Goal: Task Accomplishment & Management: Complete application form

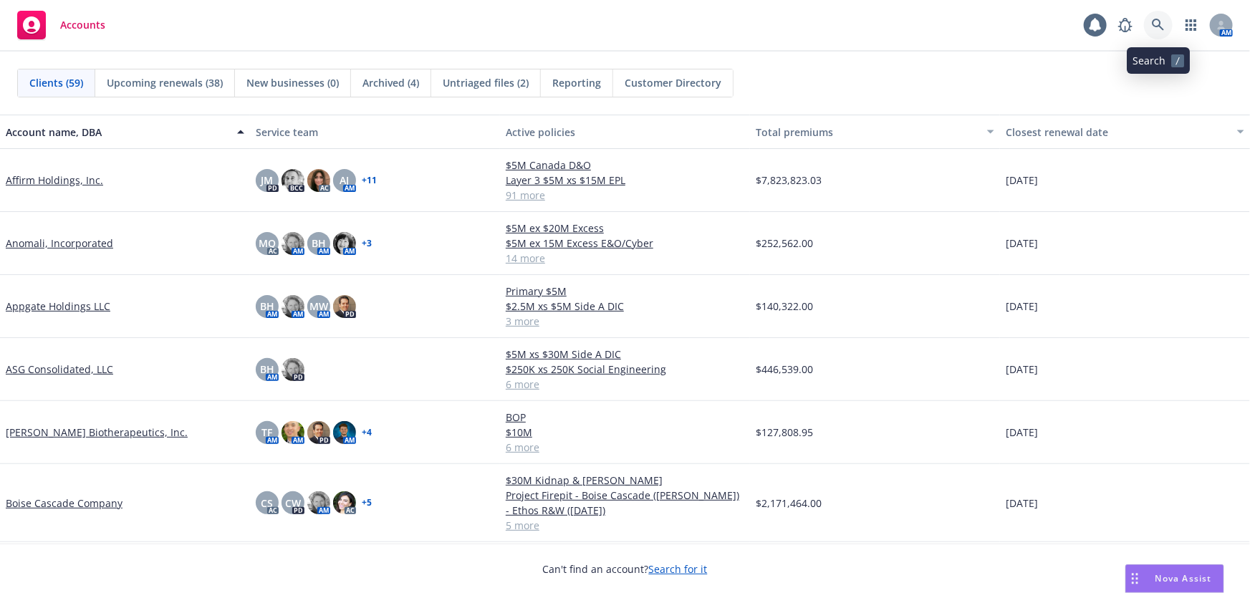
click at [1169, 29] on link at bounding box center [1158, 25] width 29 height 29
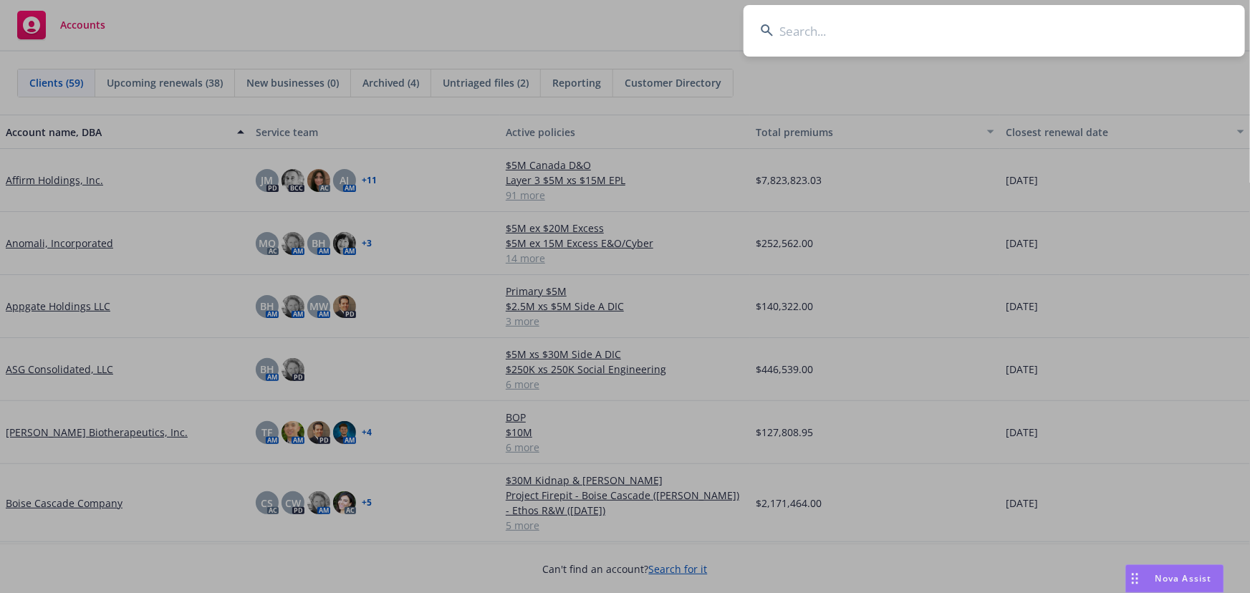
click at [1039, 46] on input at bounding box center [995, 31] width 502 height 52
type input "m"
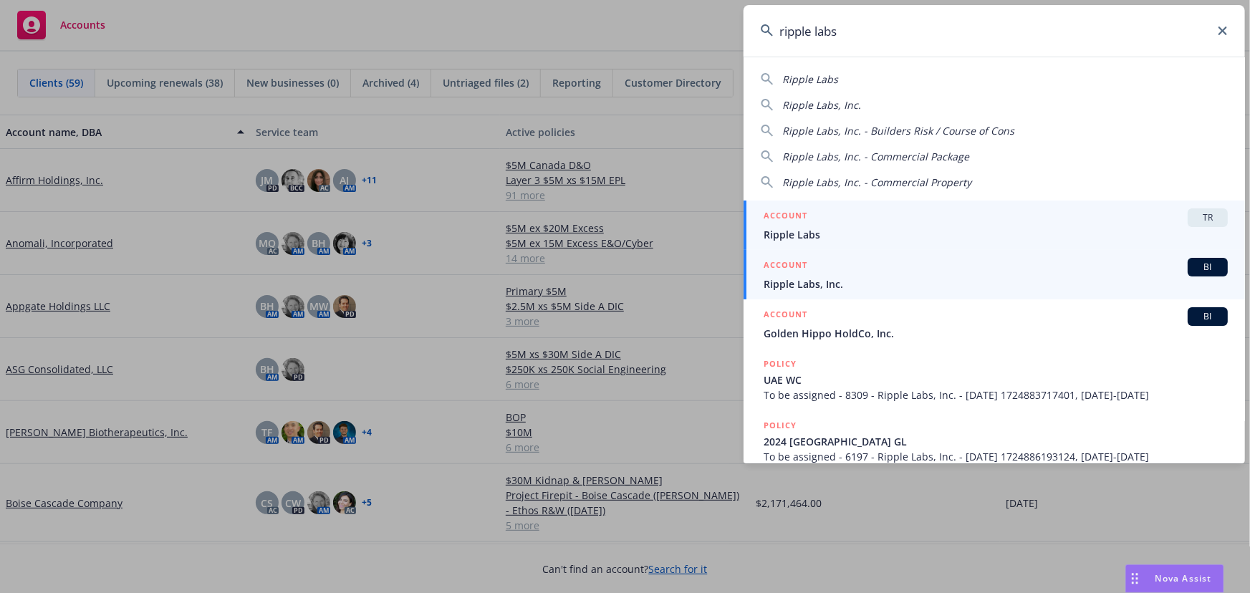
type input "ripple labs"
click at [855, 267] on div "ACCOUNT BI" at bounding box center [996, 267] width 464 height 19
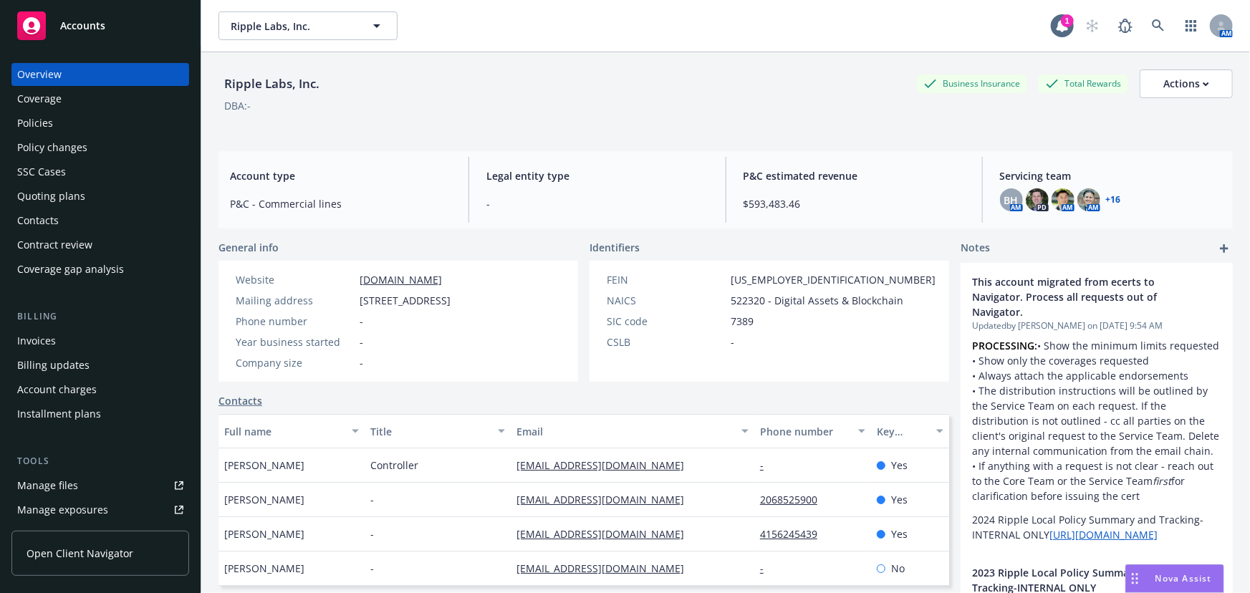
click at [101, 193] on div "Quoting plans" at bounding box center [100, 196] width 166 height 23
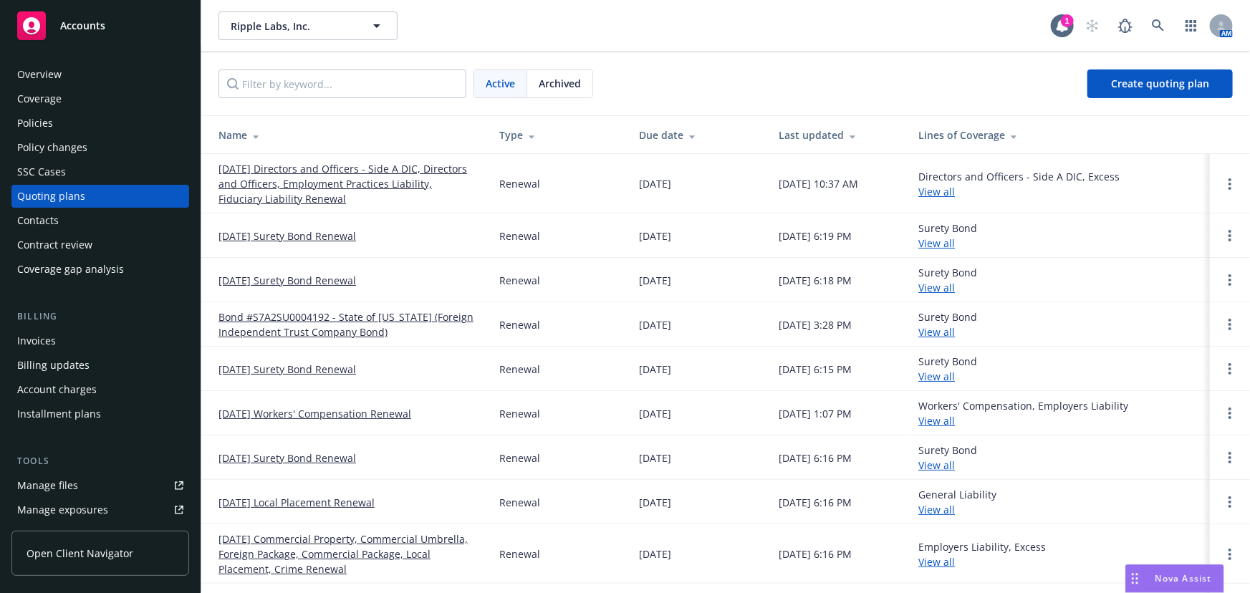
click at [343, 178] on link "[DATE] Directors and Officers - Side A DIC, Directors and Officers, Employment …" at bounding box center [348, 183] width 258 height 45
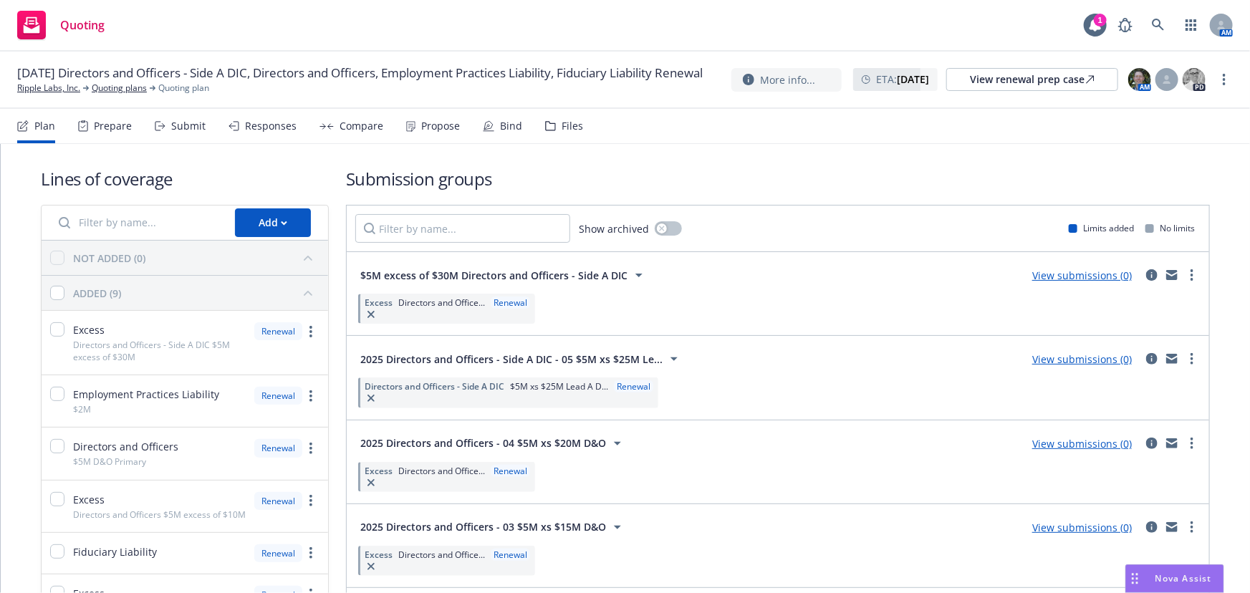
click at [259, 130] on div "Responses" at bounding box center [271, 125] width 52 height 11
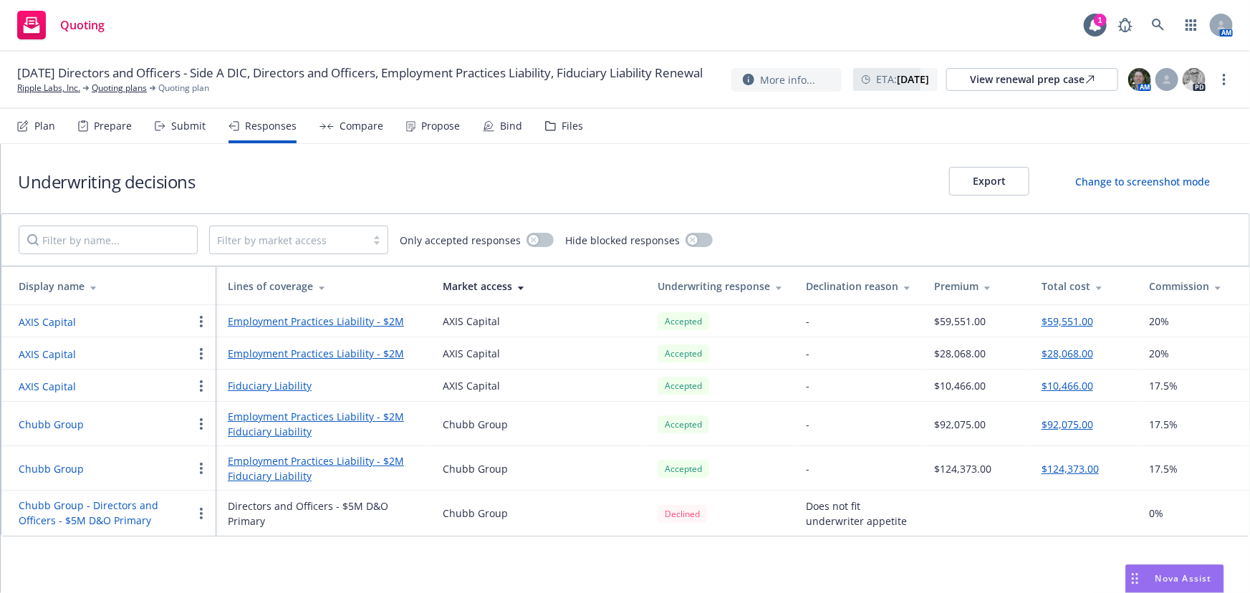
click at [181, 122] on div "Submit" at bounding box center [188, 125] width 34 height 11
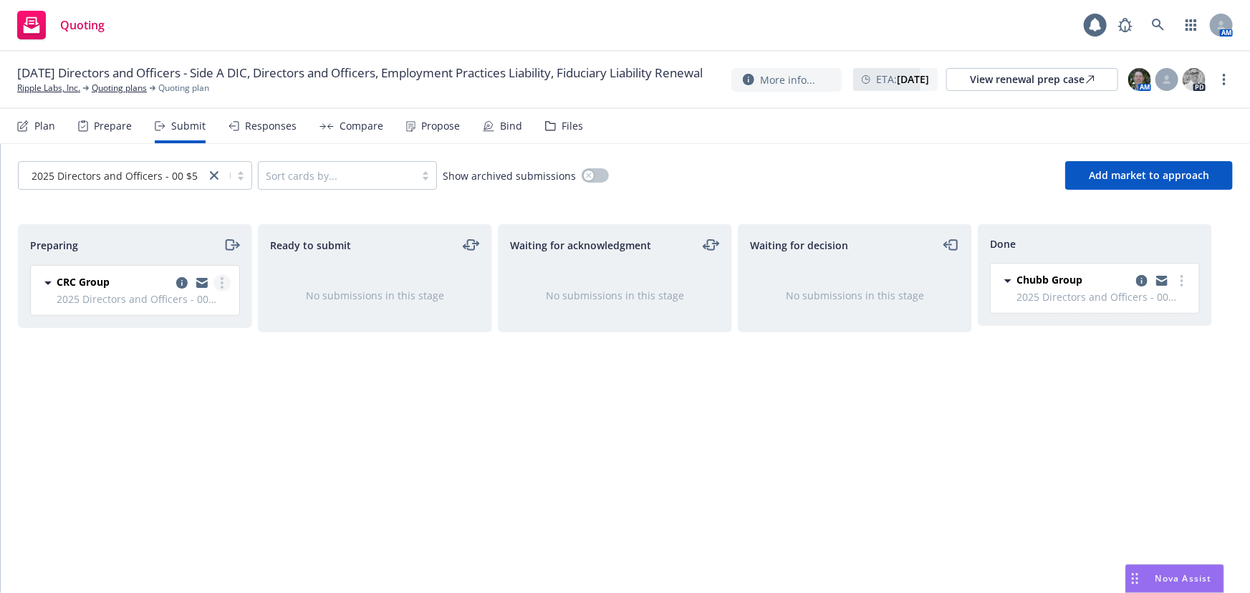
click at [226, 277] on link "more" at bounding box center [222, 282] width 17 height 17
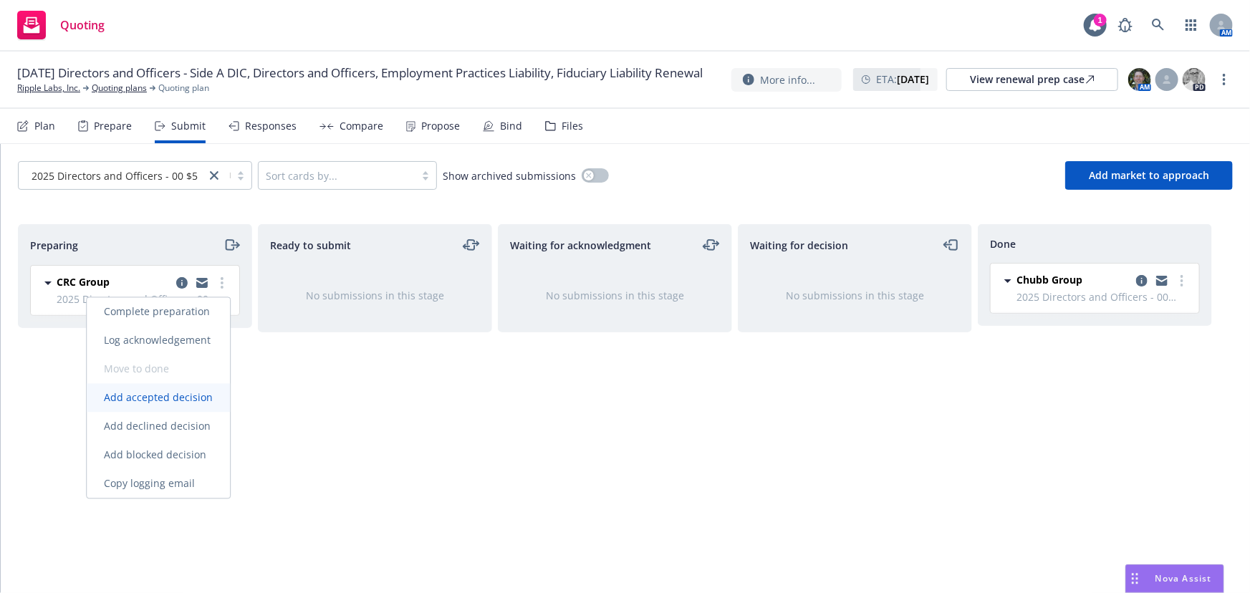
click at [176, 400] on span "Add accepted decision" at bounding box center [158, 398] width 143 height 14
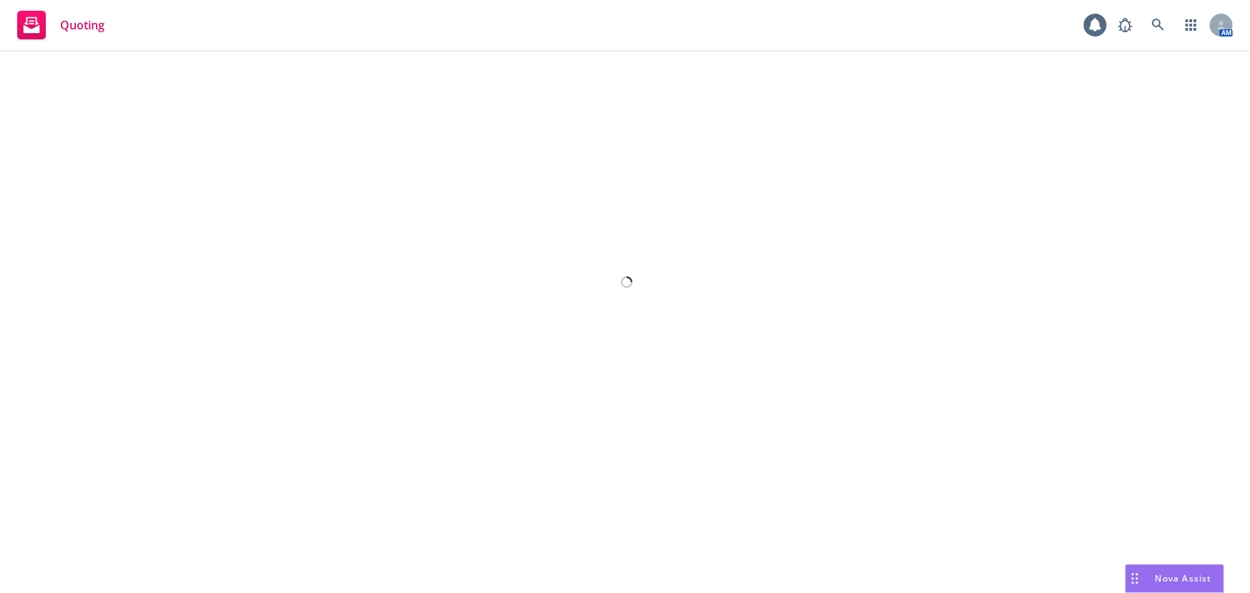
select select "12"
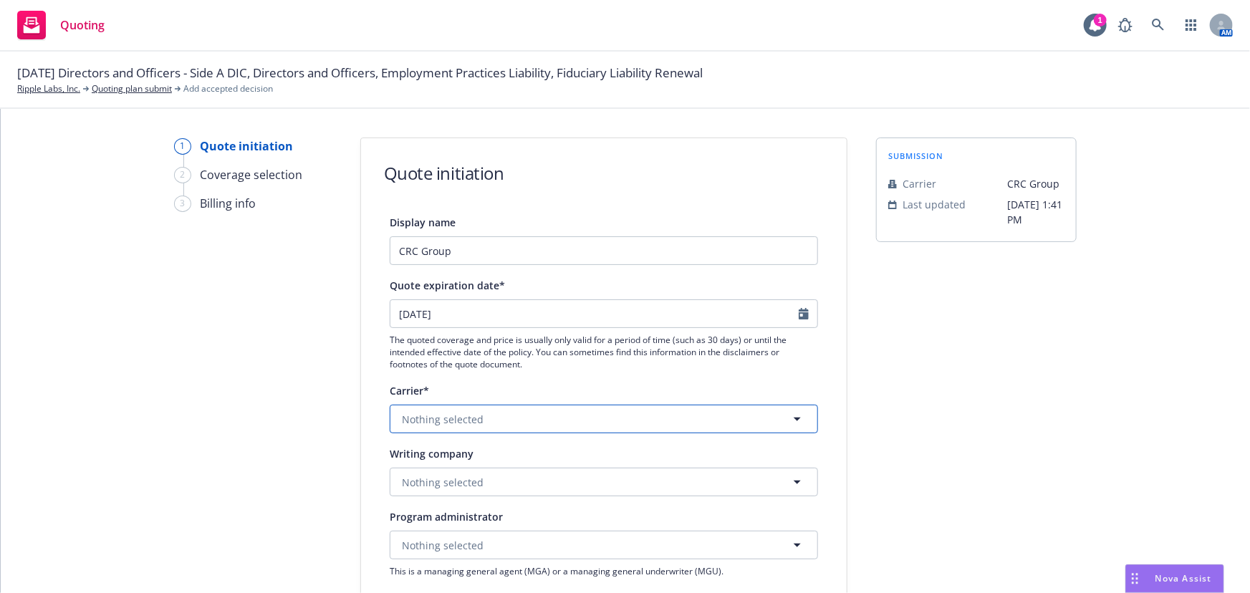
click at [750, 411] on button "Nothing selected" at bounding box center [604, 419] width 428 height 29
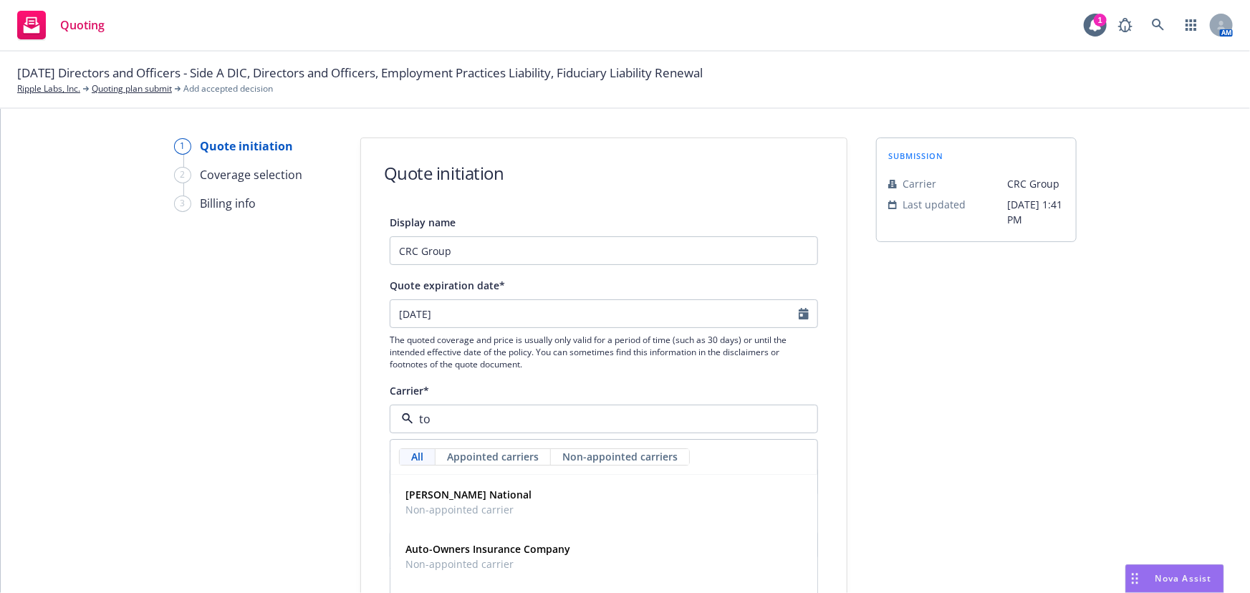
type input "tok"
click at [687, 555] on div "Tokio Marine HCC Appointed carrier" at bounding box center [604, 558] width 408 height 36
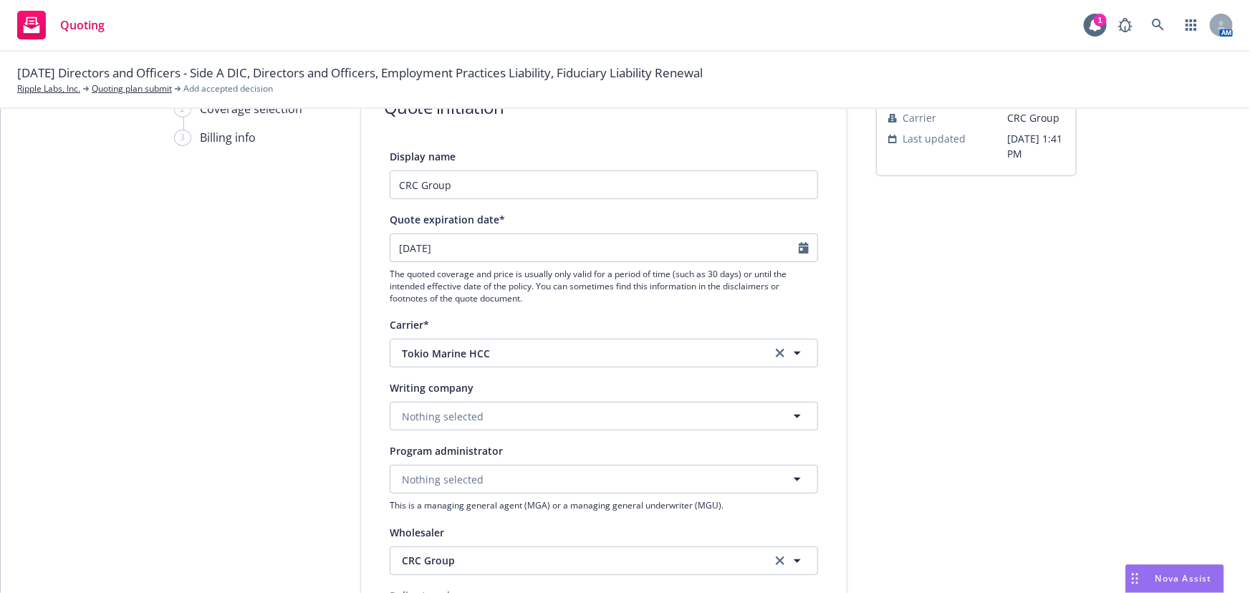
scroll to position [130, 0]
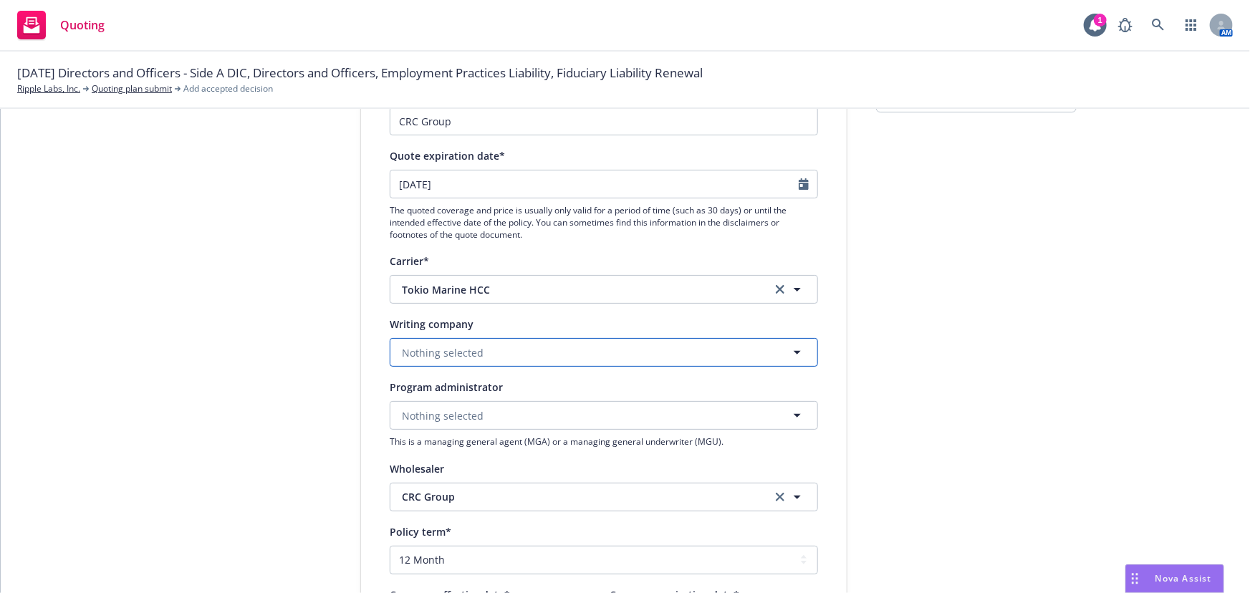
click at [566, 351] on button "Nothing selected" at bounding box center [604, 352] width 428 height 29
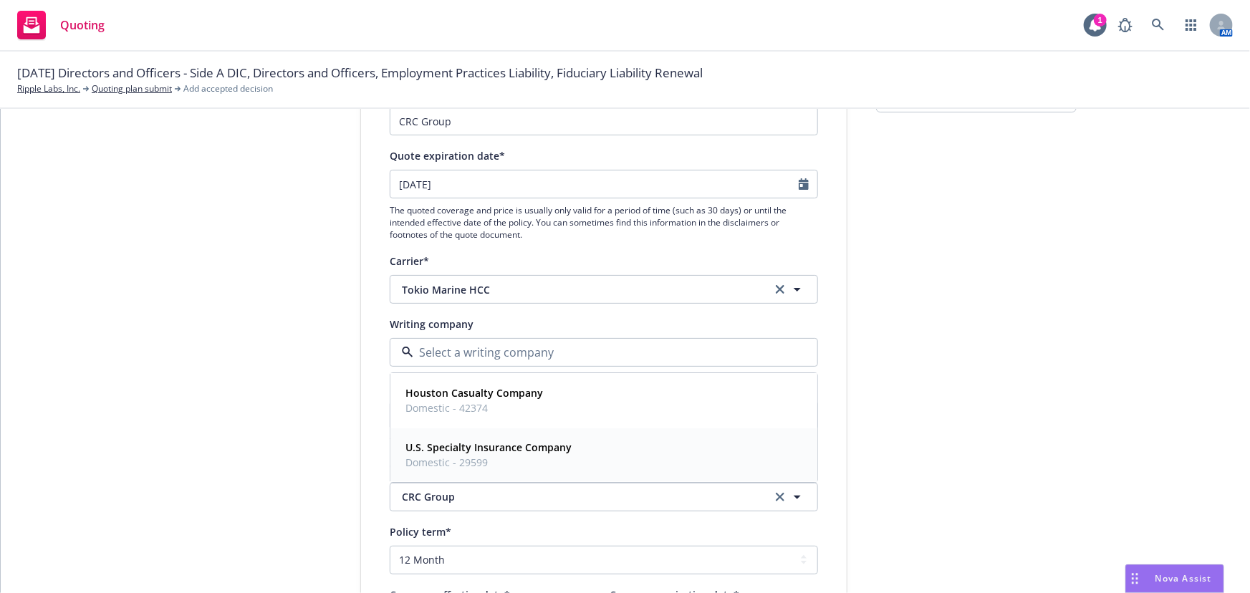
click at [595, 402] on div "Houston Casualty Company Domestic - 42374" at bounding box center [604, 401] width 408 height 36
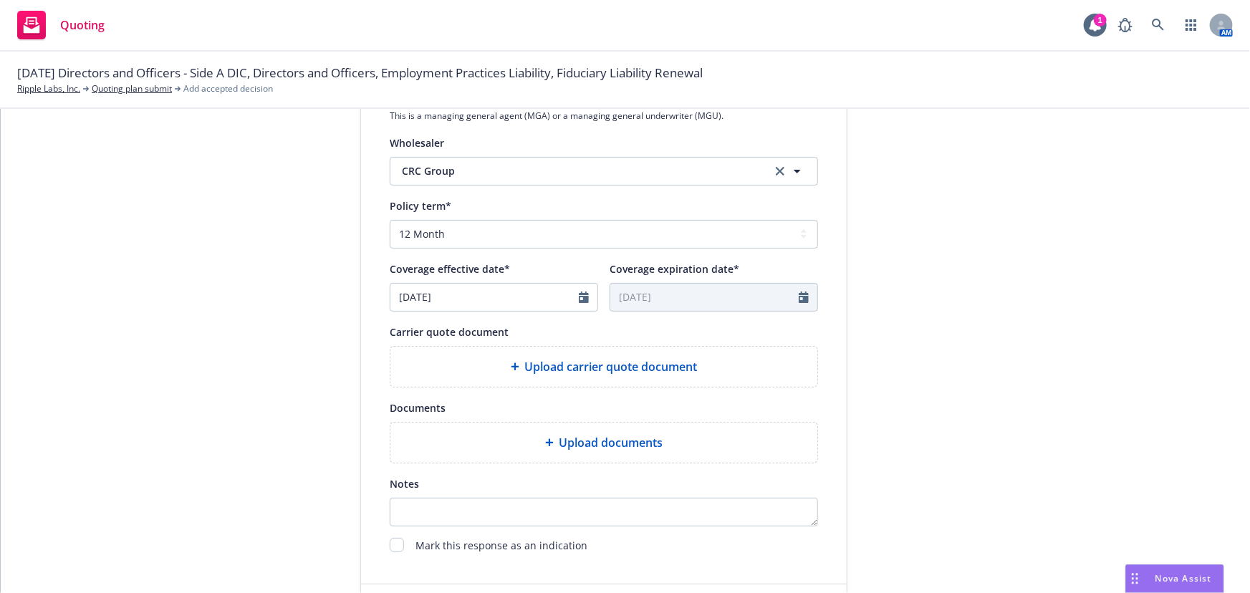
scroll to position [521, 0]
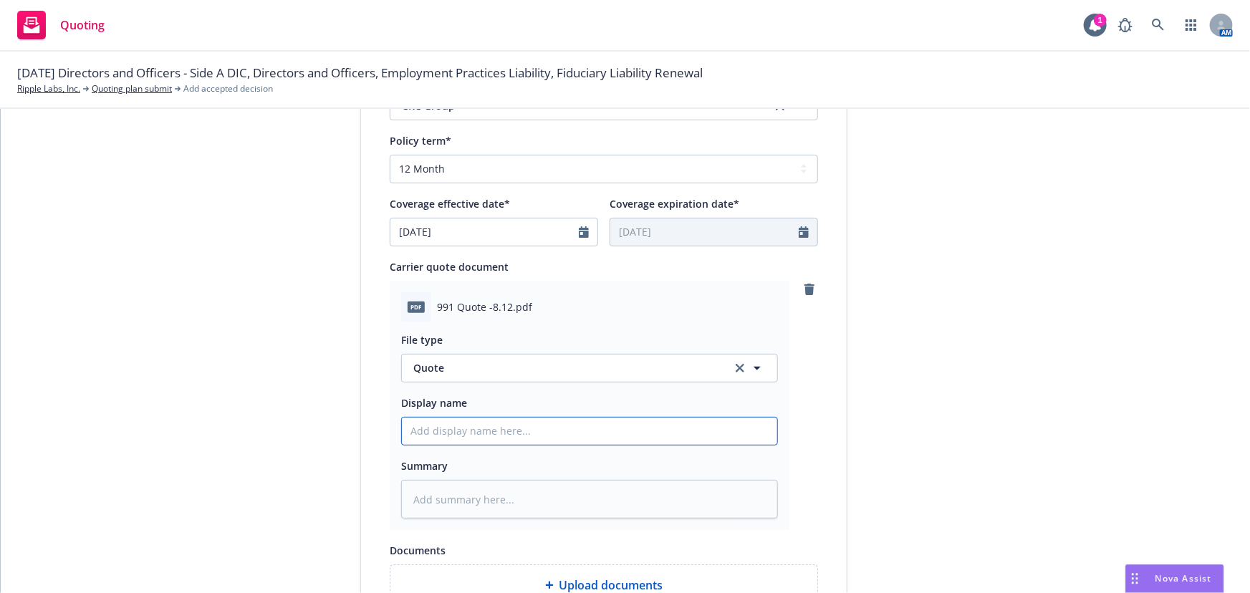
click at [681, 426] on input "Display name" at bounding box center [589, 431] width 375 height 27
type textarea "x"
type input "0"
type textarea "x"
type input "00"
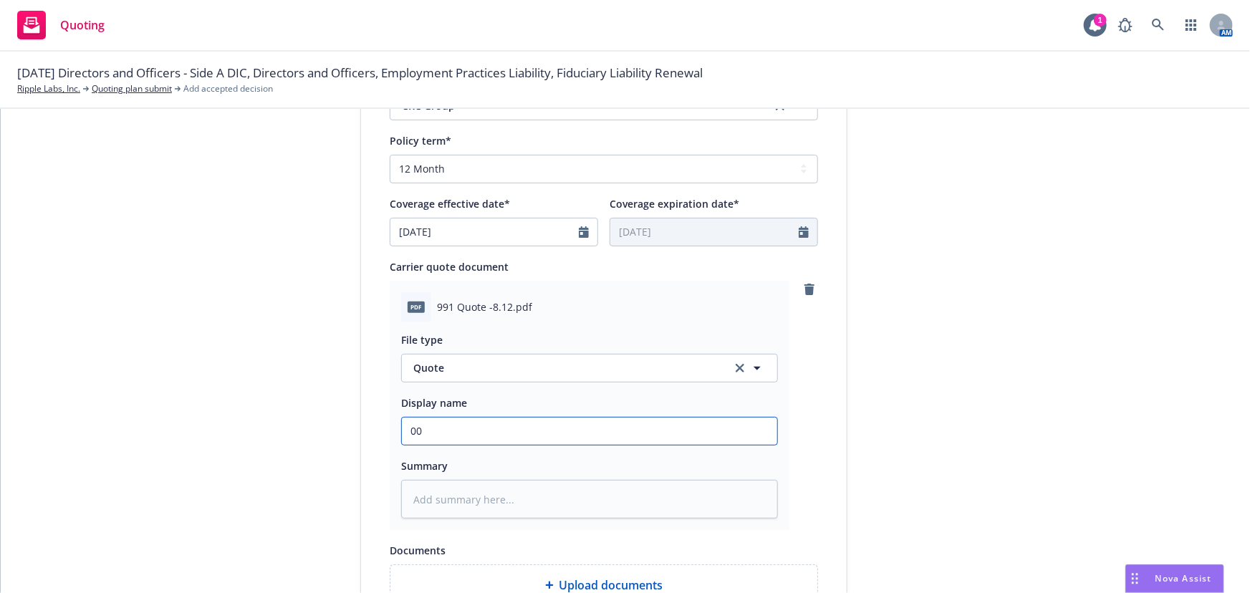
type textarea "x"
type input "00"
type textarea "x"
type input "00 R"
type textarea "x"
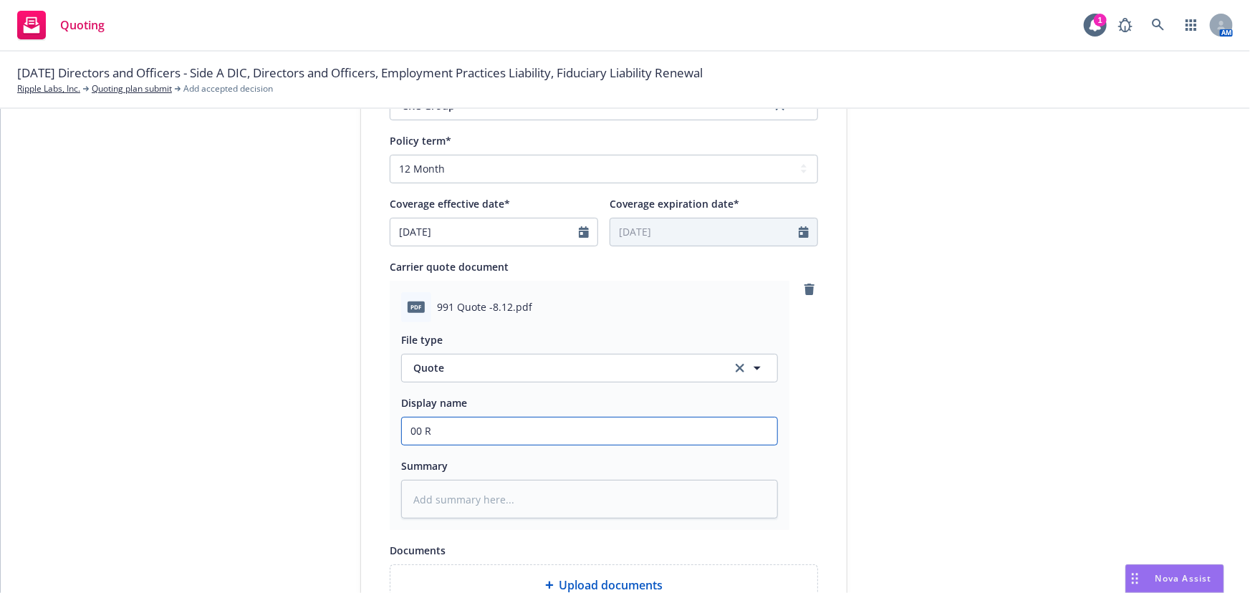
type input "00 Ri"
type textarea "x"
type input "00 Rip"
type textarea "x"
type input "00 Ripp"
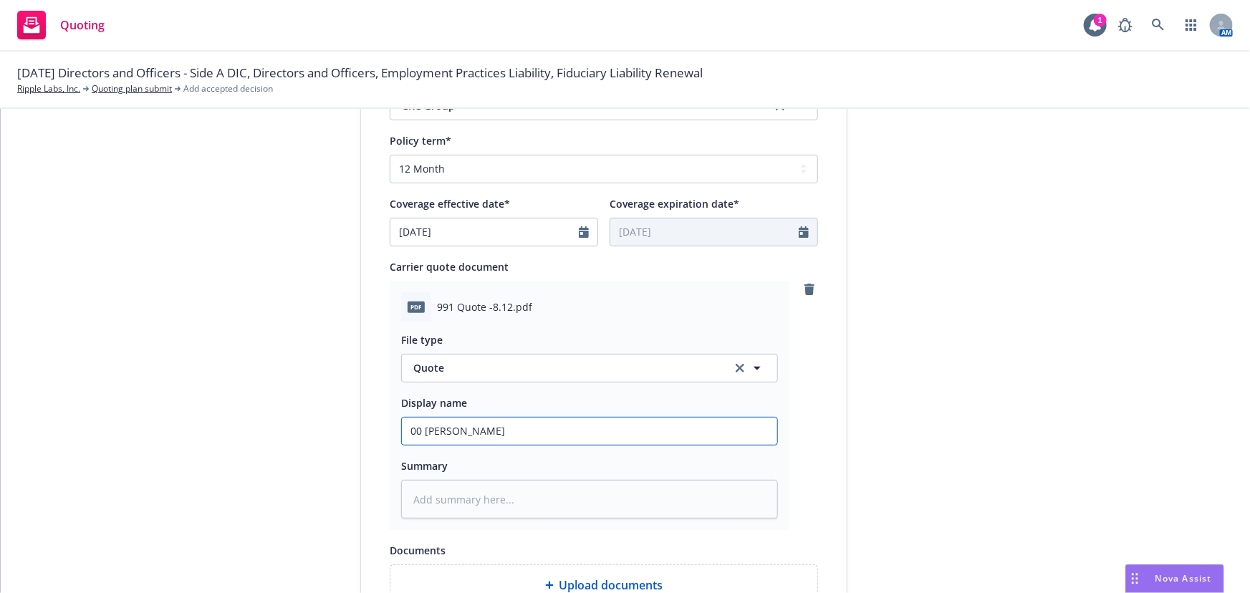
type textarea "x"
type input "00 Rippl"
type textarea "x"
type input "00 Ripple"
type textarea "x"
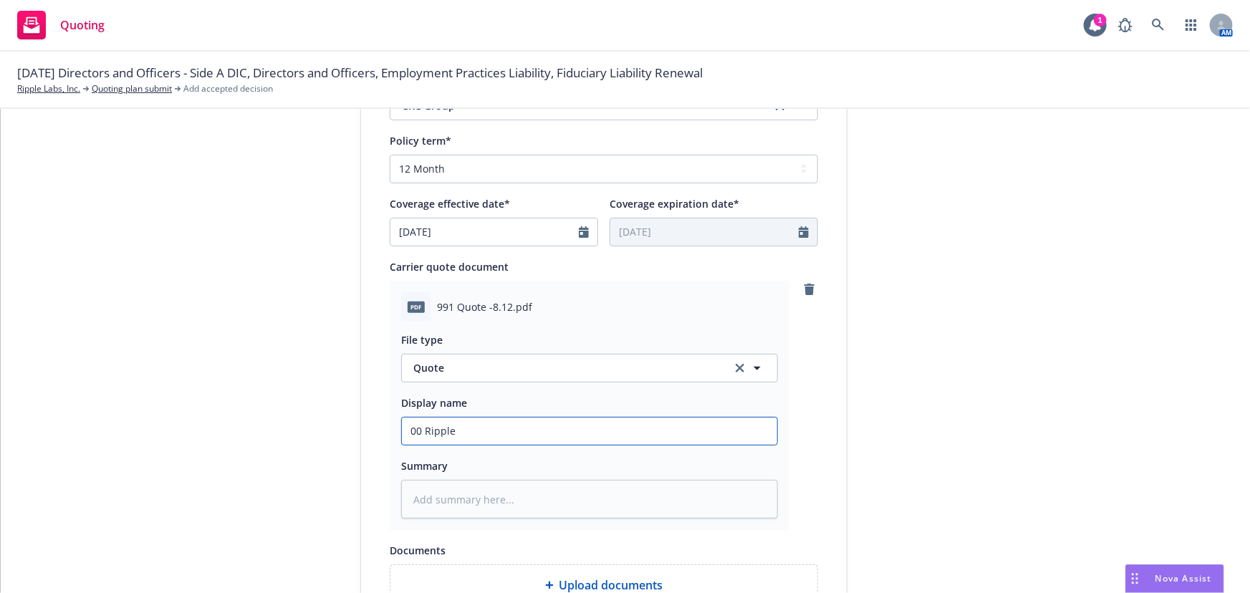
type input "00 Ripple"
type textarea "x"
type input "00 Ripple H"
type textarea "x"
type input "00 Ripple HC"
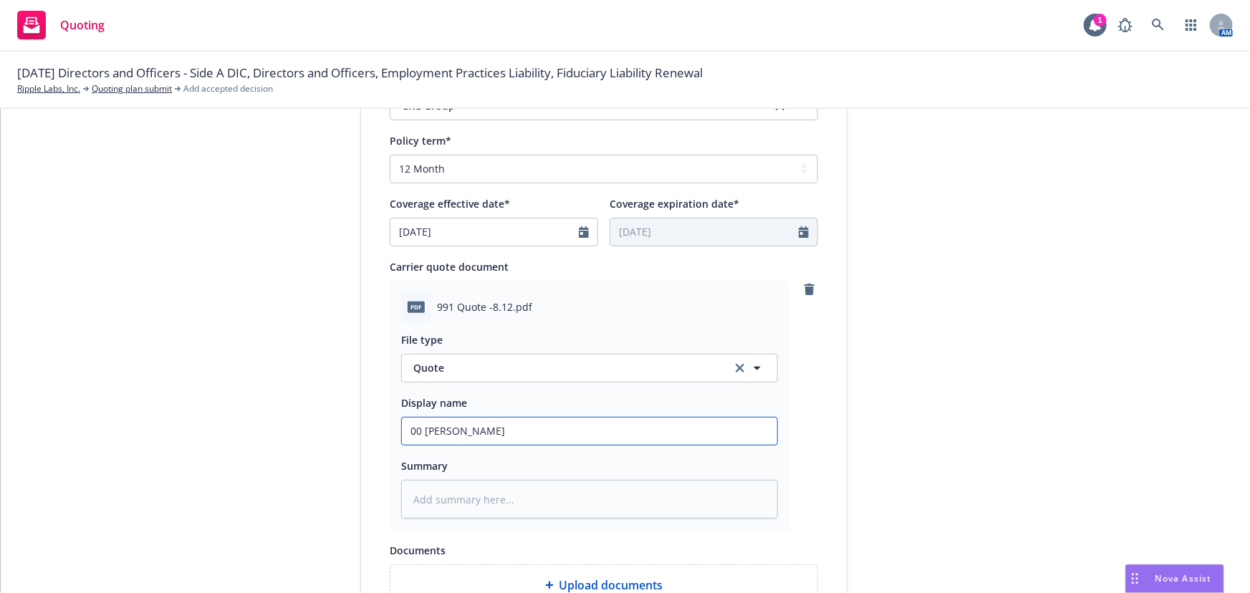
type textarea "x"
type input "00 Ripple HCC"
type textarea "x"
type input "00 Ripple HCC"
type textarea "x"
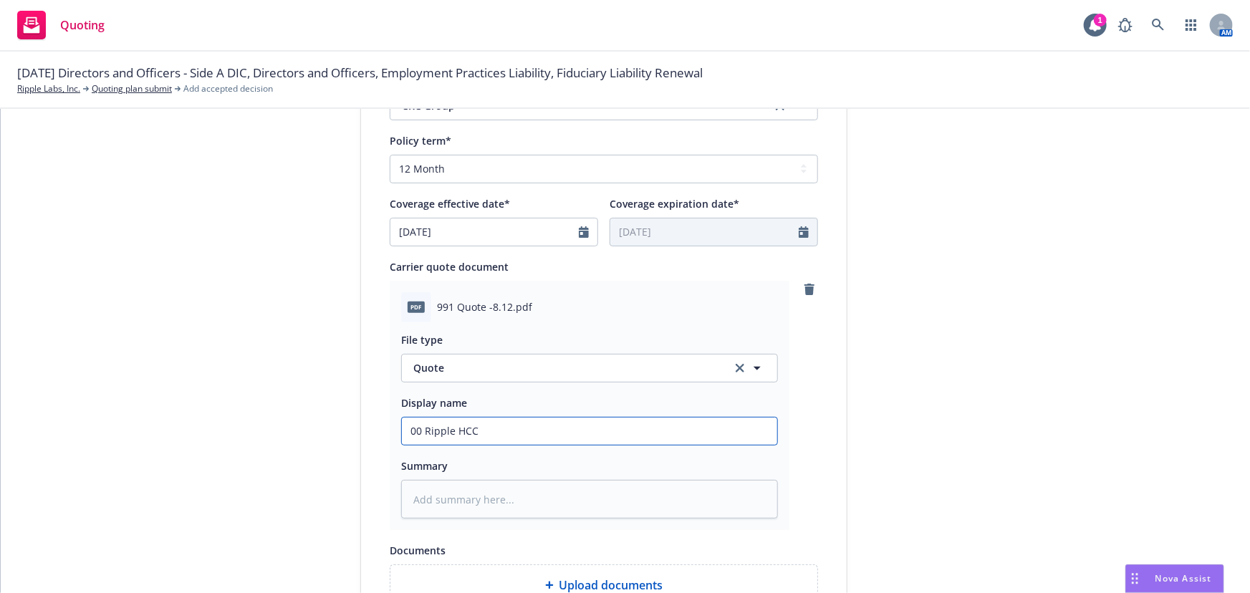
type input "00 Ripple HCC $"
type textarea "x"
type input "00 Ripple HCC $5"
type textarea "x"
type input "00 Ripple HCC $5M"
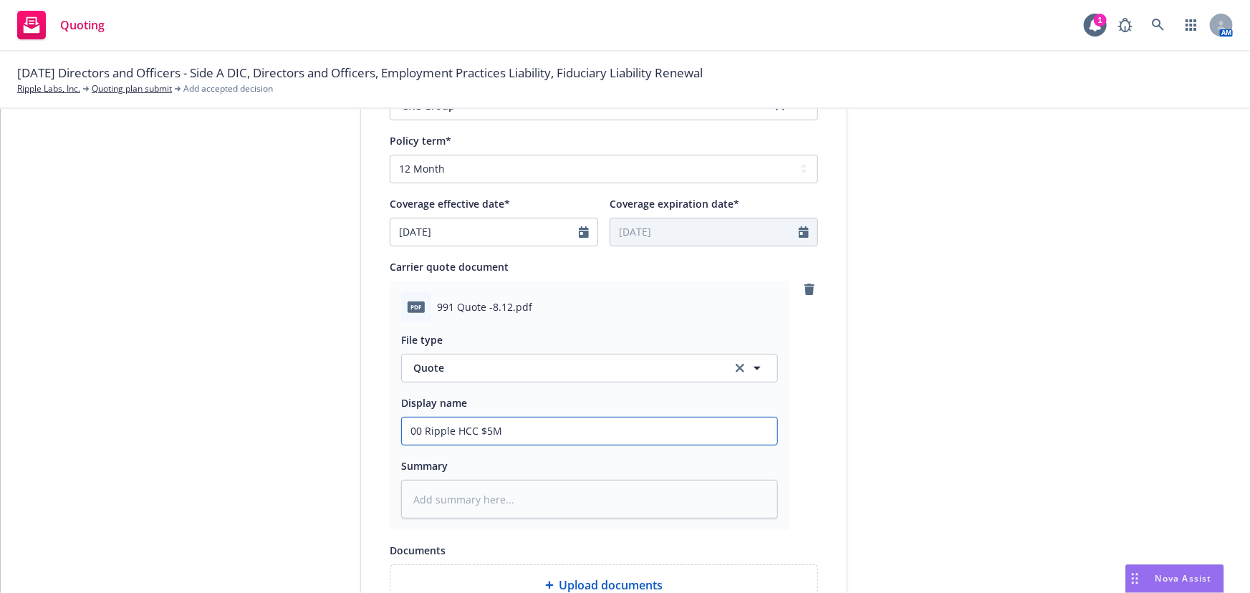
type textarea "x"
type input "00 Ripple HCC $5M"
click at [428, 434] on input "00 Ripple HCC $5M" at bounding box center [589, 431] width 375 height 27
type textarea "x"
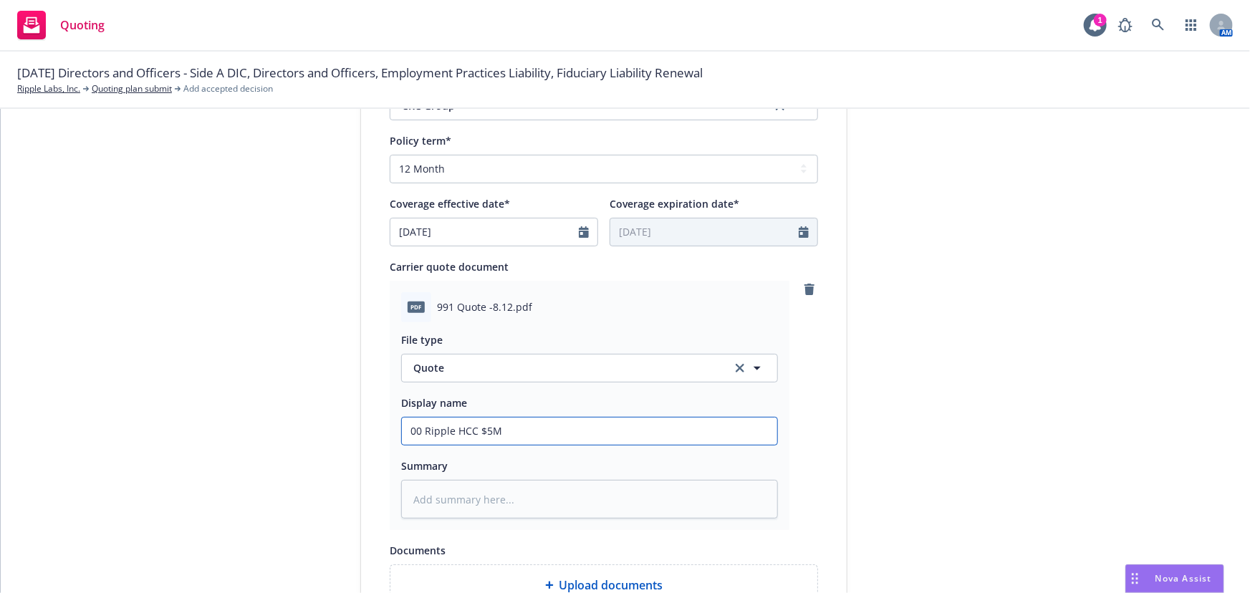
type input "00 DHCC $5M"
type textarea "x"
type input "00 D&HCC $5M"
type textarea "x"
type input "00 D&OHCC $5M"
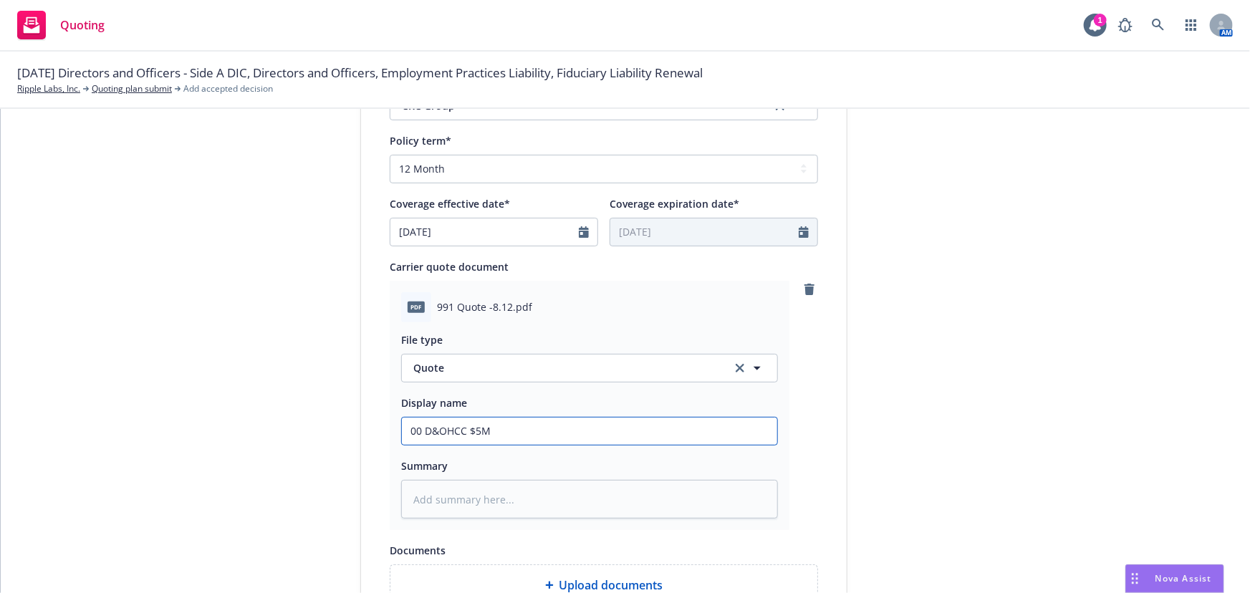
click at [533, 437] on input "00 D&OHCC $5M" at bounding box center [589, 431] width 375 height 27
click at [445, 428] on input "00 D&OHCC $5M" at bounding box center [589, 431] width 375 height 27
type textarea "x"
type input "00 D&O HCC $5M"
click at [528, 427] on input "00 D&O HCC $5M" at bounding box center [589, 431] width 375 height 27
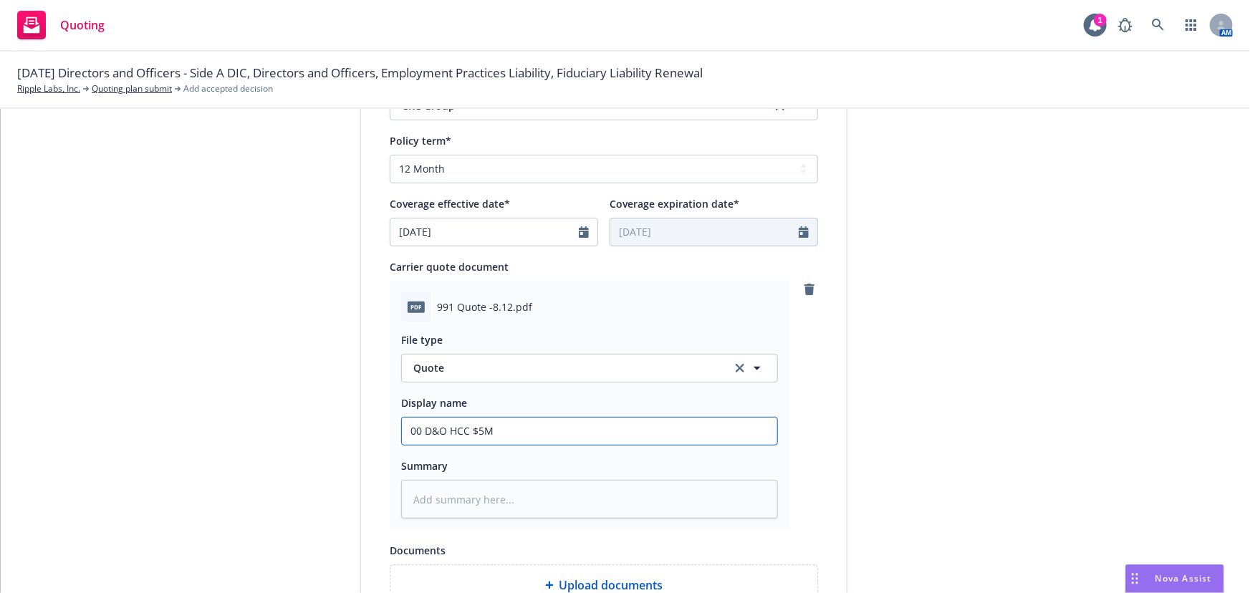
type textarea "x"
type input "00 D&O HCC $5M Q"
type textarea "x"
type input "00 D&O HCC $5M Qu"
type textarea "x"
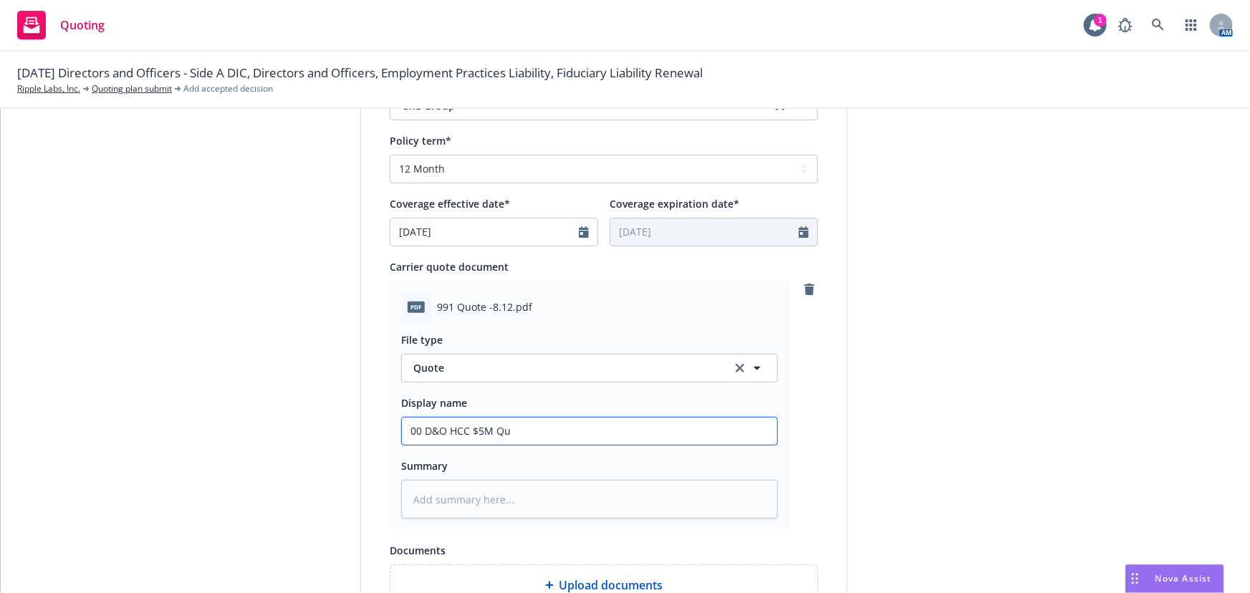
type input "00 D&O HCC $5M Quo"
type textarea "x"
type input "00 D&O HCC $5M Quot"
type textarea "x"
type input "00 D&O HCC $5M Quote"
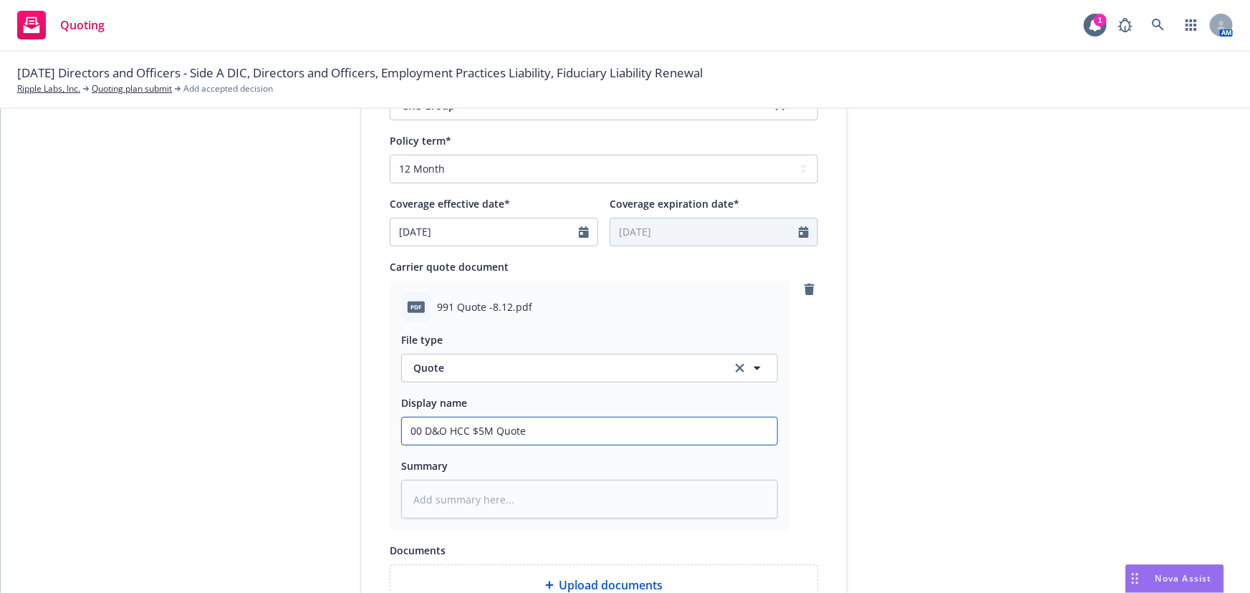
type textarea "x"
type input "00 D&O HCC $5M Quote"
click at [866, 459] on div "1 Quote initiation 2 Coverage selection 3 Billing info Quote initiation Display…" at bounding box center [625, 201] width 1215 height 1169
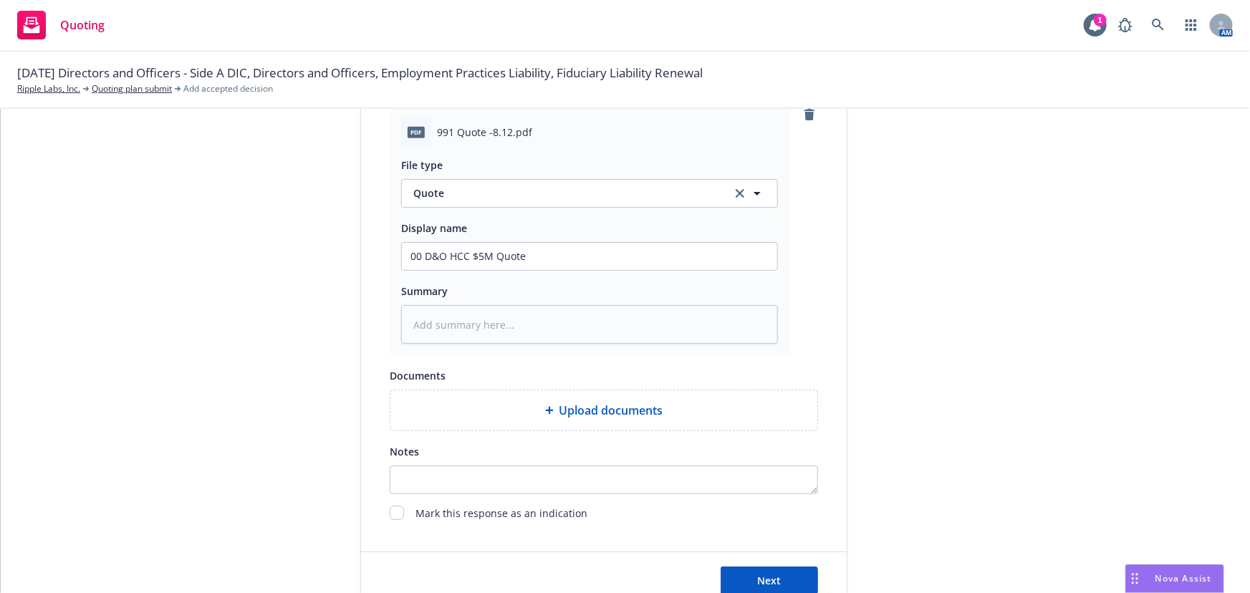
scroll to position [741, 0]
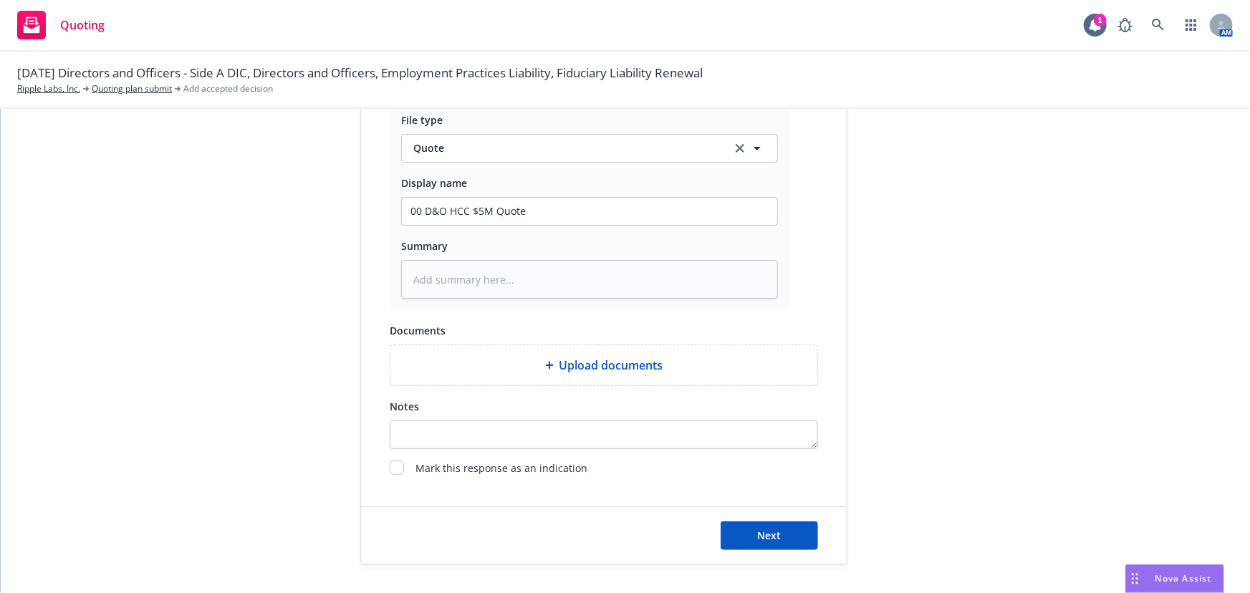
click at [773, 516] on div "Next" at bounding box center [604, 535] width 486 height 57
click at [772, 542] on button "Next" at bounding box center [769, 536] width 97 height 29
type textarea "x"
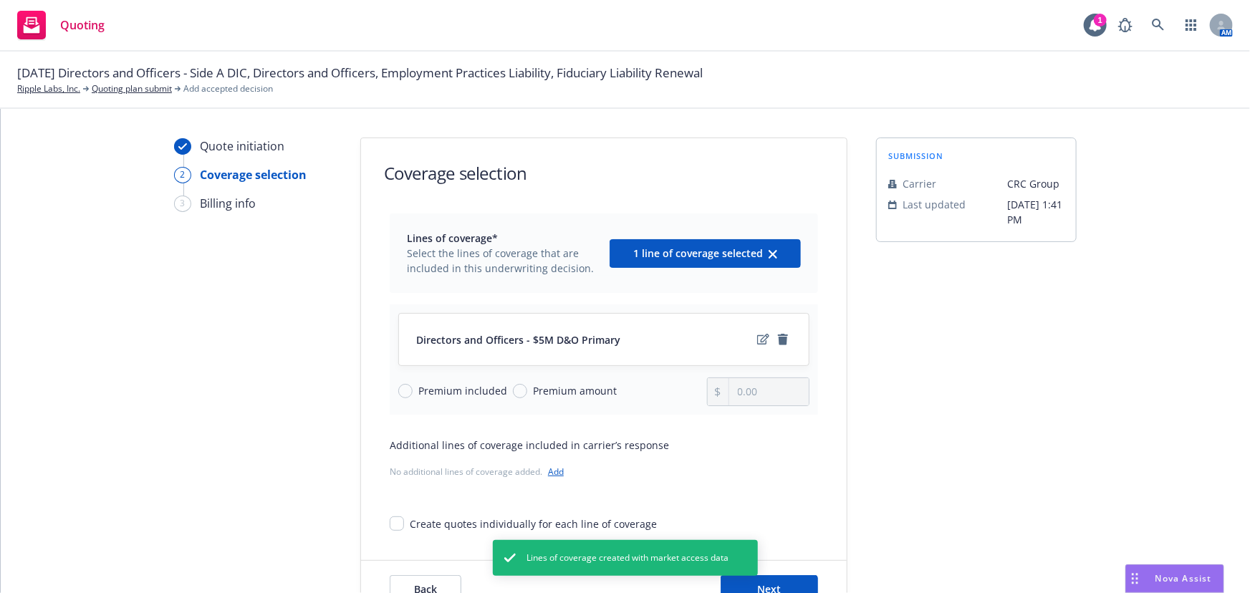
click at [539, 387] on span "Premium amount" at bounding box center [575, 390] width 84 height 15
click at [527, 387] on input "Premium amount" at bounding box center [520, 391] width 14 height 14
radio input "true"
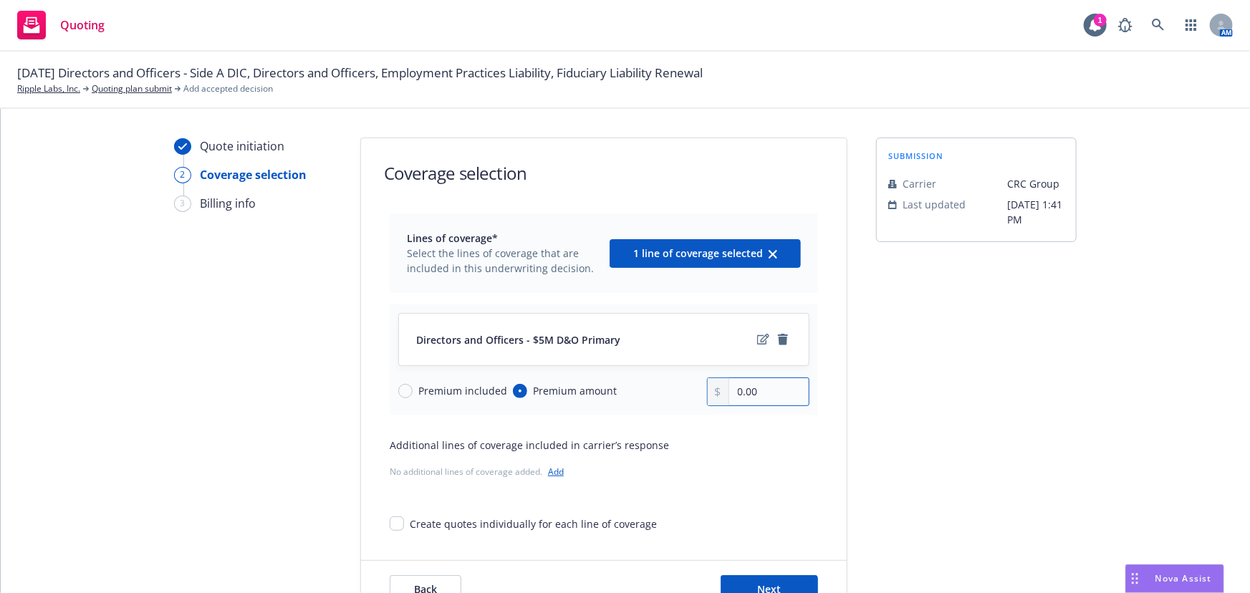
drag, startPoint x: 762, startPoint y: 391, endPoint x: 590, endPoint y: 396, distance: 172.1
click at [590, 396] on div "Premium included Premium amount 0.00" at bounding box center [603, 392] width 411 height 29
type input "5.00"
type input "475,000.00"
click at [758, 337] on icon "edit" at bounding box center [763, 339] width 12 height 11
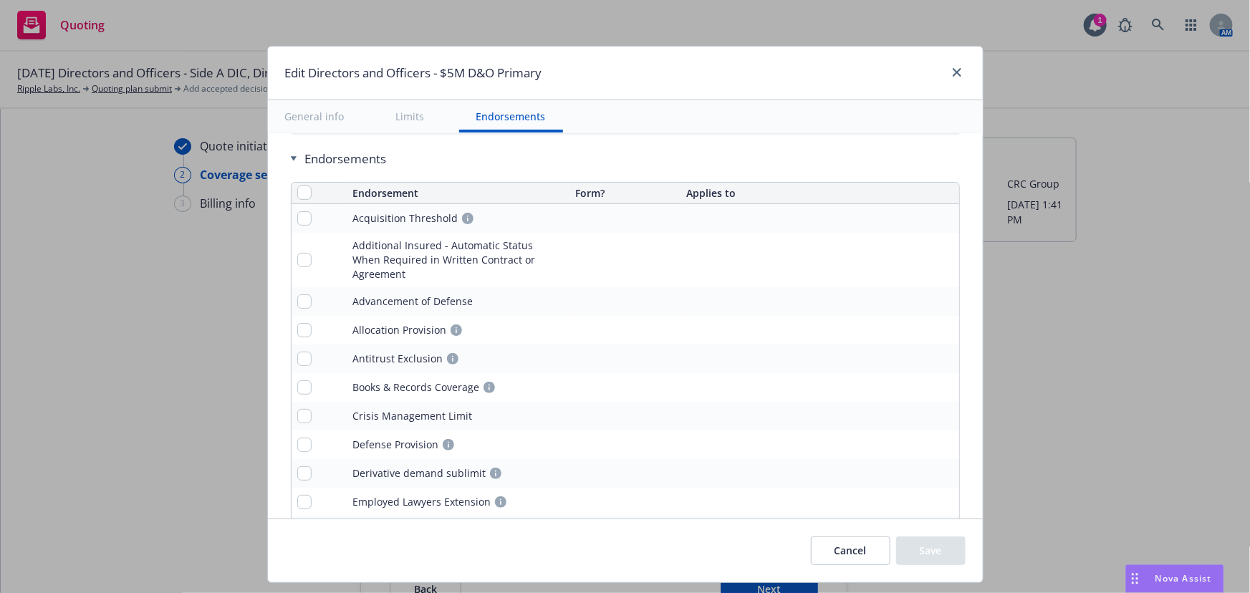
scroll to position [1237, 0]
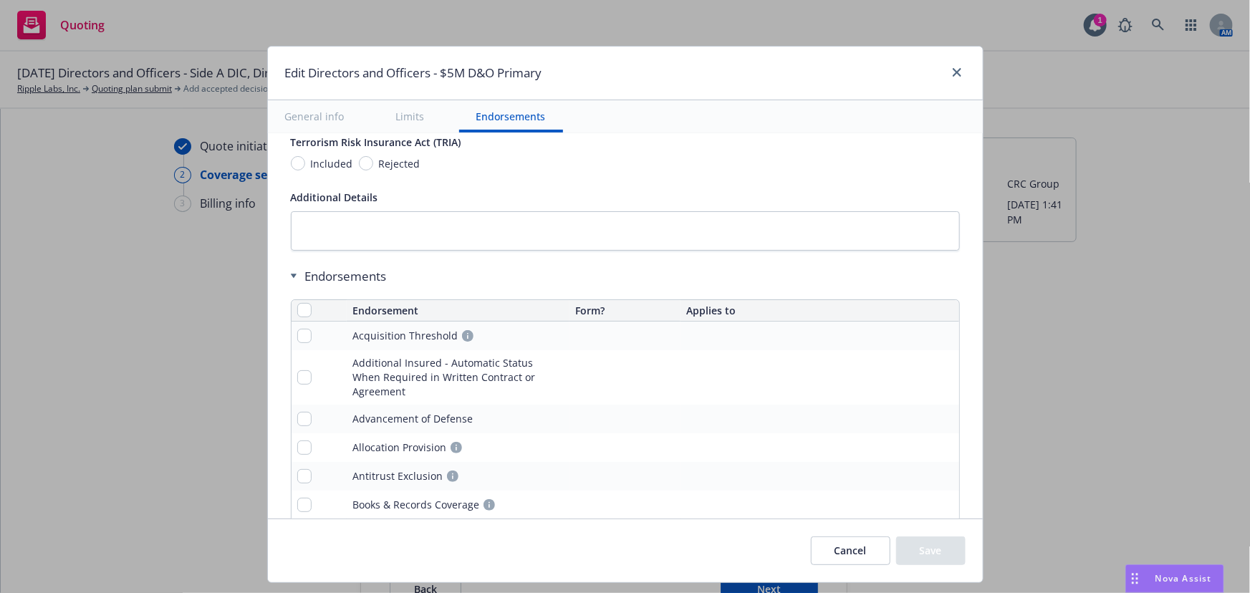
click at [303, 305] on th at bounding box center [320, 310] width 56 height 21
click at [297, 311] on input "checkbox" at bounding box center [304, 310] width 14 height 14
checkbox input "true"
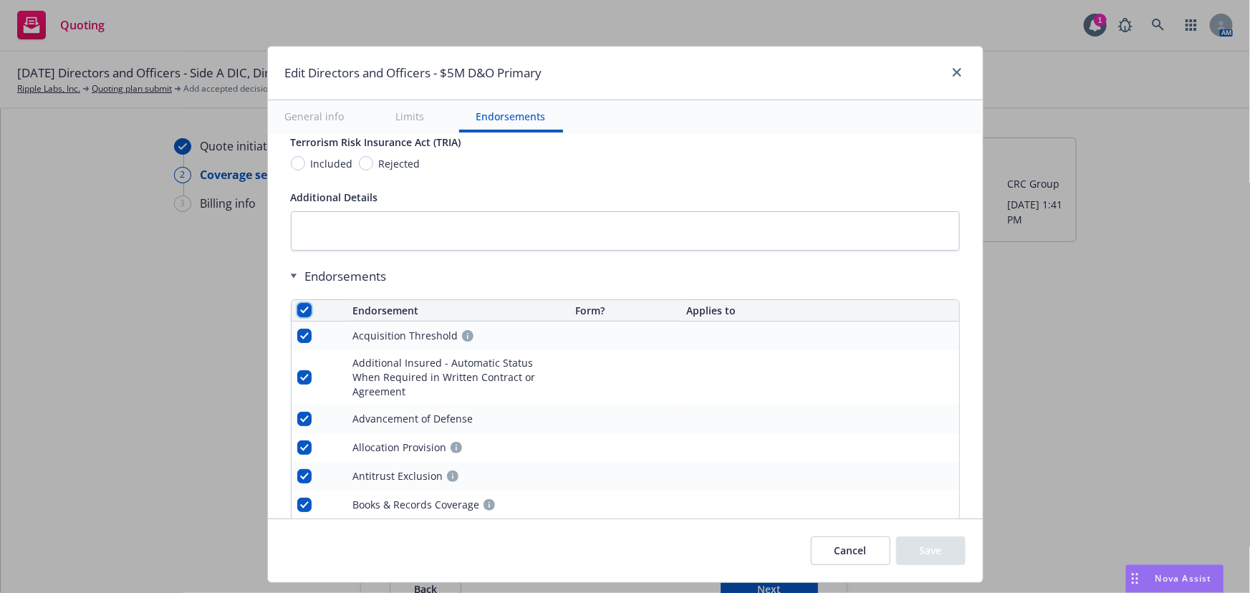
checkbox input "true"
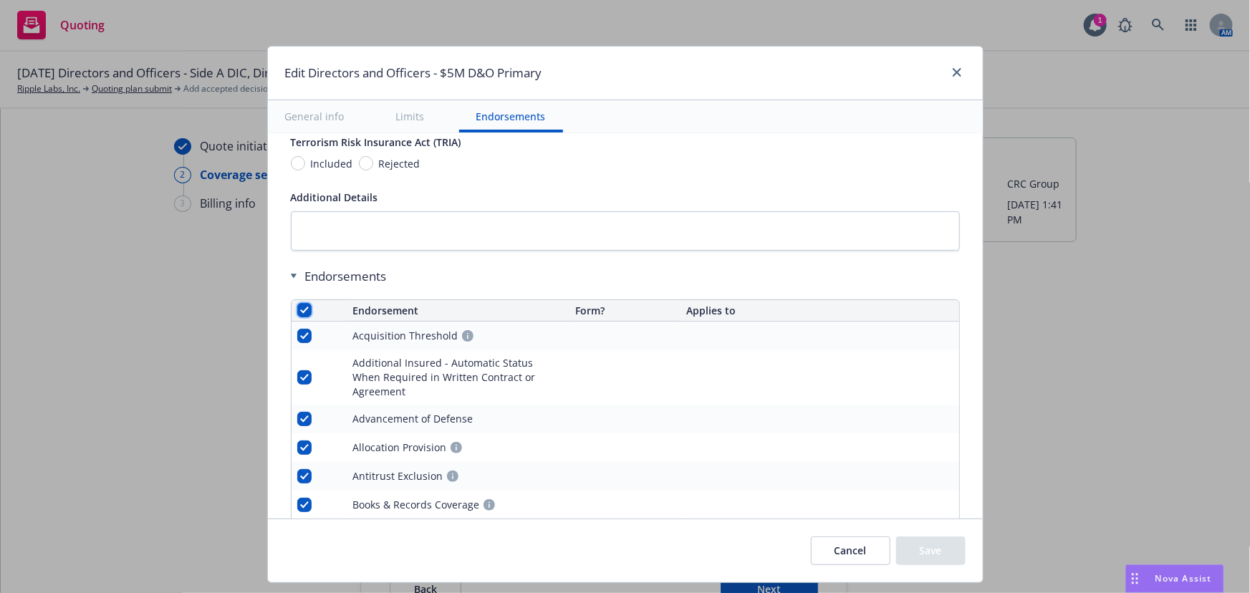
checkbox input "true"
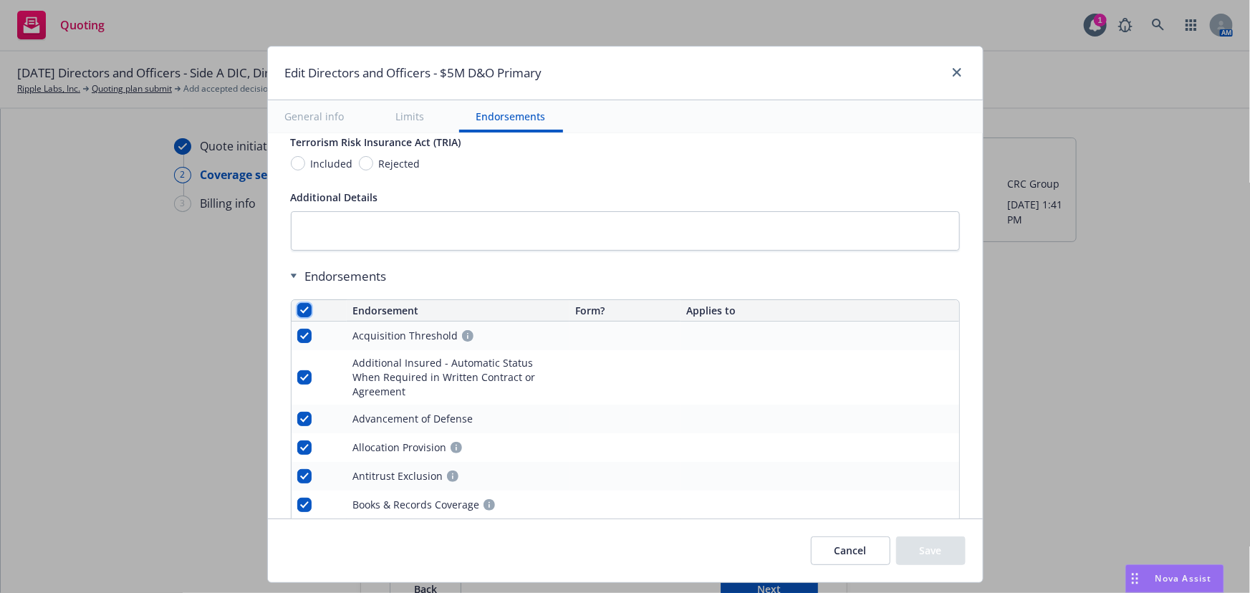
checkbox input "true"
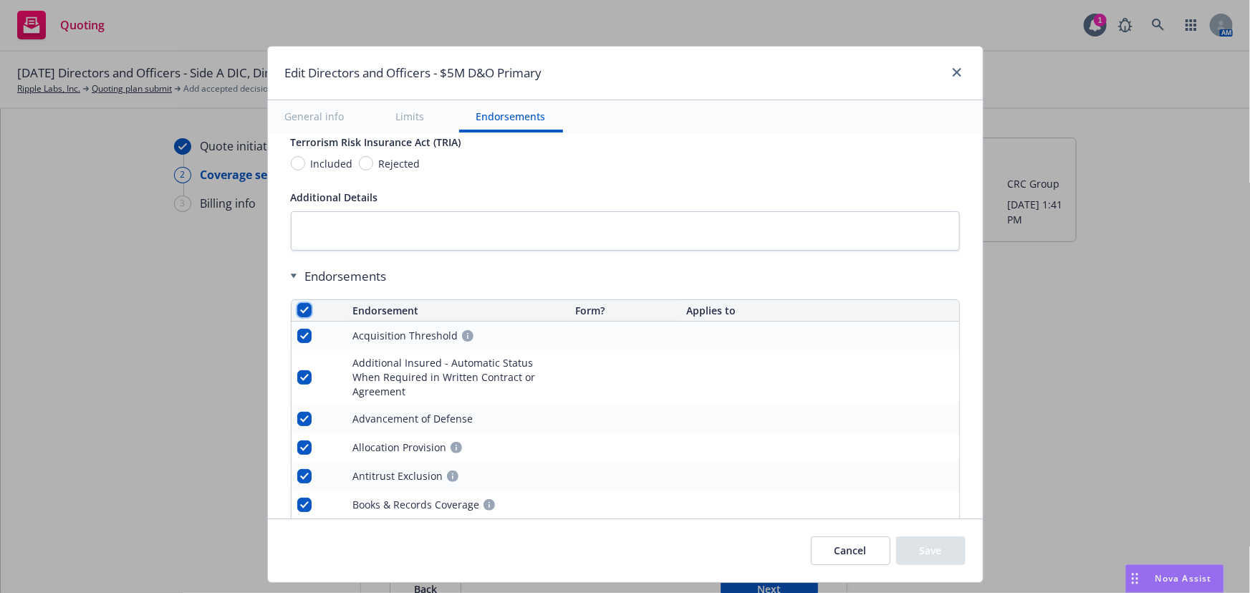
checkbox input "true"
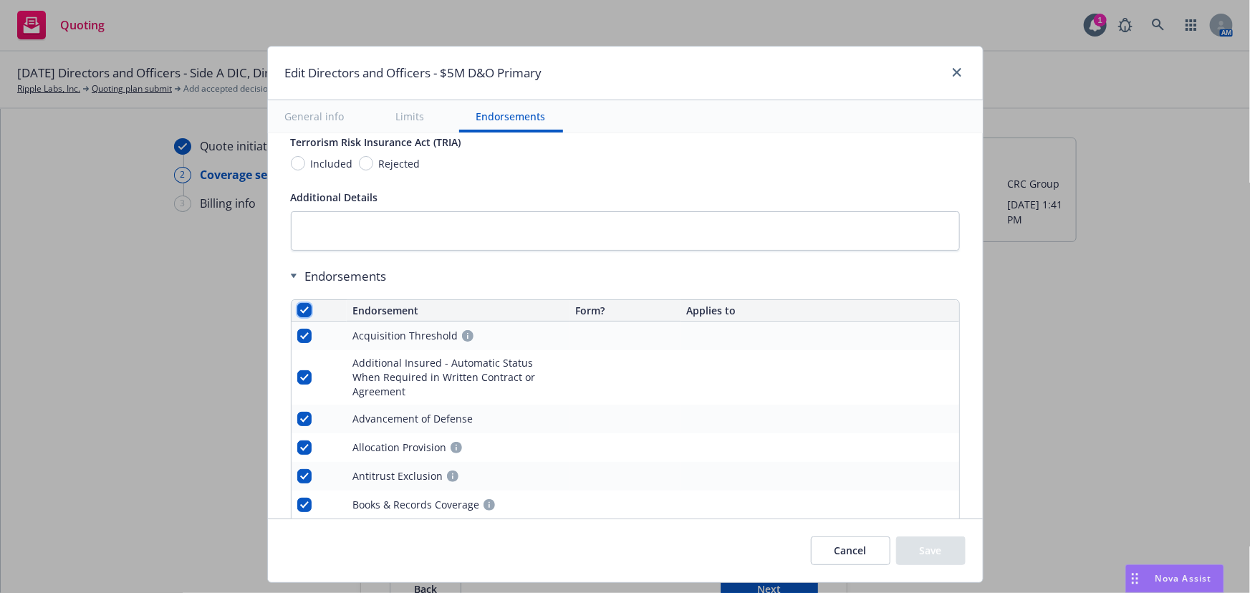
checkbox input "true"
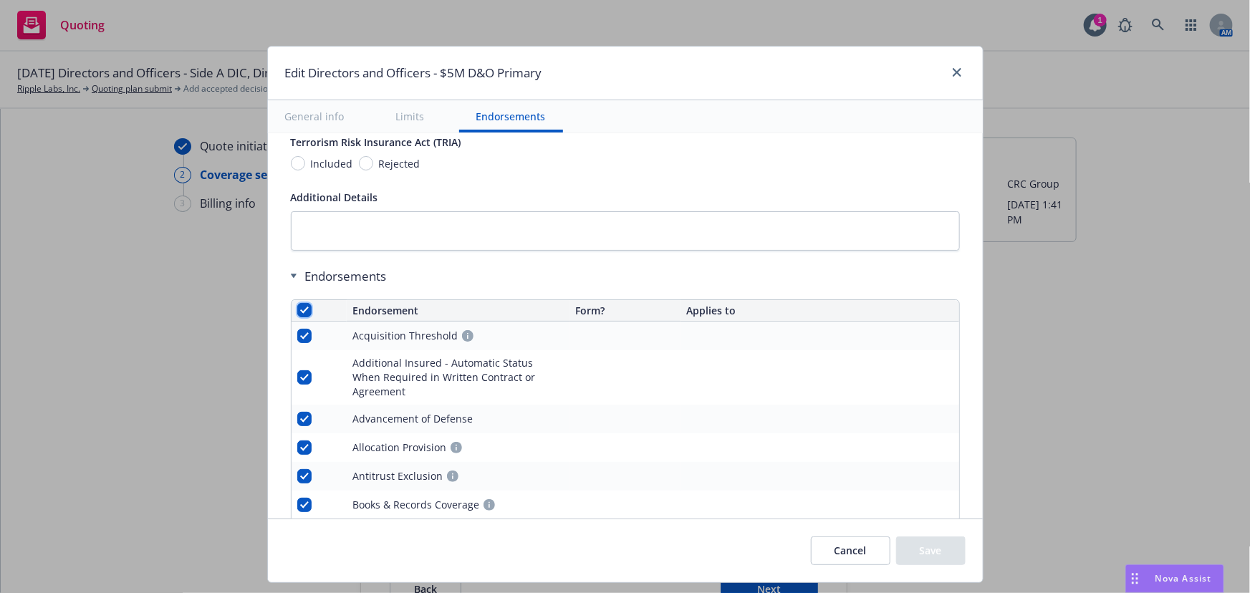
checkbox input "true"
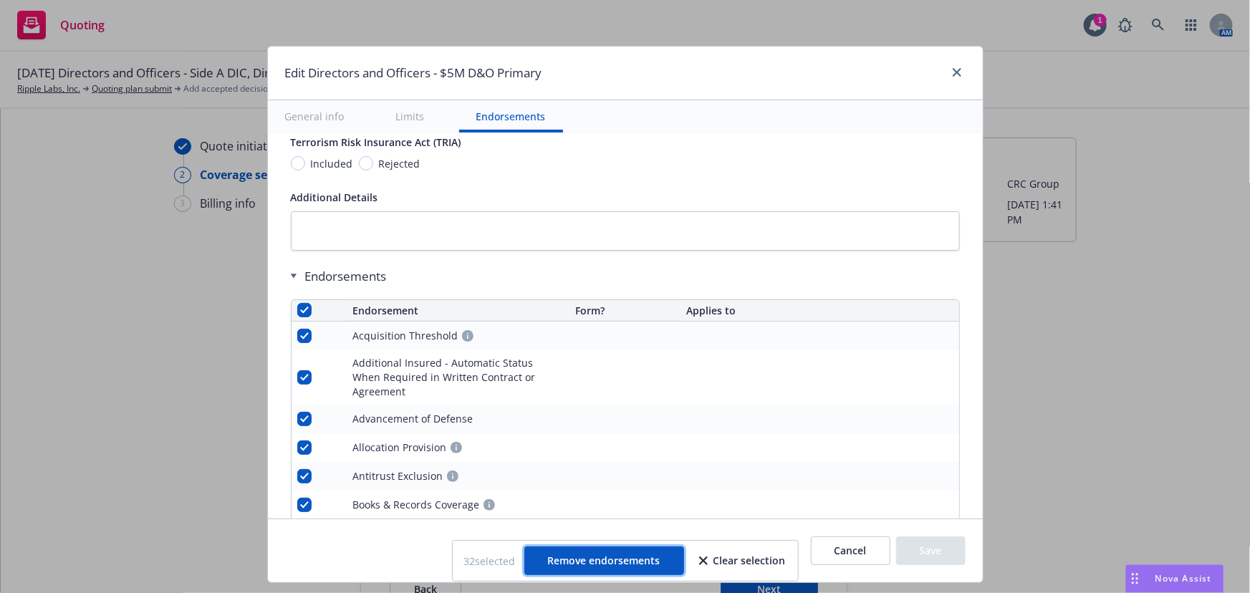
click at [628, 557] on span "Remove endorsements" at bounding box center [604, 561] width 112 height 14
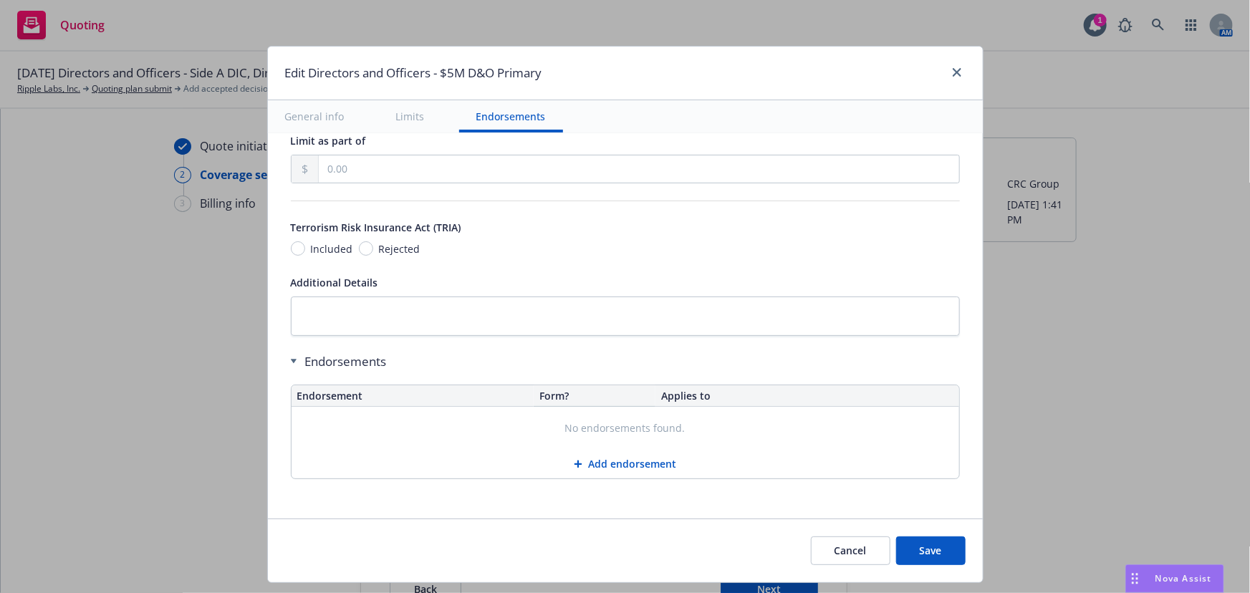
scroll to position [1149, 0]
click at [932, 555] on button "Save" at bounding box center [931, 551] width 70 height 29
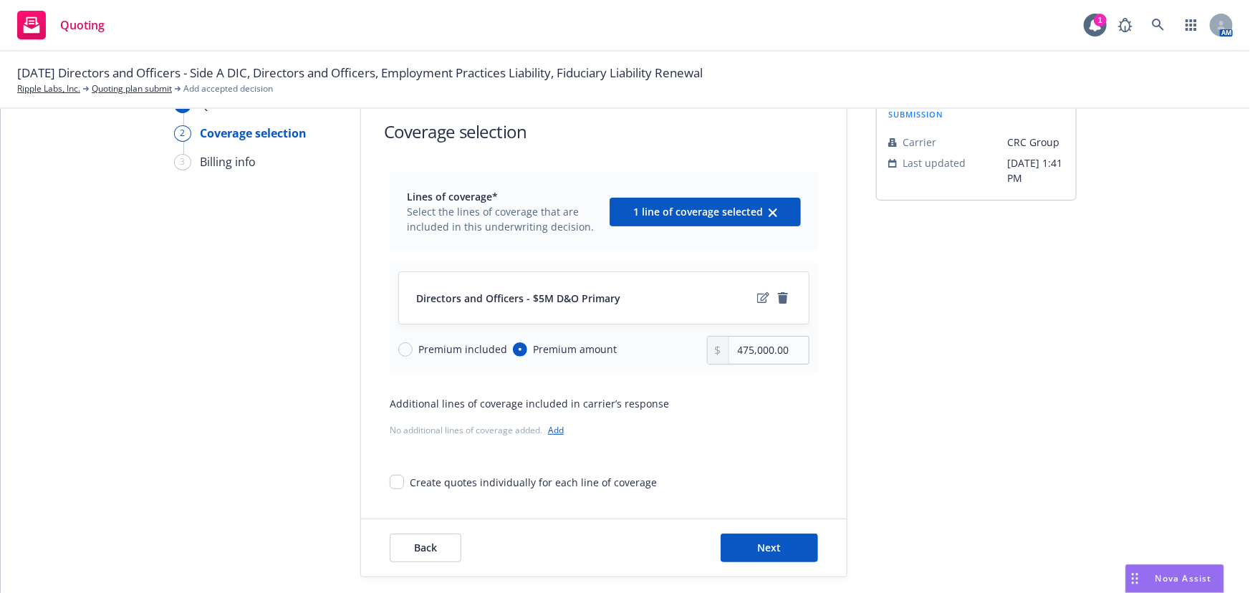
scroll to position [53, 0]
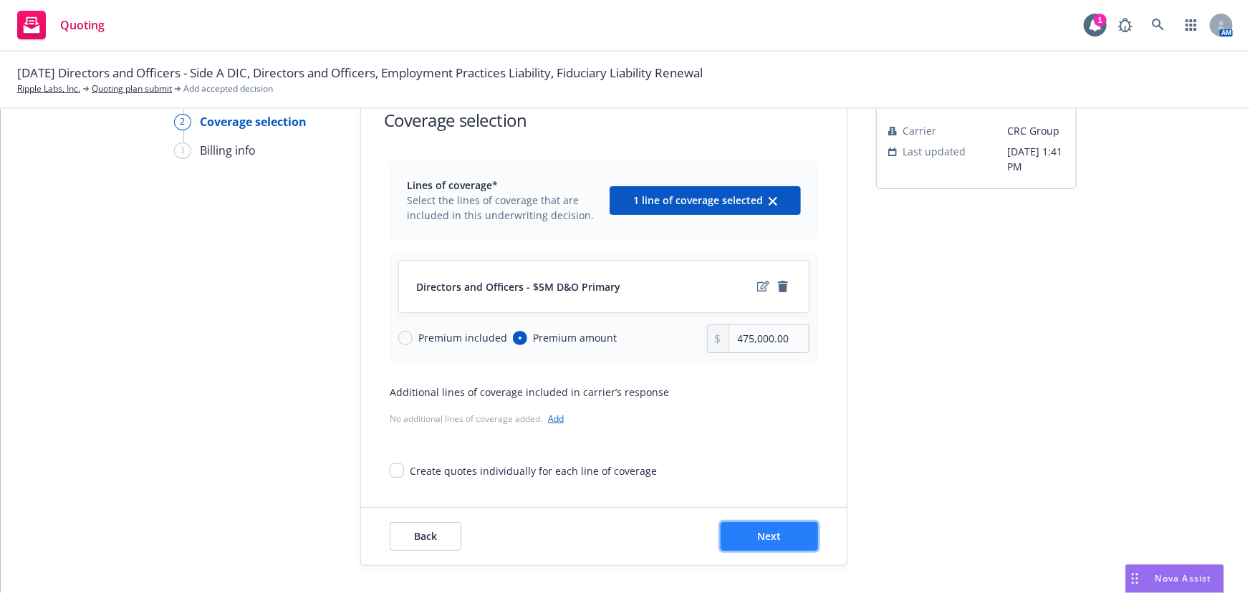
click at [766, 522] on button "Next" at bounding box center [769, 536] width 97 height 29
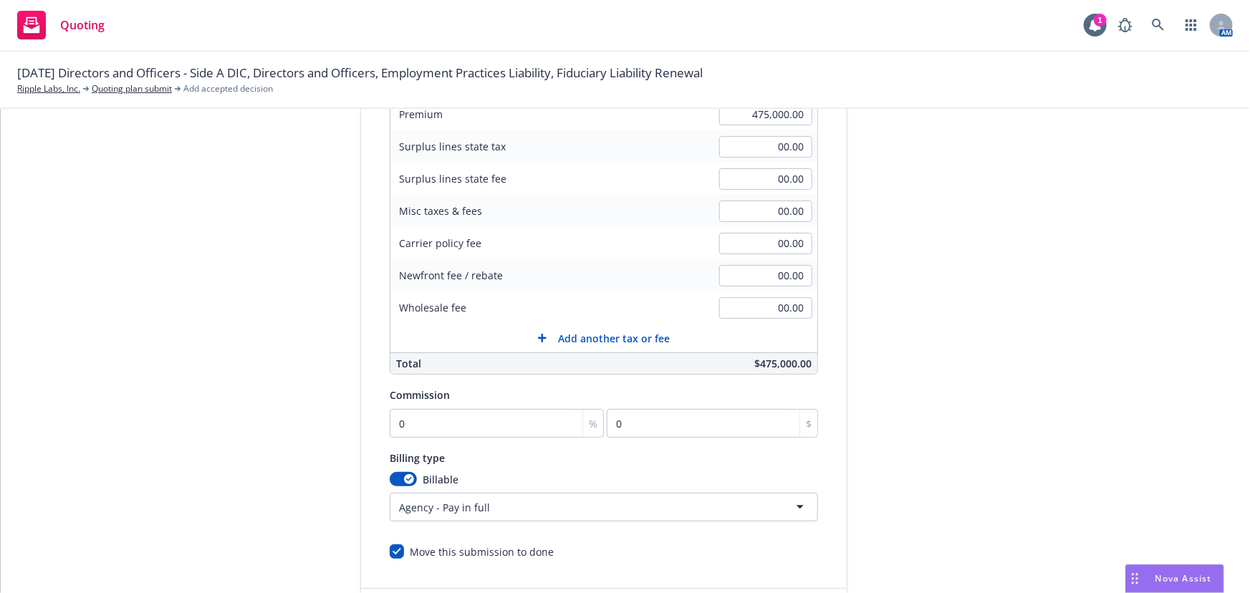
scroll to position [305, 0]
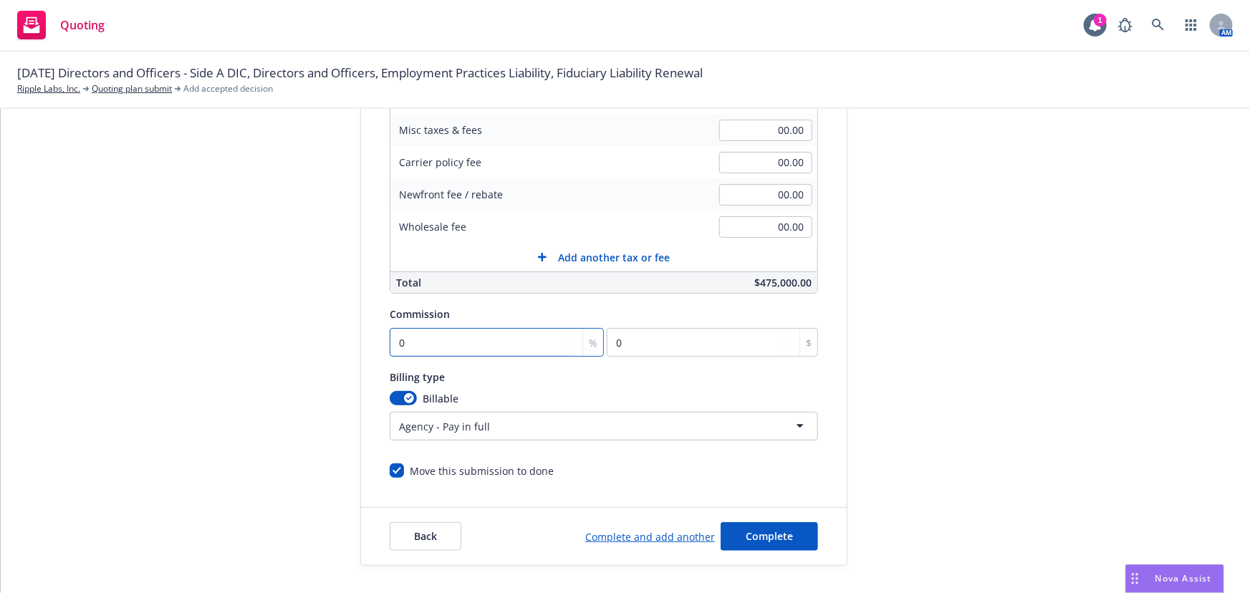
click at [474, 340] on input "0" at bounding box center [497, 342] width 214 height 29
type input "1"
type input "4750"
type input "12"
type input "57000"
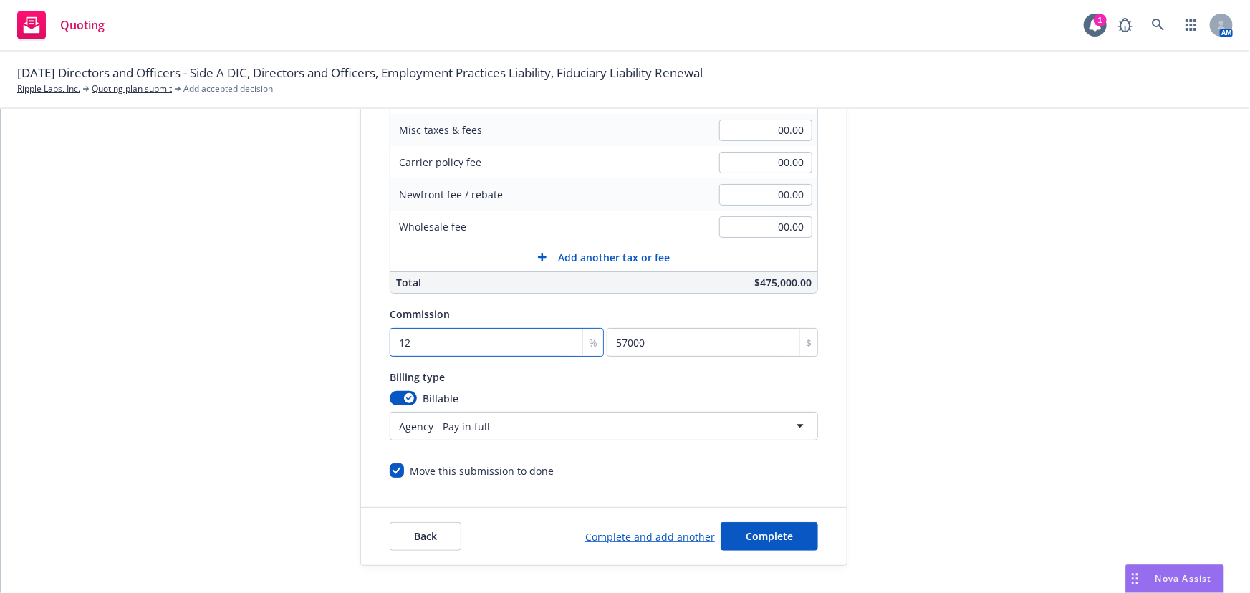
type input "12"
click at [783, 537] on button "Complete" at bounding box center [769, 536] width 97 height 29
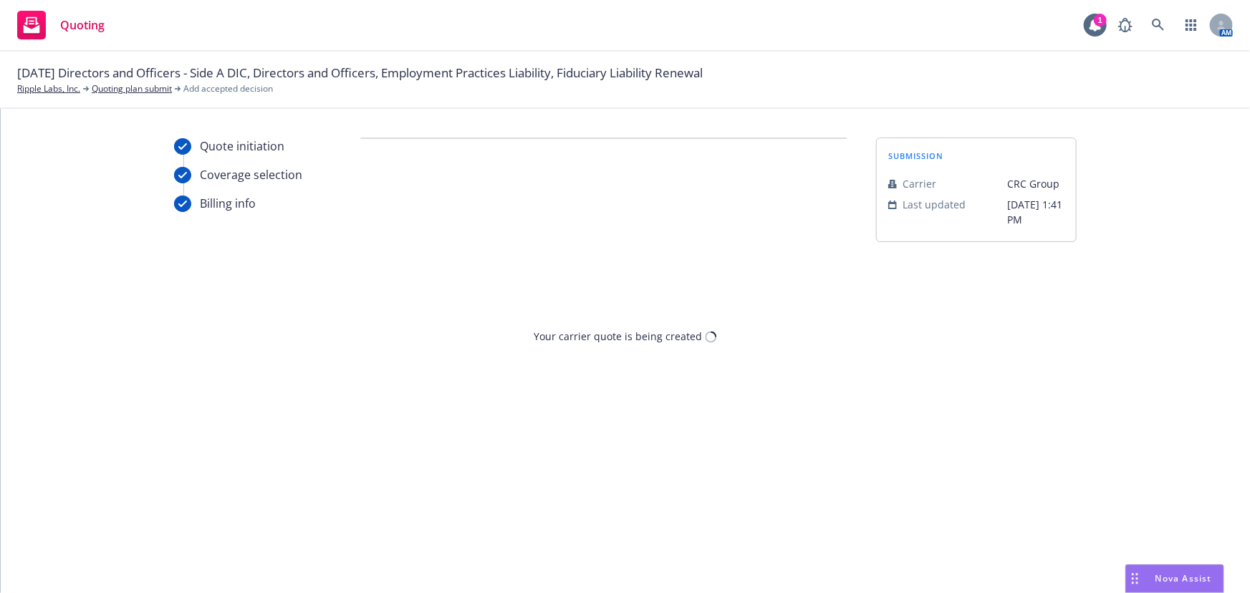
scroll to position [0, 0]
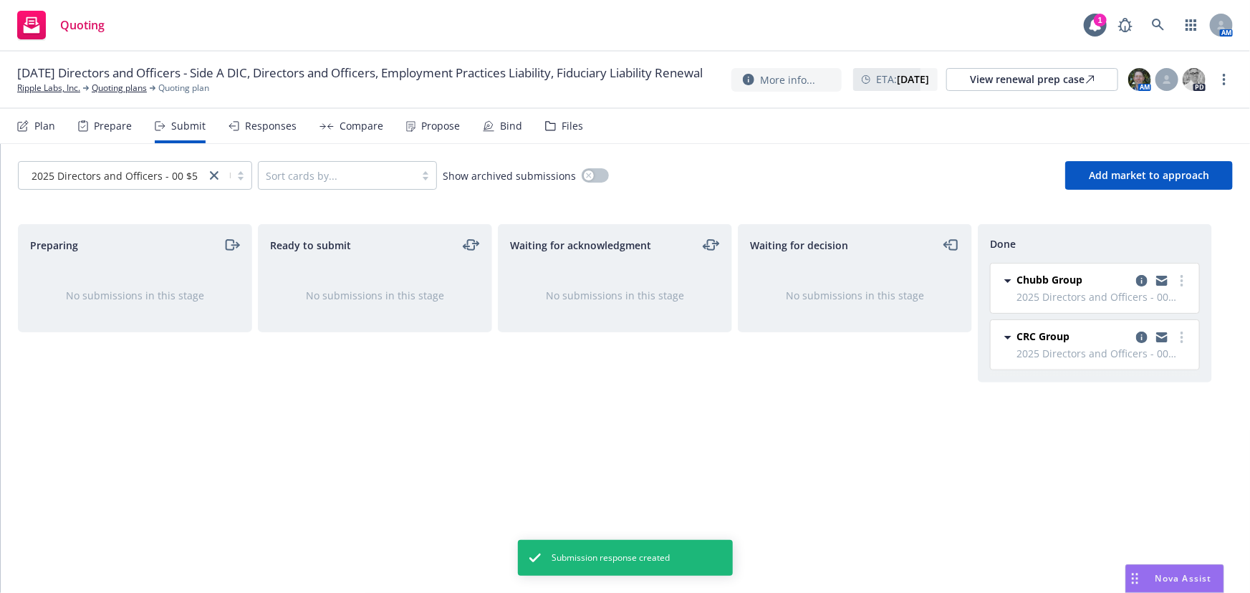
drag, startPoint x: 546, startPoint y: 416, endPoint x: 262, endPoint y: 268, distance: 320.8
click at [546, 416] on div "Waiting for acknowledgment No submissions in this stage" at bounding box center [615, 393] width 234 height 339
click at [41, 95] on link "Ripple Labs, Inc." at bounding box center [48, 88] width 63 height 13
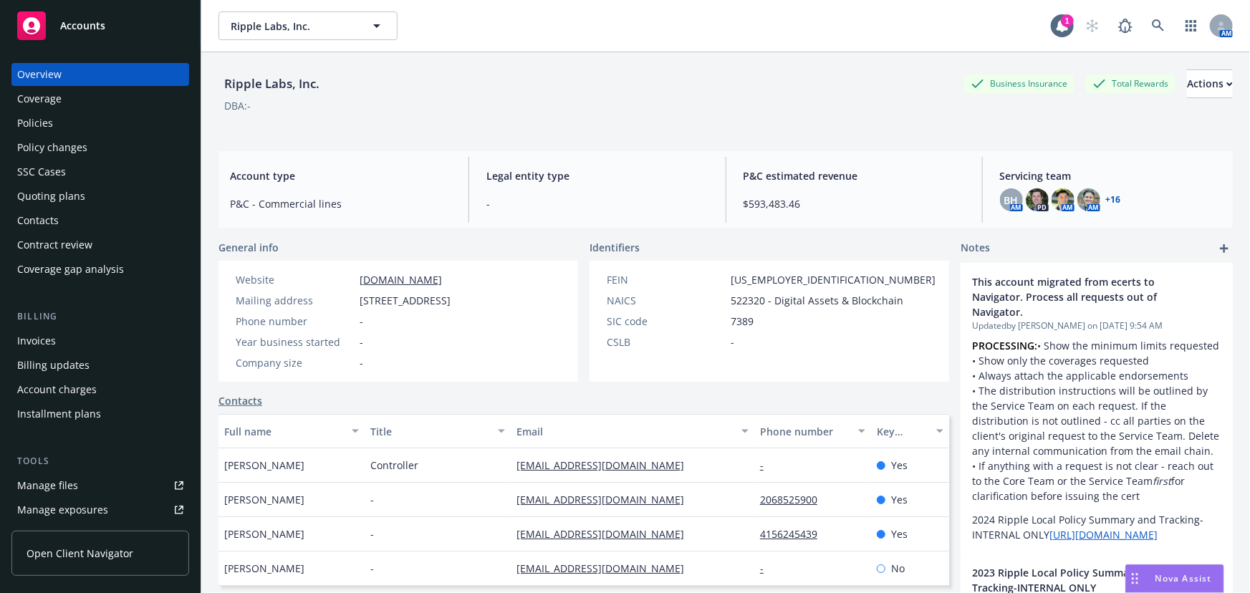
click at [91, 130] on div "Policies" at bounding box center [100, 123] width 166 height 23
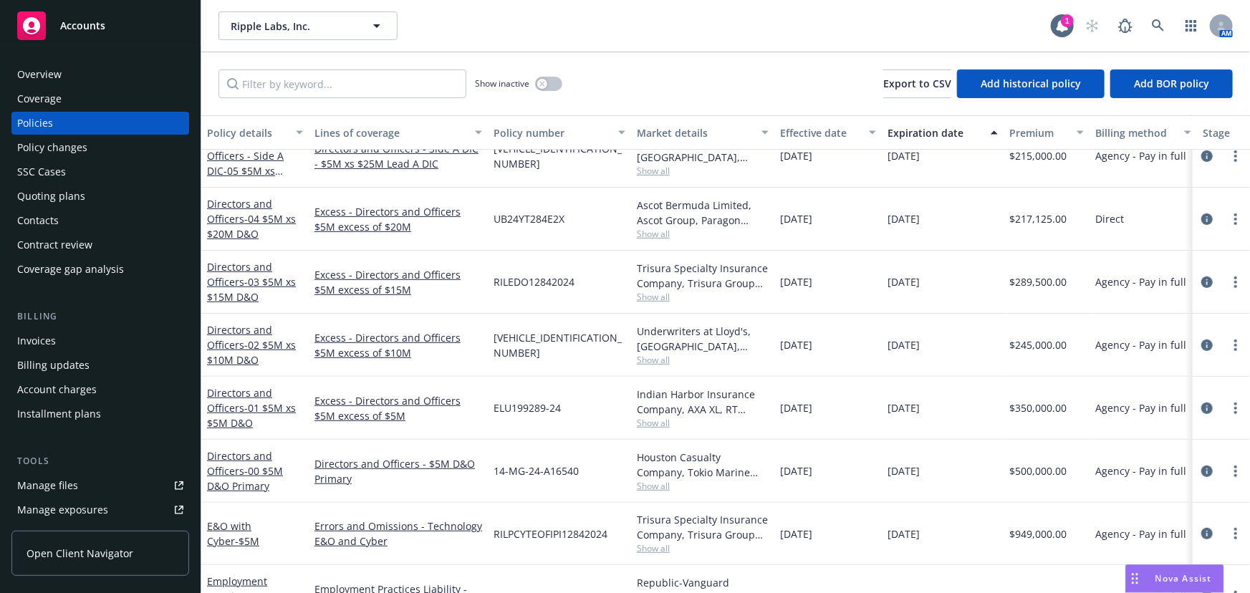
scroll to position [325, 0]
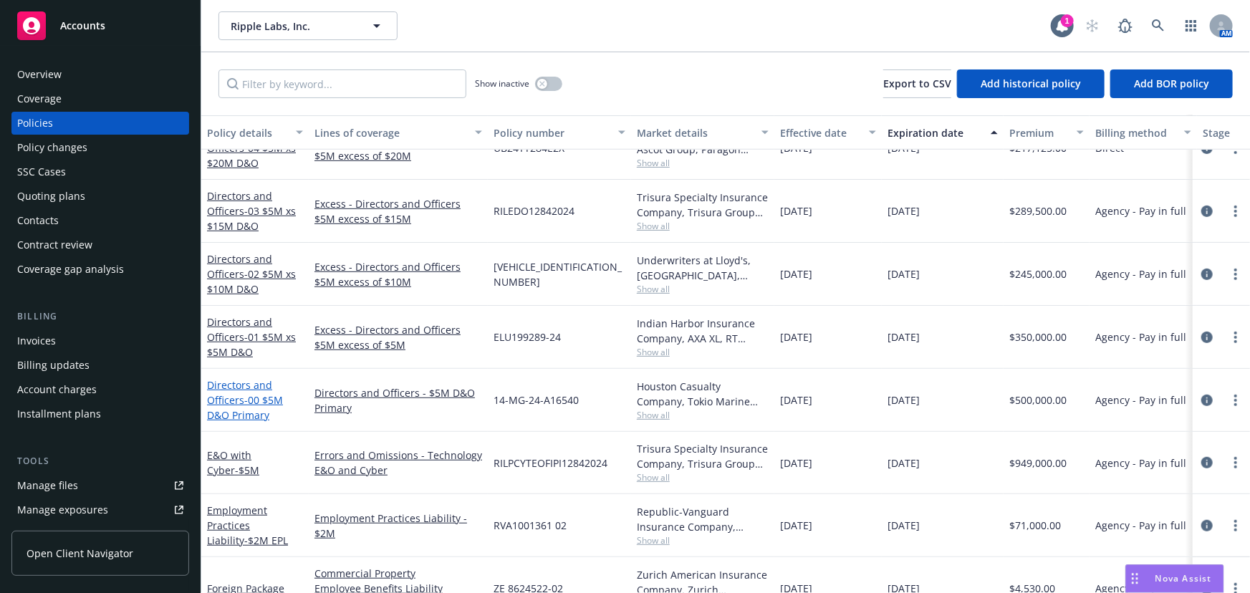
click at [244, 415] on span "- 00 $5M D&O Primary" at bounding box center [245, 407] width 76 height 29
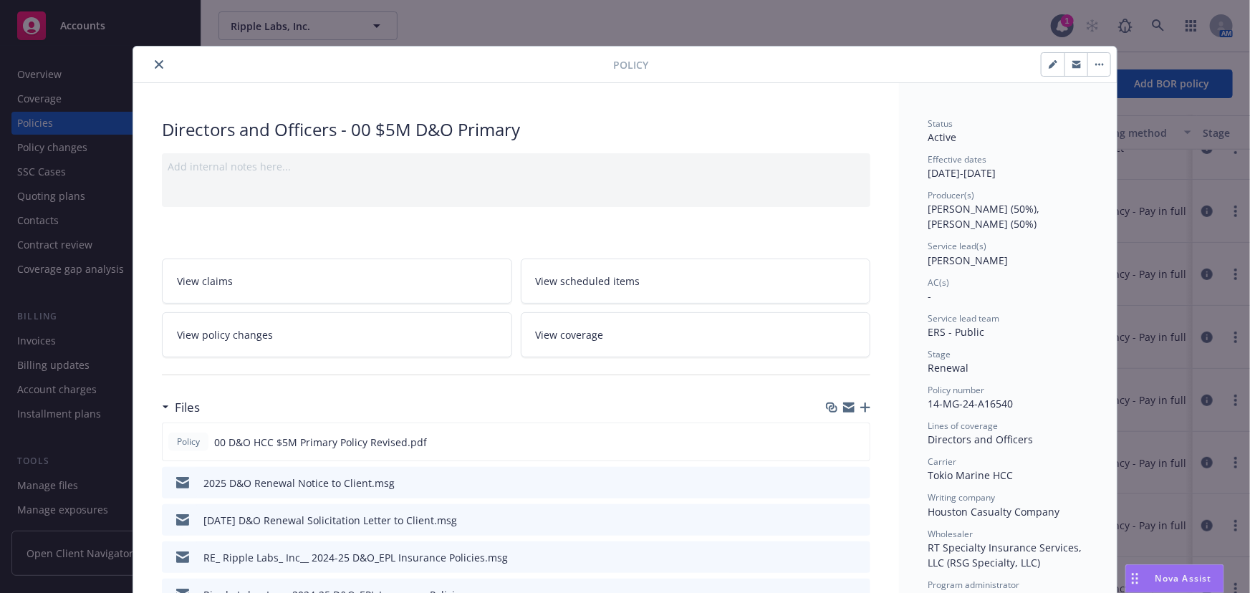
click at [158, 67] on icon "close" at bounding box center [159, 64] width 9 height 9
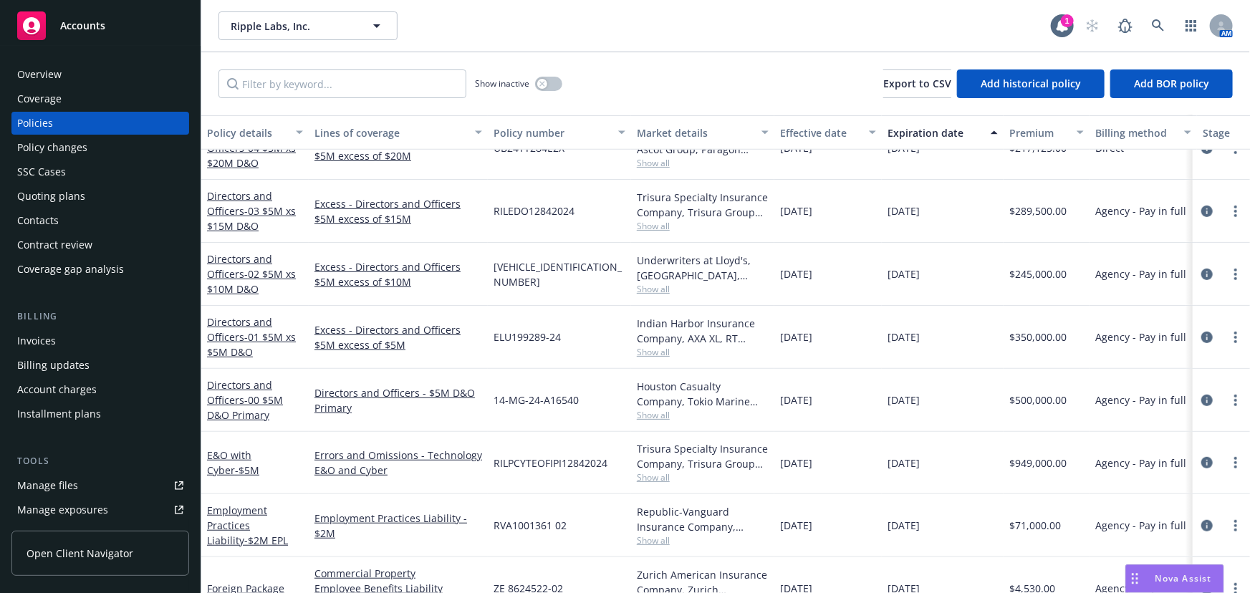
click at [95, 198] on div "Quoting plans" at bounding box center [100, 196] width 166 height 23
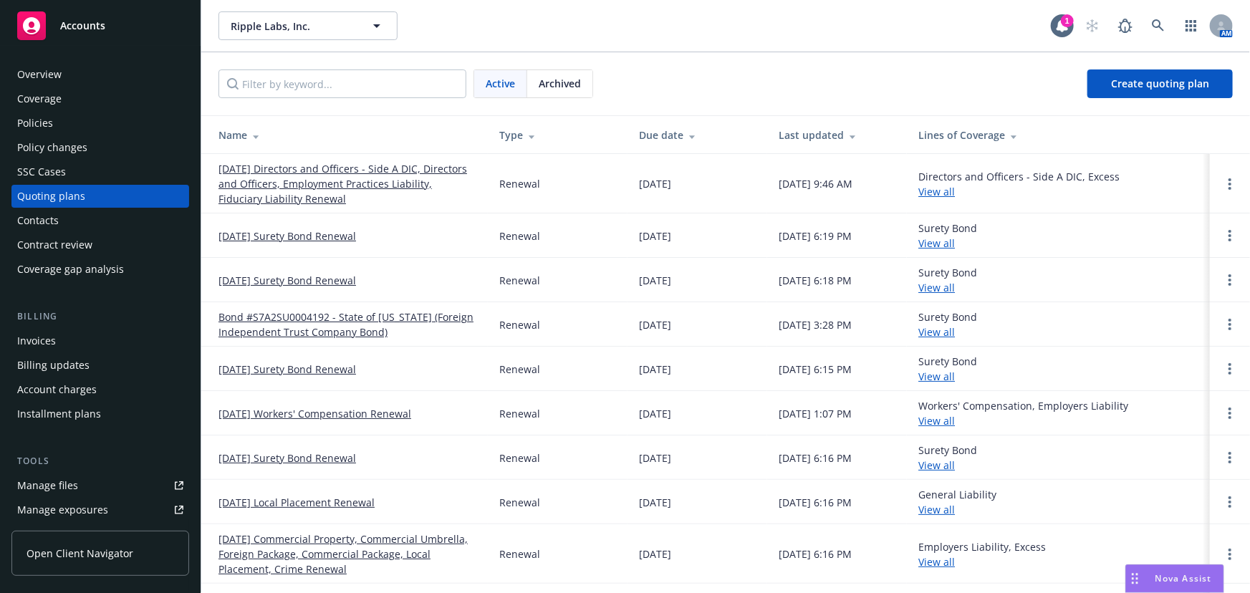
click at [401, 171] on link "[DATE] Directors and Officers - Side A DIC, Directors and Officers, Employment …" at bounding box center [348, 183] width 258 height 45
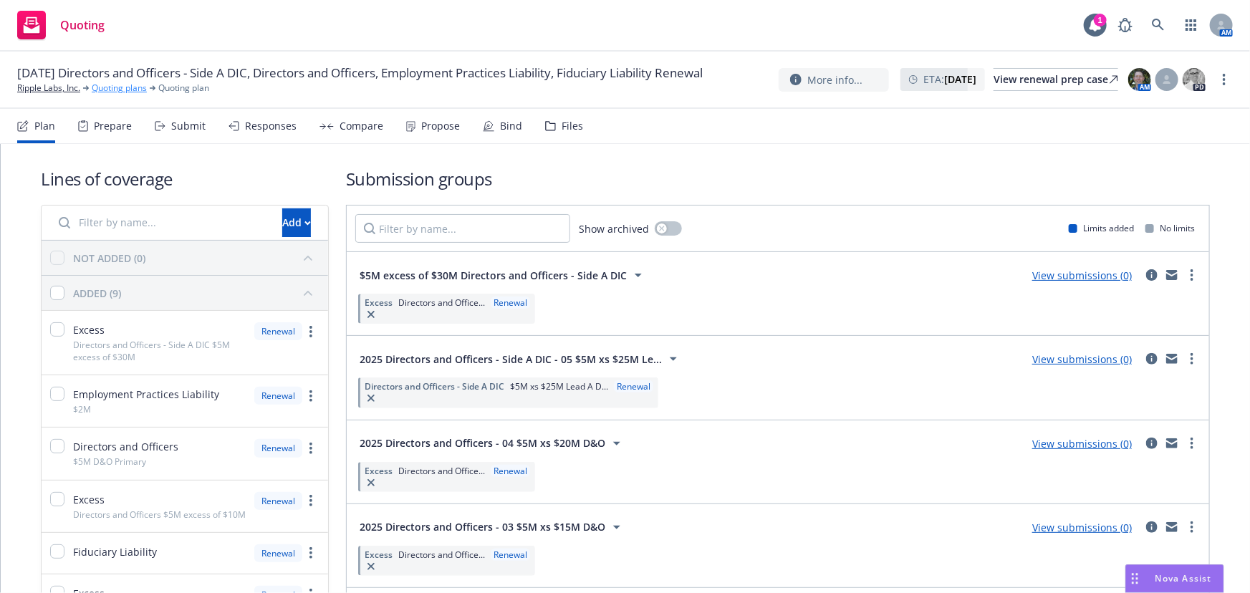
click at [133, 95] on link "Quoting plans" at bounding box center [119, 88] width 55 height 13
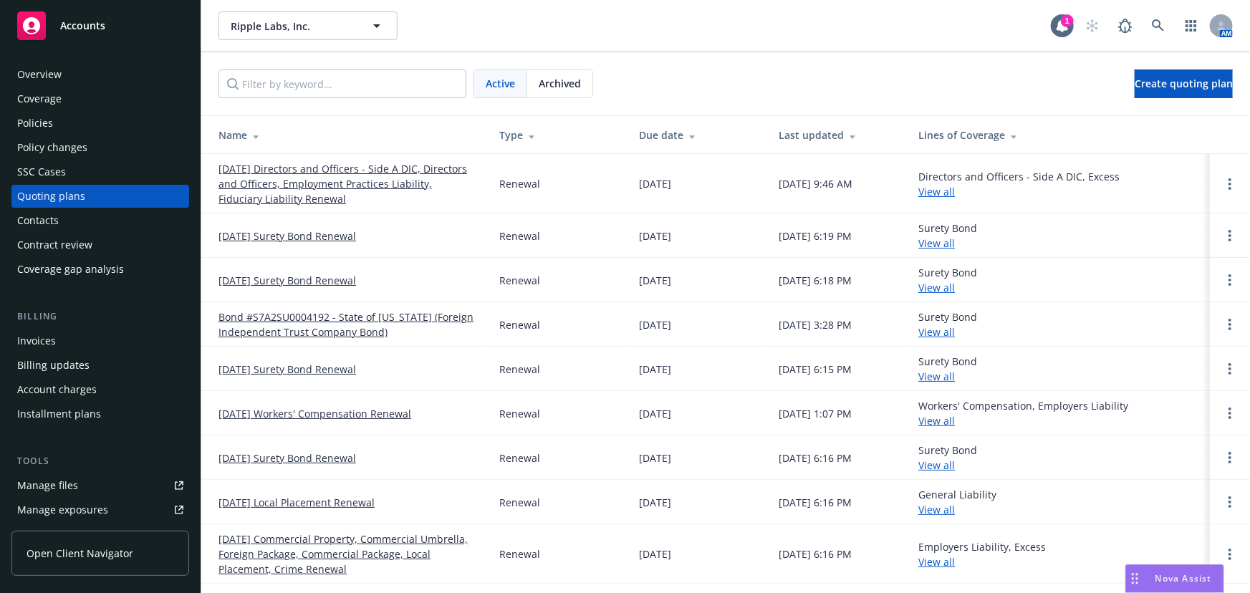
click at [562, 80] on span "Archived" at bounding box center [560, 83] width 42 height 15
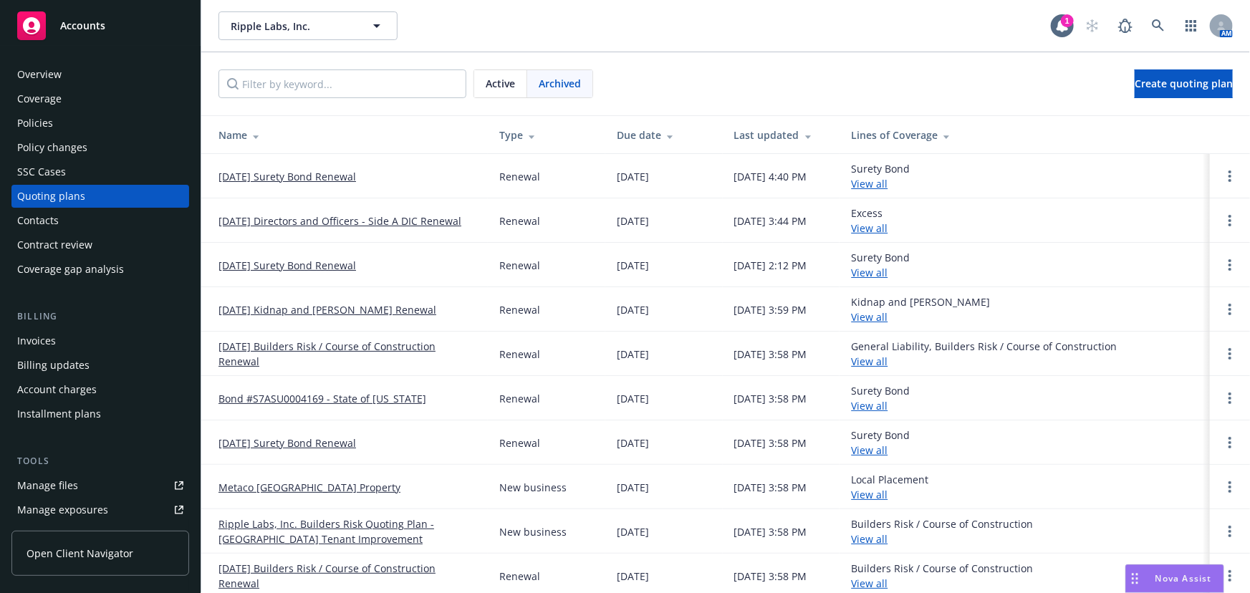
click at [394, 216] on link "[DATE] Directors and Officers - Side A DIC Renewal" at bounding box center [340, 221] width 243 height 15
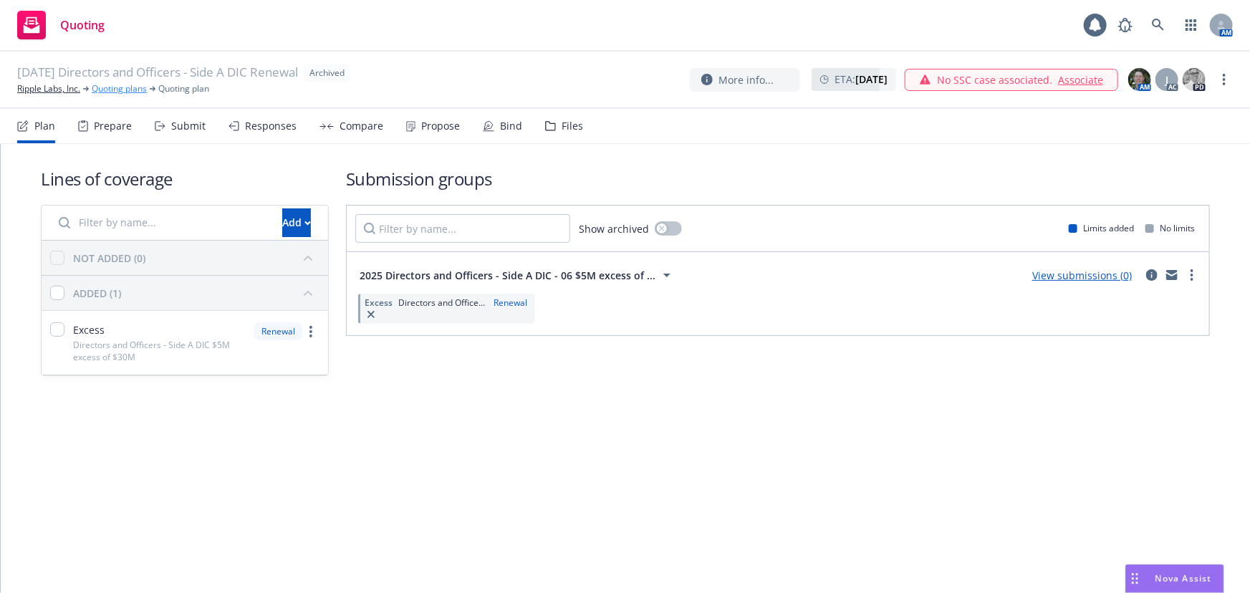
click at [129, 89] on link "Quoting plans" at bounding box center [119, 88] width 55 height 13
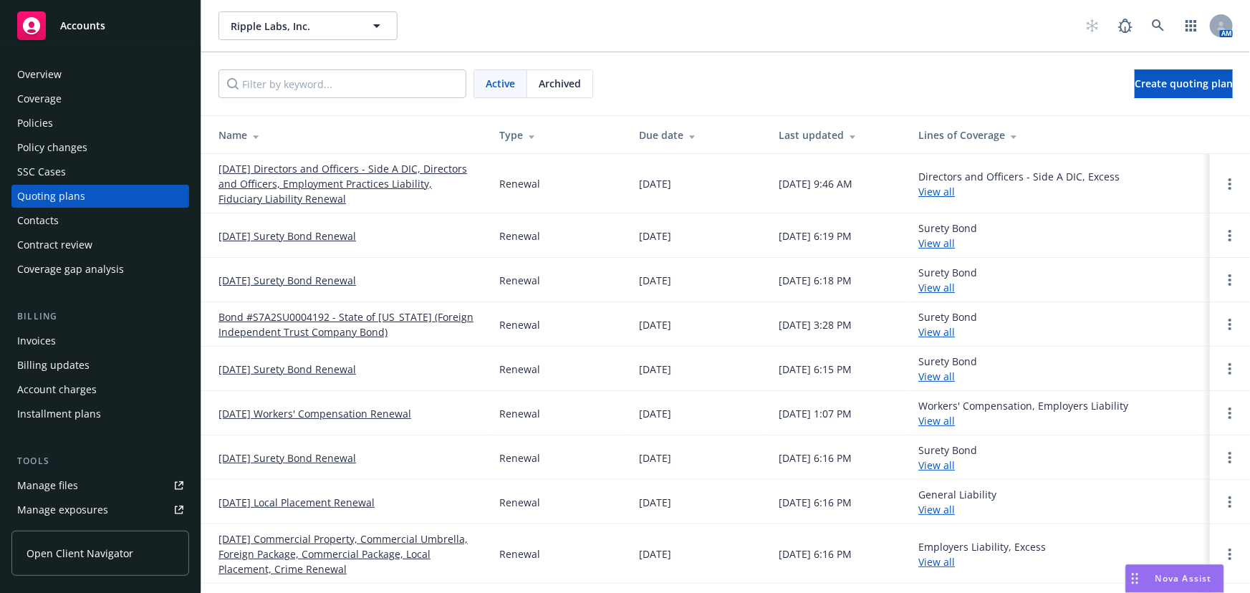
click at [556, 85] on span "Archived" at bounding box center [560, 83] width 42 height 15
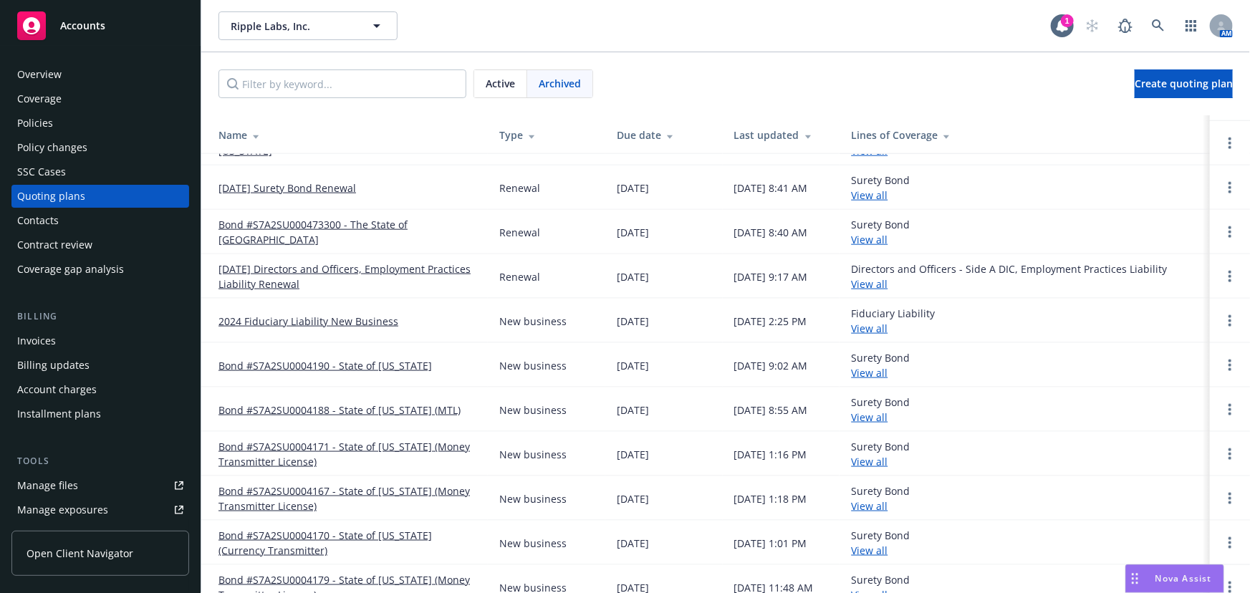
scroll to position [977, 0]
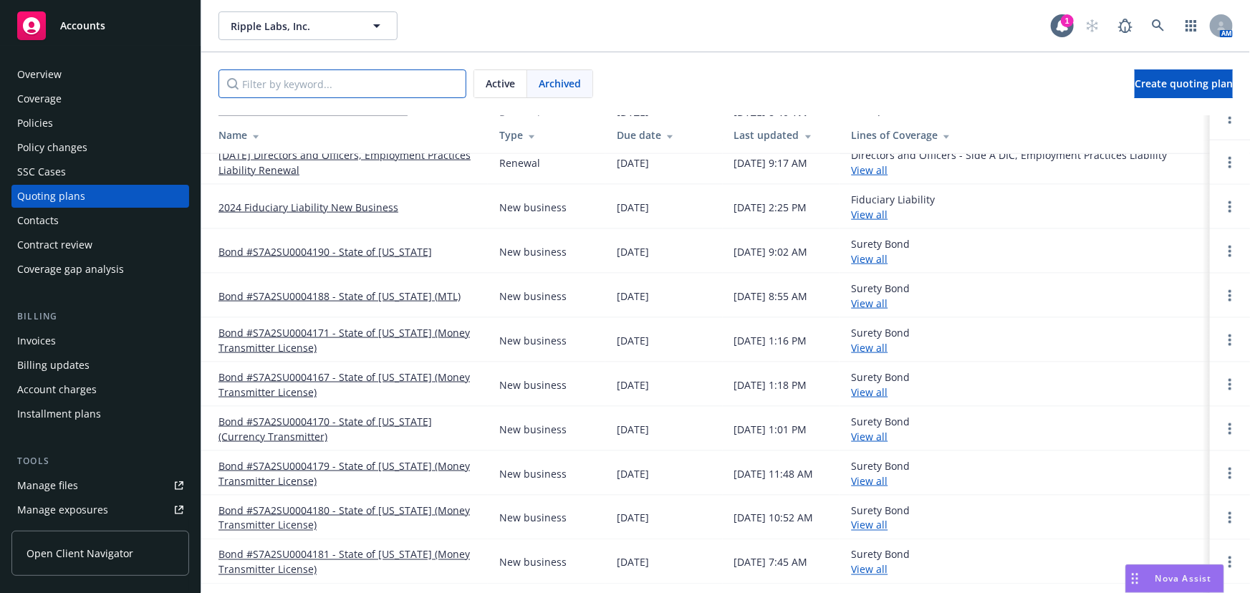
click at [373, 88] on input "Filter by keyword..." at bounding box center [343, 84] width 248 height 29
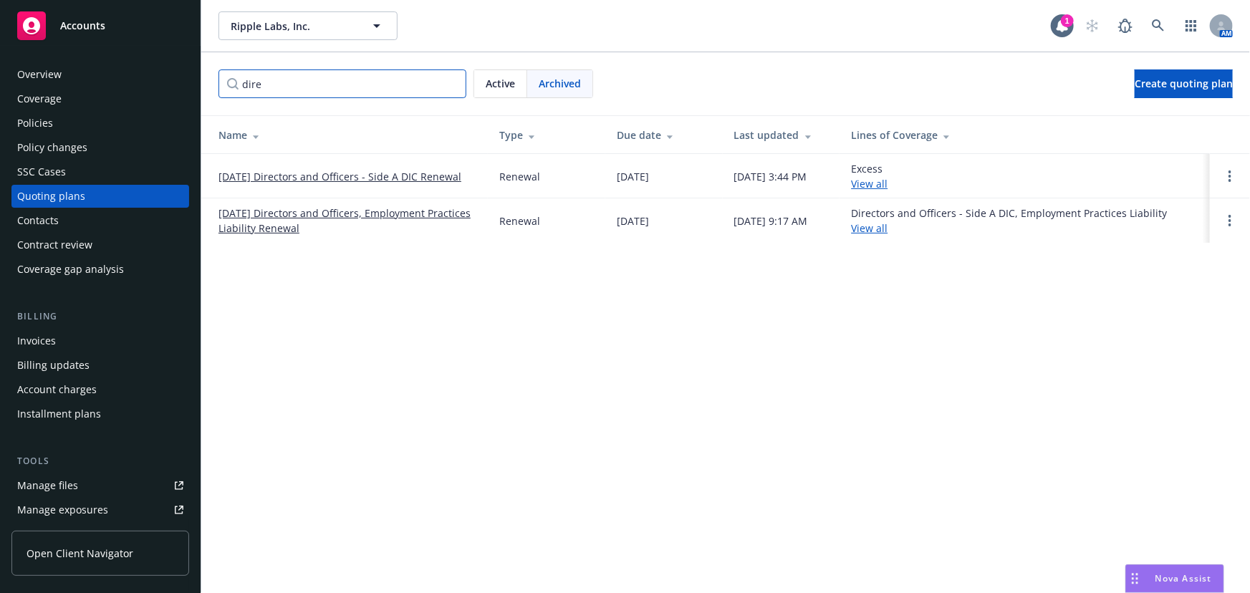
type input "dire"
click at [330, 213] on link "[DATE] Directors and Officers, Employment Practices Liability Renewal" at bounding box center [348, 221] width 258 height 30
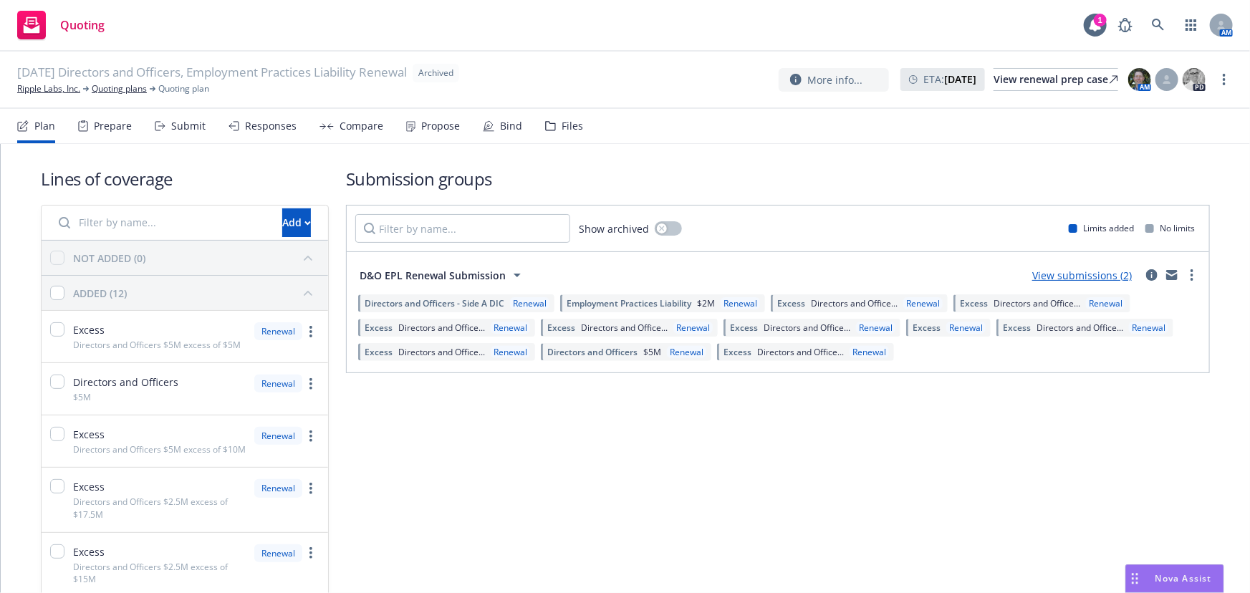
click at [565, 131] on div "Files" at bounding box center [572, 125] width 21 height 11
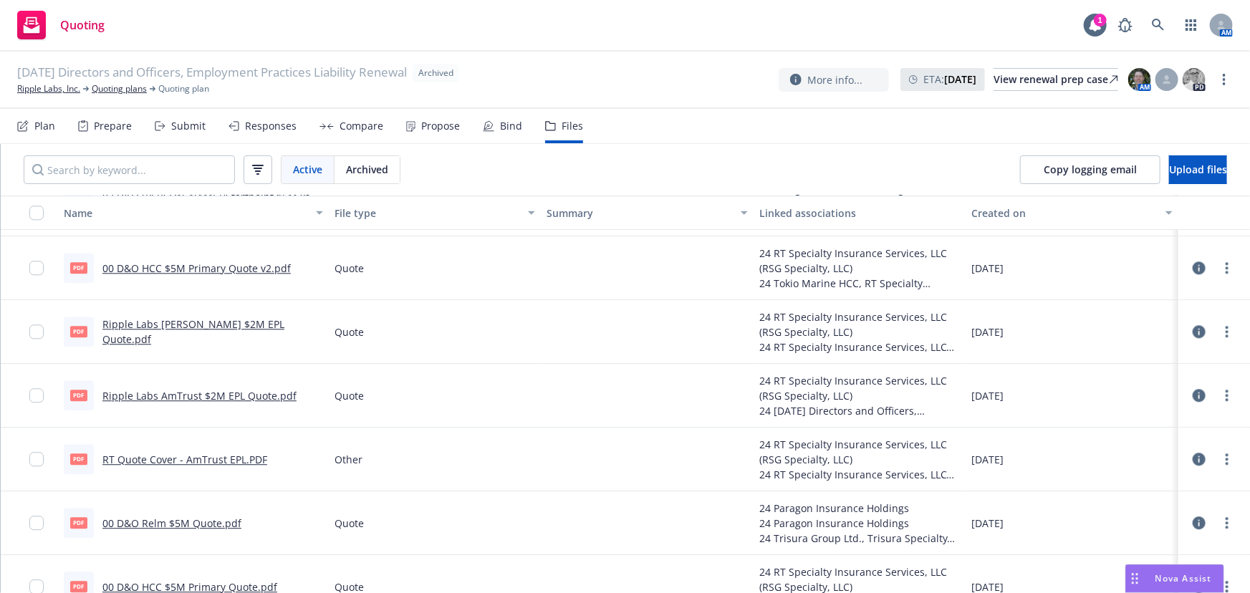
scroll to position [1758, 0]
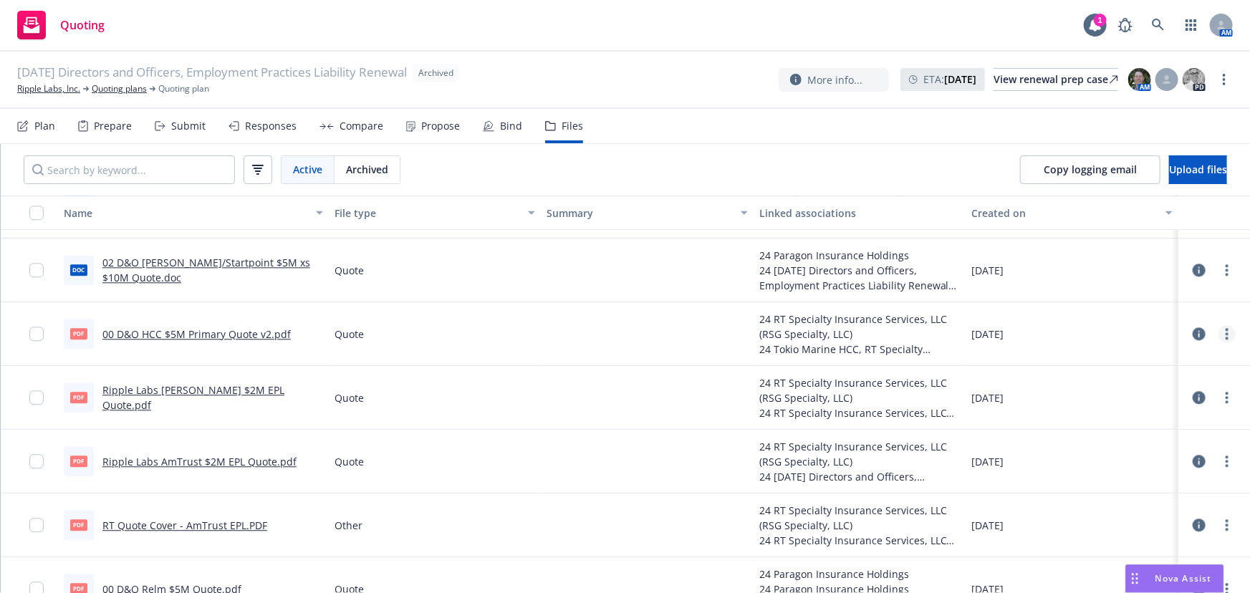
click at [1219, 334] on link "more" at bounding box center [1227, 333] width 17 height 17
click at [1189, 384] on link "Download" at bounding box center [1154, 391] width 143 height 29
click at [139, 87] on link "Quoting plans" at bounding box center [119, 88] width 55 height 13
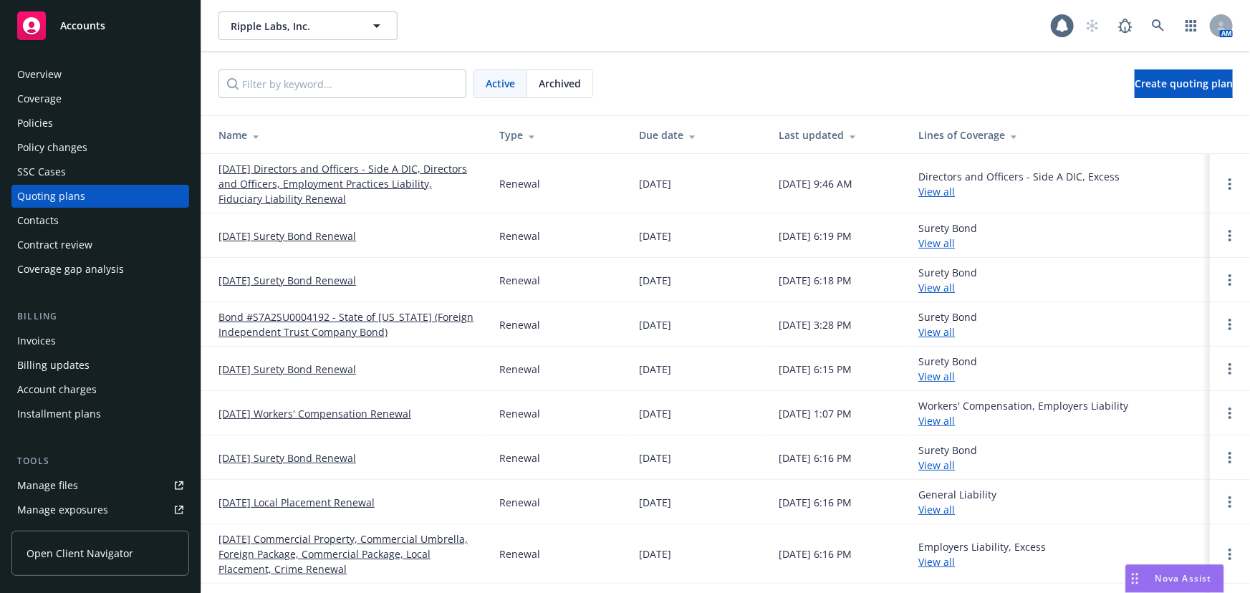
click at [361, 188] on link "[DATE] Directors and Officers - Side A DIC, Directors and Officers, Employment …" at bounding box center [348, 183] width 258 height 45
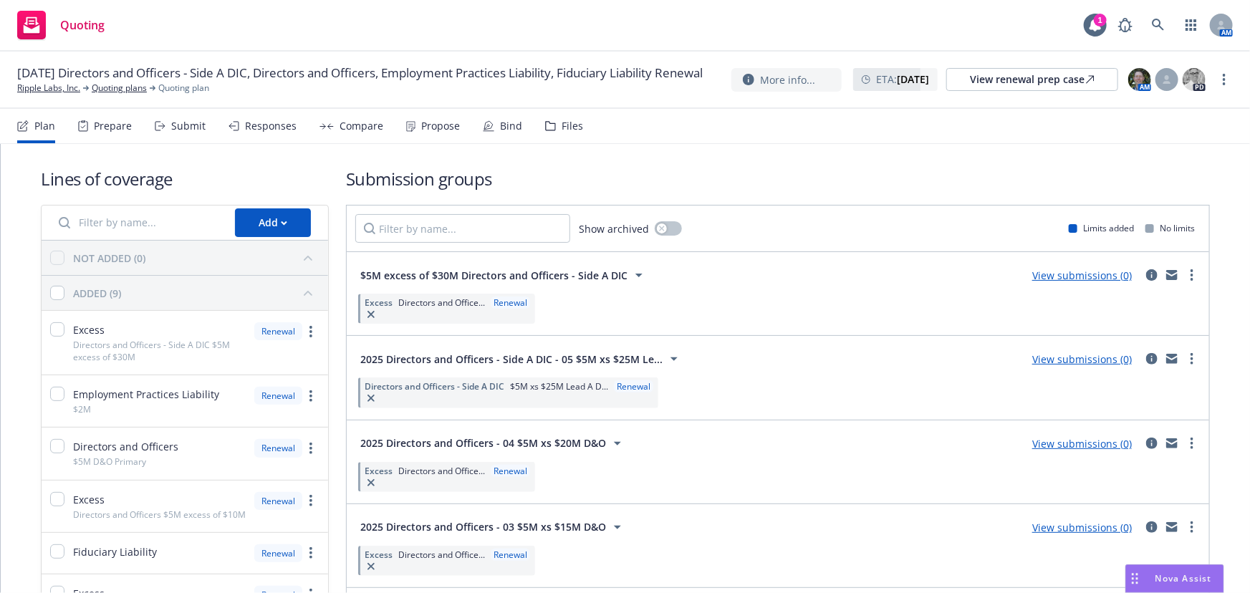
click at [282, 133] on div "Responses" at bounding box center [263, 126] width 68 height 34
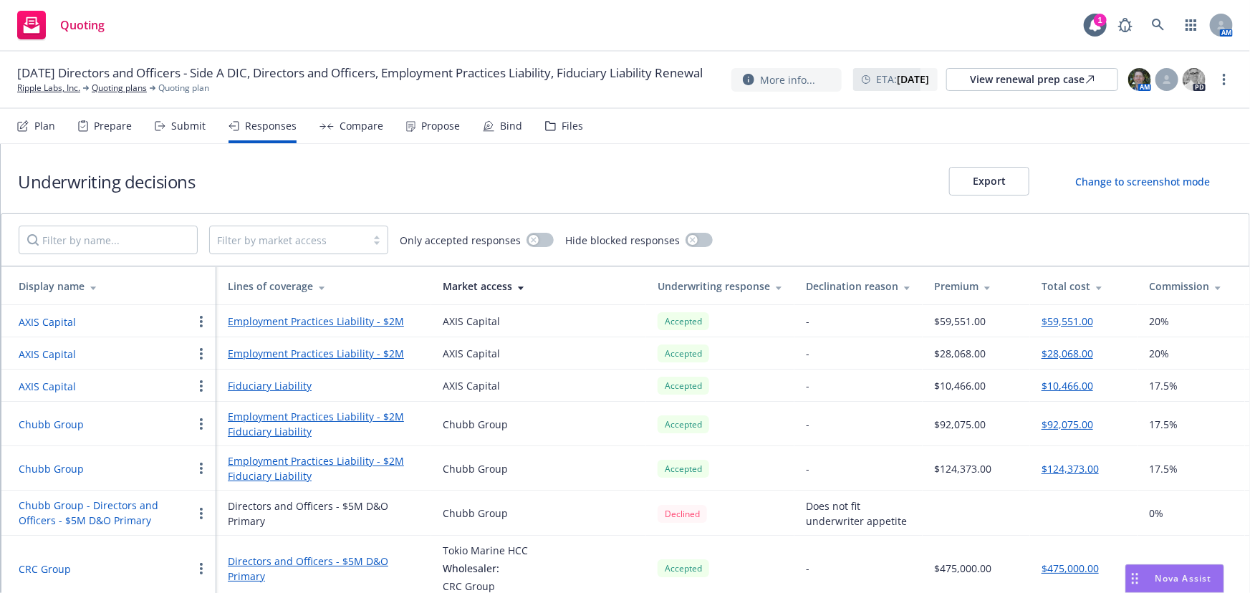
scroll to position [17, 0]
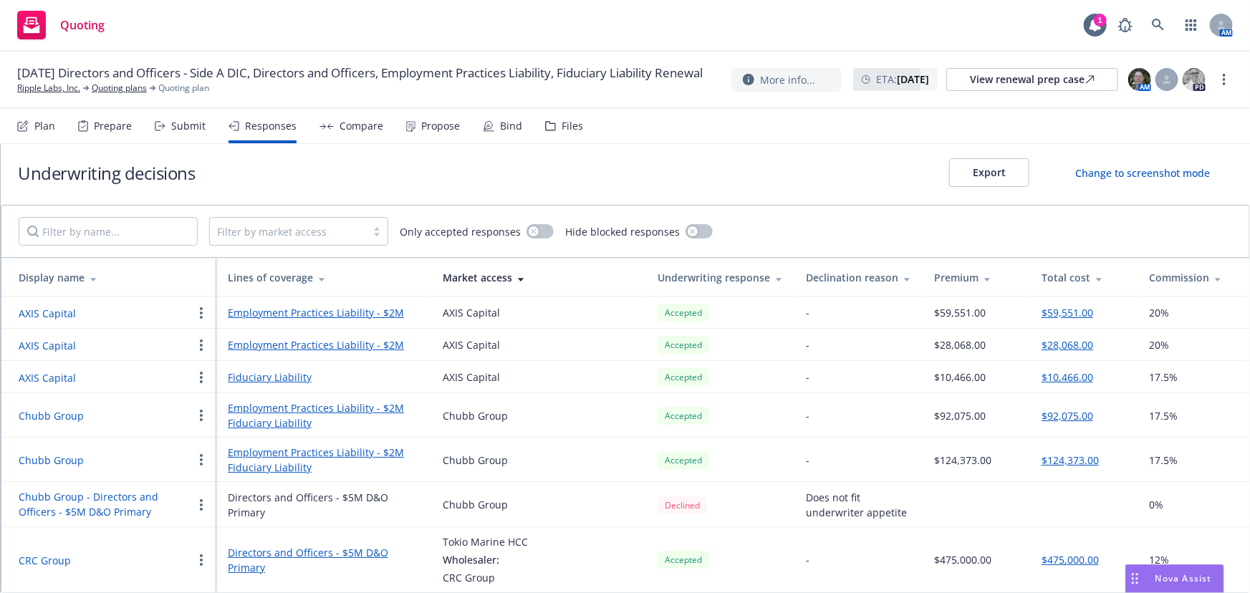
click at [1086, 552] on button "$475,000.00" at bounding box center [1070, 559] width 57 height 15
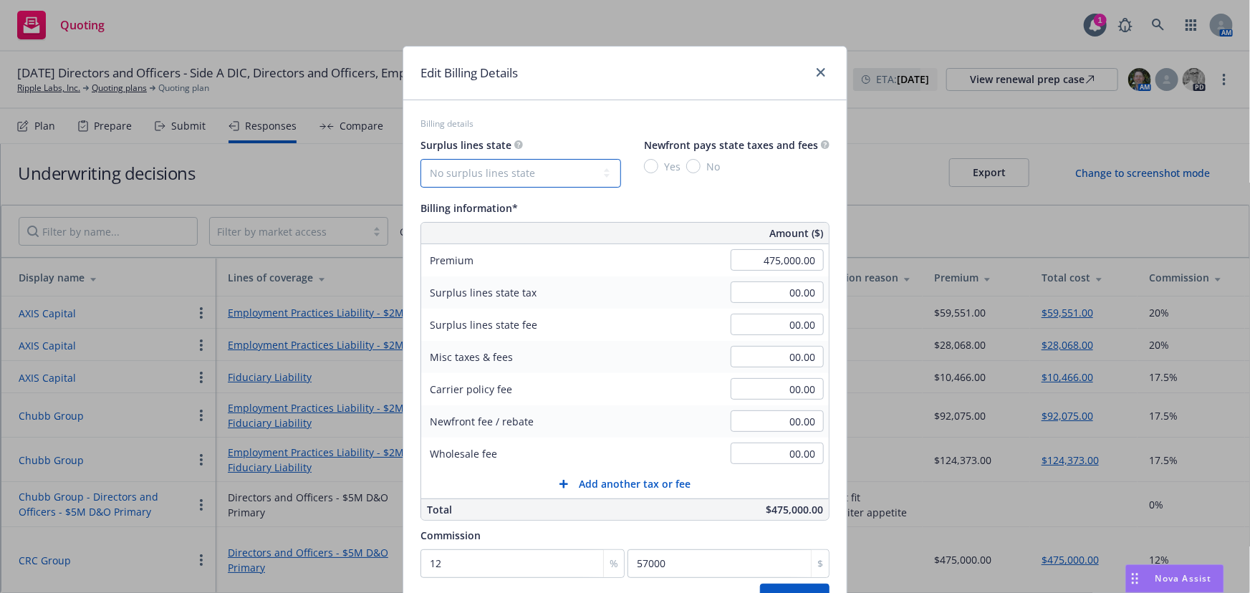
click at [573, 176] on select "No surplus lines state Alaska Alabama Arkansas Arizona California Colorado Conn…" at bounding box center [521, 173] width 201 height 29
select select "CA"
click at [421, 159] on select "No surplus lines state Alaska Alabama Arkansas Arizona California Colorado Conn…" at bounding box center [521, 173] width 201 height 29
type input "14,250.00"
type input "855.00"
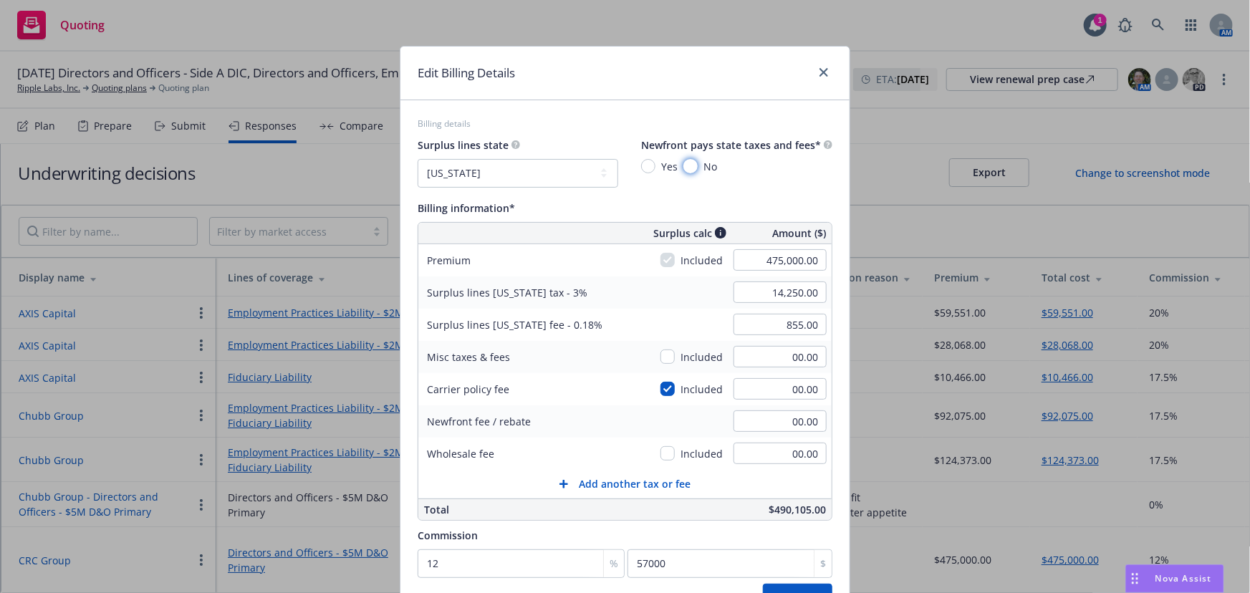
click at [693, 165] on input "No" at bounding box center [691, 166] width 14 height 14
radio input "true"
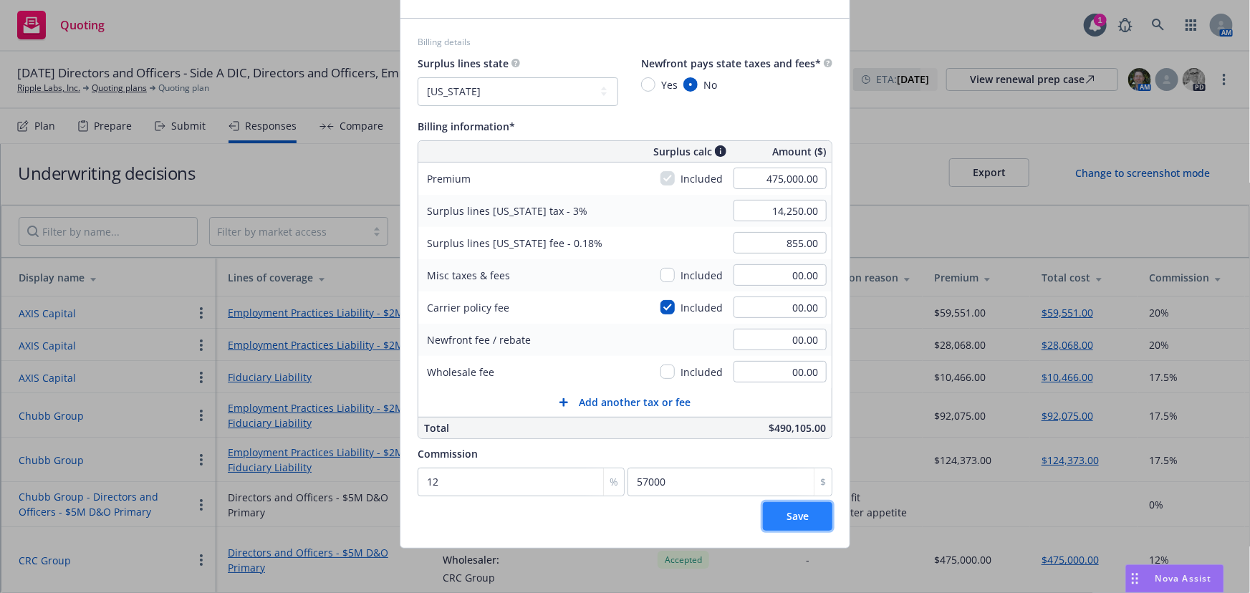
click at [803, 518] on button "Save" at bounding box center [798, 516] width 70 height 29
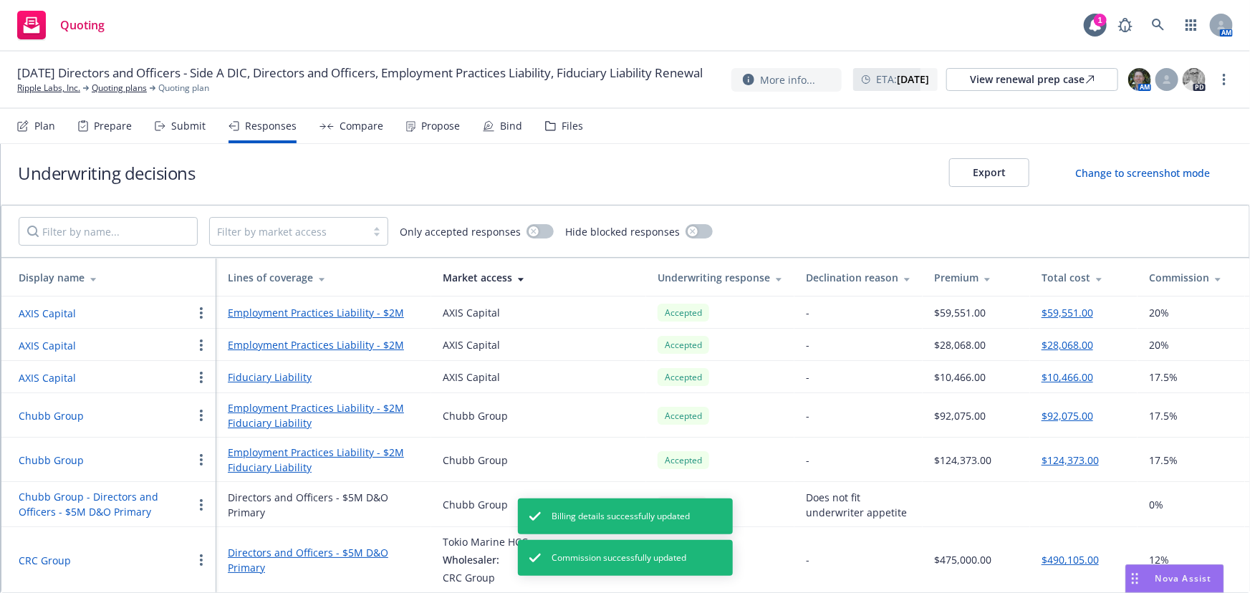
scroll to position [0, 0]
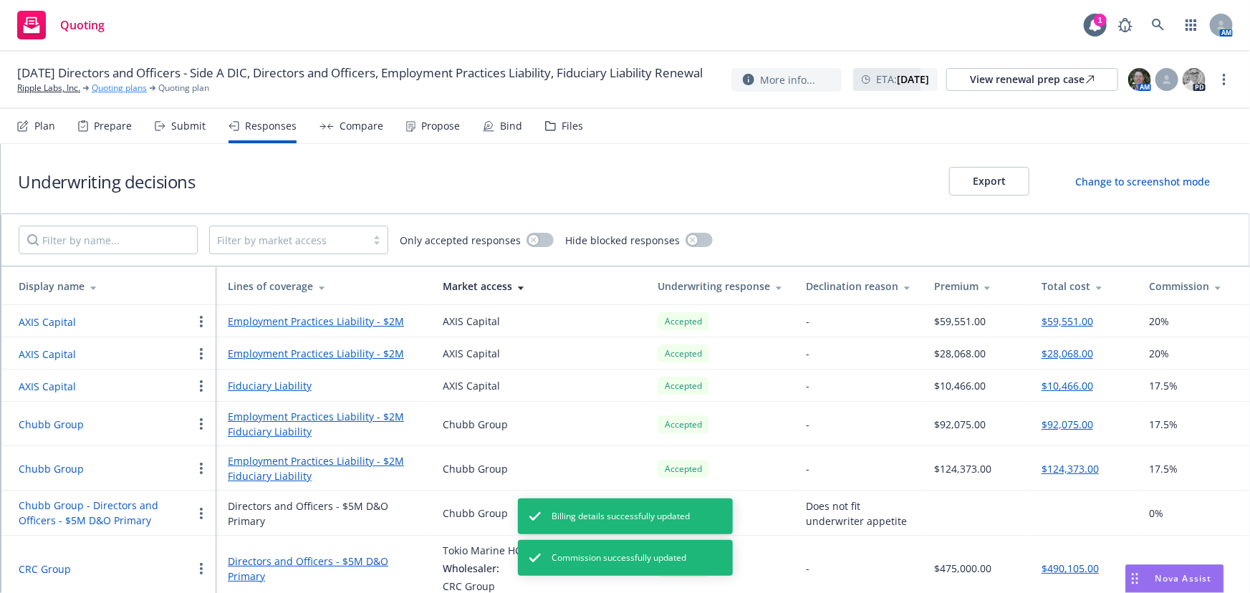
click at [97, 95] on link "Quoting plans" at bounding box center [119, 88] width 55 height 13
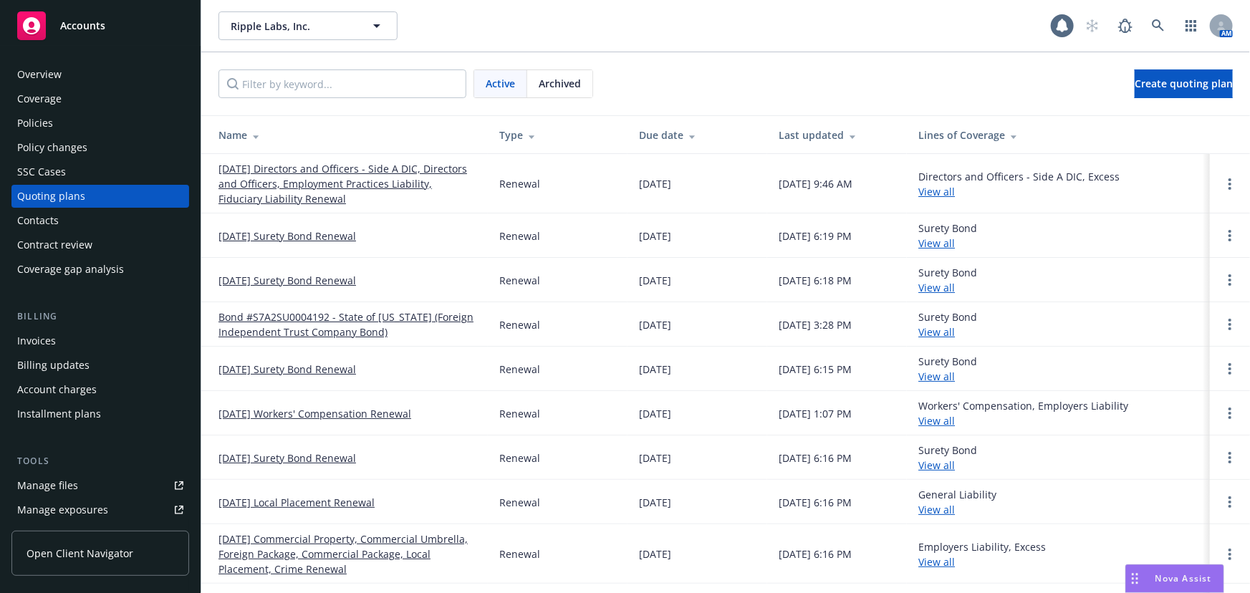
click at [334, 186] on link "[DATE] Directors and Officers - Side A DIC, Directors and Officers, Employment …" at bounding box center [348, 183] width 258 height 45
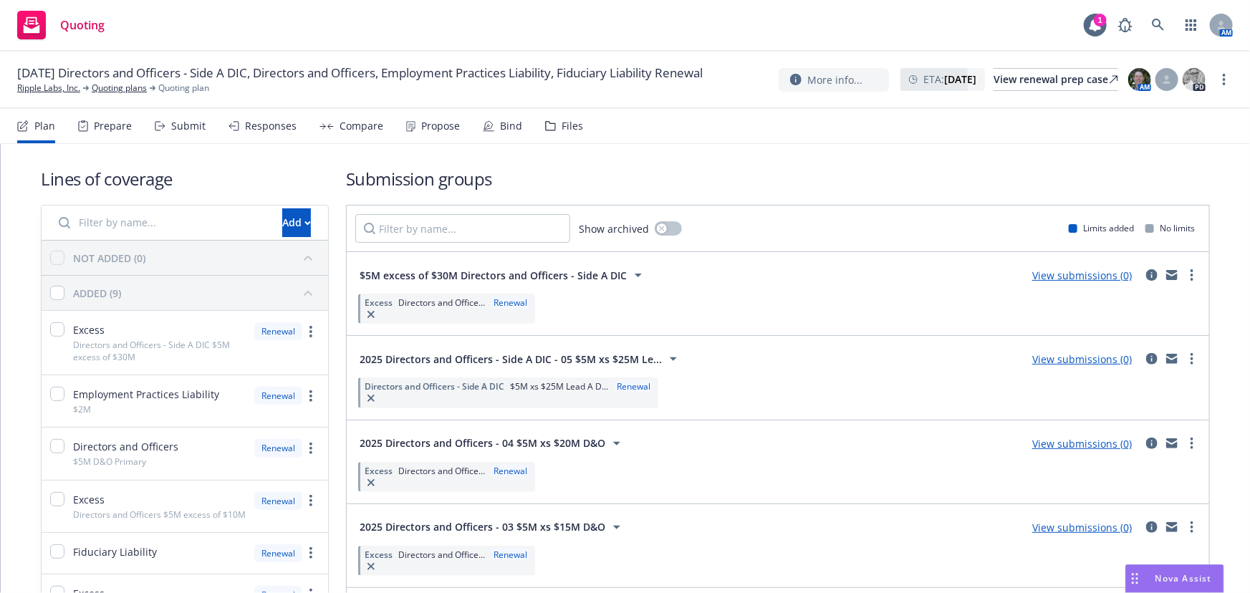
click at [177, 127] on div "Submit" at bounding box center [188, 125] width 34 height 11
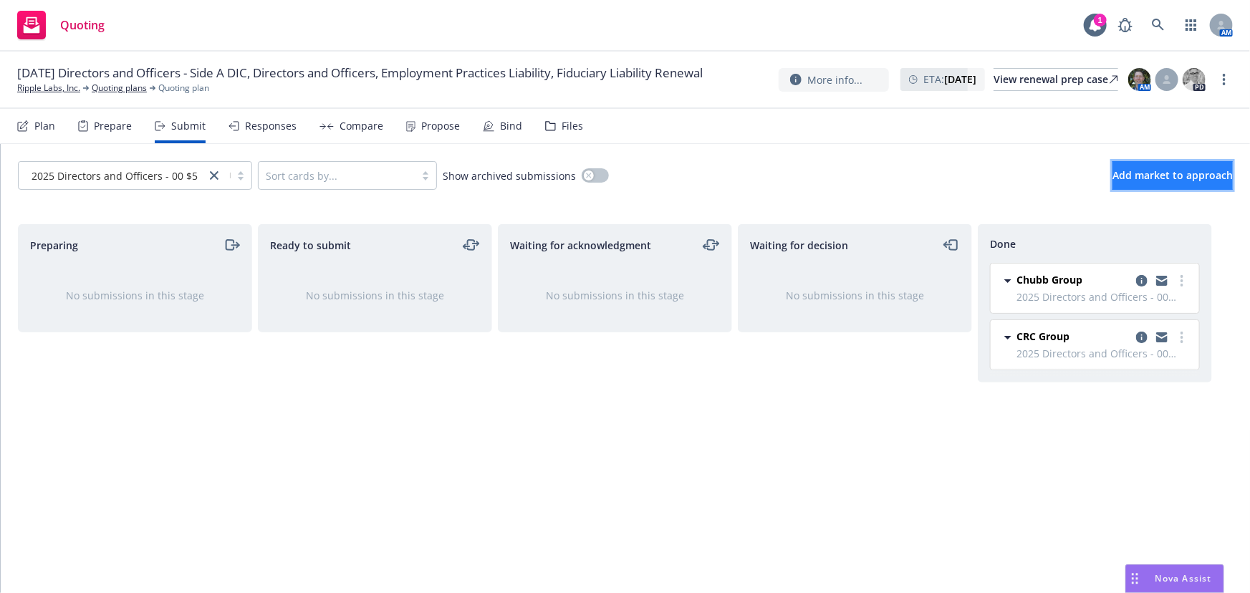
click at [1127, 173] on span "Add market to approach" at bounding box center [1173, 175] width 120 height 14
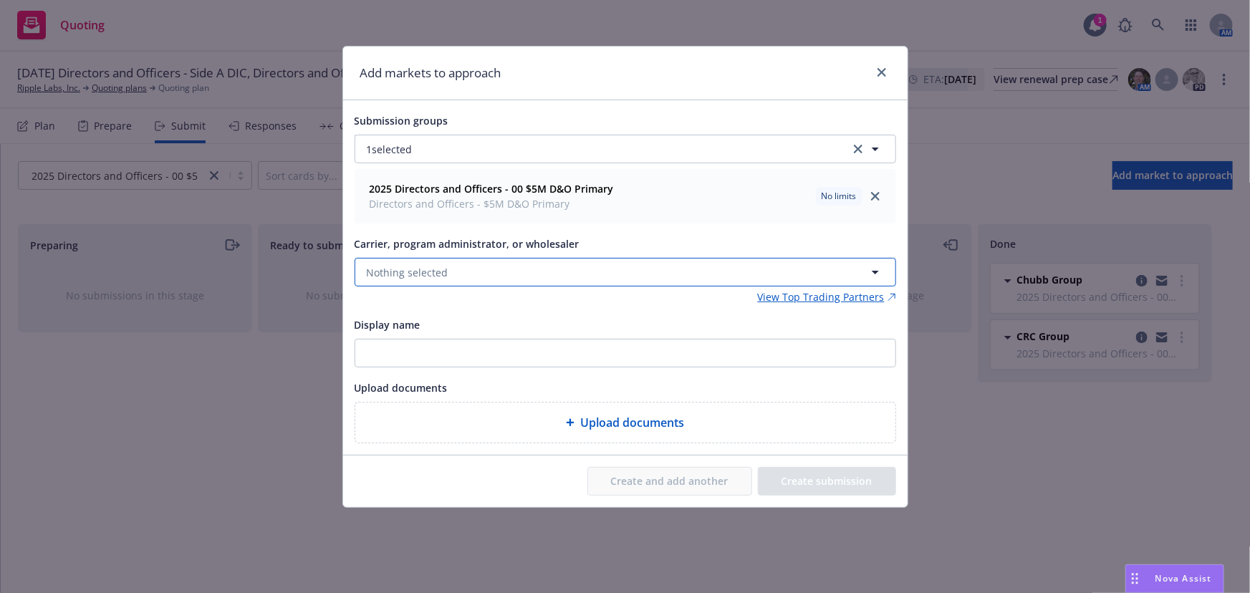
click at [516, 271] on button "Nothing selected" at bounding box center [626, 272] width 542 height 29
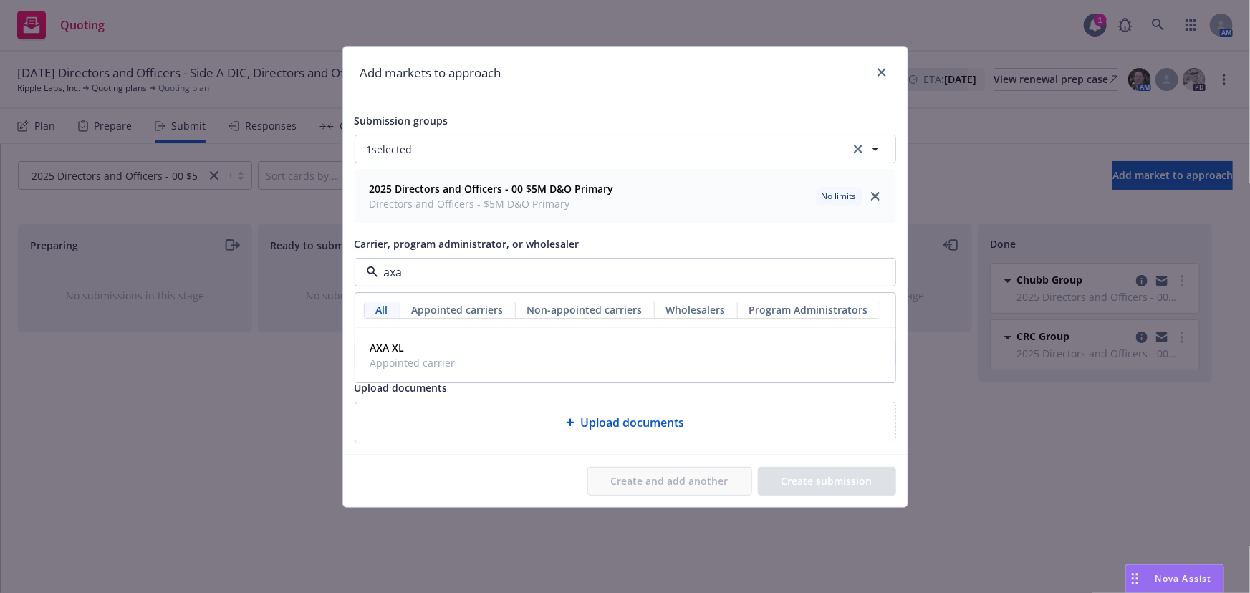
drag, startPoint x: 828, startPoint y: 265, endPoint x: 377, endPoint y: 301, distance: 452.8
click at [376, 287] on div "axa All Appointed carriers Non-appointed carriers Wholesalers Program Administr…" at bounding box center [626, 272] width 542 height 29
type input "axa"
click at [889, 72] on link "close" at bounding box center [881, 72] width 17 height 17
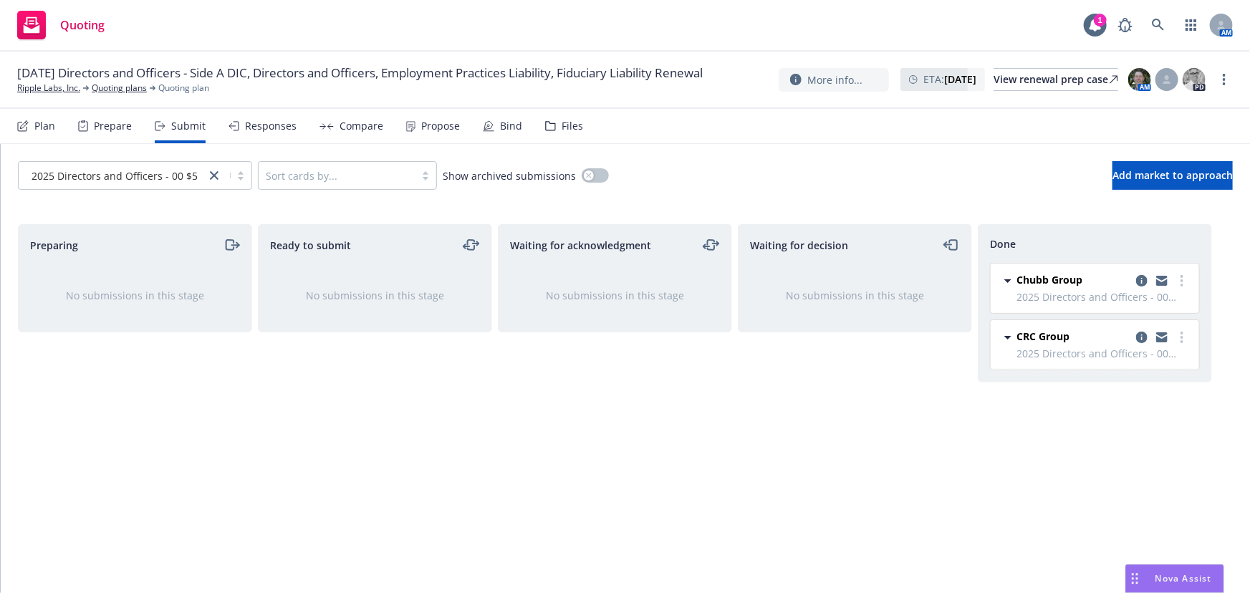
click at [1050, 335] on span "CRC Group" at bounding box center [1043, 336] width 53 height 15
click at [1142, 335] on icon "copy logging email" at bounding box center [1141, 337] width 11 height 11
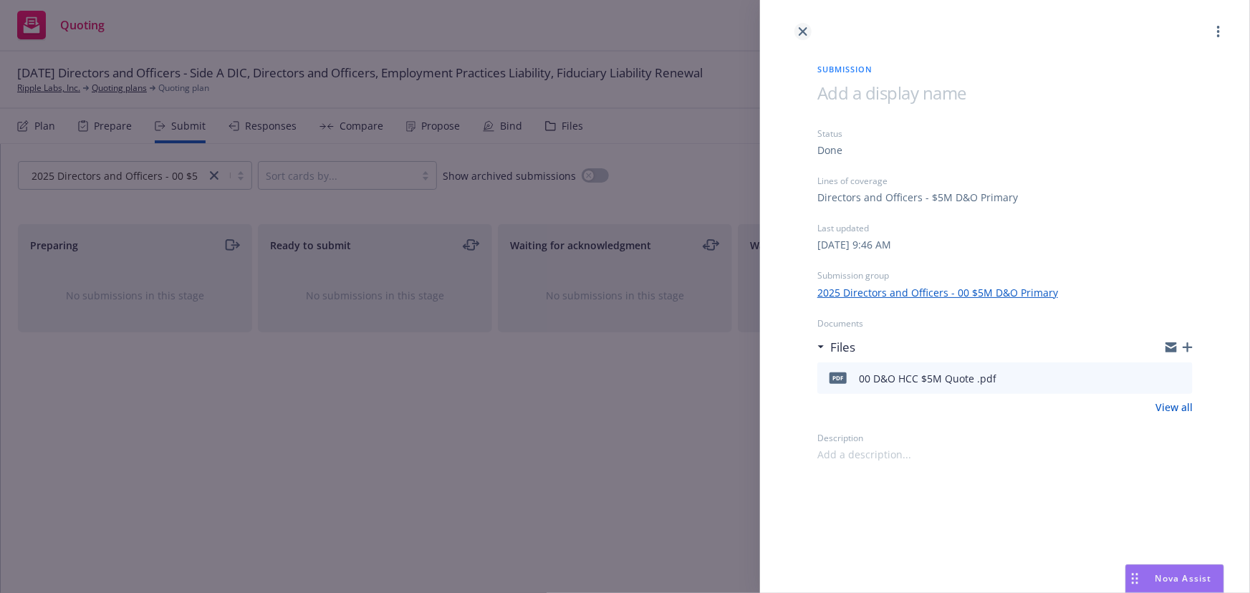
click at [803, 29] on icon "close" at bounding box center [803, 31] width 9 height 9
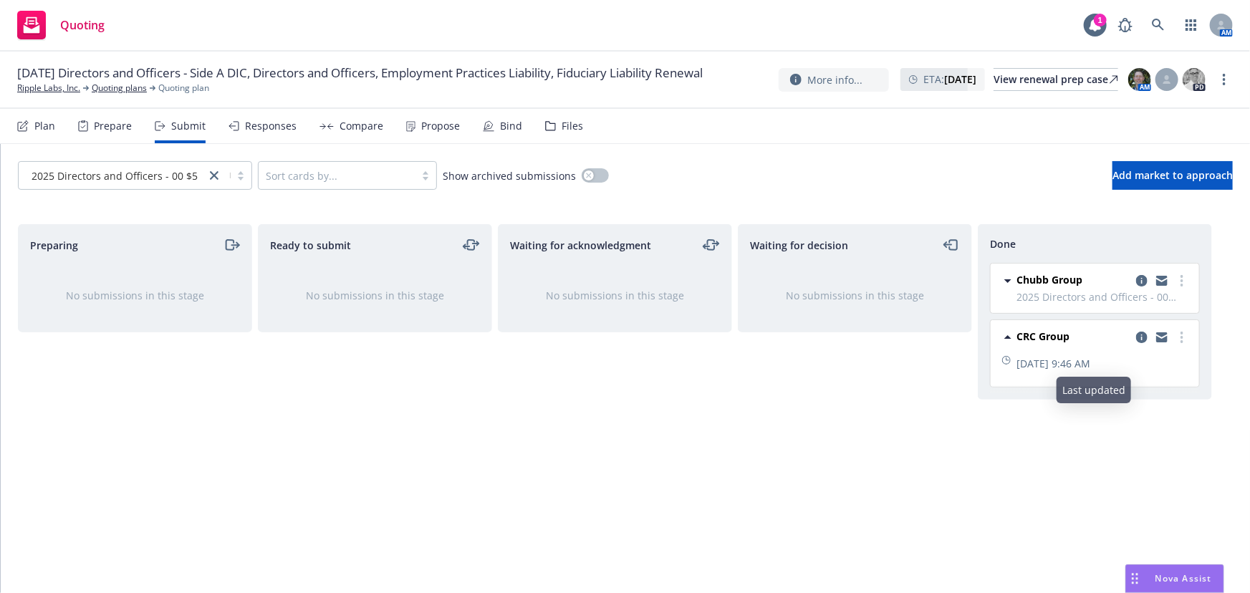
click at [1062, 331] on span "CRC Group" at bounding box center [1043, 336] width 53 height 15
click at [278, 129] on div "Responses" at bounding box center [271, 125] width 52 height 11
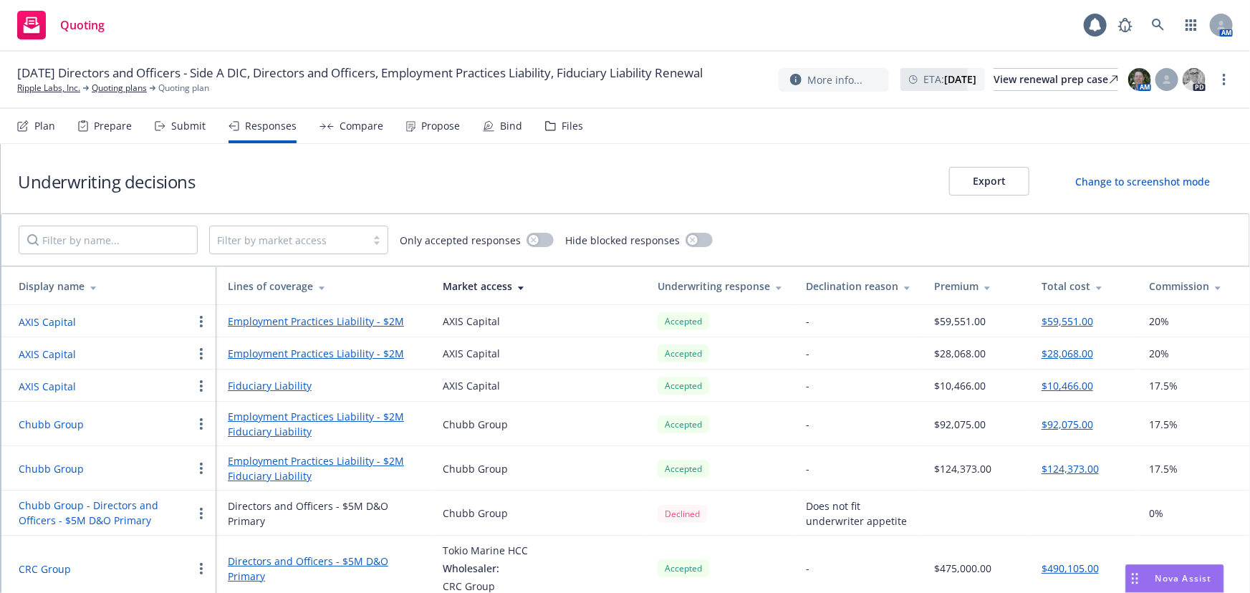
scroll to position [17, 0]
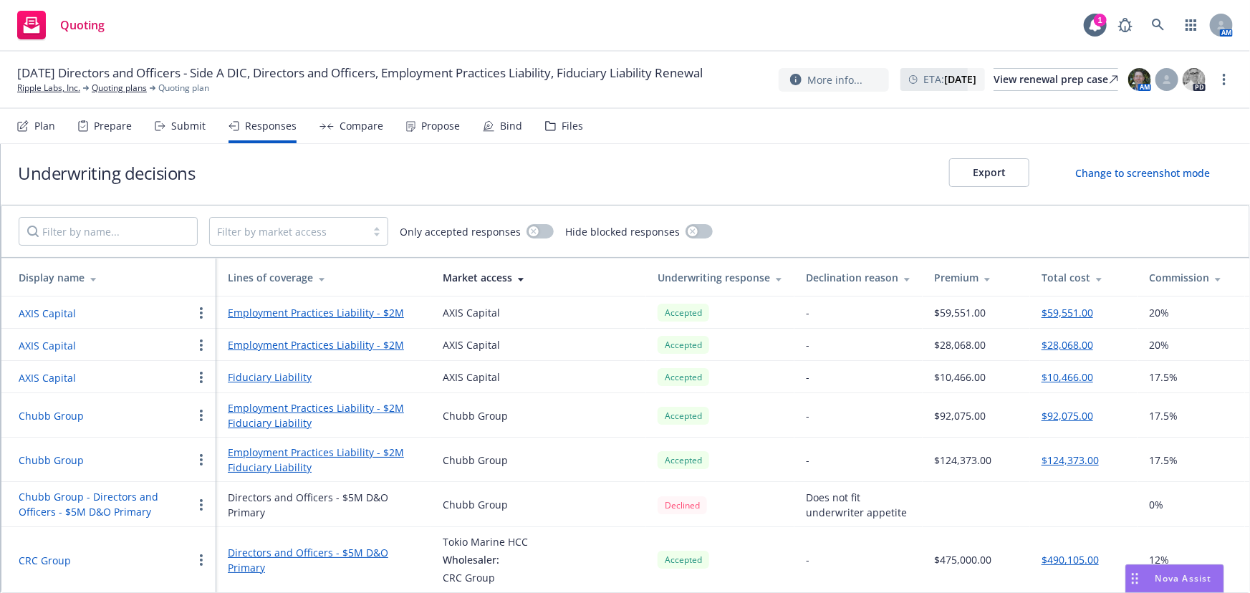
click at [50, 553] on button "CRC Group" at bounding box center [45, 560] width 52 height 15
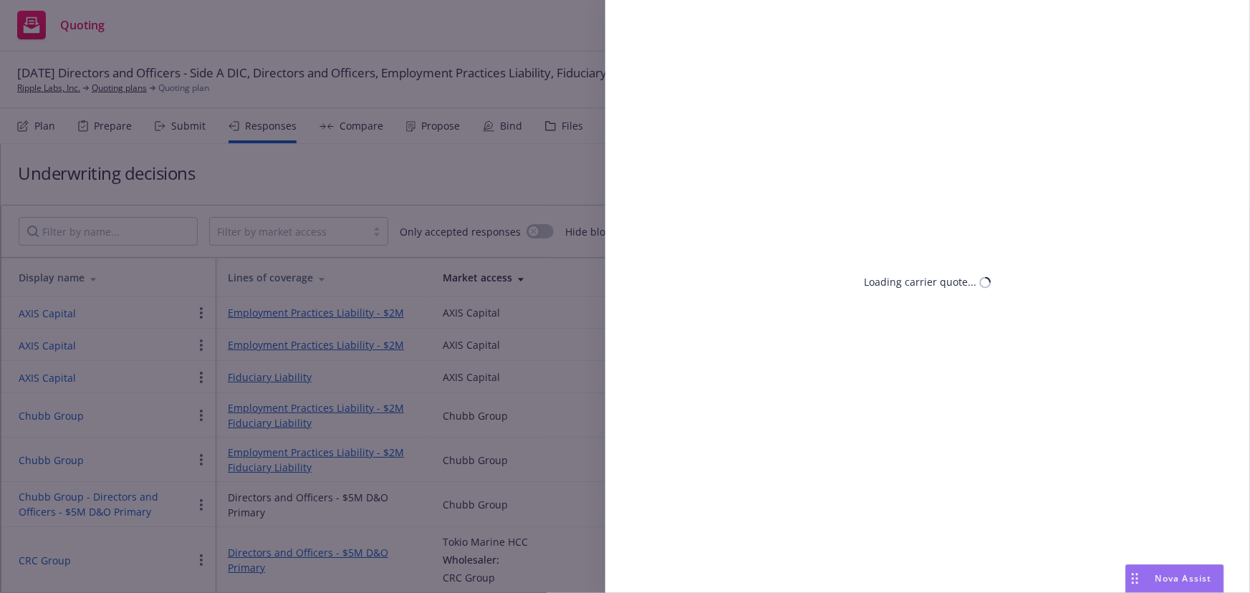
select select "CA"
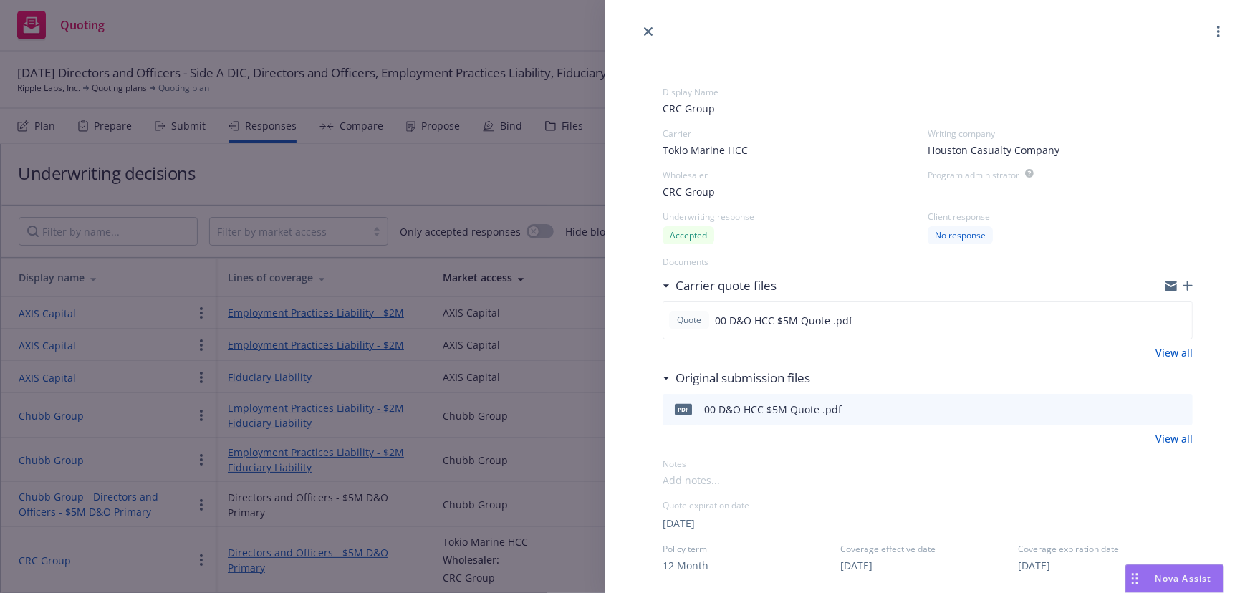
click at [697, 195] on span "CRC Group" at bounding box center [689, 191] width 52 height 15
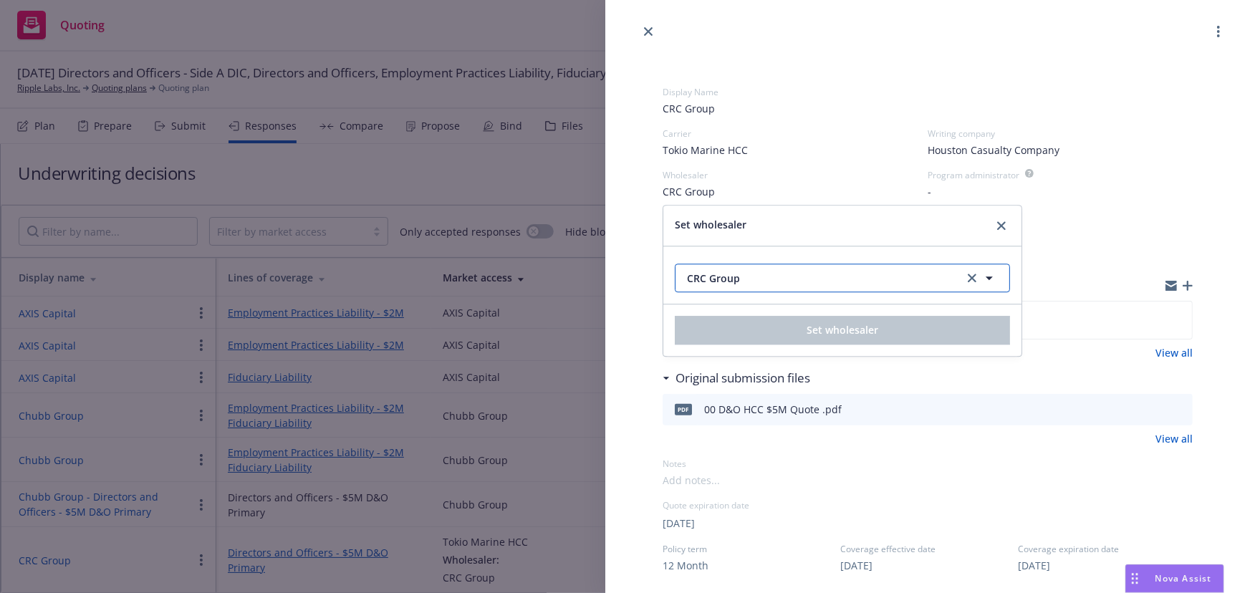
click at [747, 279] on span "CRC Group" at bounding box center [819, 278] width 264 height 15
click at [577, 260] on div "Display Name CRC Group Carrier Tokio Marine HCC Writing company Houston Casualt…" at bounding box center [625, 296] width 1250 height 593
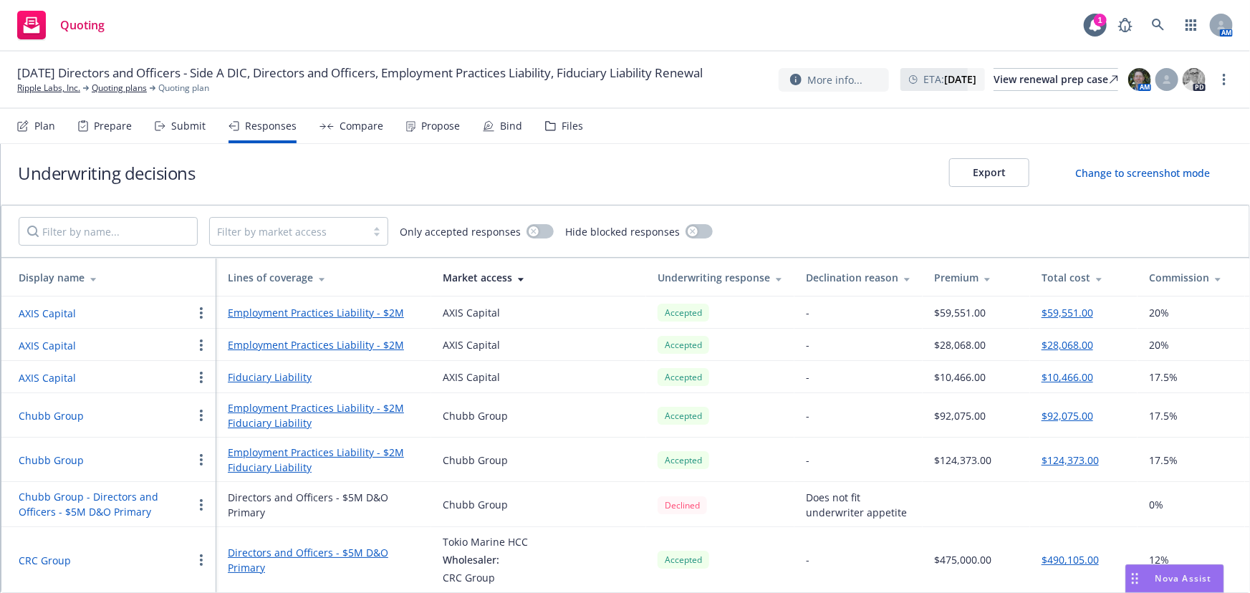
click at [37, 553] on button "CRC Group" at bounding box center [45, 560] width 52 height 15
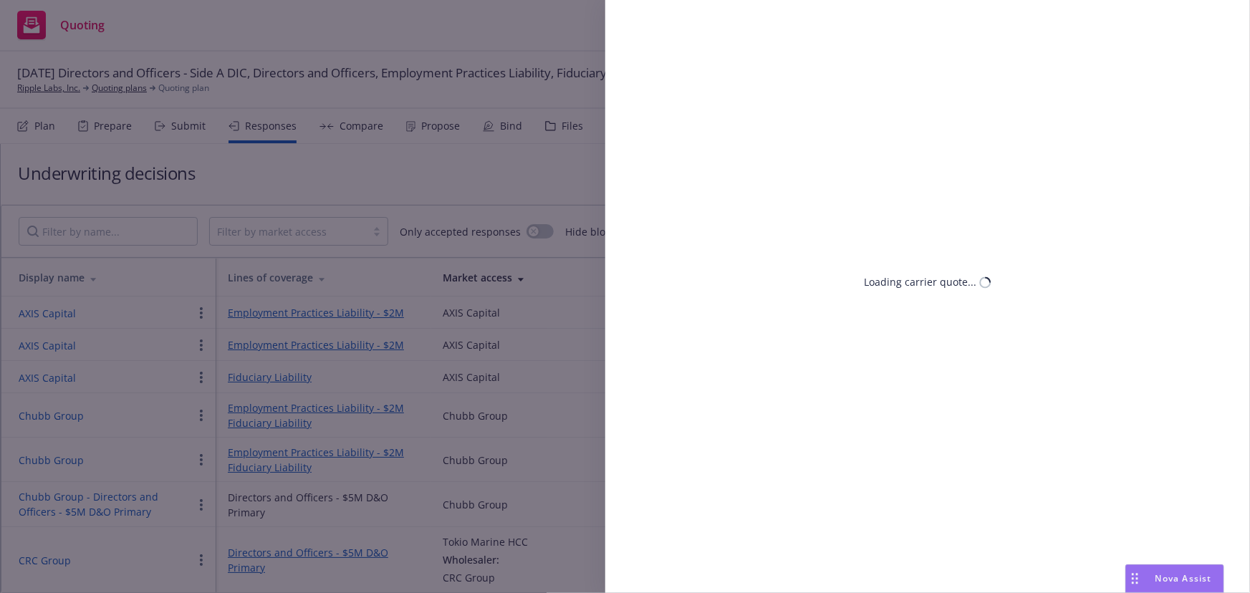
select select "CA"
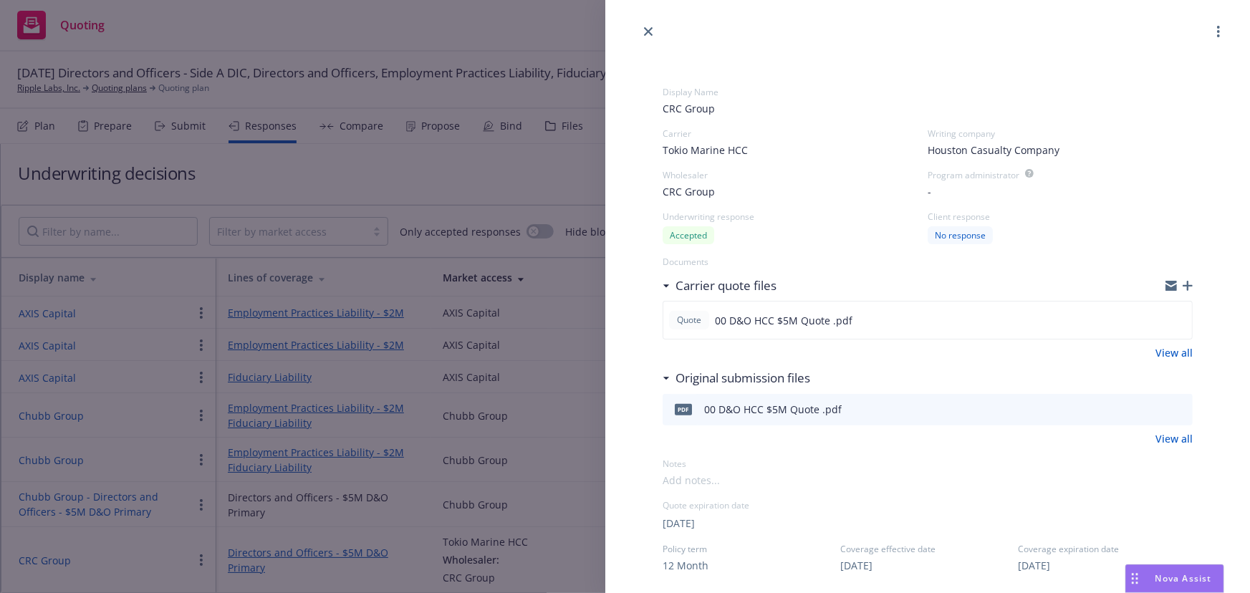
click at [701, 189] on span "CRC Group" at bounding box center [689, 191] width 52 height 15
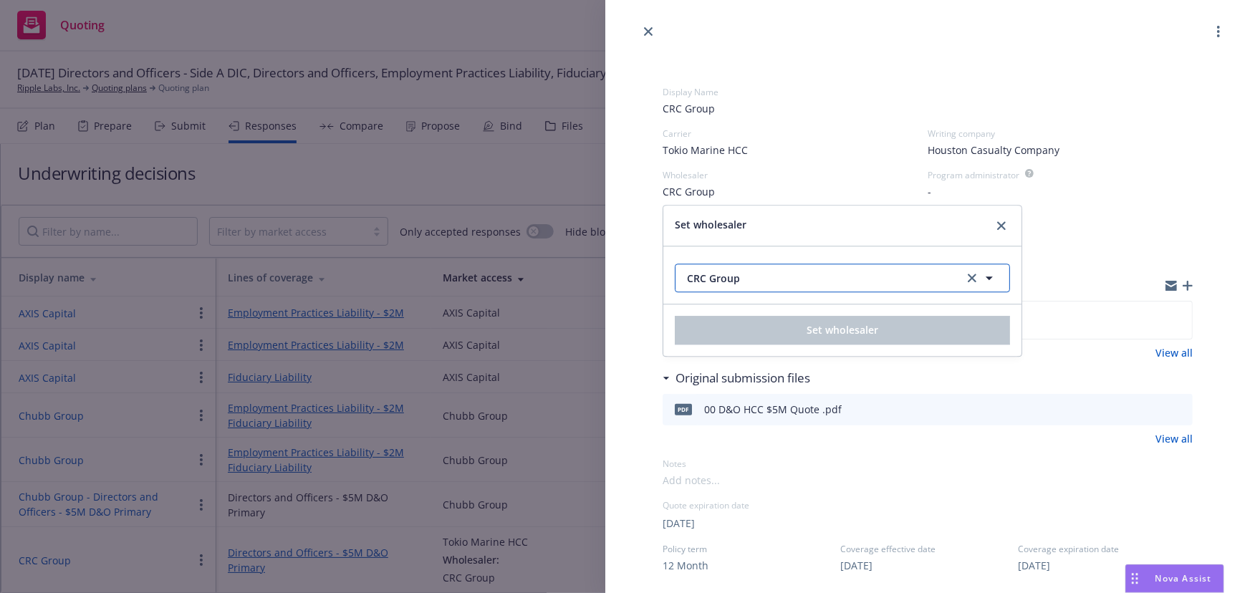
click at [742, 273] on span "CRC Group" at bounding box center [819, 278] width 264 height 15
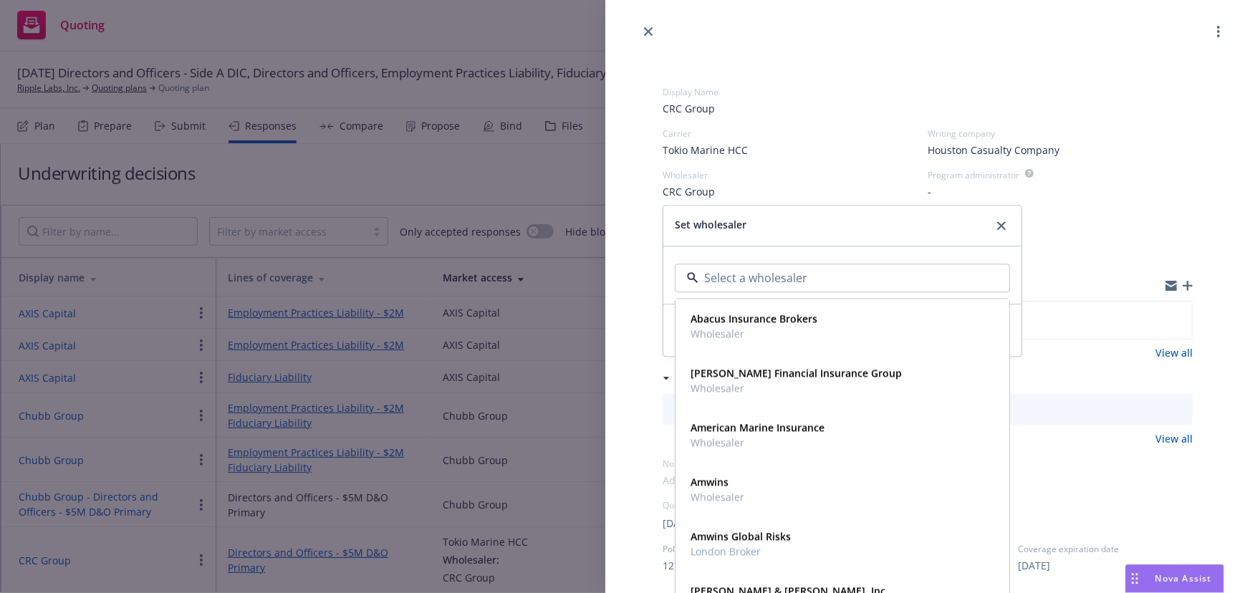
type input "x"
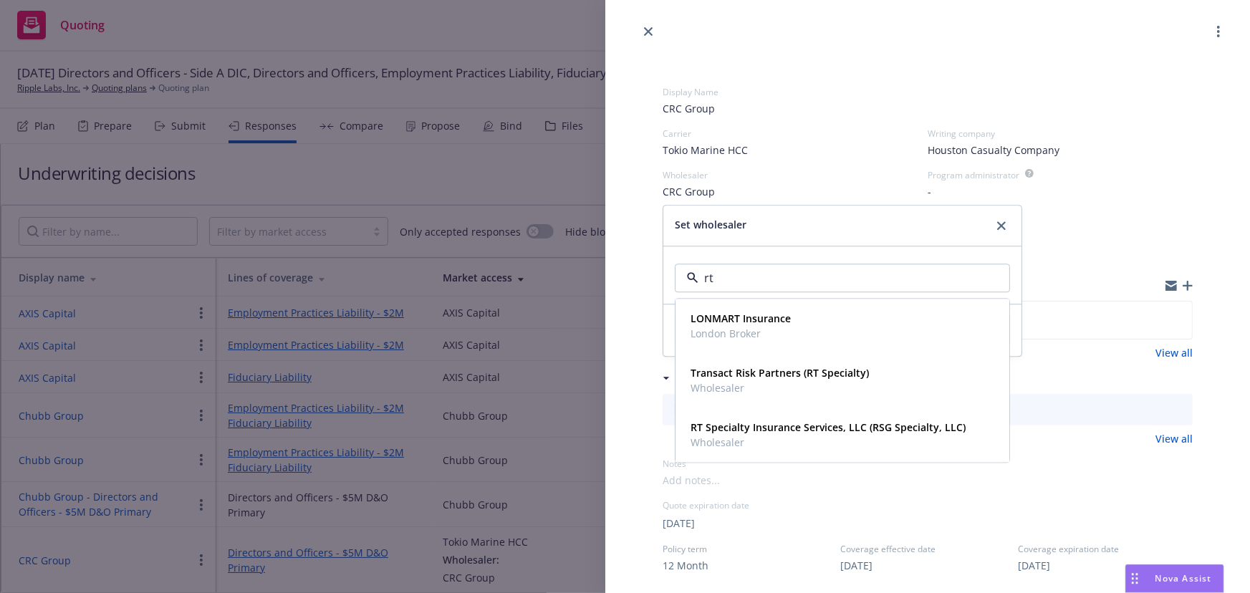
type input "rt s"
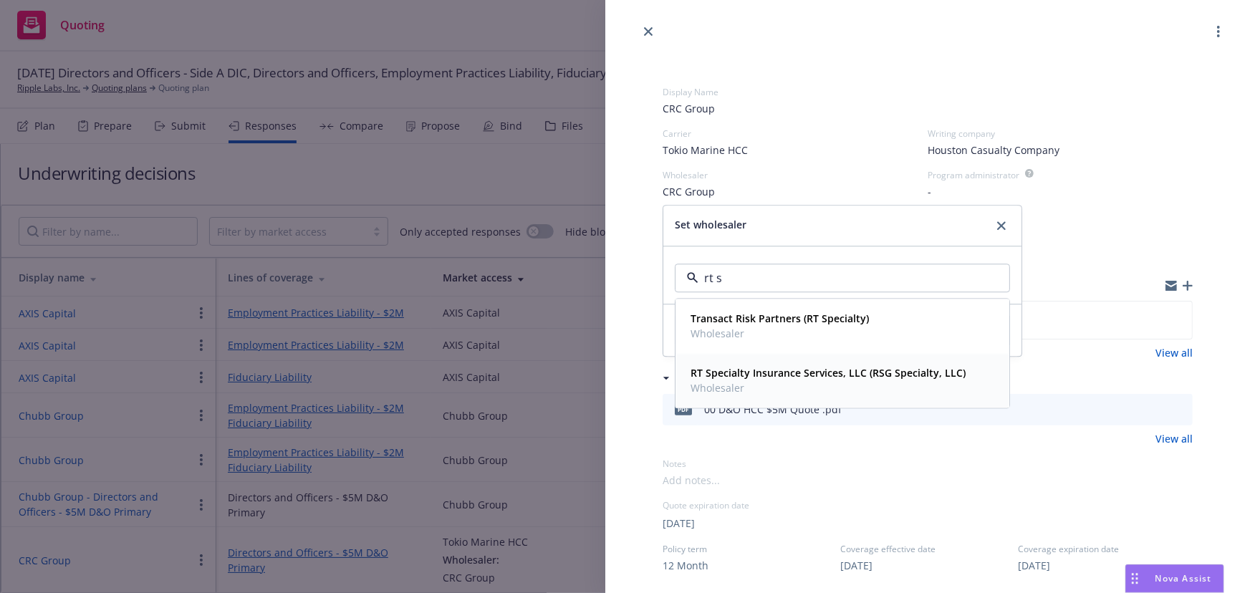
click at [772, 373] on strong "RT Specialty Insurance Services, LLC (RSG Specialty, LLC)" at bounding box center [828, 374] width 275 height 14
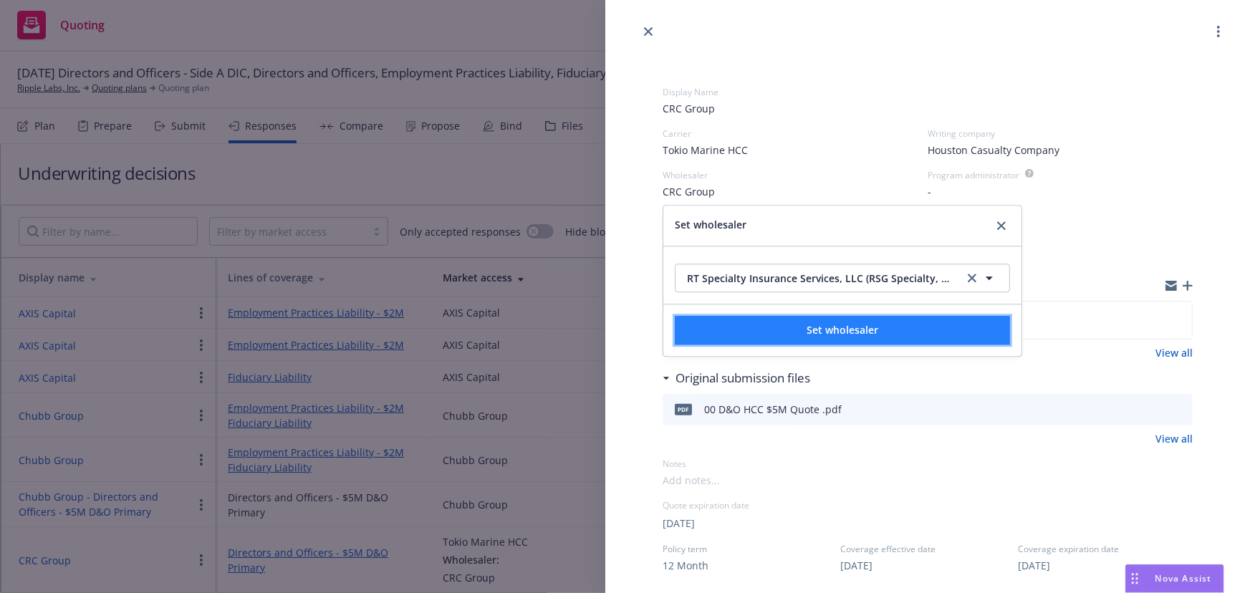
click at [941, 327] on button "Set wholesaler" at bounding box center [842, 330] width 335 height 29
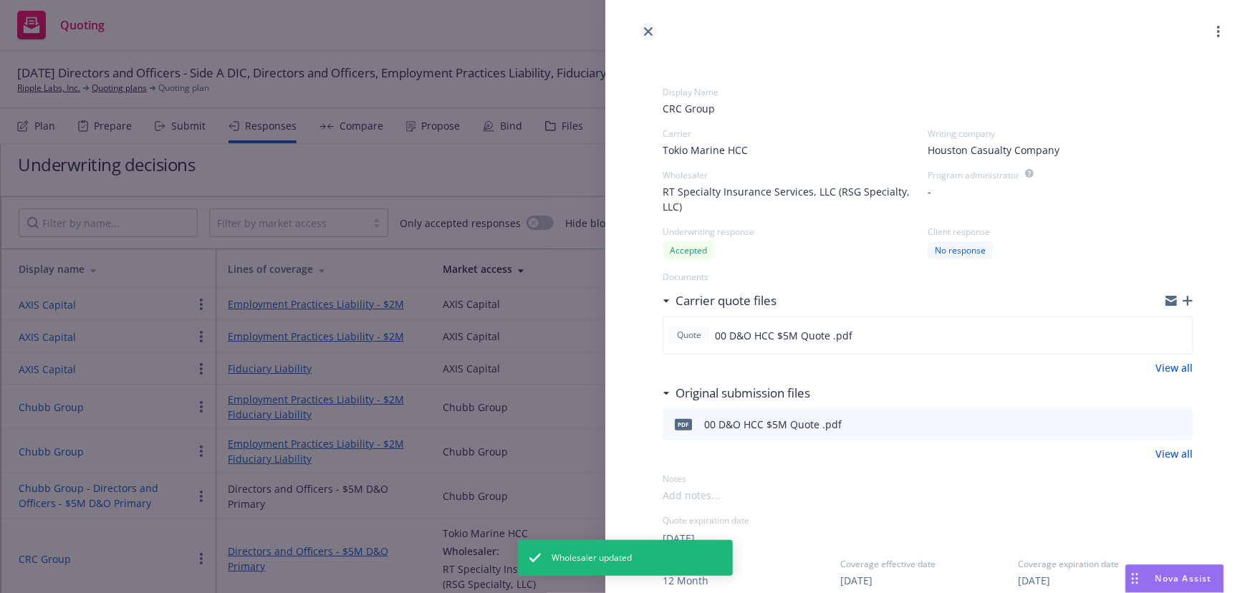
click at [653, 32] on link "close" at bounding box center [648, 31] width 17 height 17
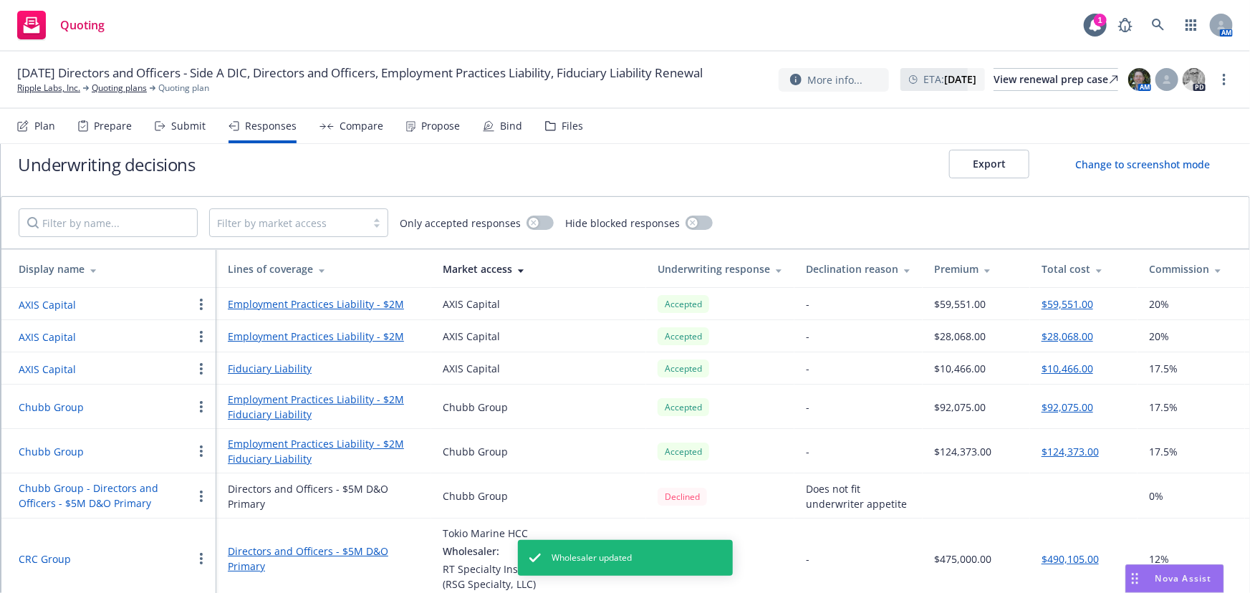
click at [40, 563] on button "CRC Group" at bounding box center [45, 559] width 52 height 15
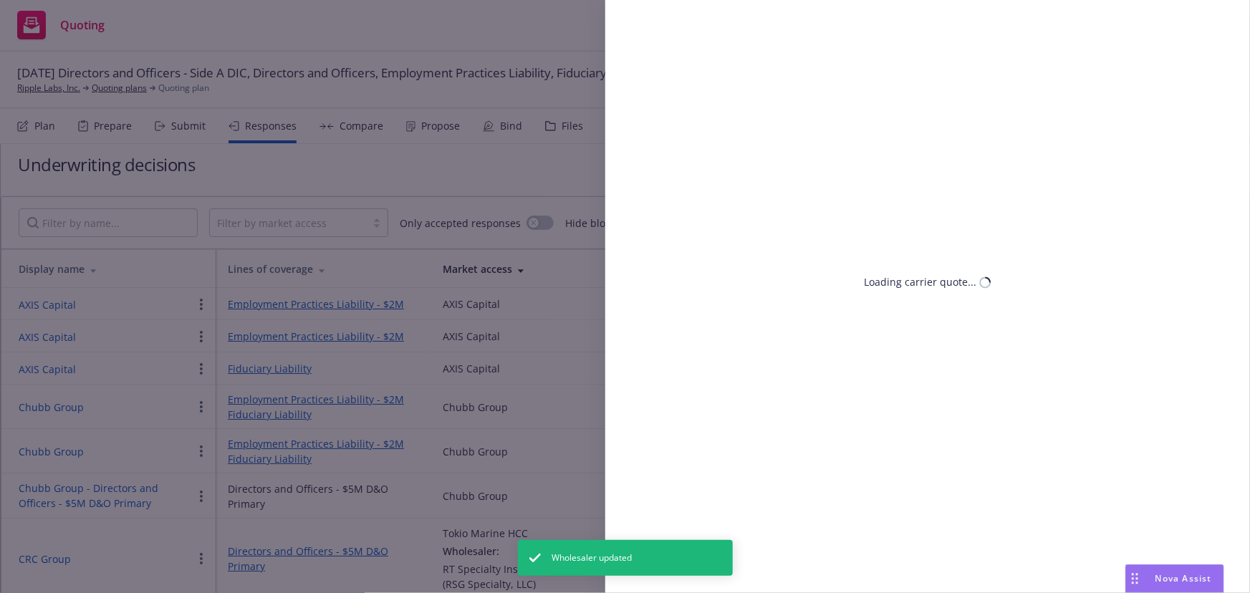
select select "CA"
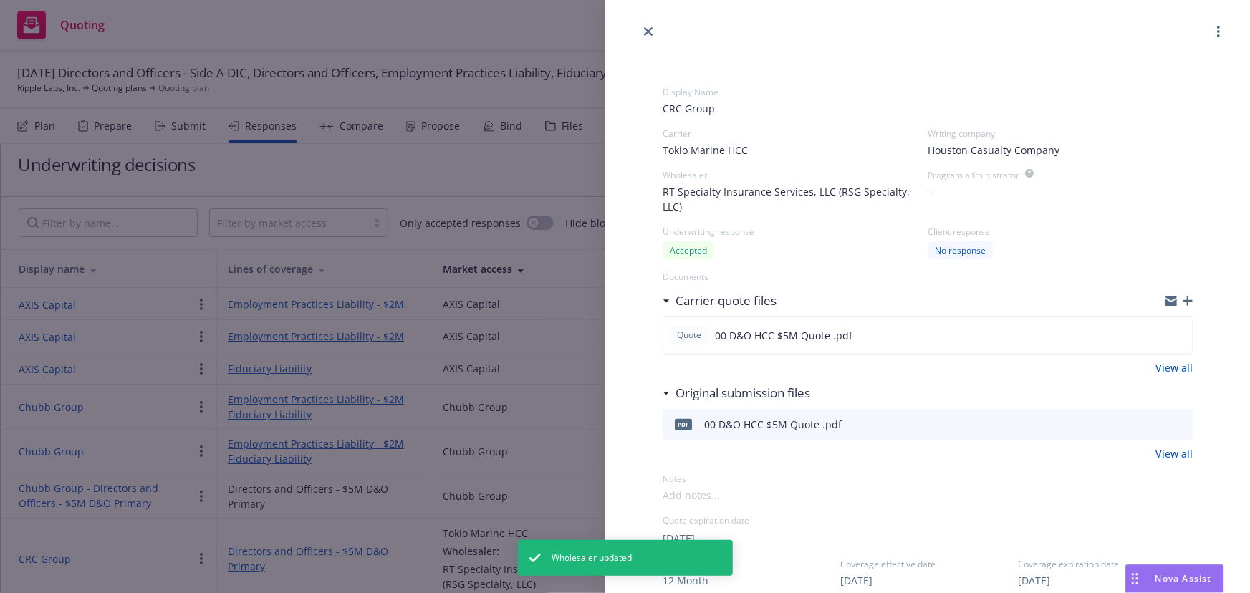
click at [712, 105] on span "CRC Group" at bounding box center [928, 108] width 530 height 15
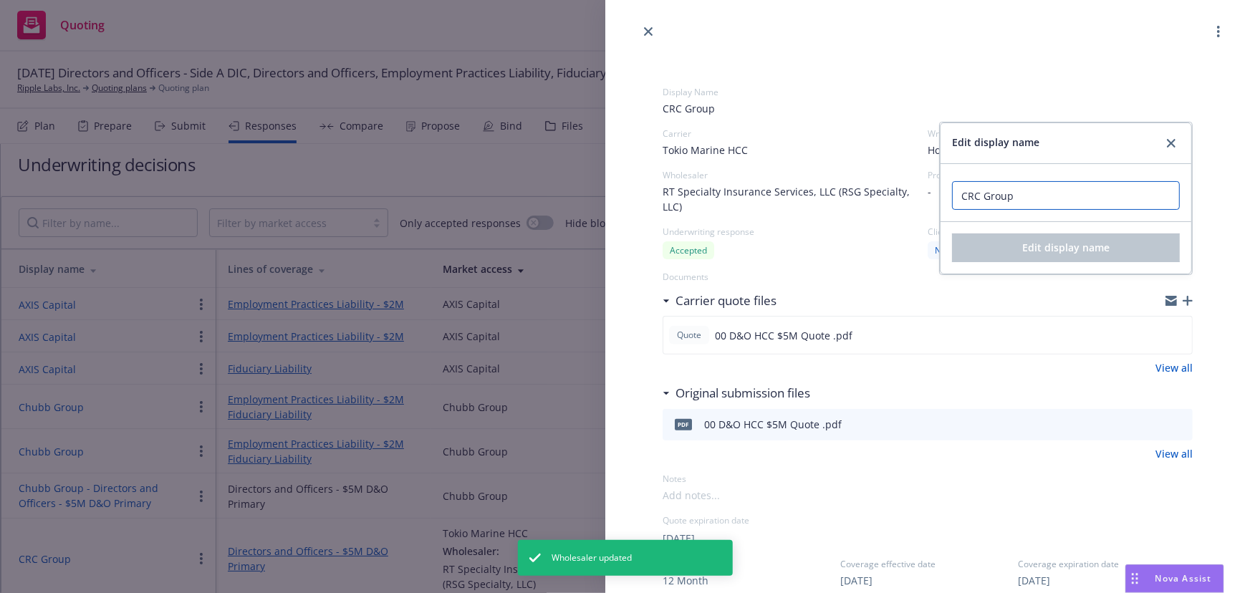
click at [964, 196] on input "CRC Group" at bounding box center [1066, 195] width 228 height 29
drag, startPoint x: 1022, startPoint y: 193, endPoint x: 876, endPoint y: 191, distance: 146.2
click at [876, 191] on div "Display Name CRC Group Edit display name CRC Group Edit display name Carrier To…" at bounding box center [928, 592] width 530 height 1058
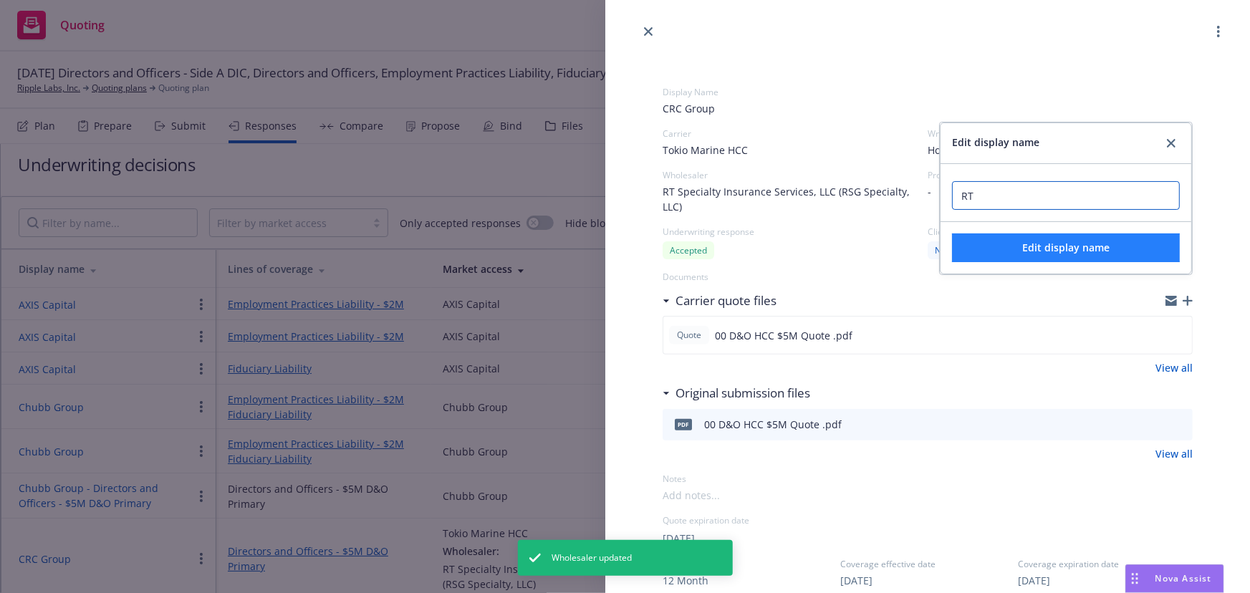
type input "RT"
click at [1096, 255] on button "Edit display name" at bounding box center [1066, 248] width 228 height 29
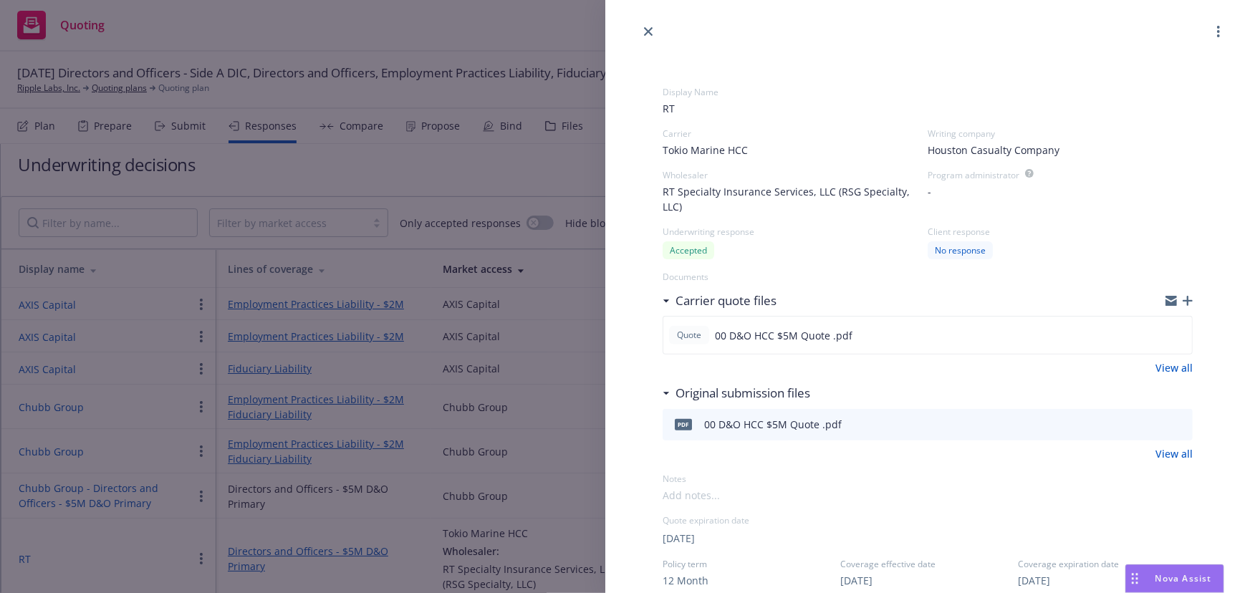
click at [527, 157] on div "Display Name RT Carrier Tokio Marine HCC Writing company Houston Casualty Compa…" at bounding box center [625, 296] width 1250 height 593
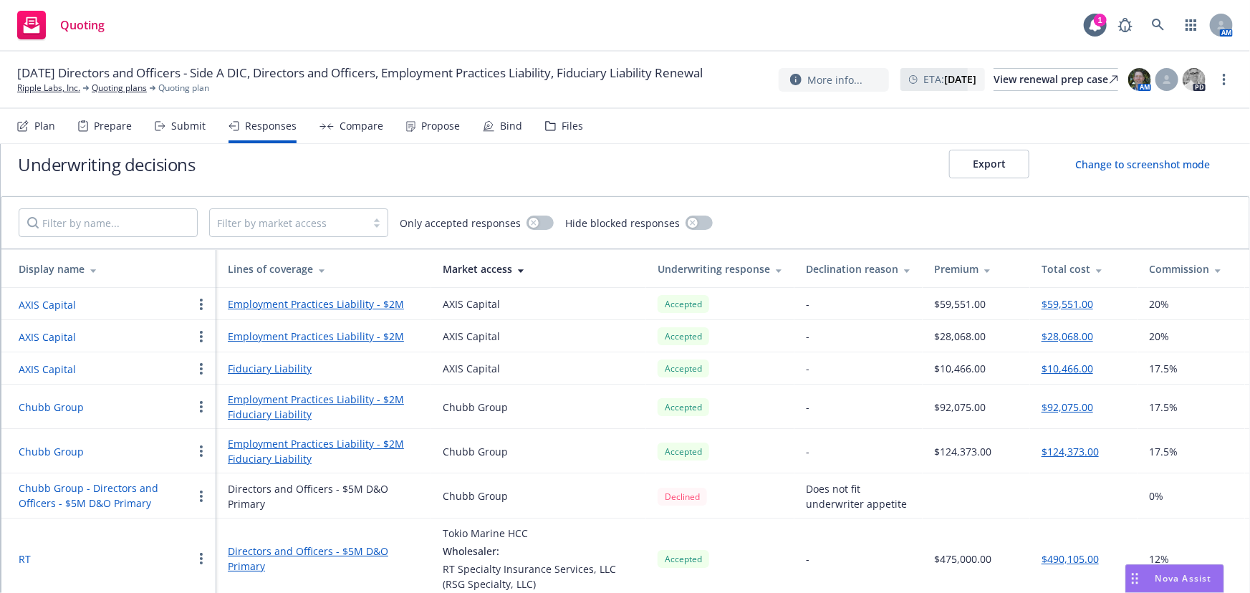
click at [176, 123] on div "Submit" at bounding box center [188, 125] width 34 height 11
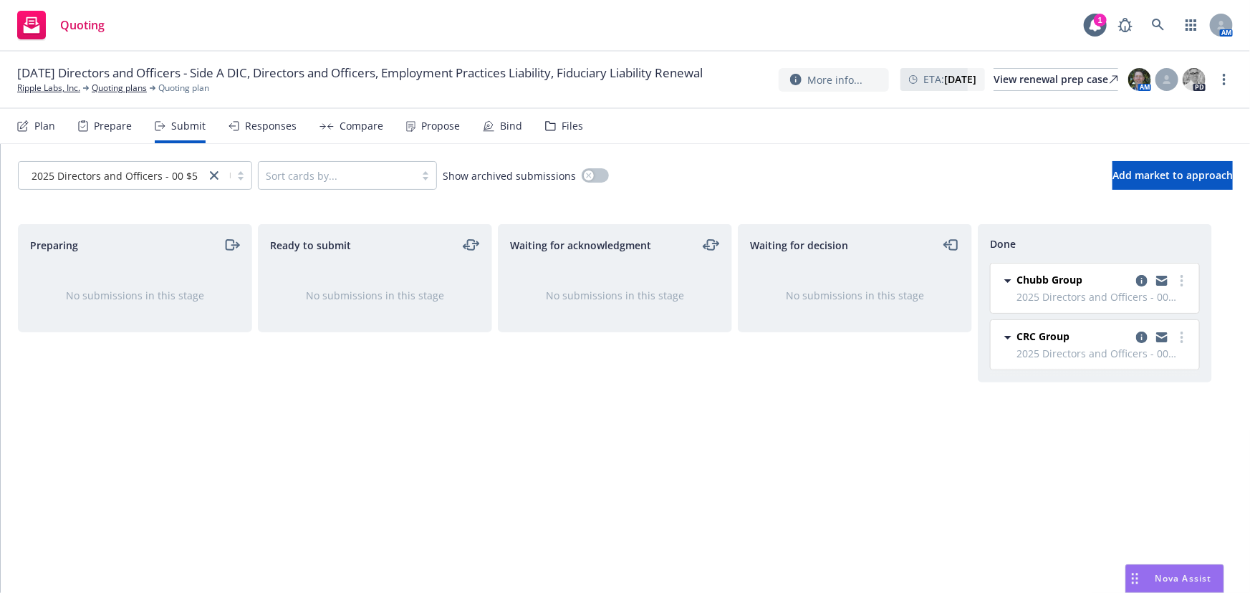
click at [1041, 330] on span "CRC Group" at bounding box center [1043, 336] width 53 height 15
click at [1139, 336] on icon "copy logging email" at bounding box center [1141, 337] width 11 height 11
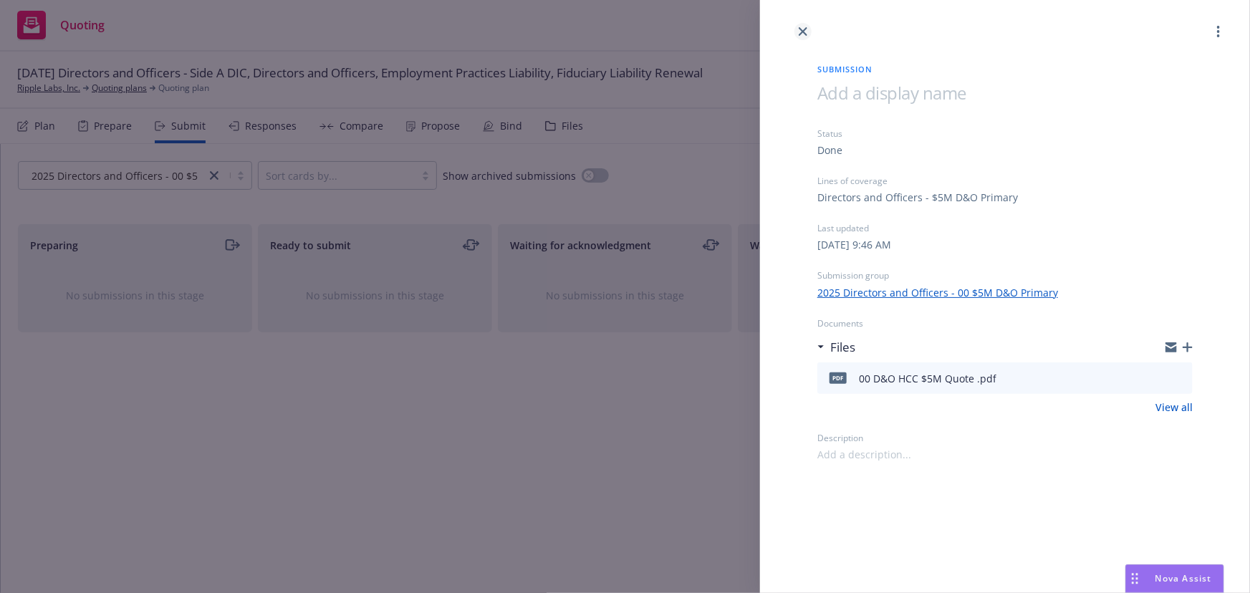
click at [800, 33] on icon "close" at bounding box center [803, 31] width 9 height 9
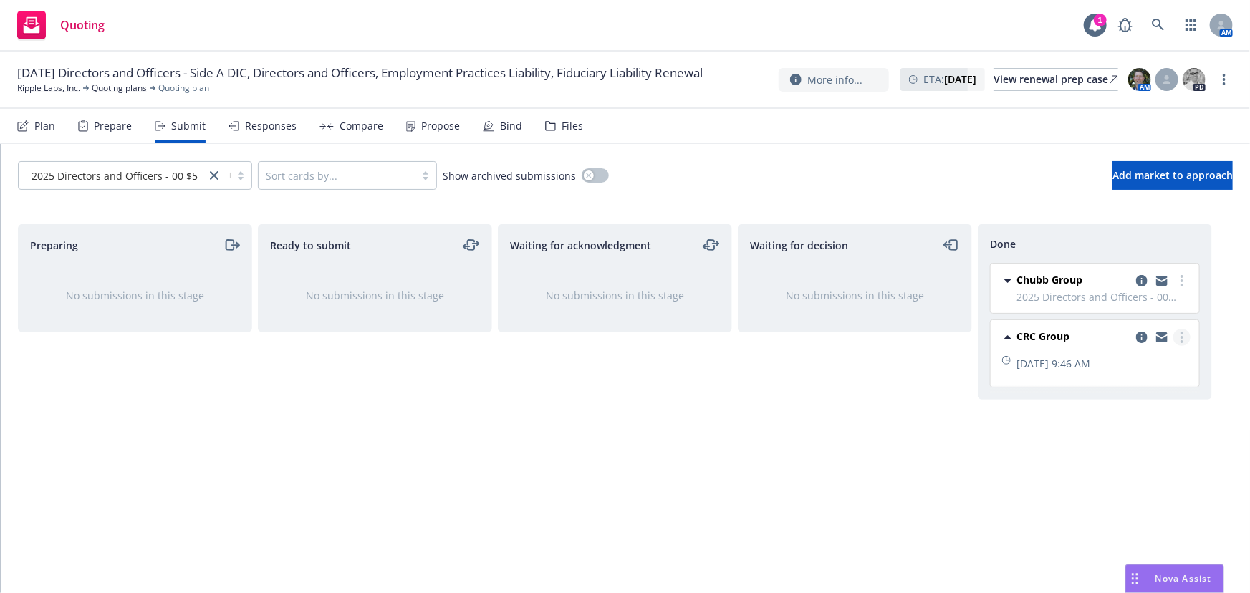
click at [1184, 342] on link "more" at bounding box center [1182, 337] width 17 height 17
click at [1018, 336] on span "CRC Group" at bounding box center [1043, 336] width 53 height 15
click at [1129, 185] on button "Add market to approach" at bounding box center [1173, 175] width 120 height 29
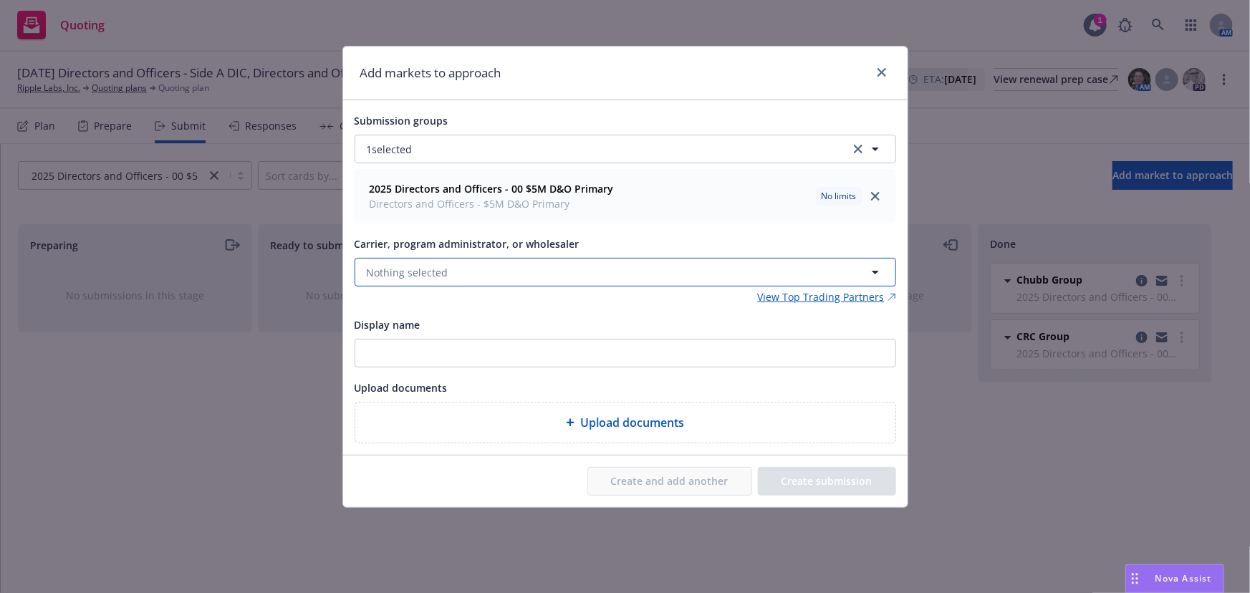
click at [441, 272] on span "Nothing selected" at bounding box center [408, 272] width 82 height 15
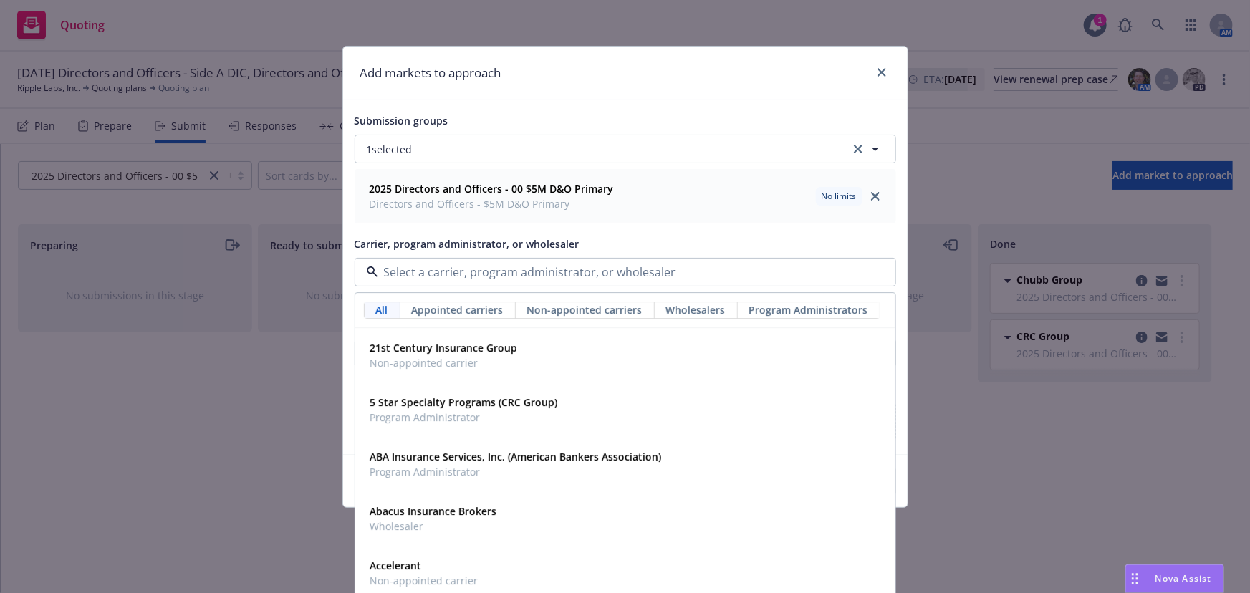
type input "c"
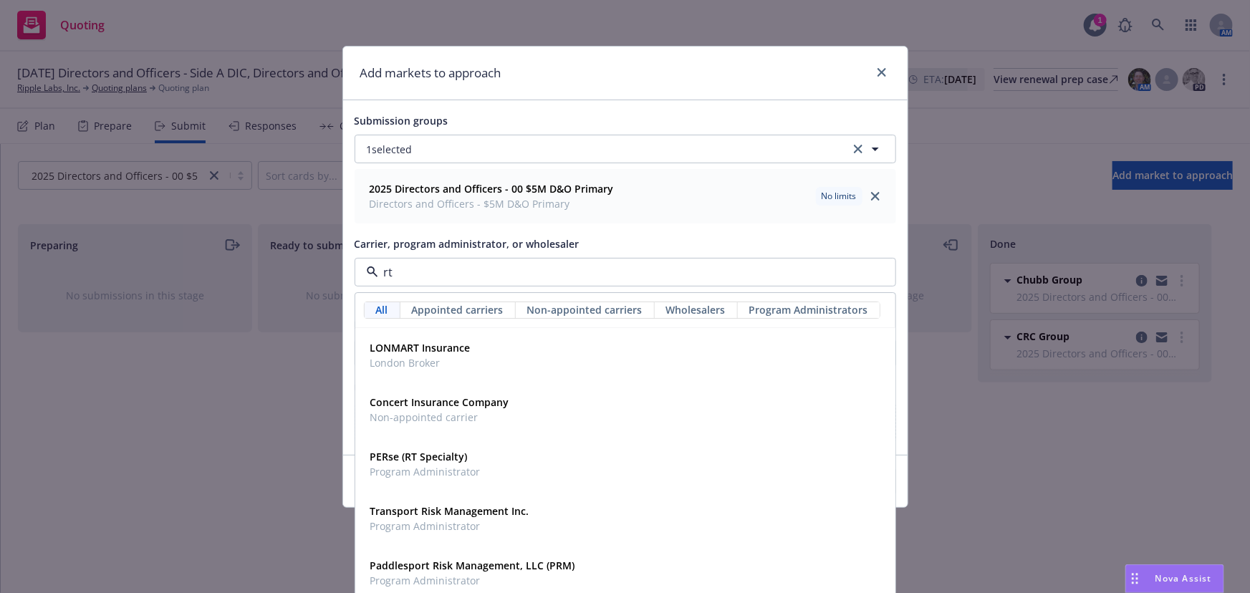
type input "rt s"
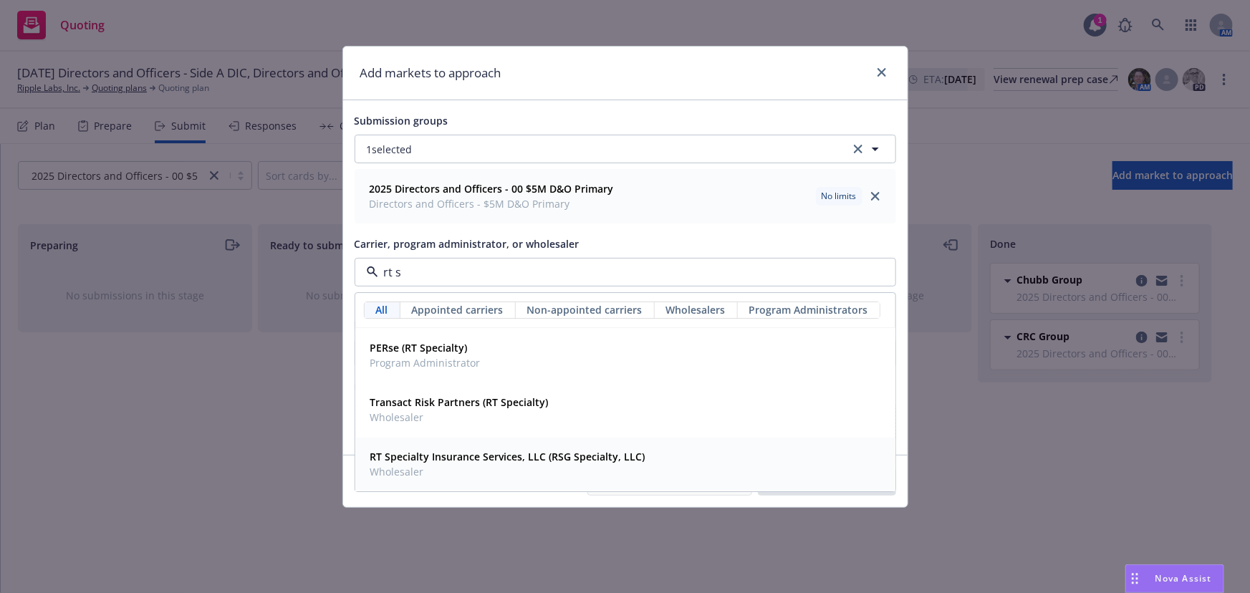
click at [486, 459] on strong "RT Specialty Insurance Services, LLC (RSG Specialty, LLC)" at bounding box center [507, 458] width 275 height 14
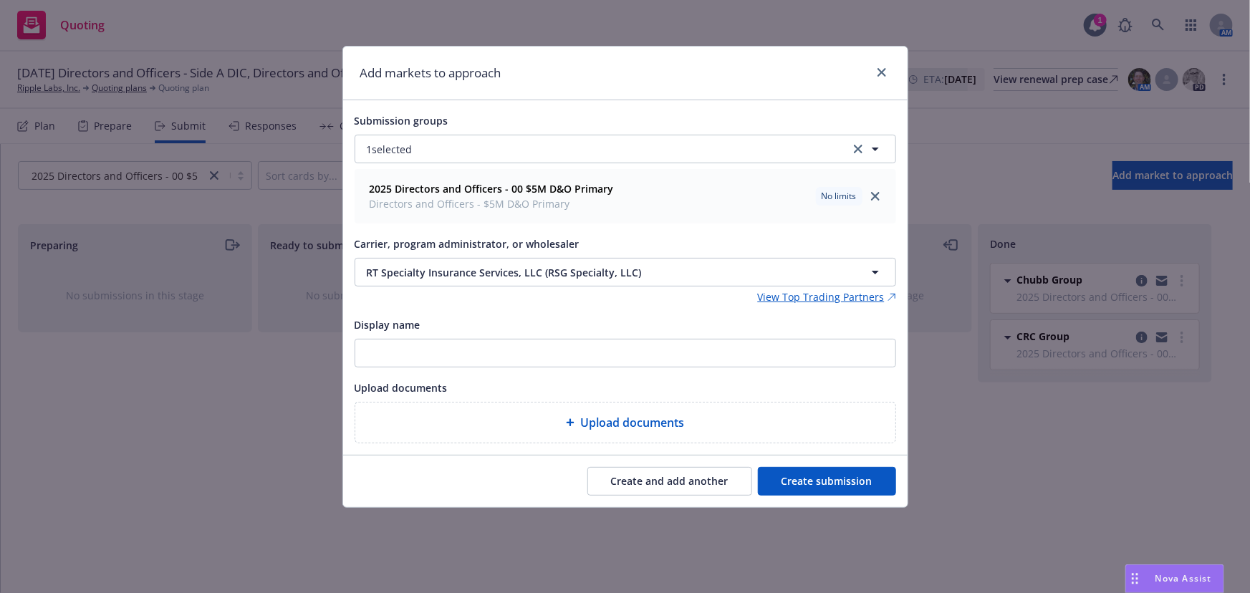
click at [827, 477] on button "Create submission" at bounding box center [827, 481] width 138 height 29
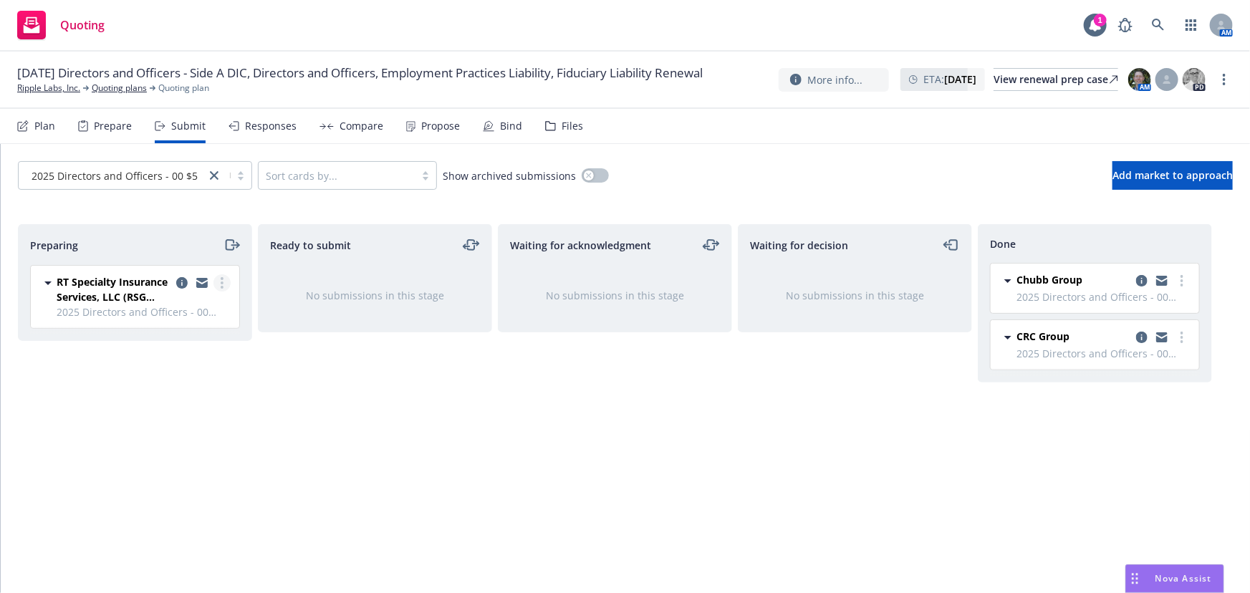
click at [221, 284] on icon "more" at bounding box center [222, 282] width 3 height 11
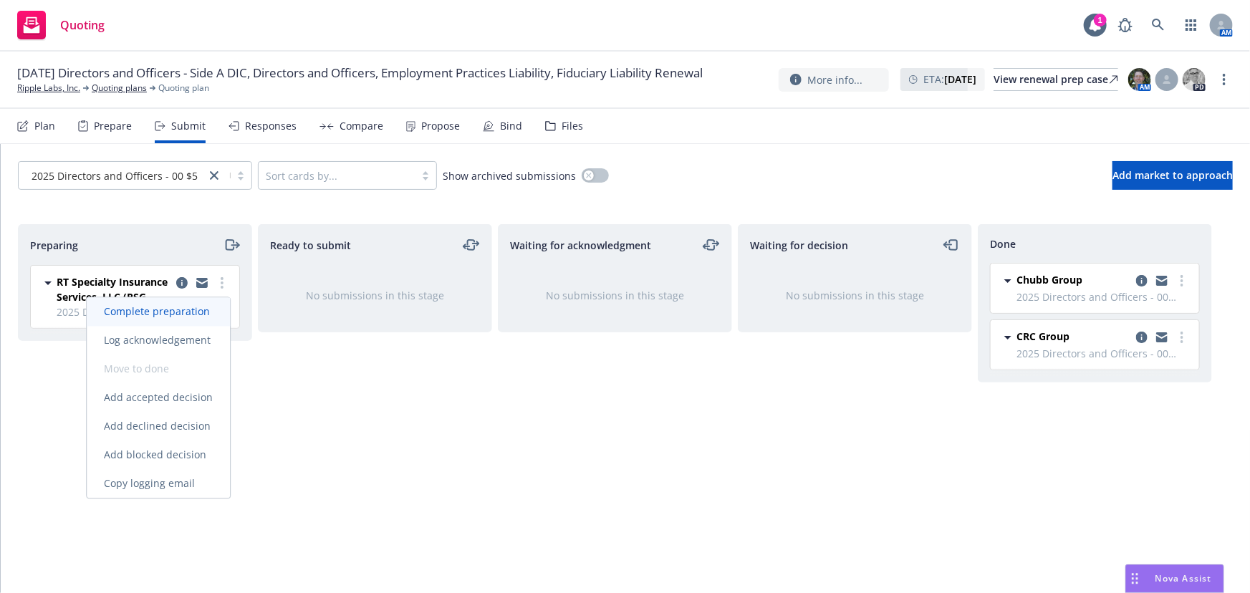
click at [203, 316] on span "Complete preparation" at bounding box center [157, 312] width 140 height 14
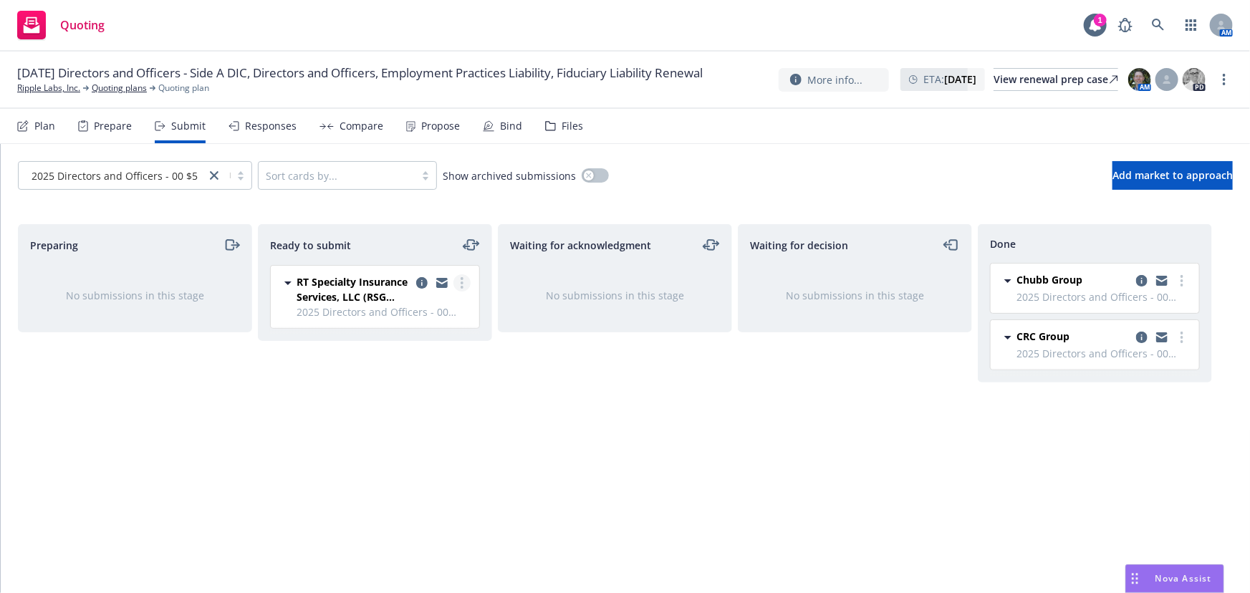
click at [463, 284] on icon "more" at bounding box center [462, 282] width 3 height 11
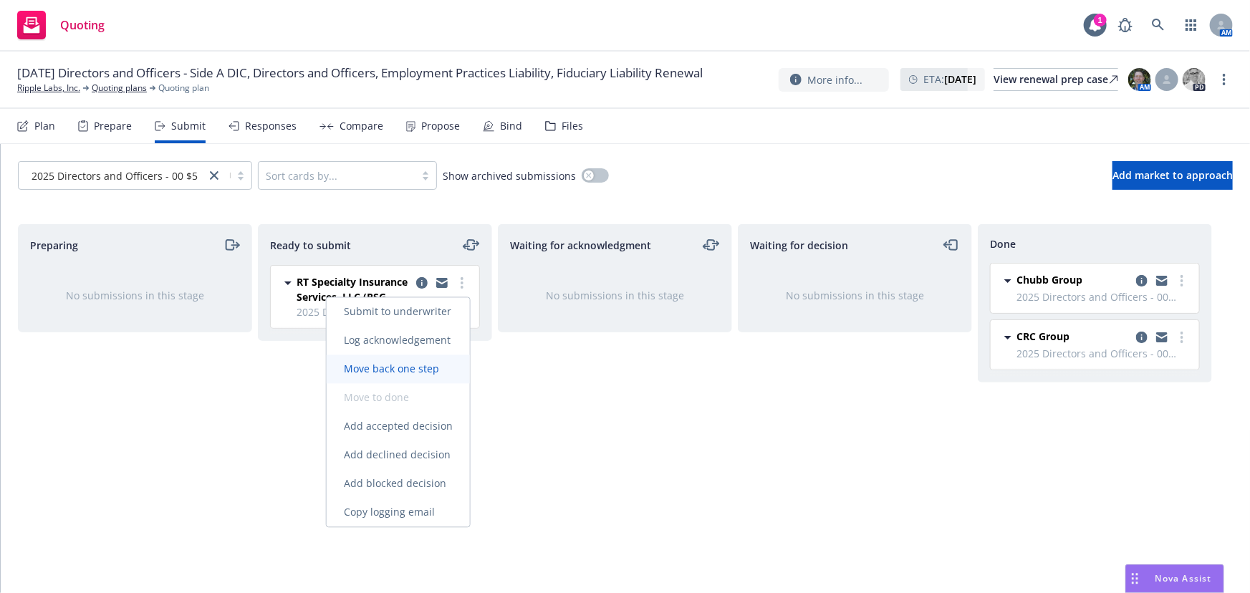
click at [430, 380] on link "Move back one step" at bounding box center [398, 369] width 143 height 29
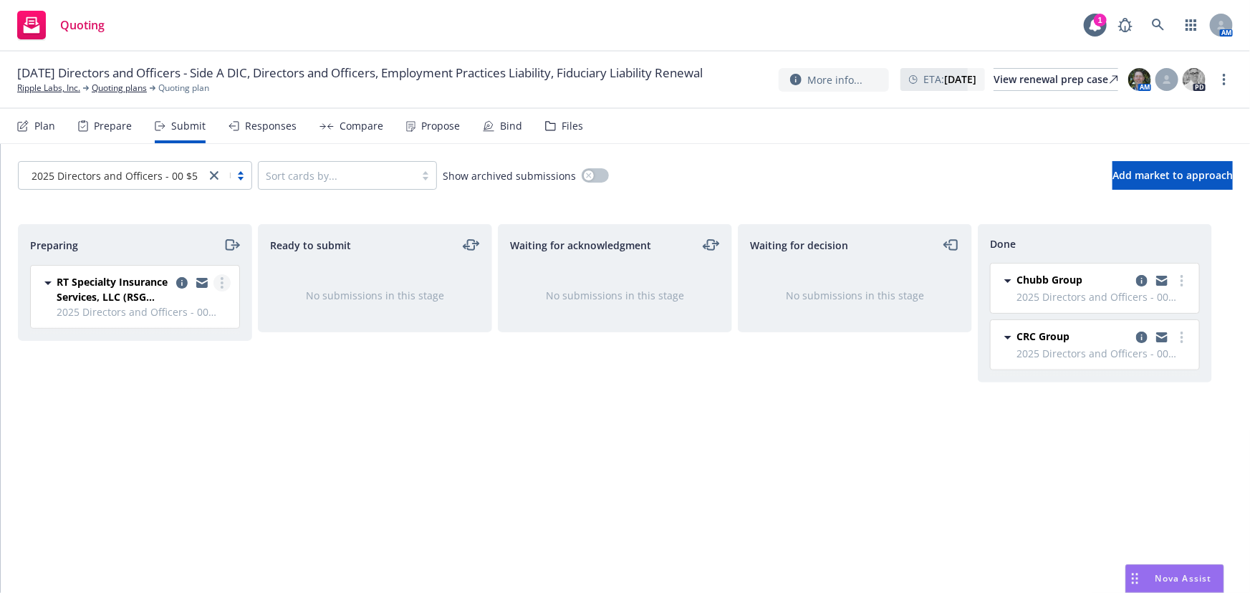
click at [225, 284] on link "more" at bounding box center [222, 282] width 17 height 17
click at [180, 279] on icon "copy logging email" at bounding box center [181, 282] width 11 height 11
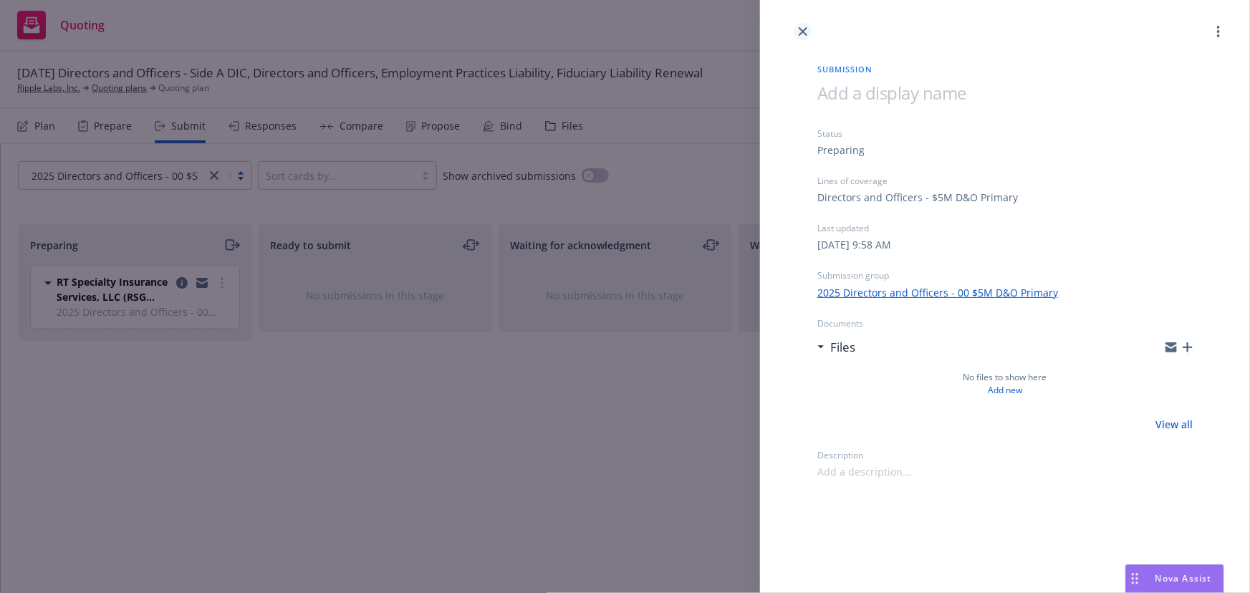
click at [802, 36] on link "close" at bounding box center [803, 31] width 17 height 17
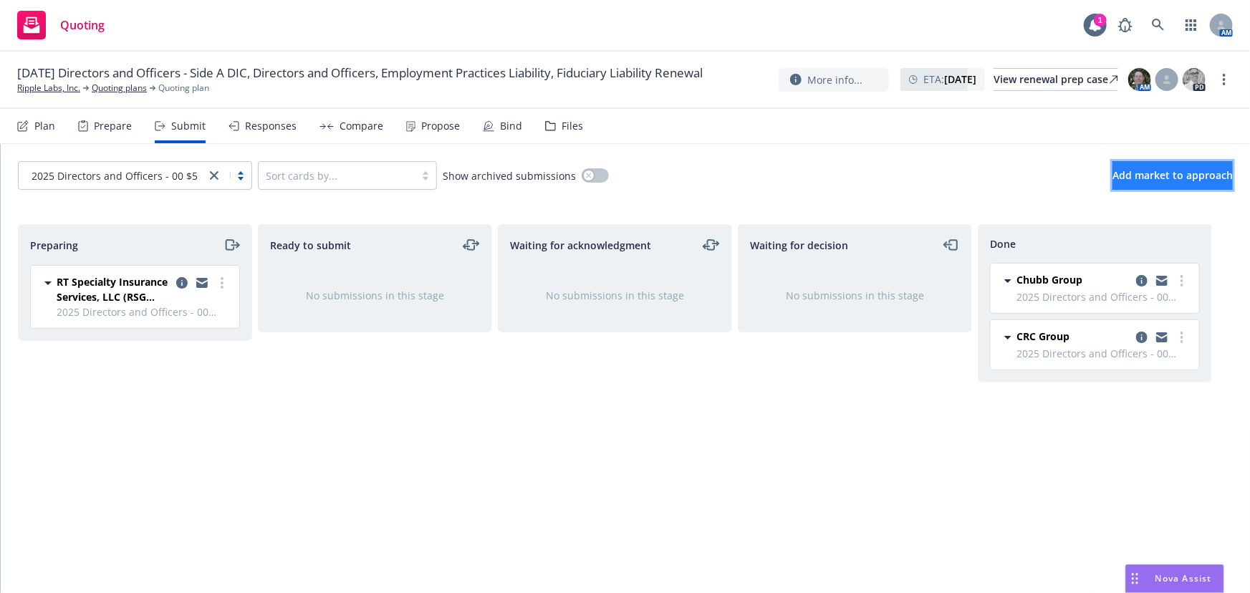
click at [1113, 176] on span "Add market to approach" at bounding box center [1173, 175] width 120 height 14
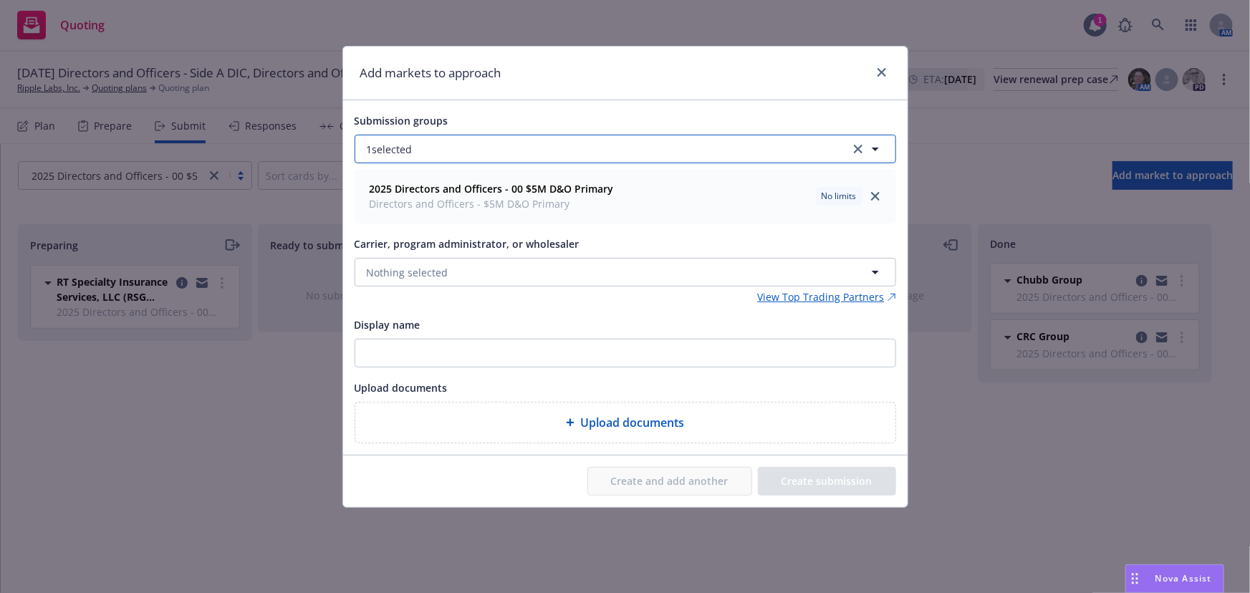
click at [514, 156] on button "1 selected" at bounding box center [626, 149] width 542 height 29
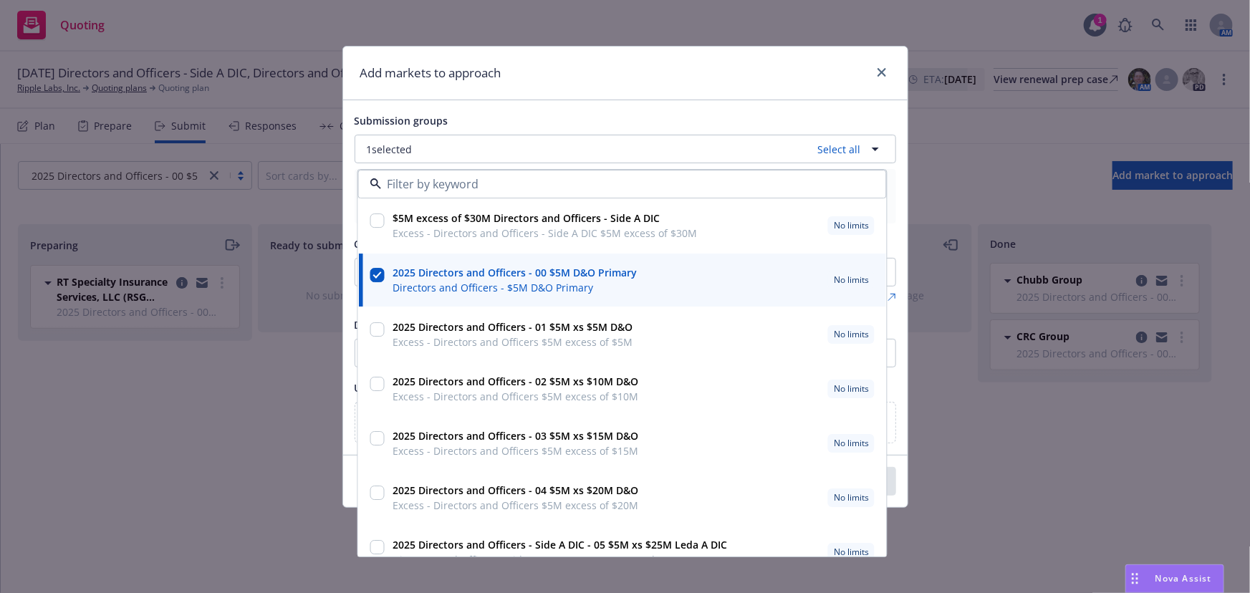
click at [375, 269] on input "checkbox" at bounding box center [377, 276] width 14 height 14
checkbox input "false"
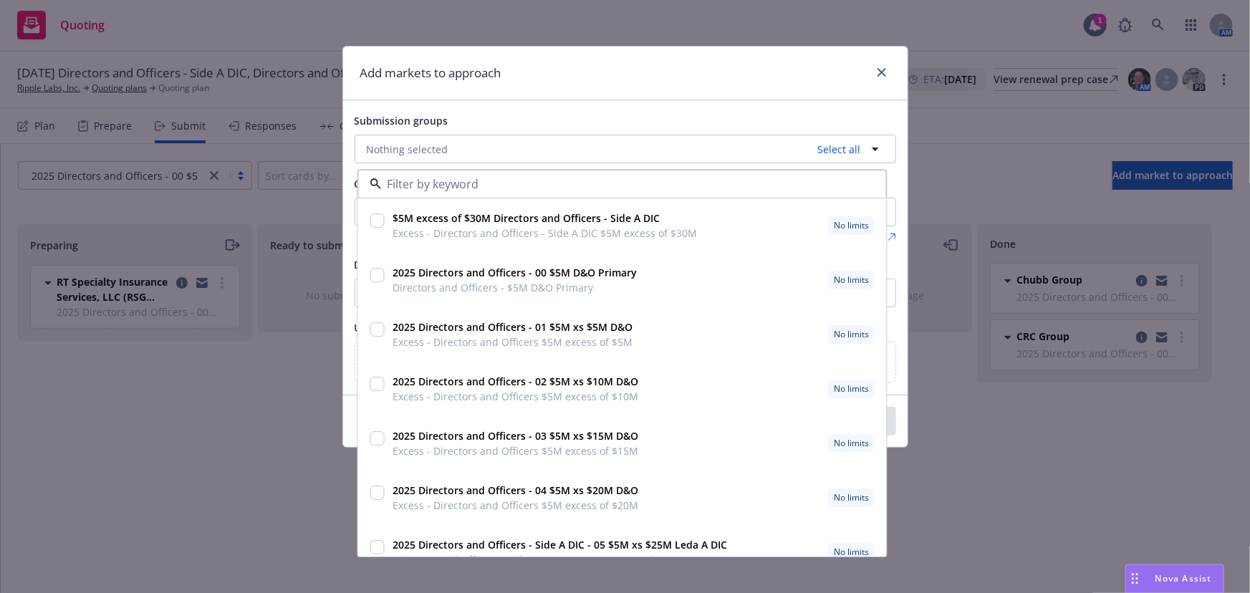
click at [372, 329] on input "checkbox" at bounding box center [377, 330] width 14 height 14
checkbox input "true"
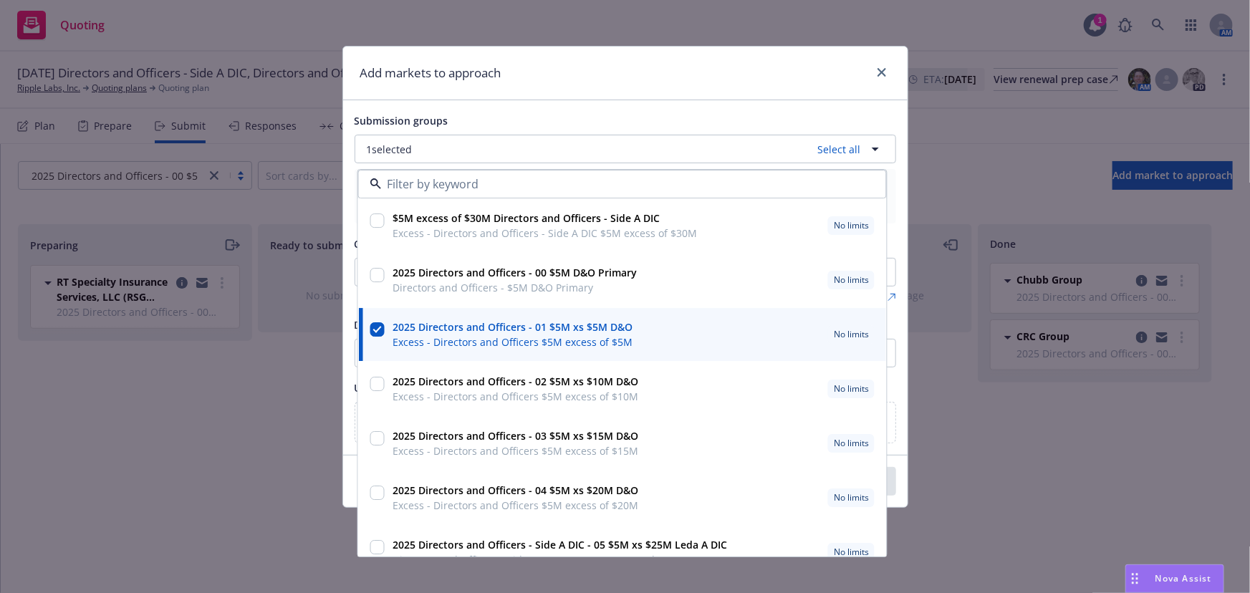
click at [551, 115] on div "Submission groups" at bounding box center [626, 120] width 542 height 17
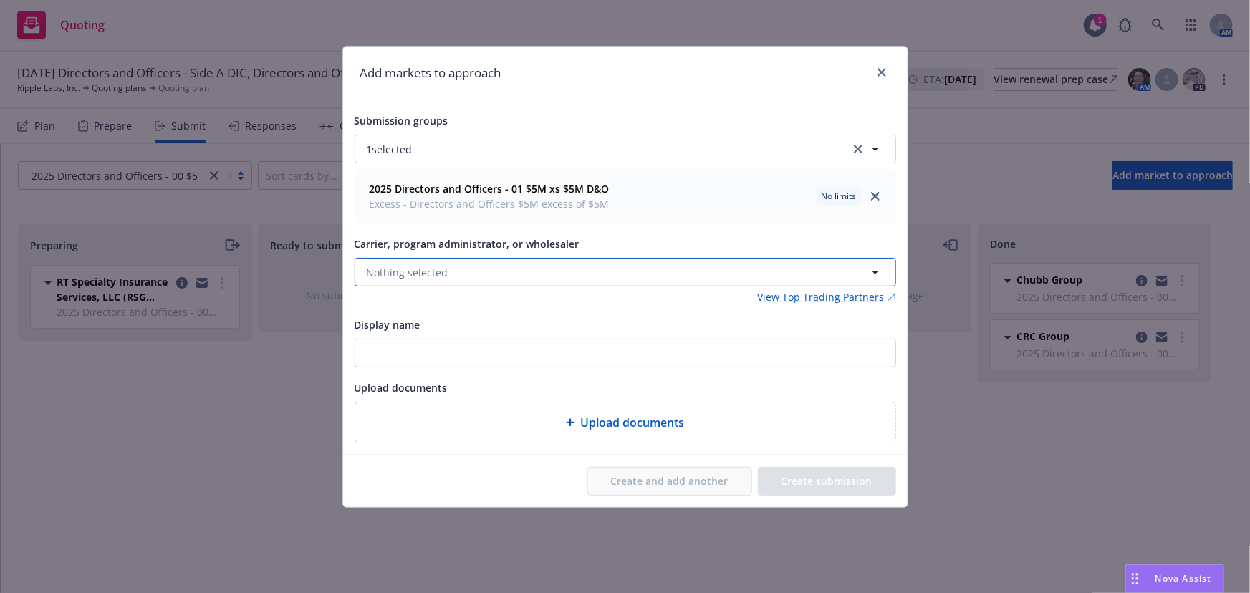
click at [499, 272] on button "Nothing selected" at bounding box center [626, 272] width 542 height 29
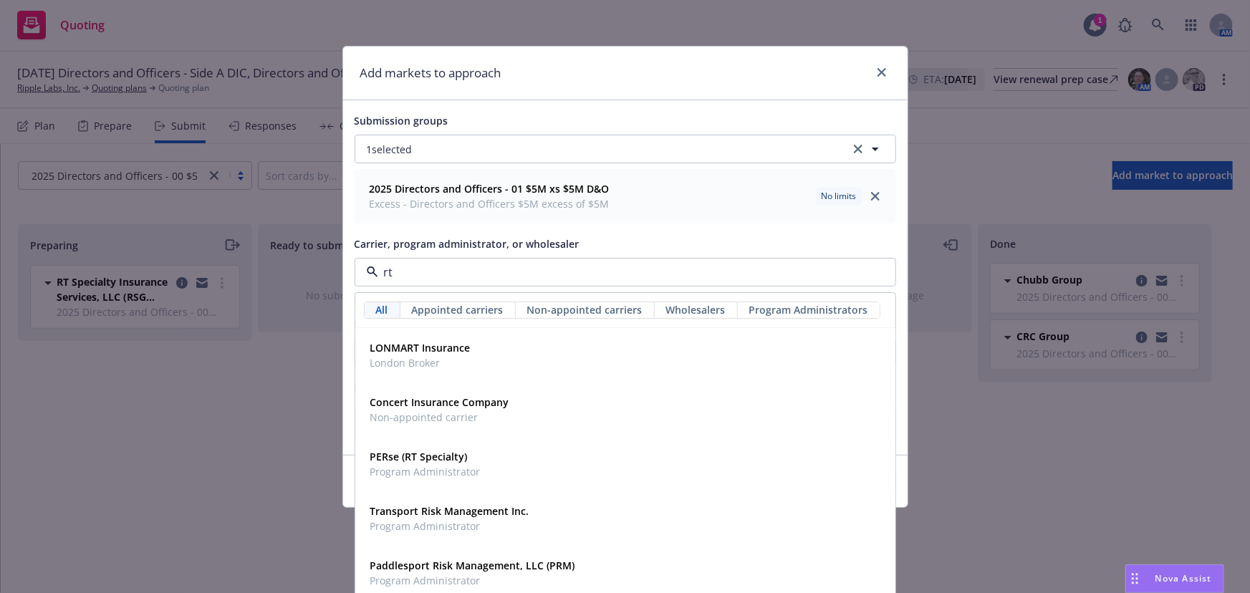
type input "rt s"
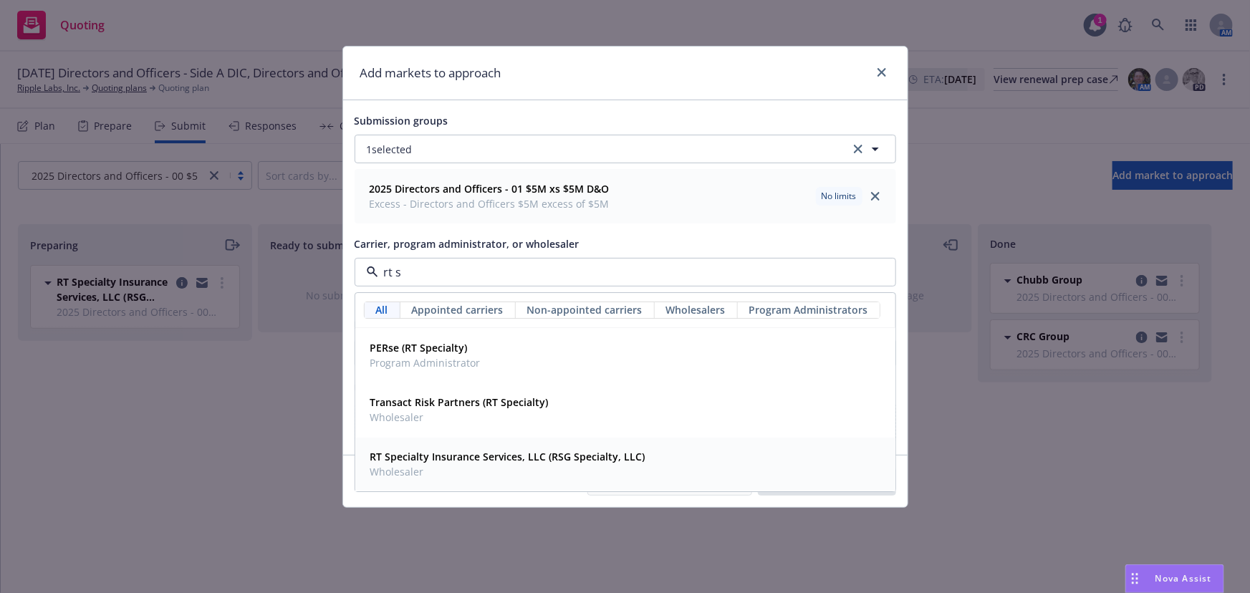
click at [465, 454] on strong "RT Specialty Insurance Services, LLC (RSG Specialty, LLC)" at bounding box center [507, 458] width 275 height 14
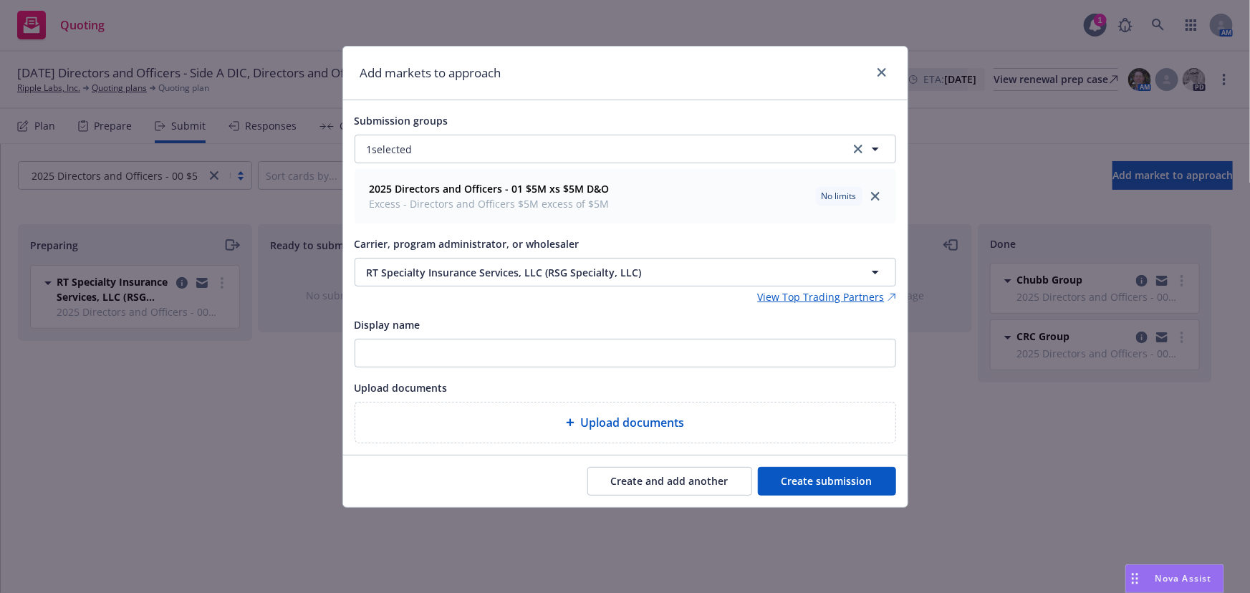
click at [838, 477] on button "Create submission" at bounding box center [827, 481] width 138 height 29
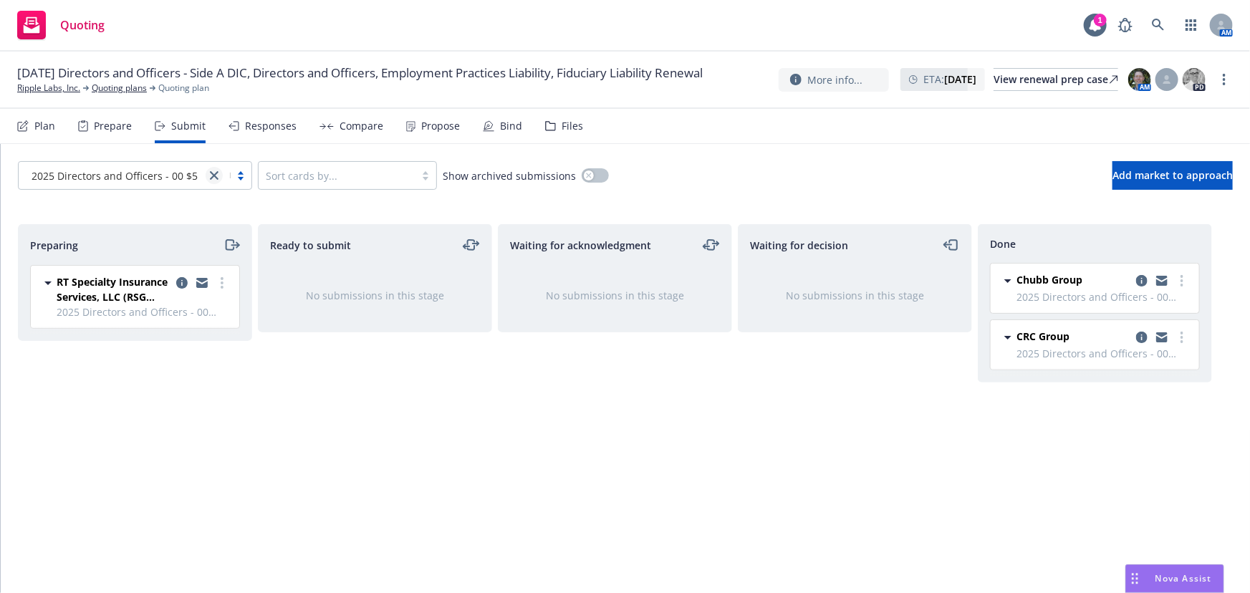
click at [209, 176] on link "close" at bounding box center [214, 175] width 17 height 17
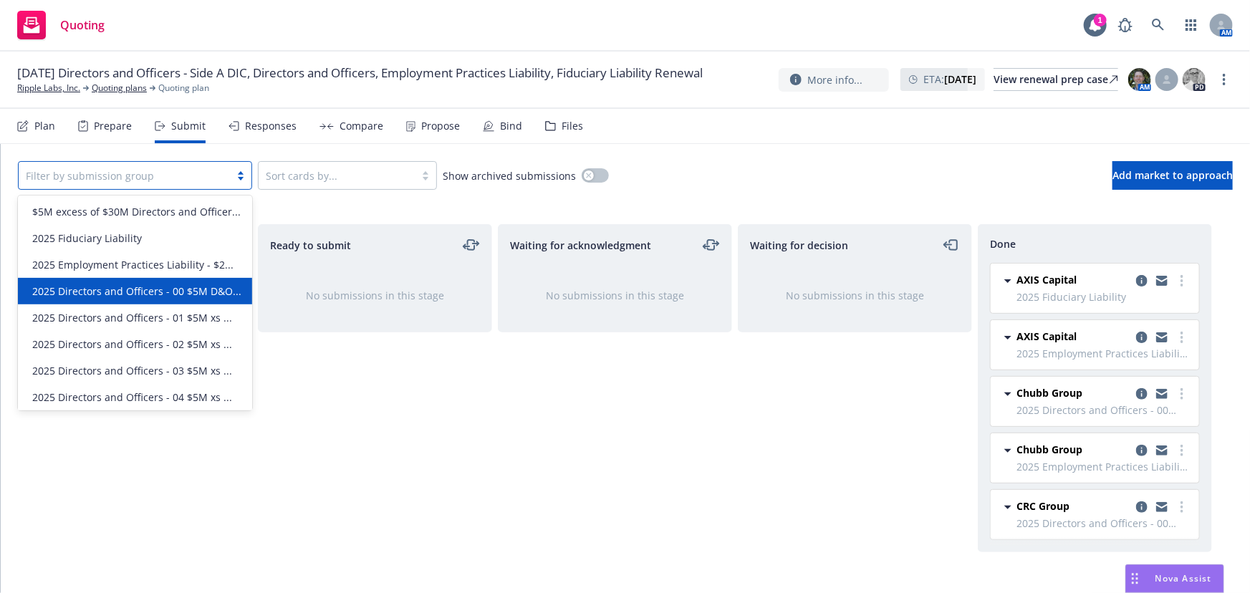
click at [265, 191] on div "All selected options have been cleared. option 2025 Directors and Officers - 00…" at bounding box center [626, 175] width 1250 height 63
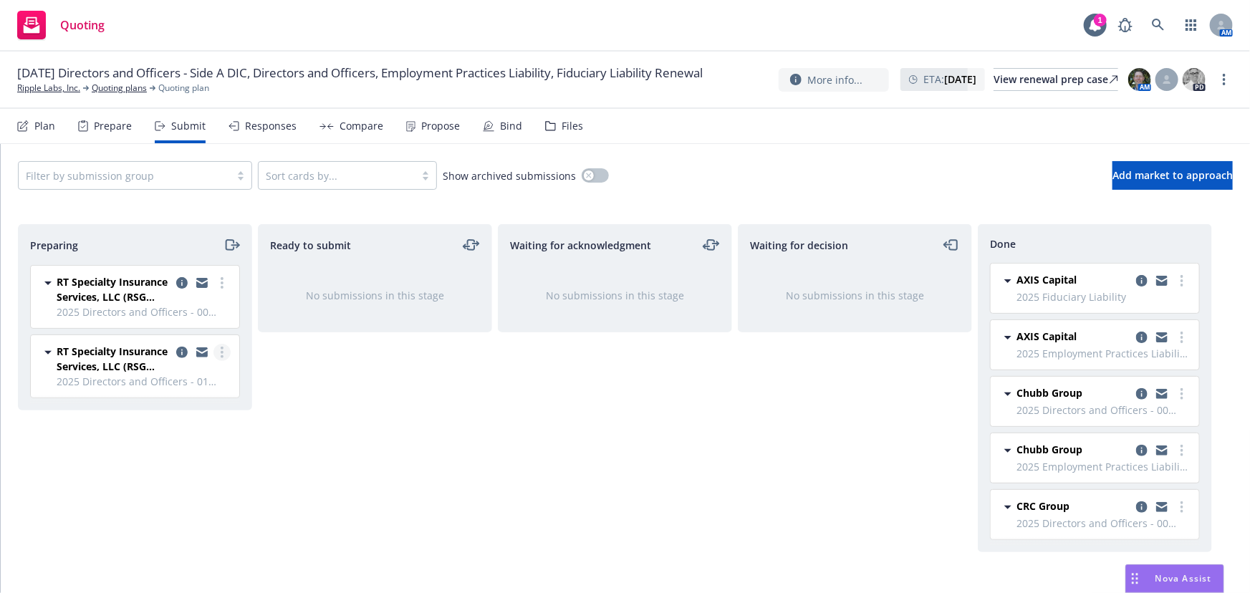
click at [229, 352] on link "more" at bounding box center [222, 352] width 17 height 17
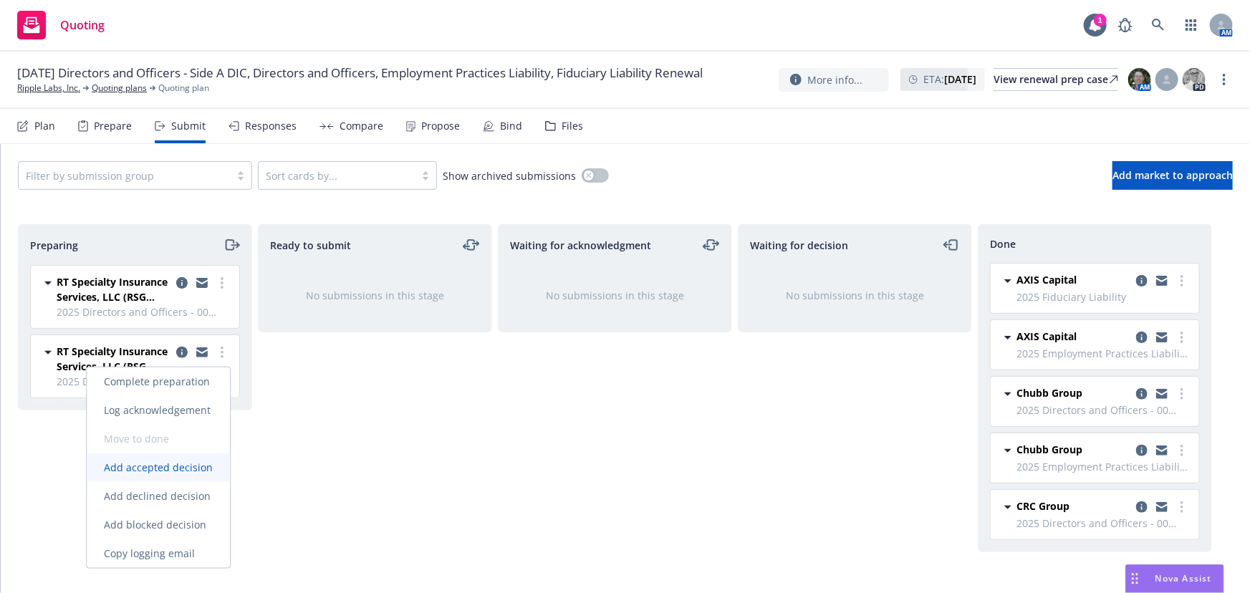
click at [196, 467] on span "Add accepted decision" at bounding box center [158, 468] width 143 height 14
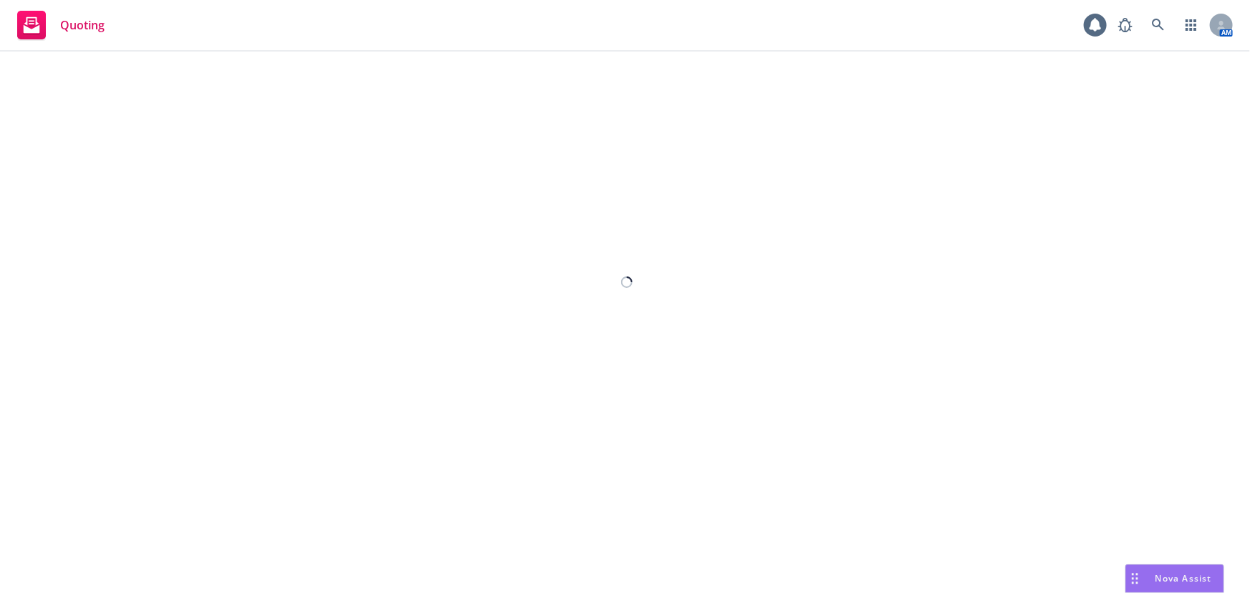
select select "12"
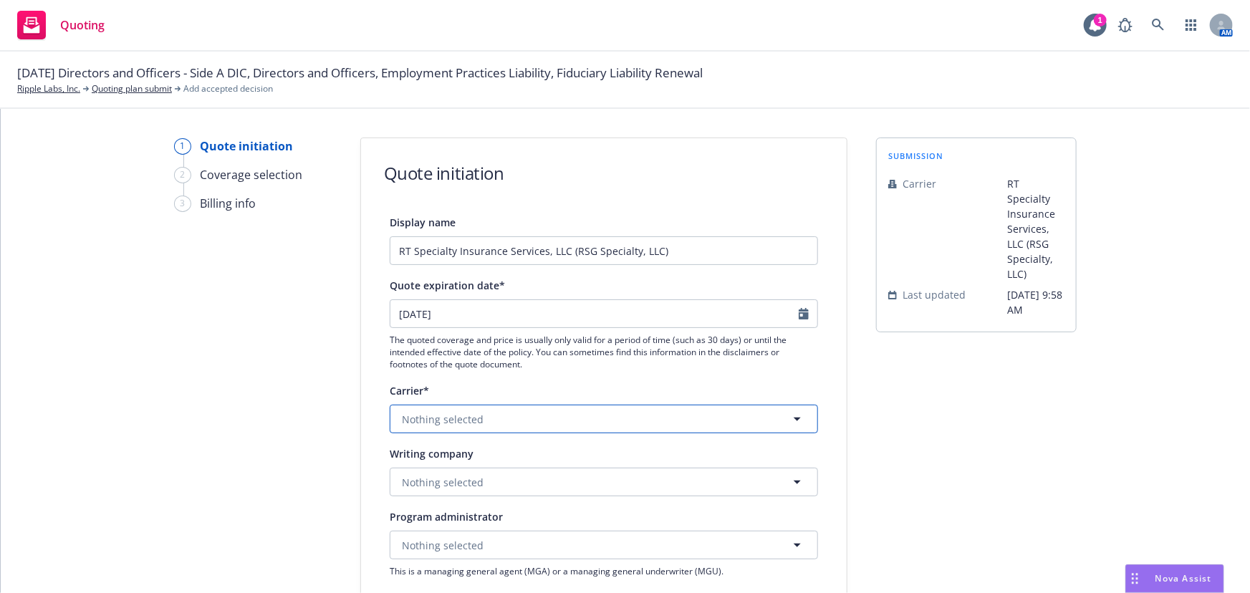
click at [530, 421] on button "Nothing selected" at bounding box center [604, 419] width 428 height 29
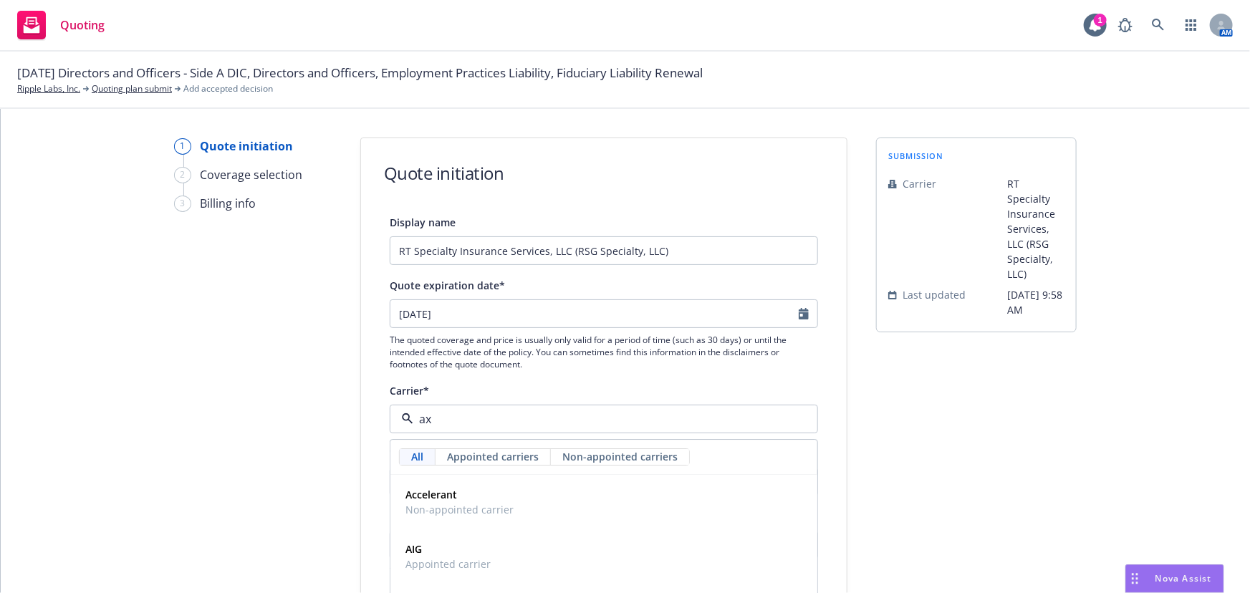
type input "axa"
click at [509, 515] on div "AXA XL Appointed carrier" at bounding box center [604, 503] width 408 height 36
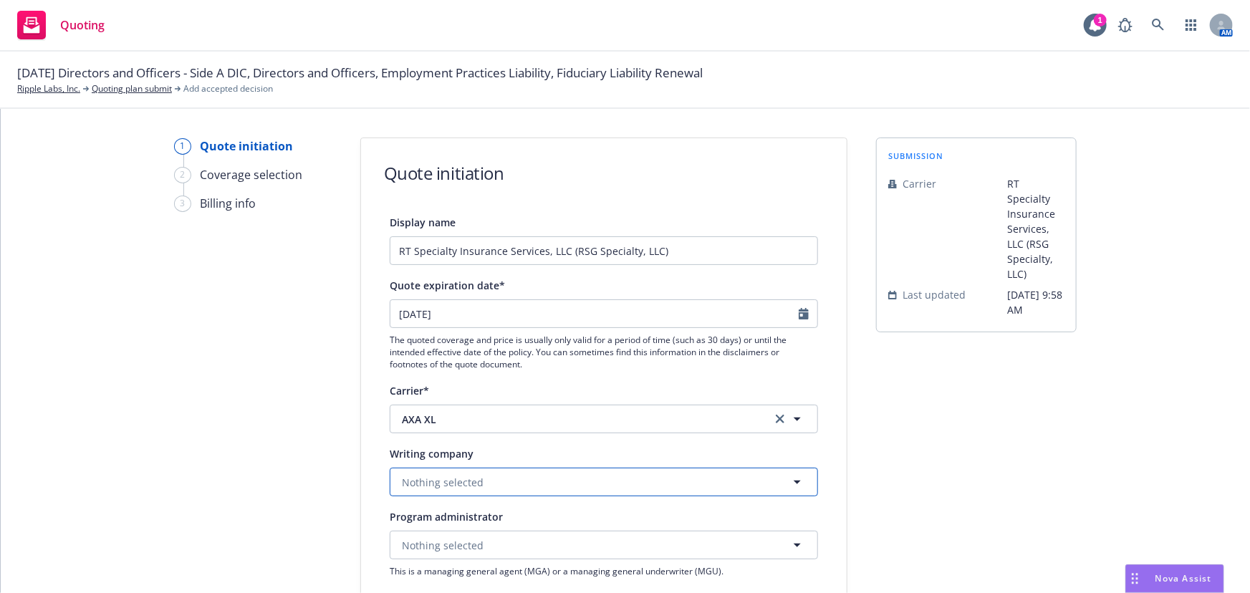
click at [527, 487] on button "Nothing selected" at bounding box center [604, 482] width 428 height 29
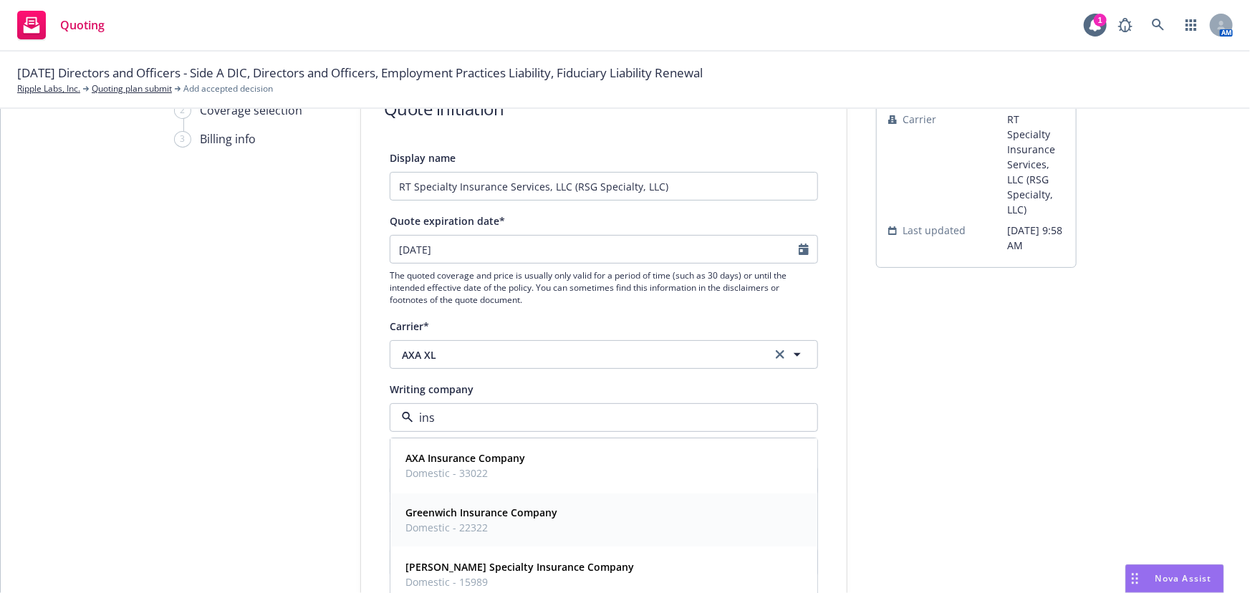
scroll to position [22, 0]
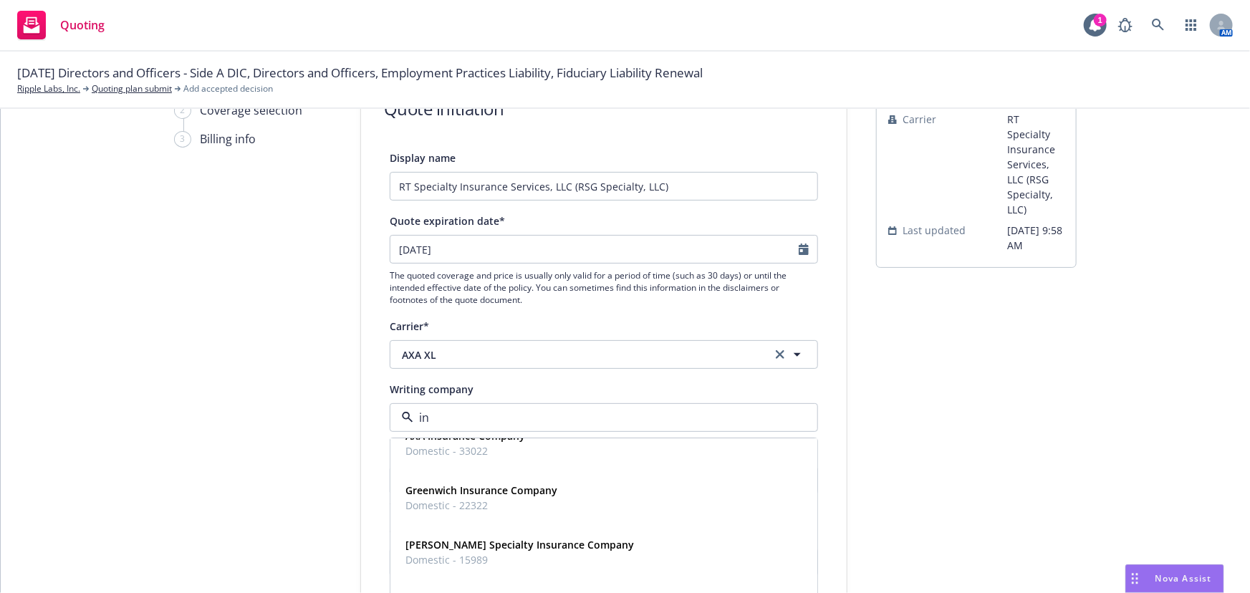
type input "ind"
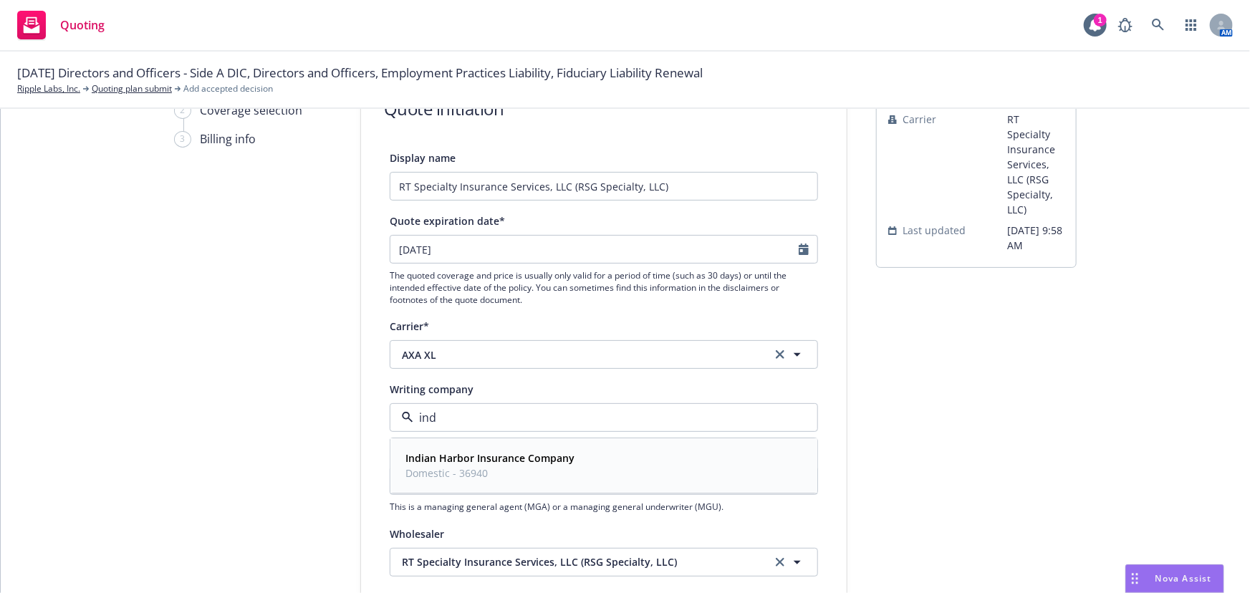
click at [469, 482] on div "Indian Harbor Insurance Company Domestic - 36940" at bounding box center [489, 467] width 178 height 36
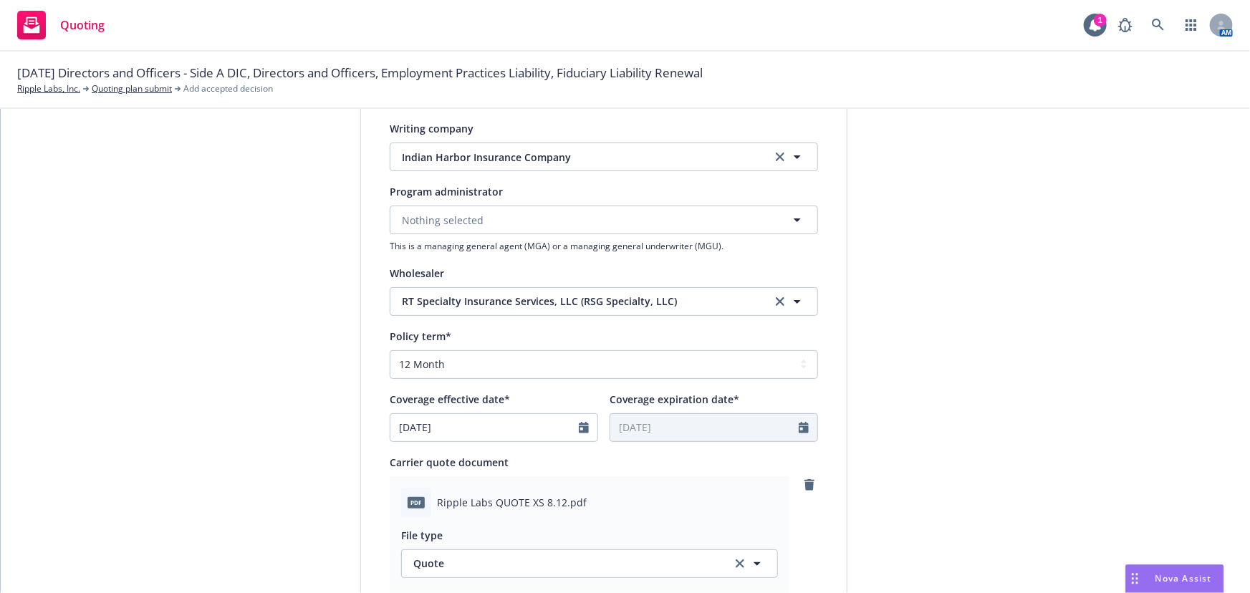
scroll to position [456, 0]
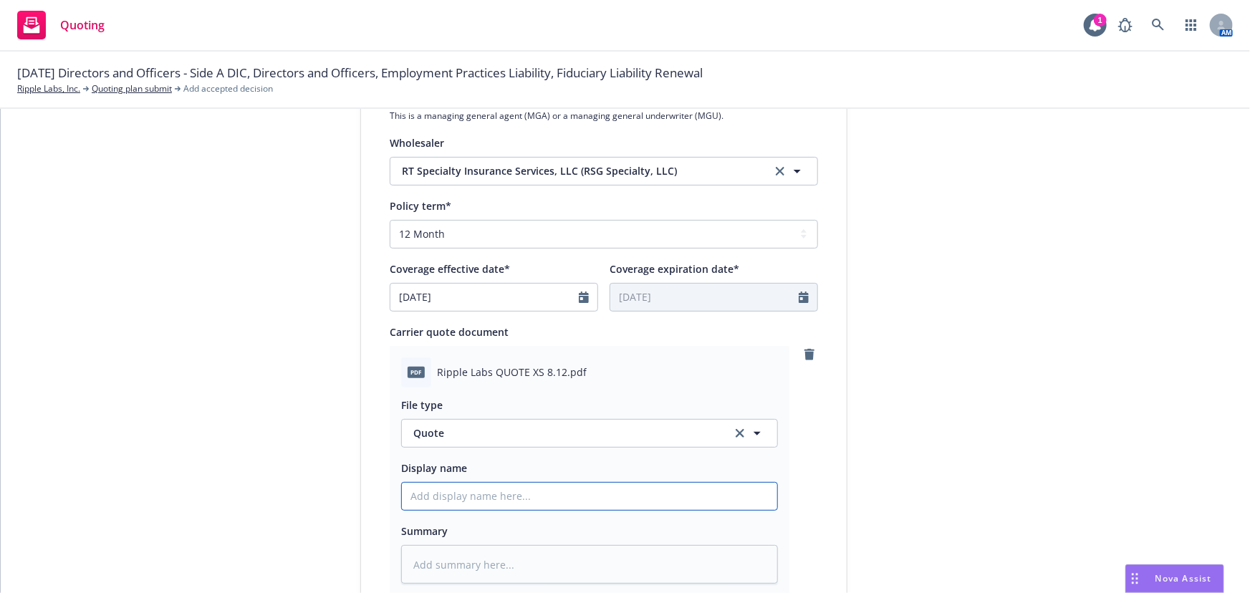
click at [537, 494] on input "Display name" at bounding box center [589, 496] width 375 height 27
type textarea "x"
type input "0"
type textarea "x"
type input "01"
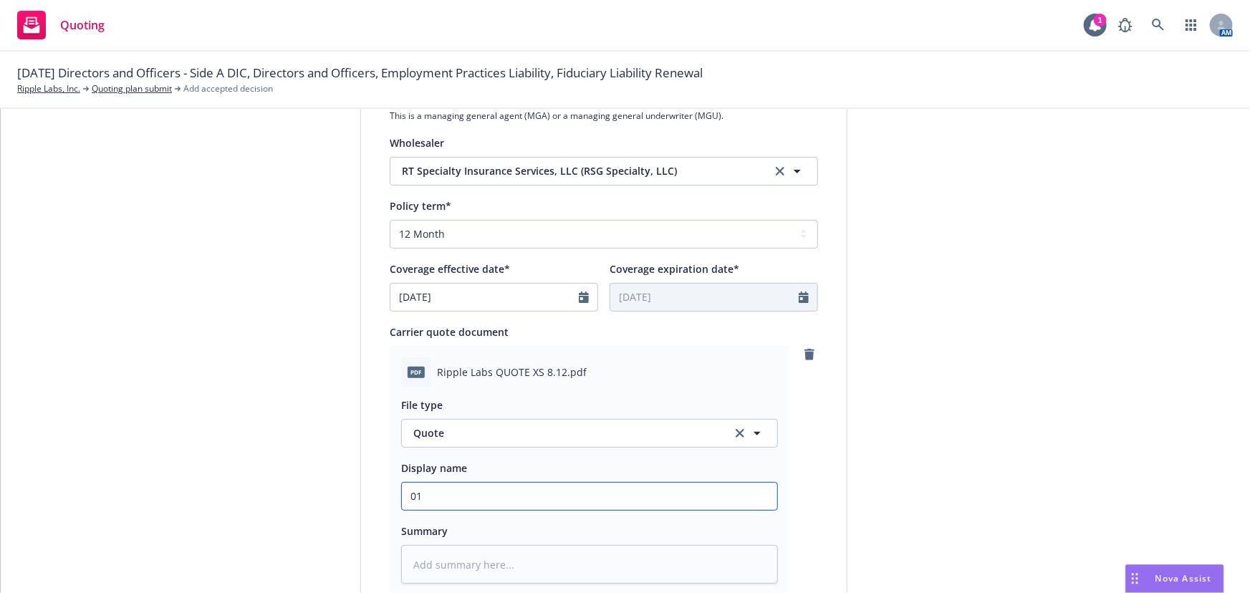
type textarea "x"
type input "01"
type textarea "x"
type input "01 D"
type textarea "x"
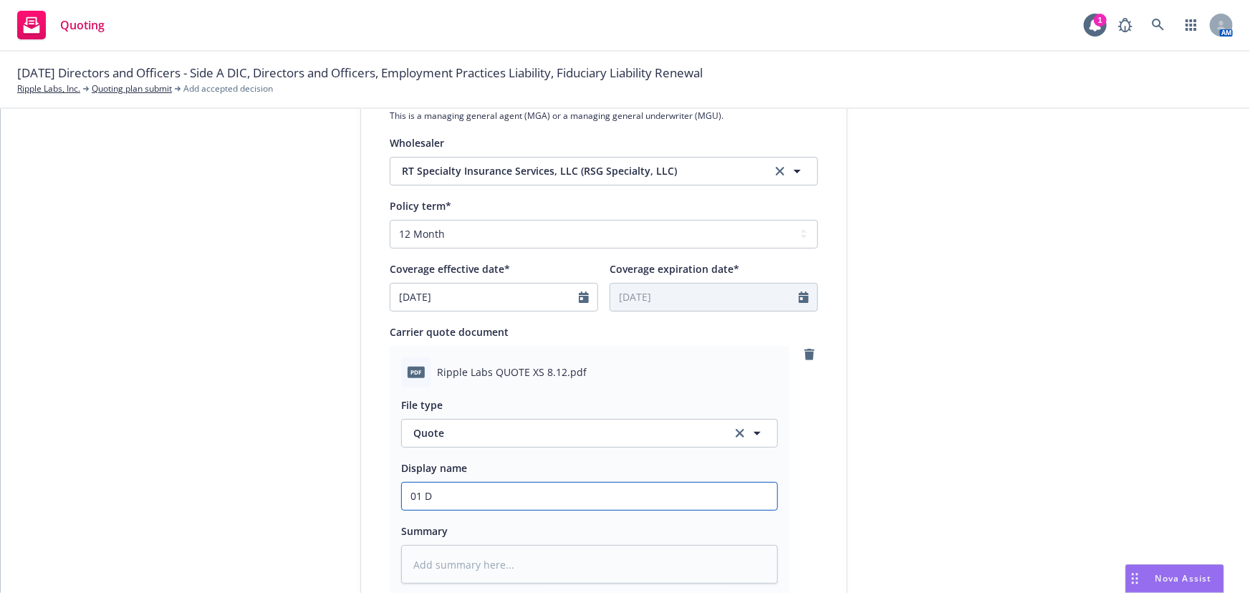
type input "01 D&"
type textarea "x"
type input "01 D&O"
type textarea "x"
type input "01 D&O"
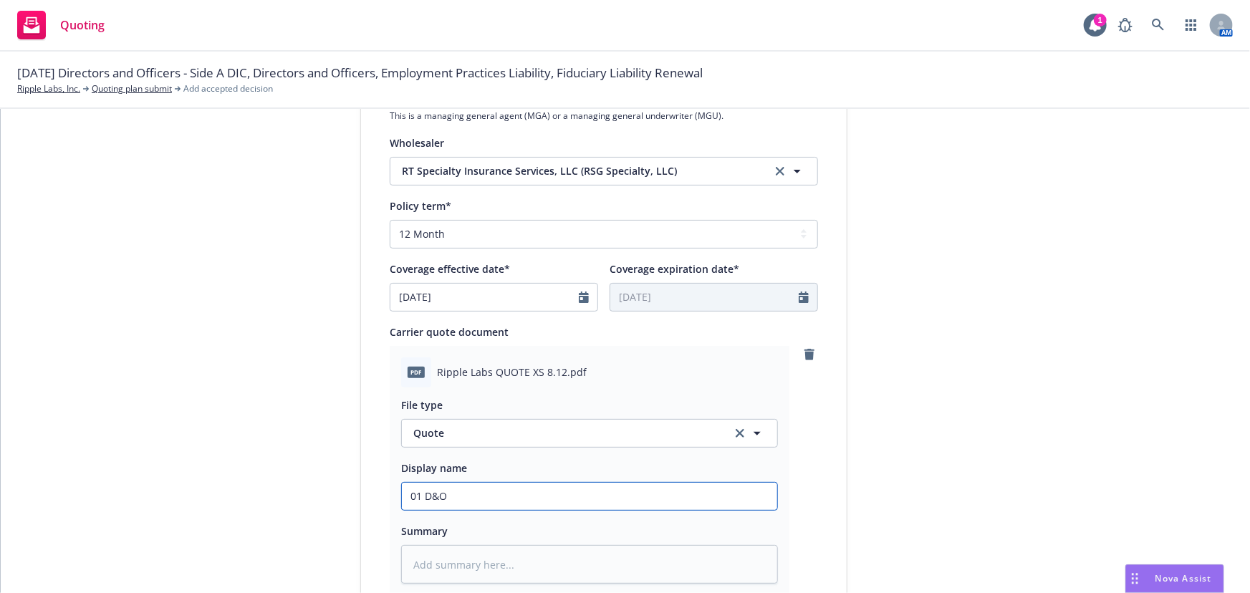
type textarea "x"
type input "01 D&O A"
type textarea "x"
type input "01 D&O AX"
type textarea "x"
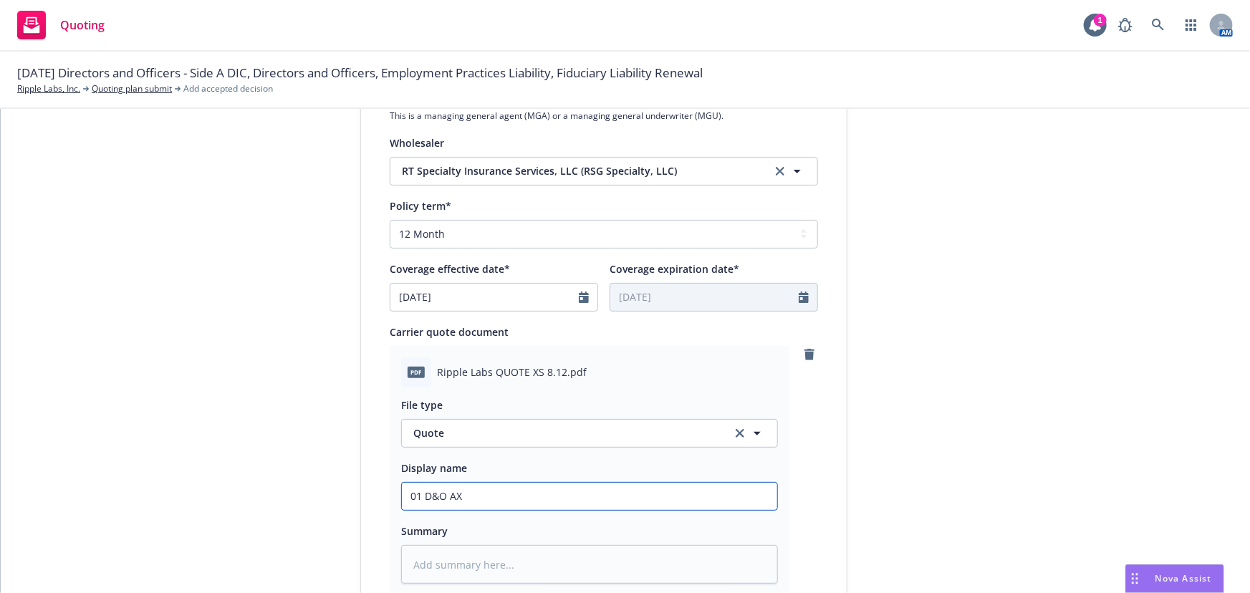
type input "01 D&O AXA"
type textarea "x"
type input "01 D&O AXA"
type textarea "x"
type input "01 D&O AXA X"
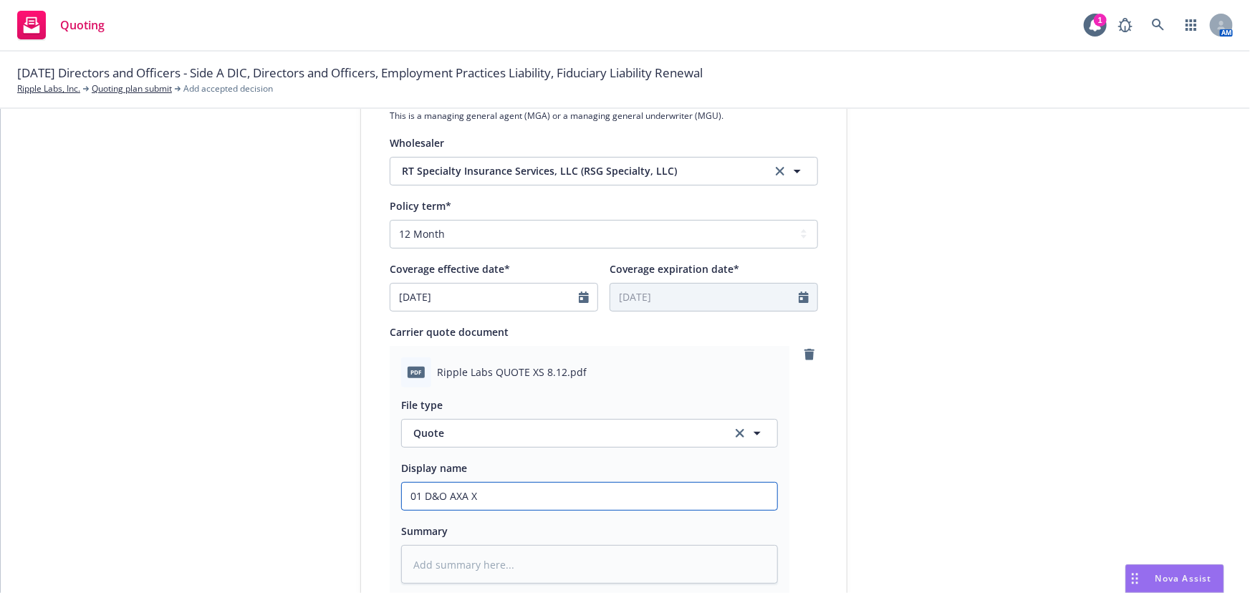
type textarea "x"
type input "01 D&O AXA XL"
type textarea "x"
type input "01 D&O AXA XL"
type textarea "x"
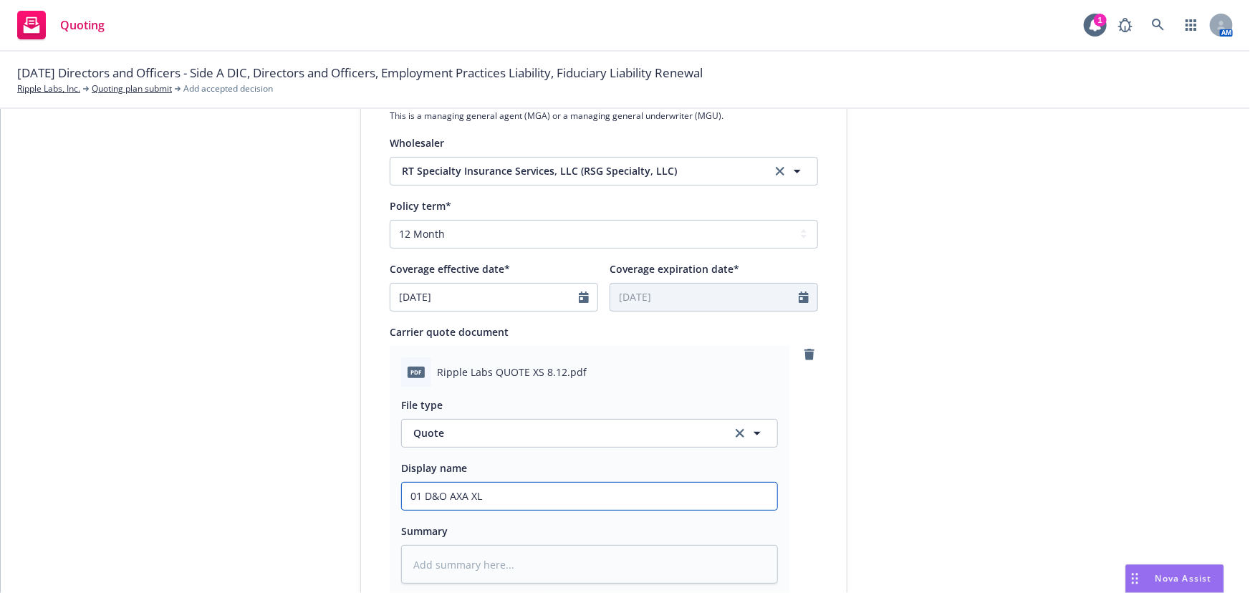
type input "01 D&O AXA XL $"
type textarea "x"
type input "01 D&O AXA XL $5"
type textarea "x"
type input "01 D&O AXA XL $5M"
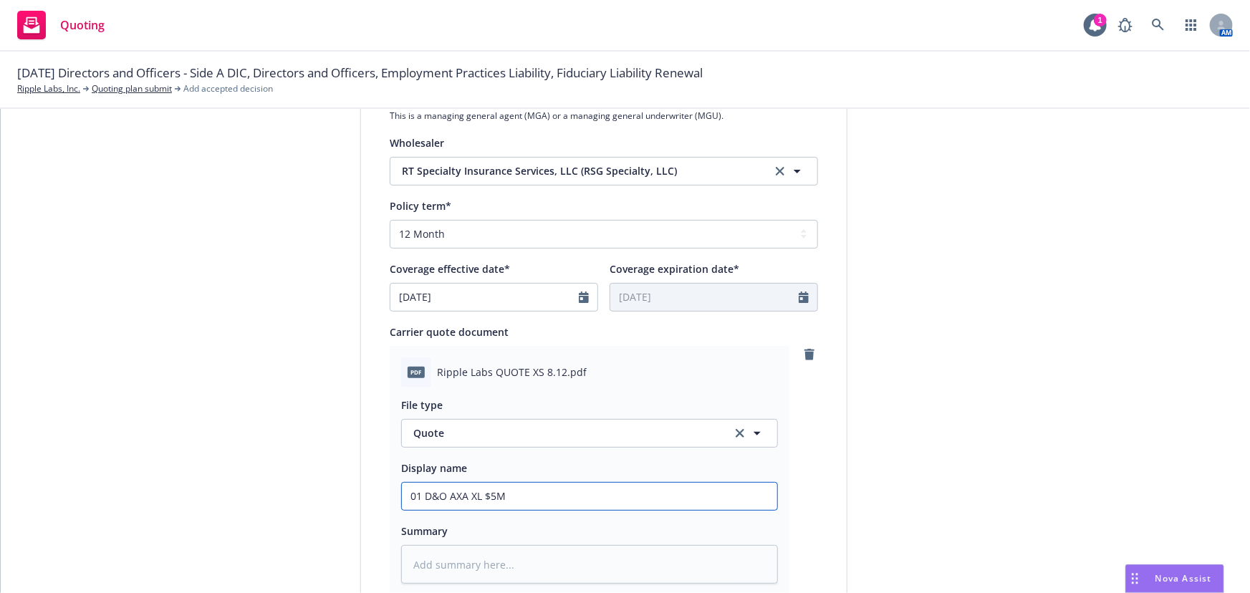
type textarea "x"
type input "01 D&O AXA XL $5M"
type textarea "x"
type input "01 D&O AXA XL $5M x"
type textarea "x"
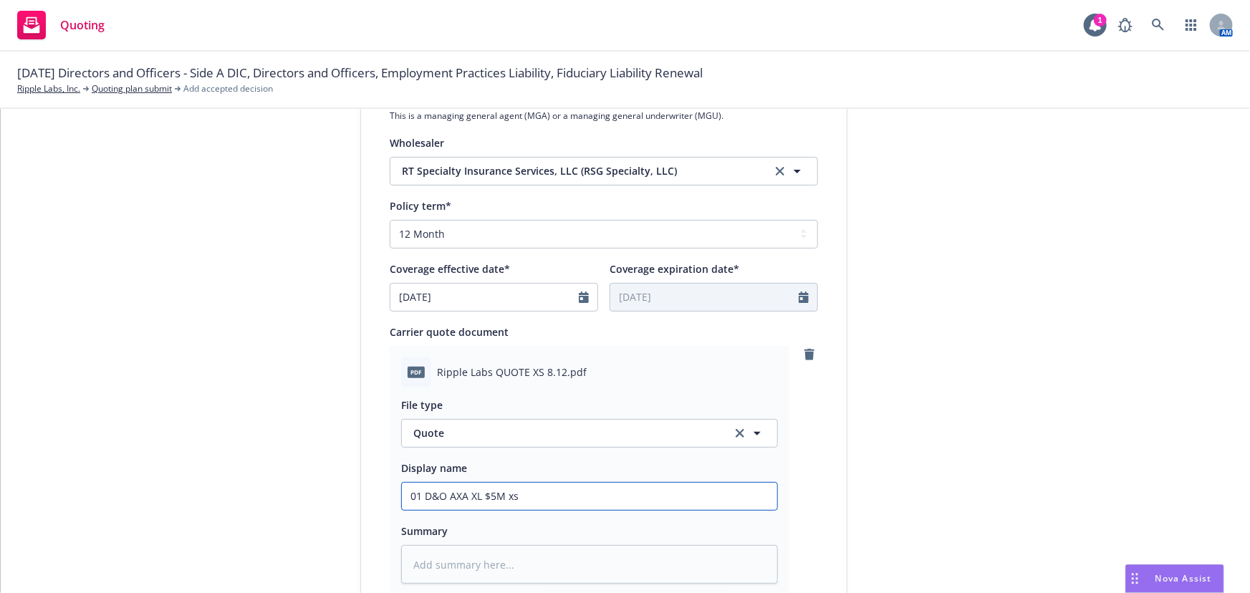
type input "01 D&O AXA XL $5M xs"
type textarea "x"
type input "01 D&O AXA XL $5M xs $"
type textarea "x"
type input "01 D&O AXA XL $5M xs $5"
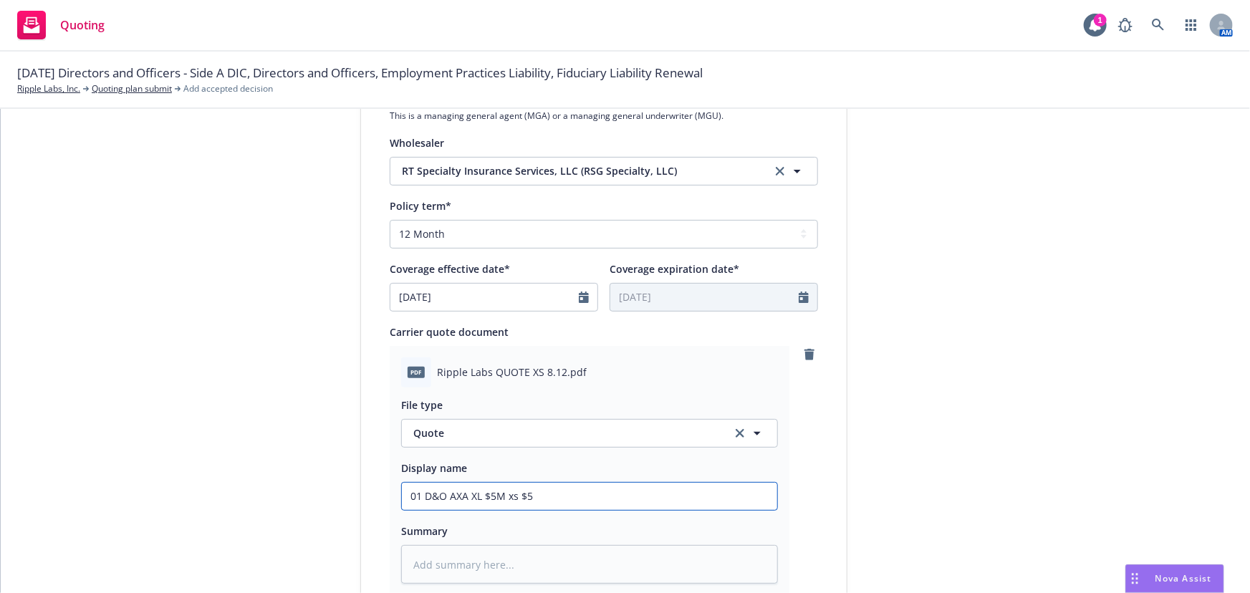
type textarea "x"
type input "01 D&O AXA XL $5M xs $5M"
type textarea "x"
type input "01 D&O AXA XL $5M xs $5M"
type textarea "x"
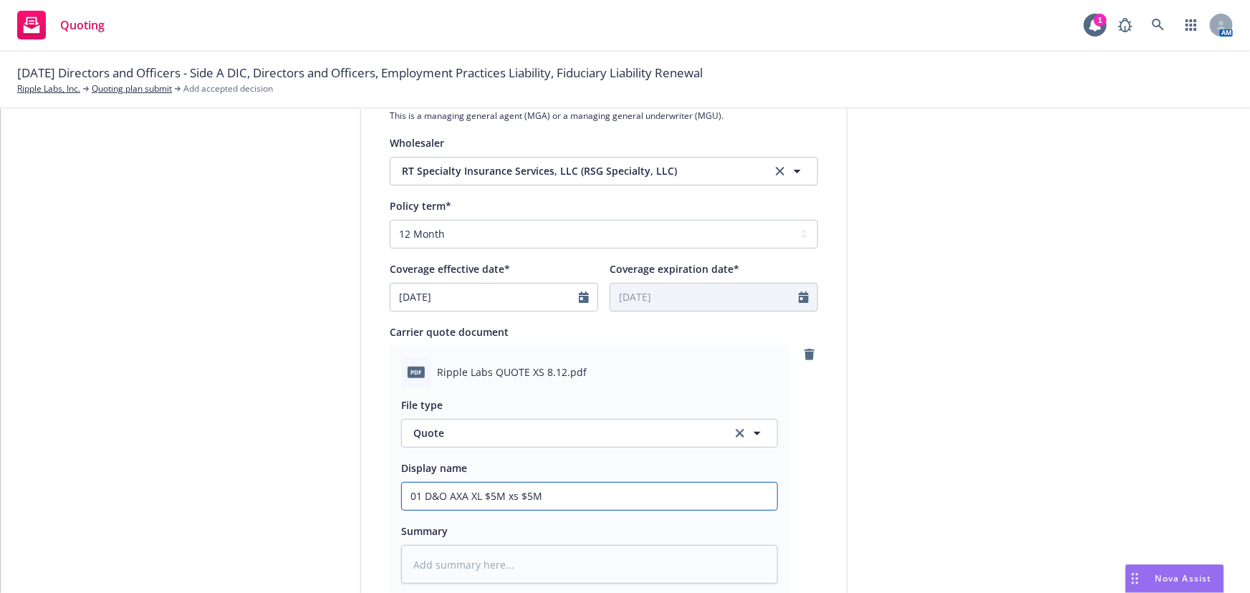
type input "01 D&O AXA XL $5M xs $5M Q"
type textarea "x"
type input "01 D&O AXA XL $5M xs $5M Qu"
type textarea "x"
type input "01 D&O AXA XL $5M xs $5M Quo"
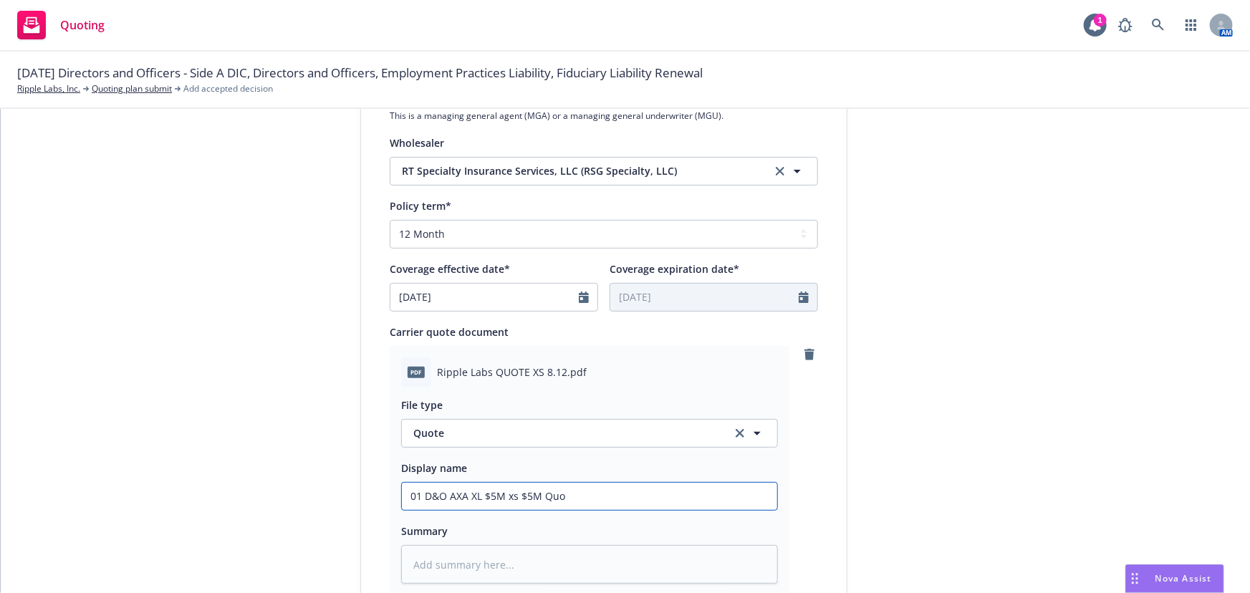
type textarea "x"
type input "01 D&O AXA XL $5M xs $5M Quot"
type textarea "x"
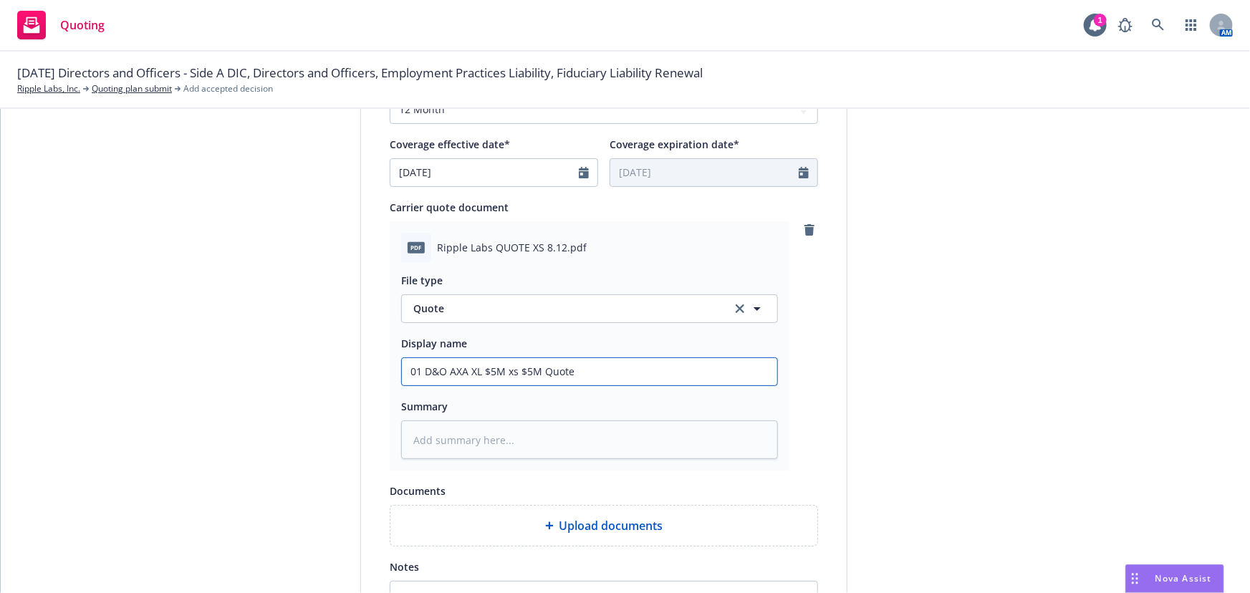
scroll to position [741, 0]
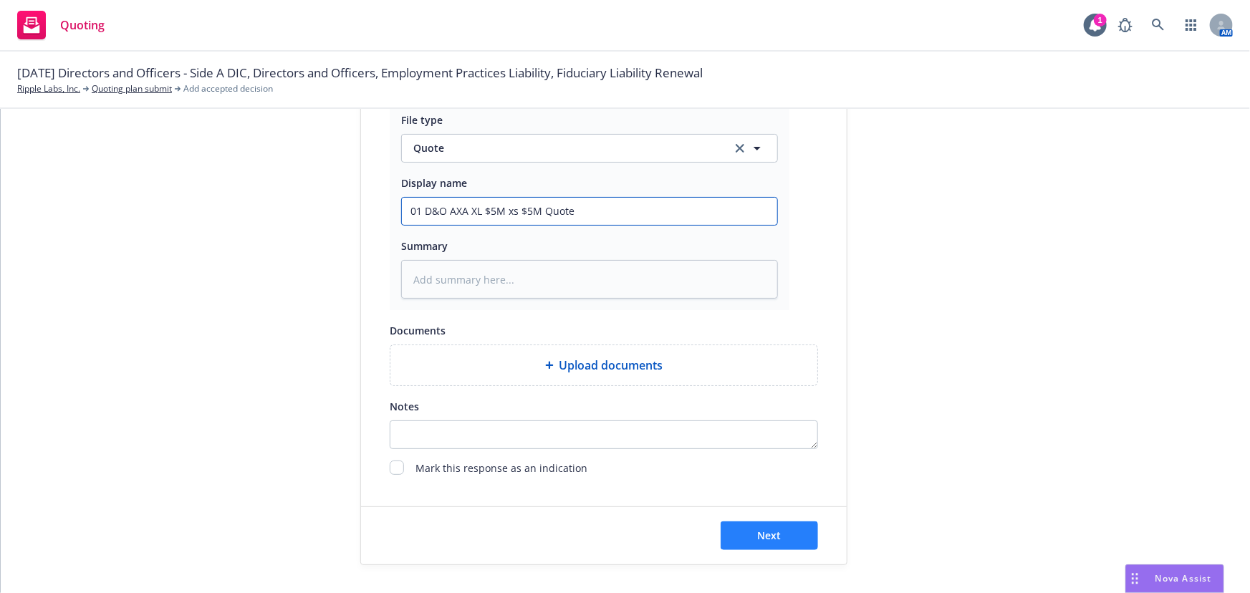
type input "01 D&O AXA XL $5M xs $5M Quote"
click at [758, 540] on span "Next" at bounding box center [770, 536] width 24 height 14
type textarea "x"
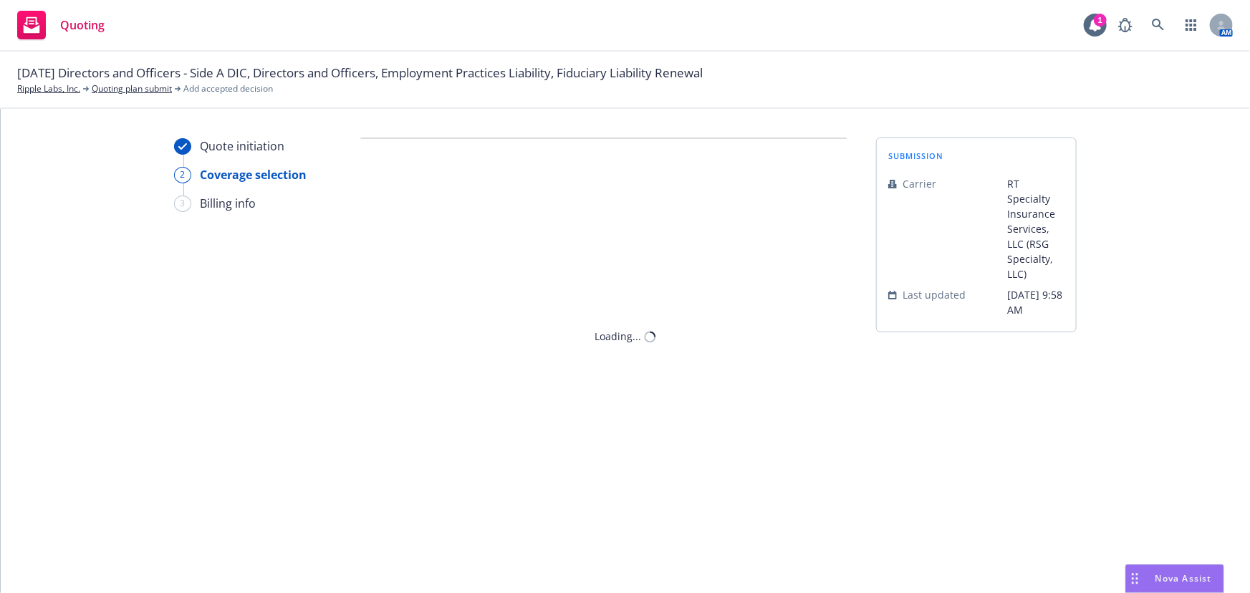
scroll to position [0, 0]
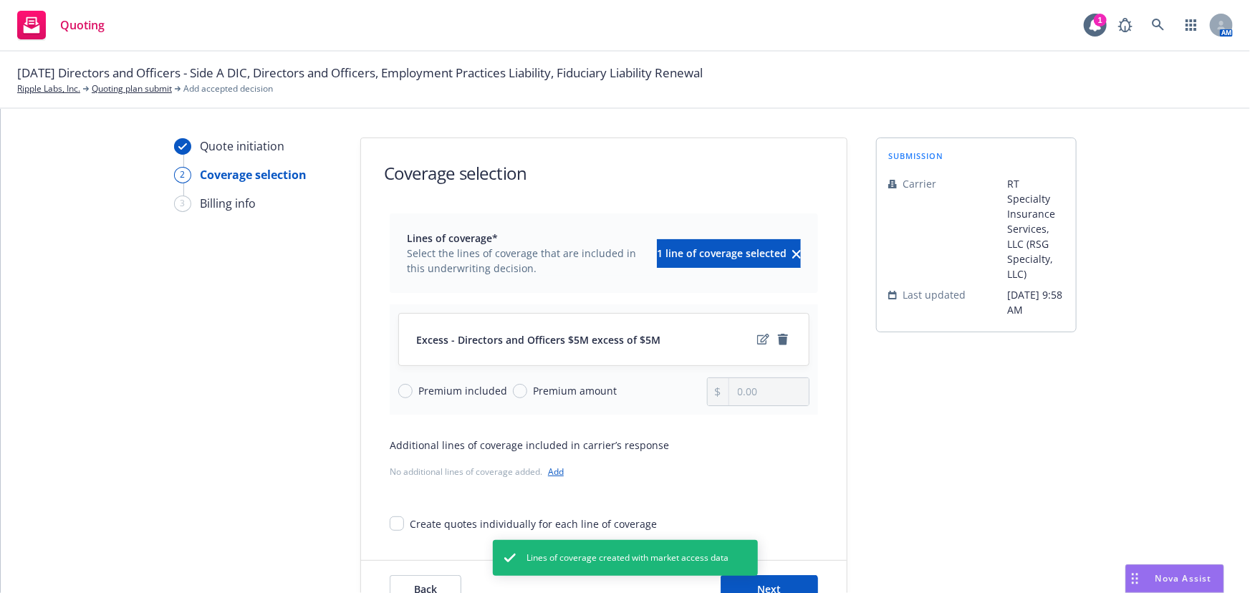
click at [555, 393] on span "Premium amount" at bounding box center [575, 390] width 84 height 15
click at [527, 393] on input "Premium amount" at bounding box center [520, 391] width 14 height 14
radio input "true"
drag, startPoint x: 712, startPoint y: 393, endPoint x: 575, endPoint y: 396, distance: 136.9
click at [575, 395] on div "Premium included Premium amount 0.00" at bounding box center [603, 392] width 411 height 29
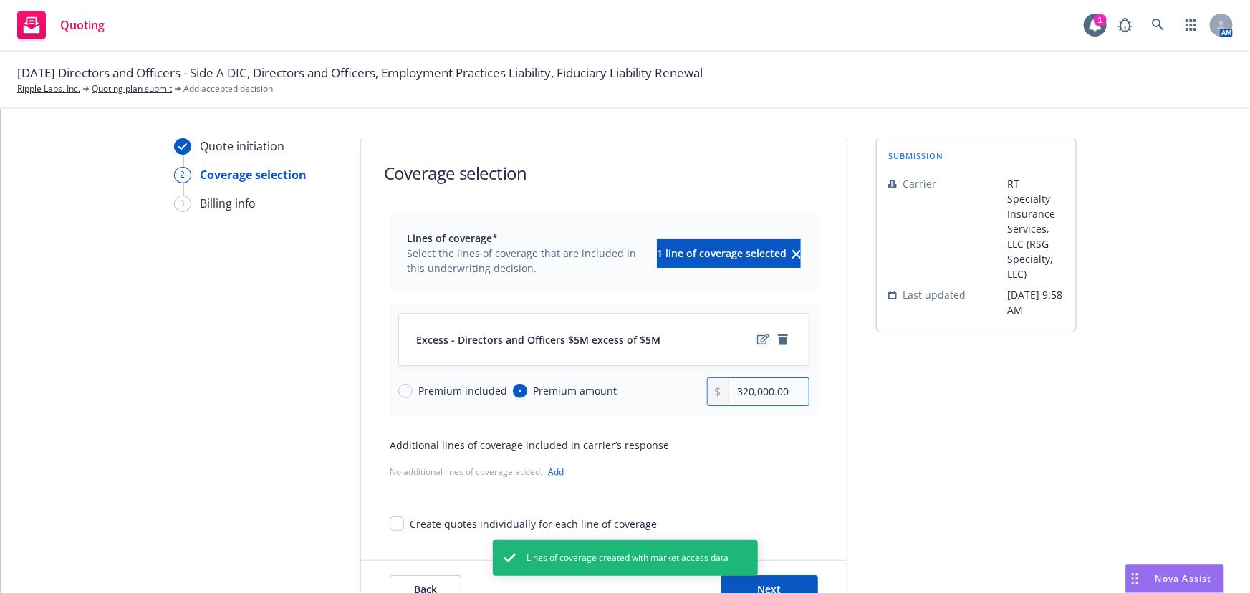
type input "320,000.00"
click at [759, 339] on icon "edit" at bounding box center [763, 339] width 12 height 11
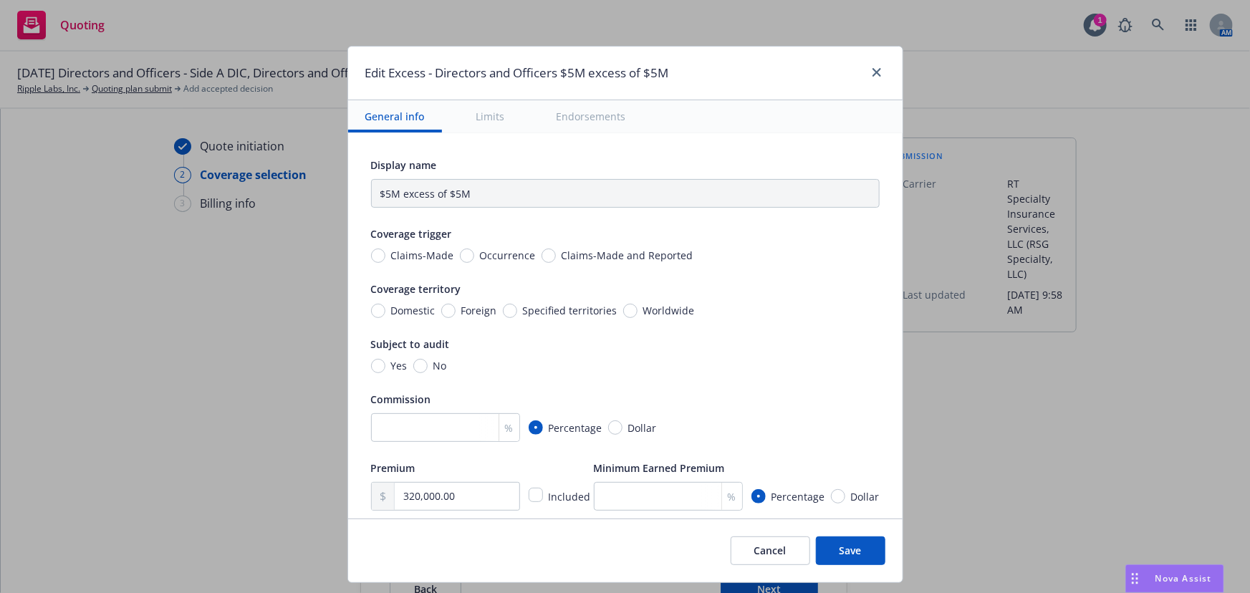
type input "Directors and Officers $5M excess of $5M"
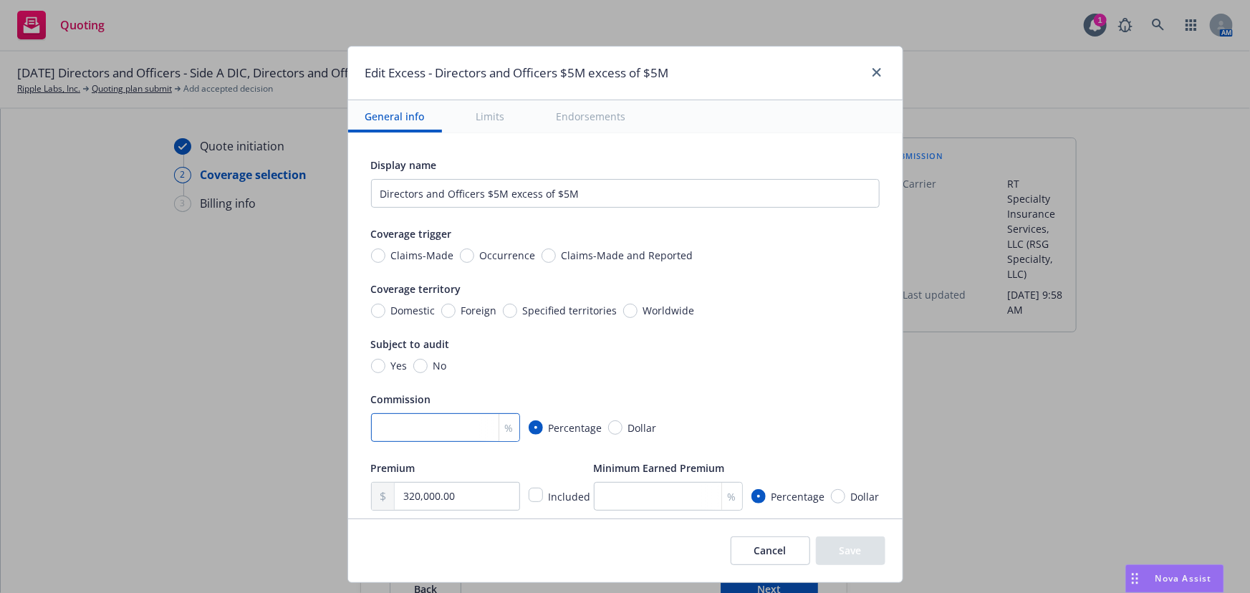
click at [401, 416] on input "number" at bounding box center [445, 427] width 149 height 29
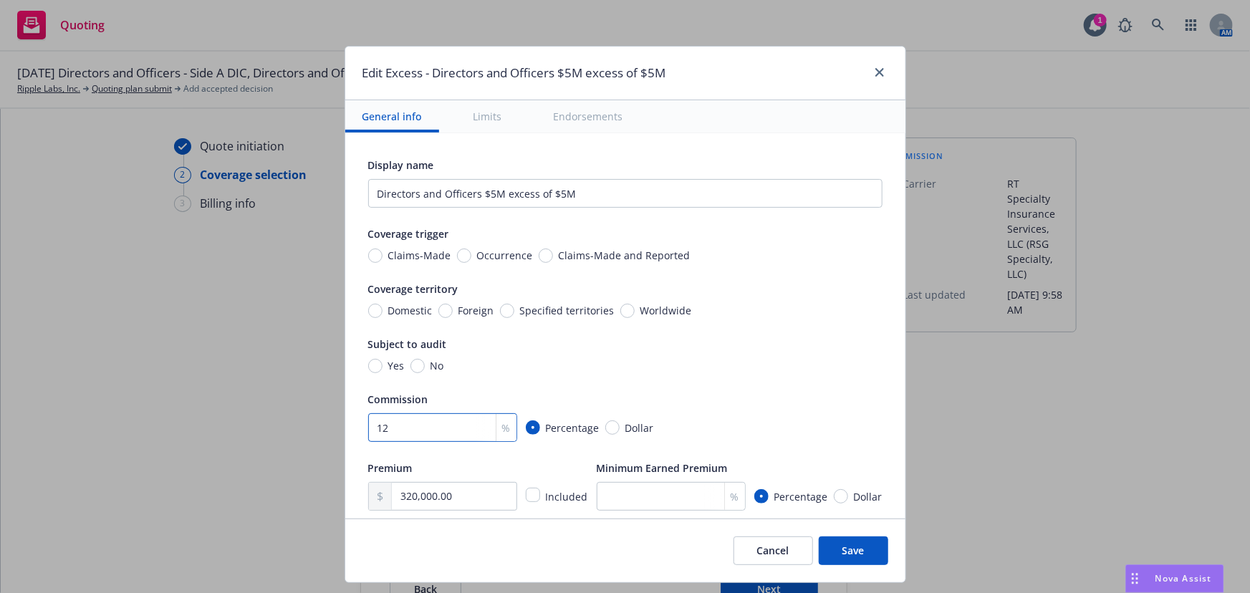
type input "12"
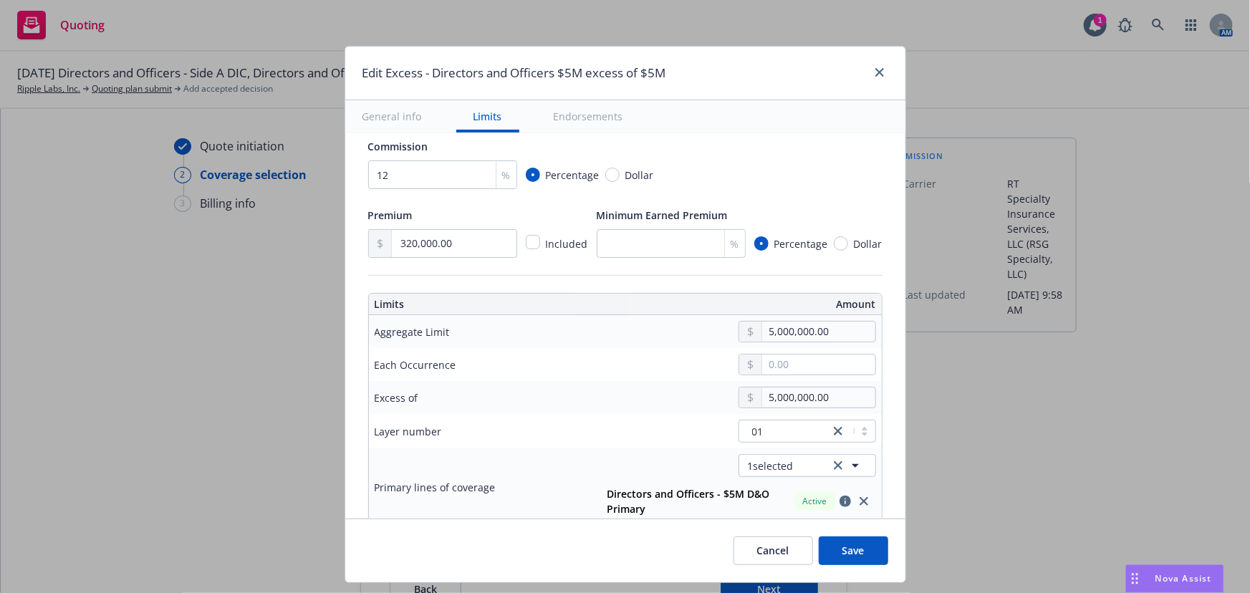
scroll to position [260, 0]
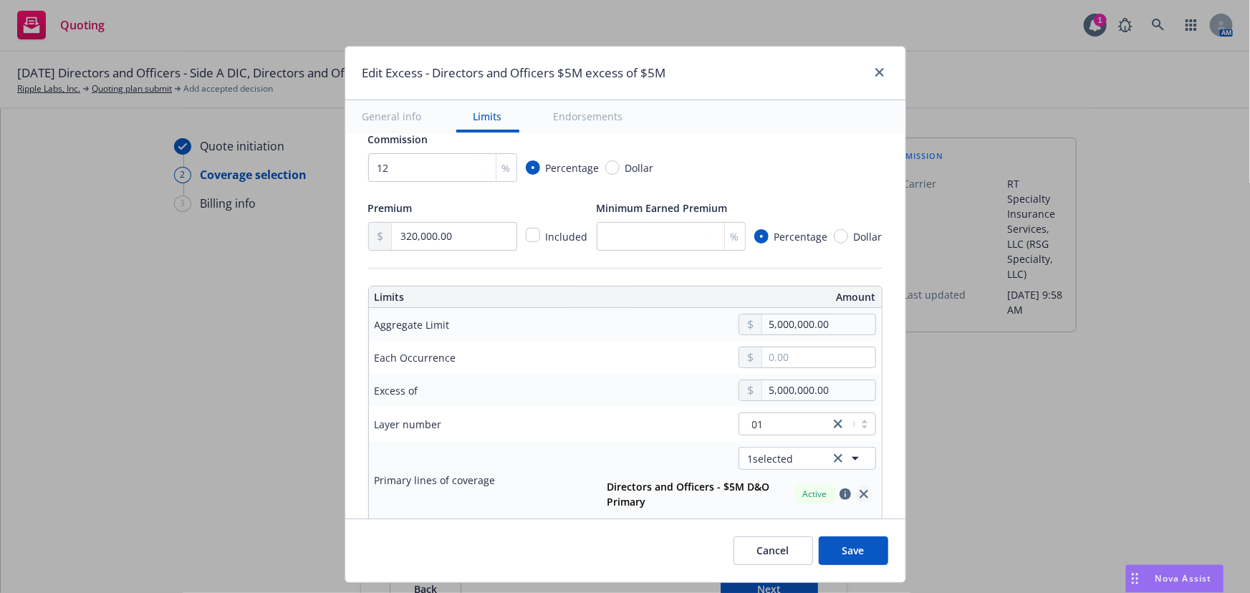
click at [858, 498] on link "close" at bounding box center [864, 494] width 17 height 17
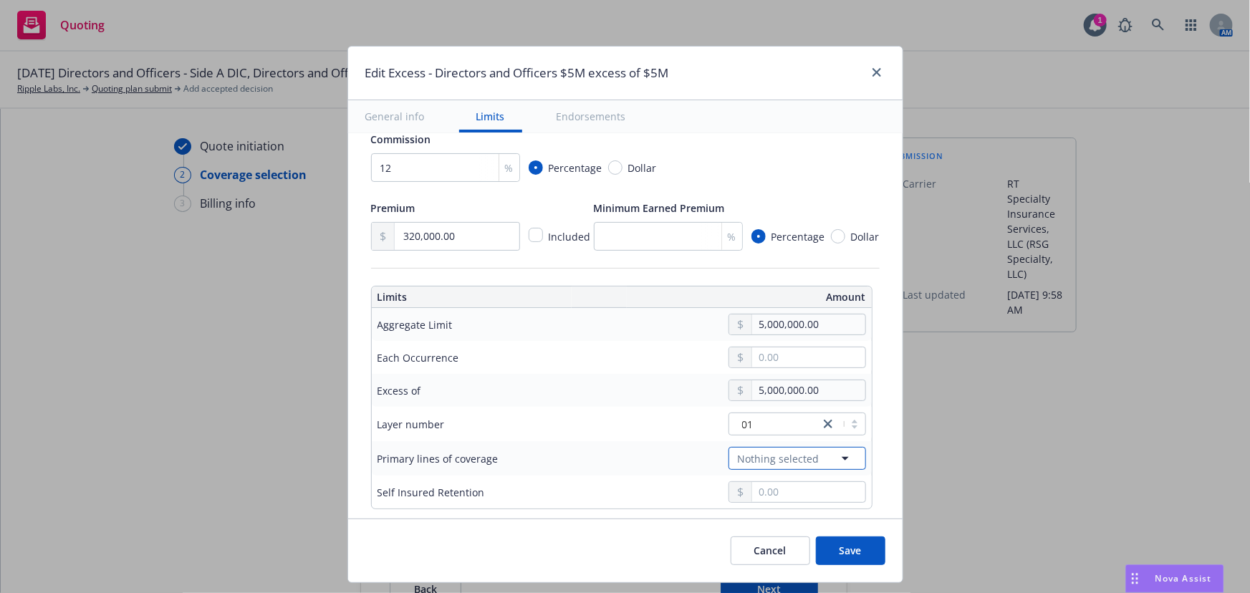
click at [842, 457] on icon "button" at bounding box center [845, 459] width 7 height 4
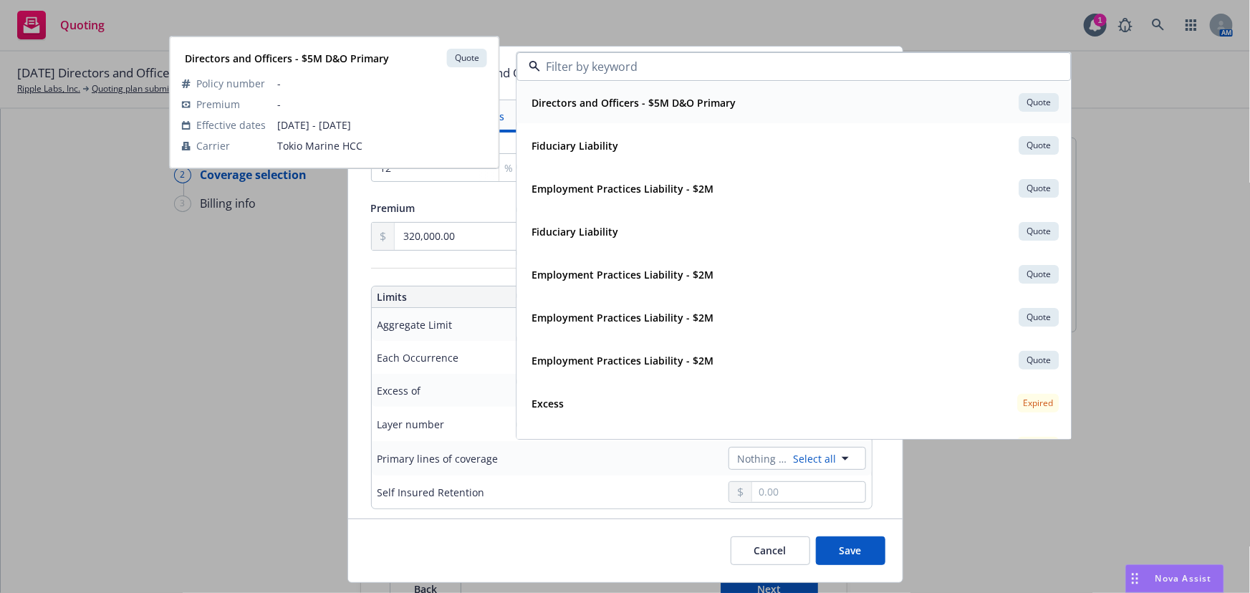
click at [782, 102] on div "Directors and Officers - $5M D&O Primary Quote" at bounding box center [794, 102] width 536 height 24
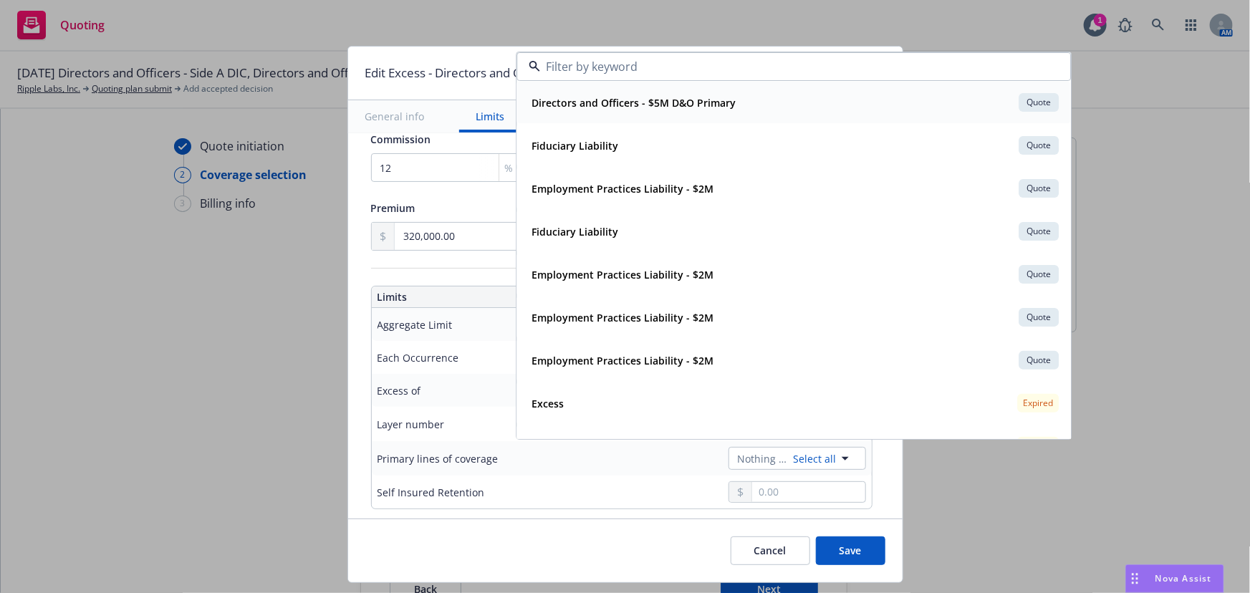
type input "Directors and Officers $5M excess of $5M"
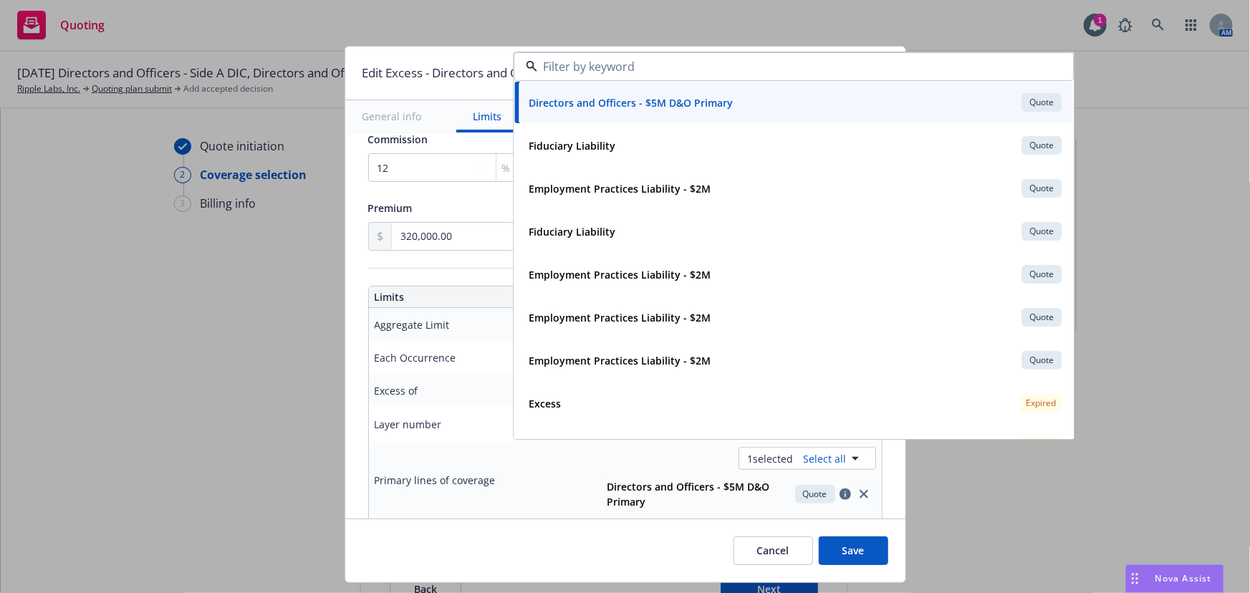
click at [393, 403] on td "Excess of" at bounding box center [476, 390] width 215 height 33
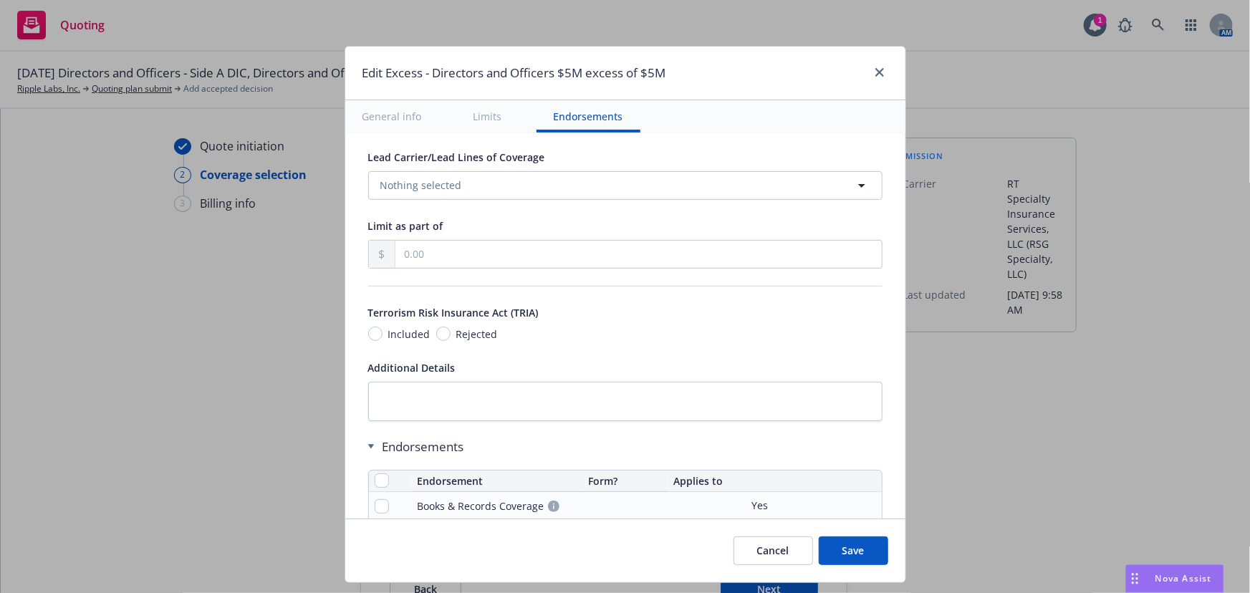
scroll to position [846, 0]
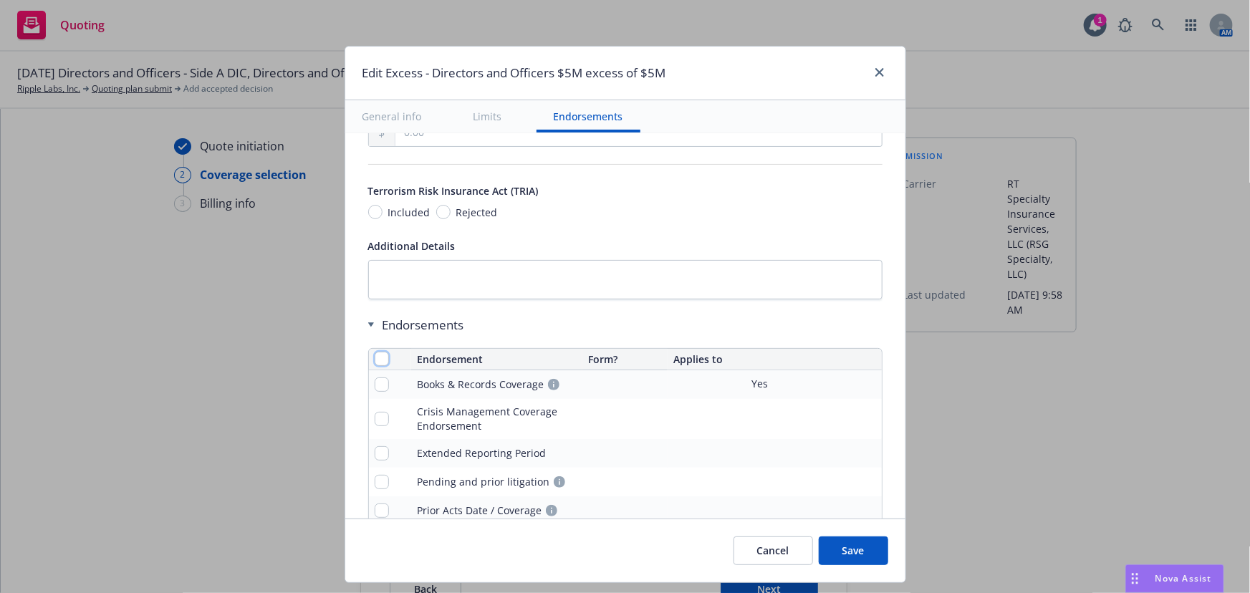
click at [375, 352] on input "checkbox" at bounding box center [382, 359] width 14 height 14
checkbox input "true"
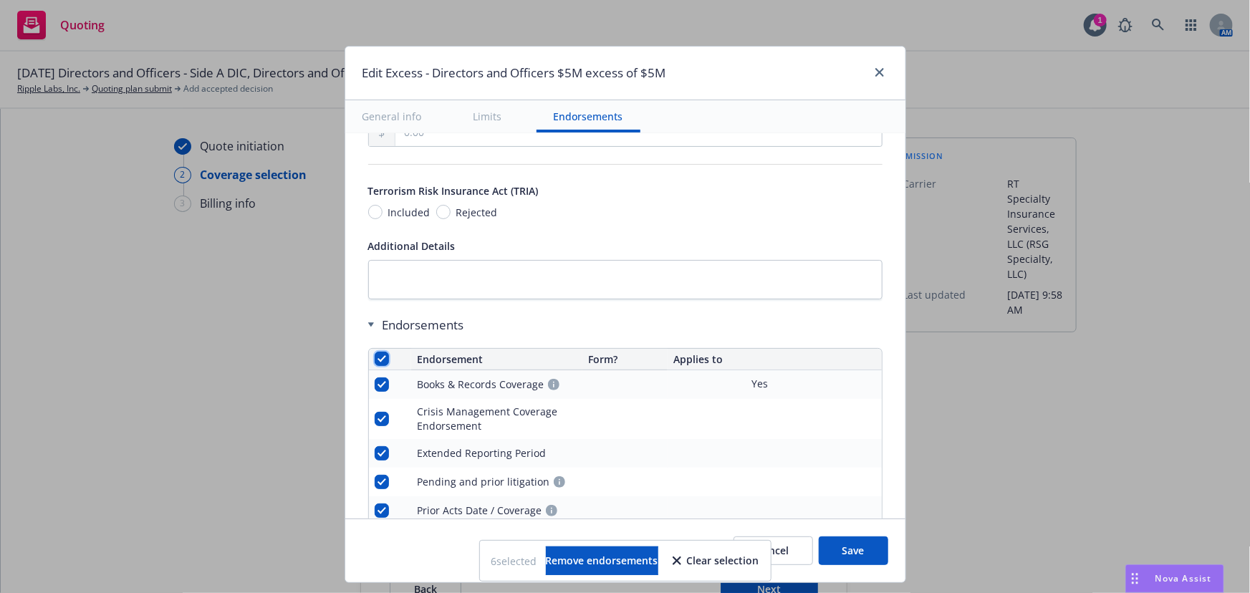
checkbox input "true"
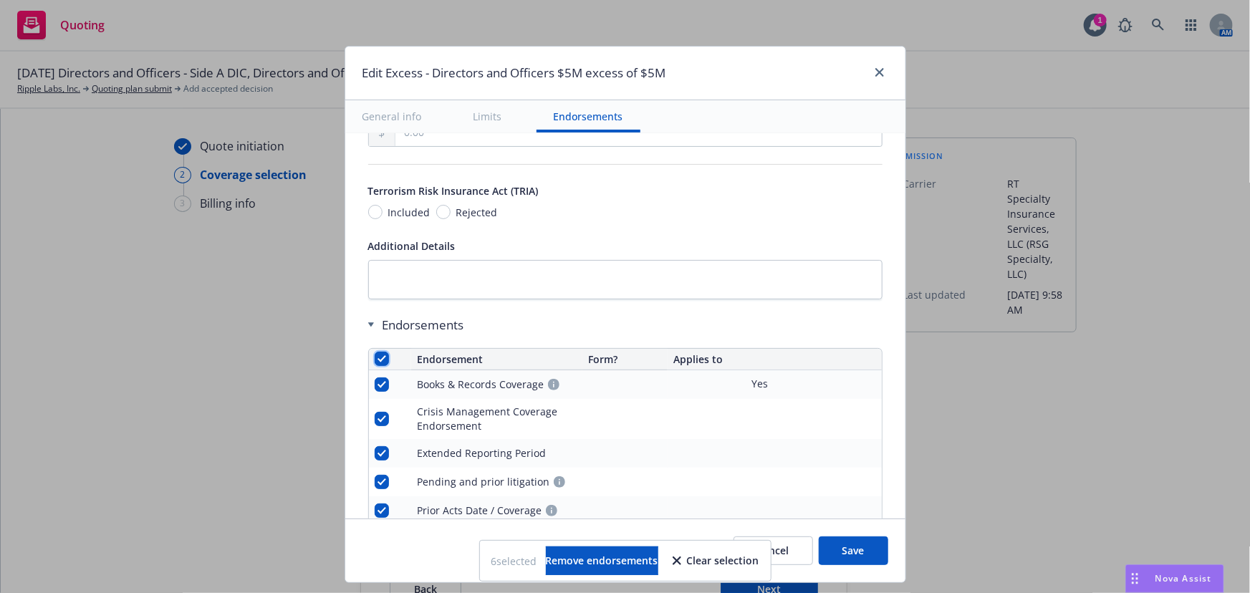
checkbox input "true"
click at [642, 573] on button "Remove endorsements" at bounding box center [602, 561] width 112 height 29
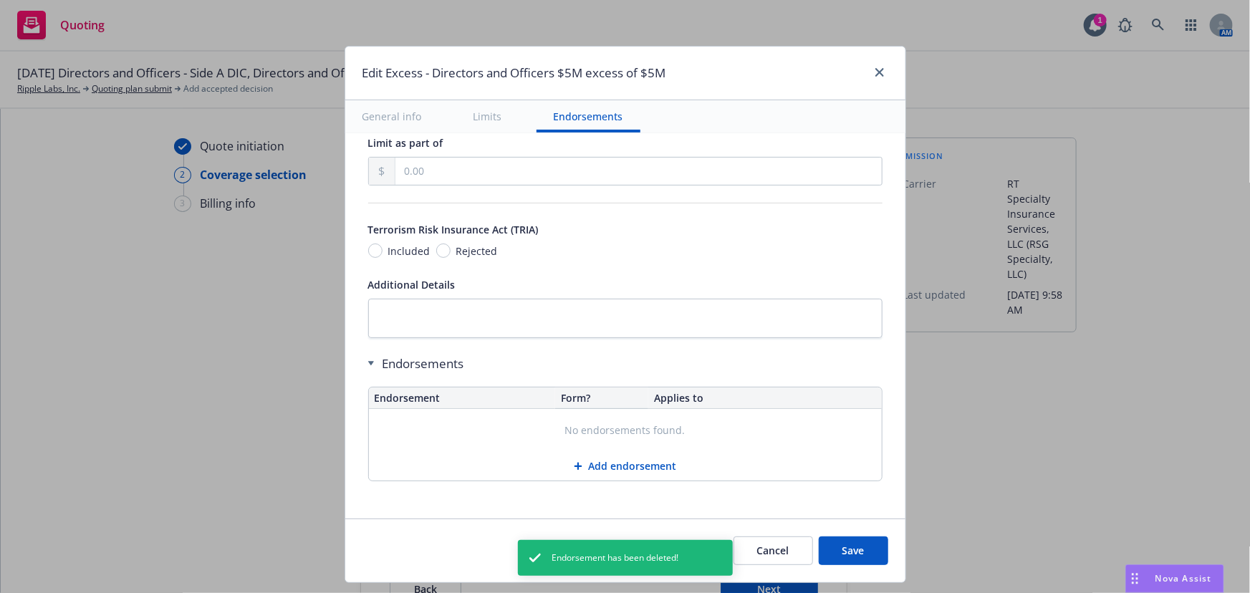
click at [867, 555] on button "Save" at bounding box center [854, 551] width 70 height 29
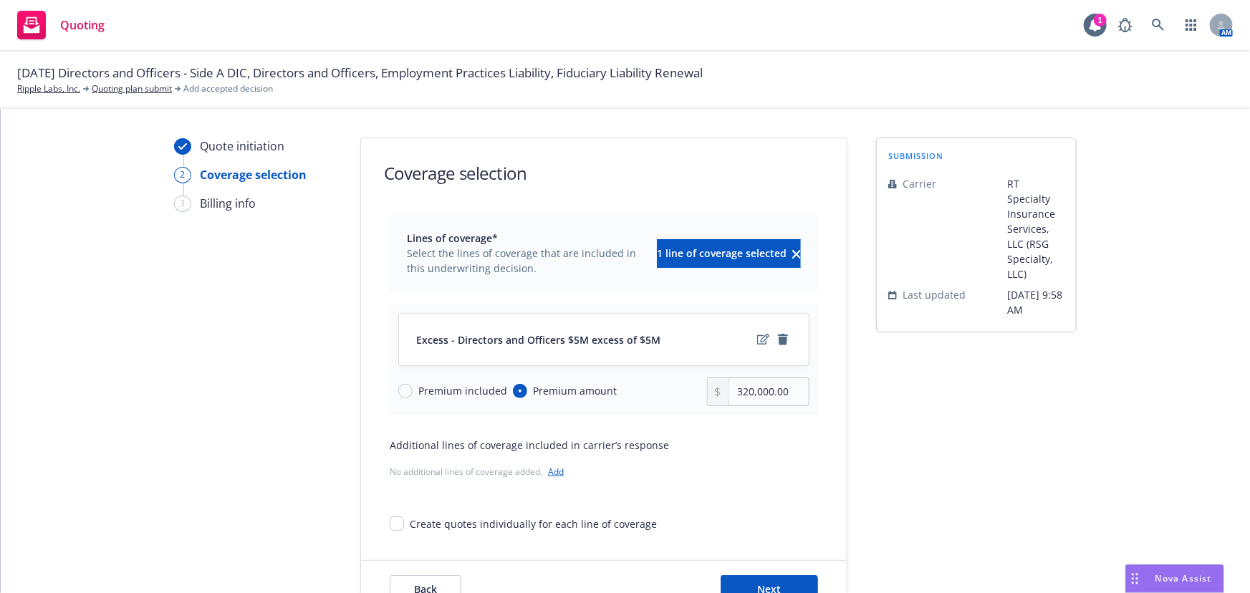
scroll to position [53, 0]
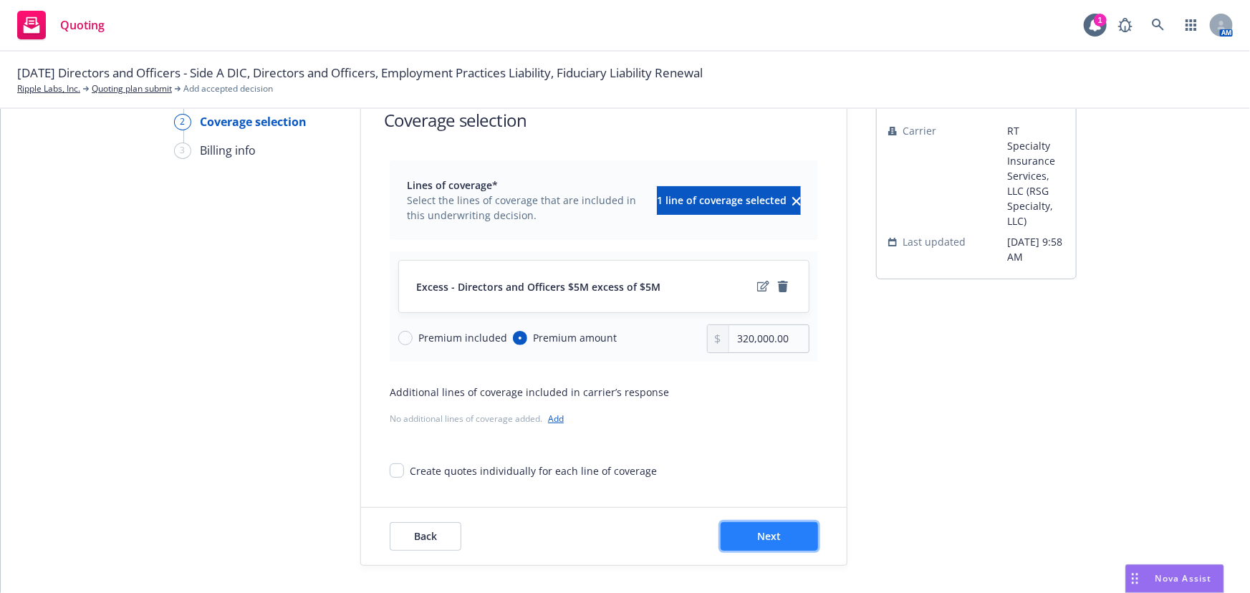
click at [764, 532] on span "Next" at bounding box center [770, 537] width 24 height 14
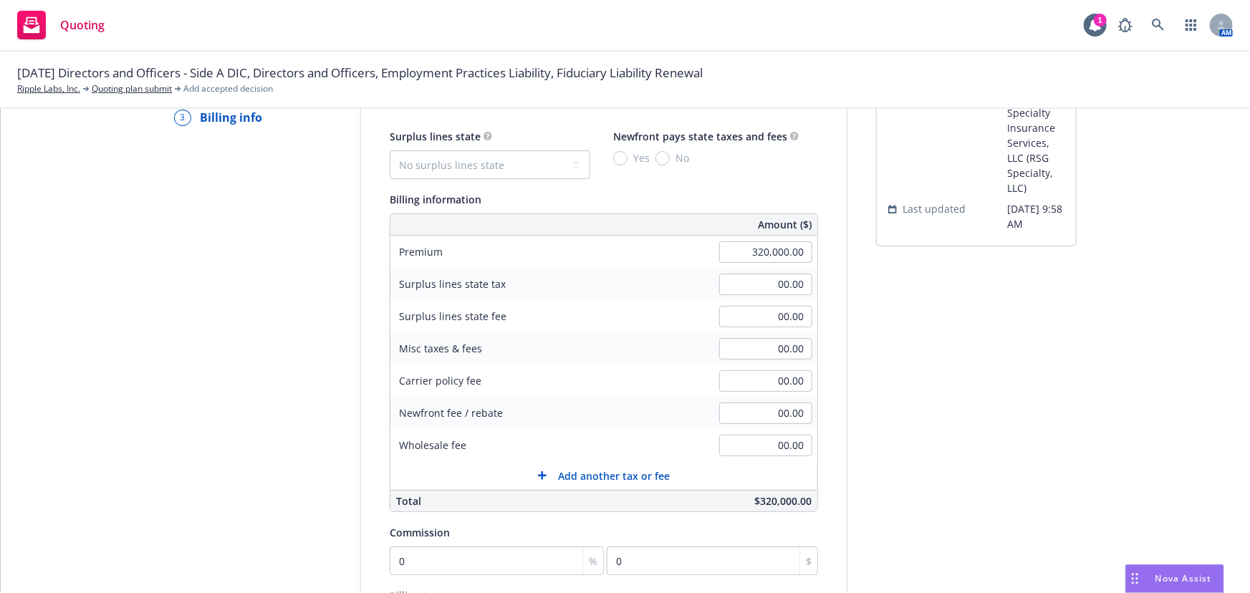
scroll to position [183, 0]
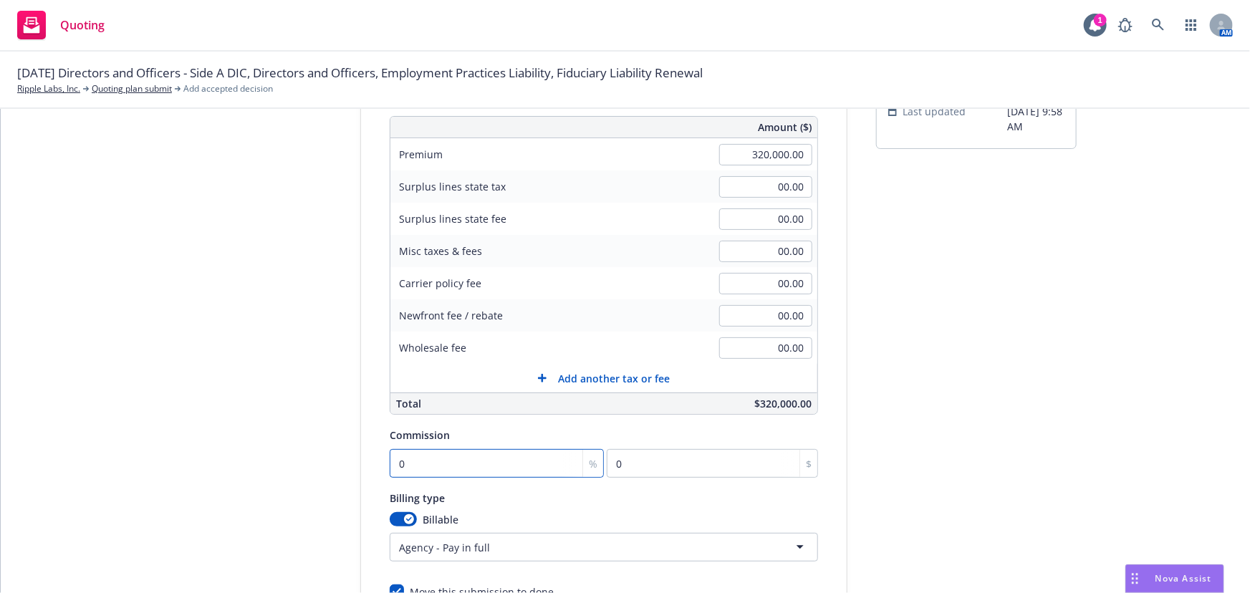
click at [433, 460] on input "0" at bounding box center [497, 463] width 214 height 29
type input "1"
type input "3200"
type input "12"
type input "38400"
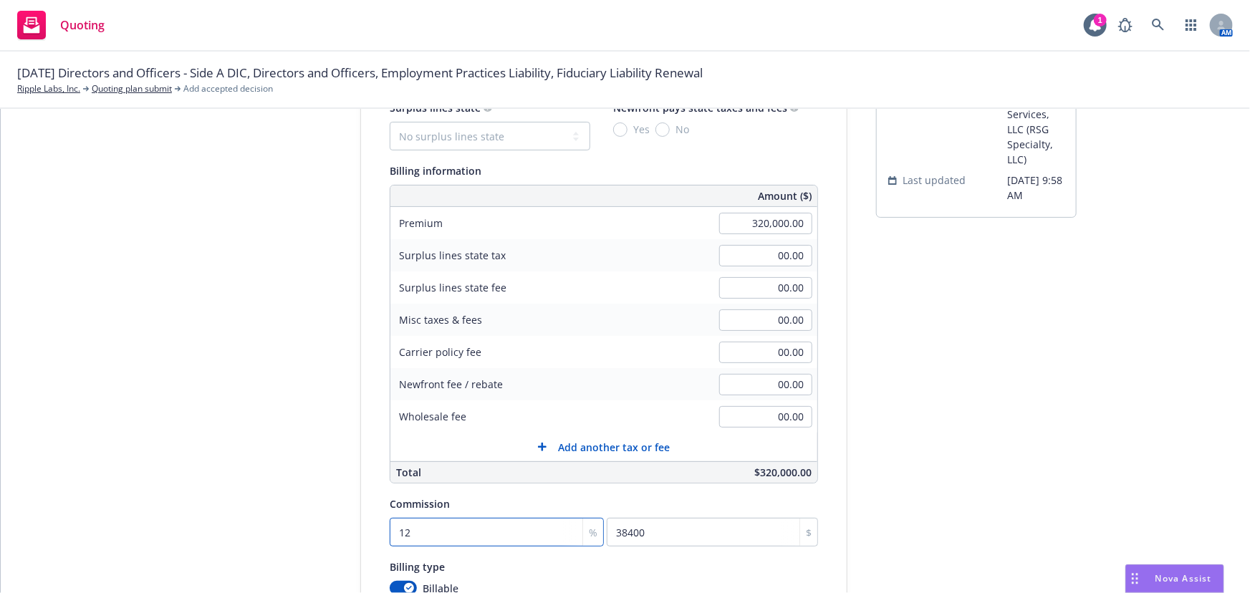
scroll to position [0, 0]
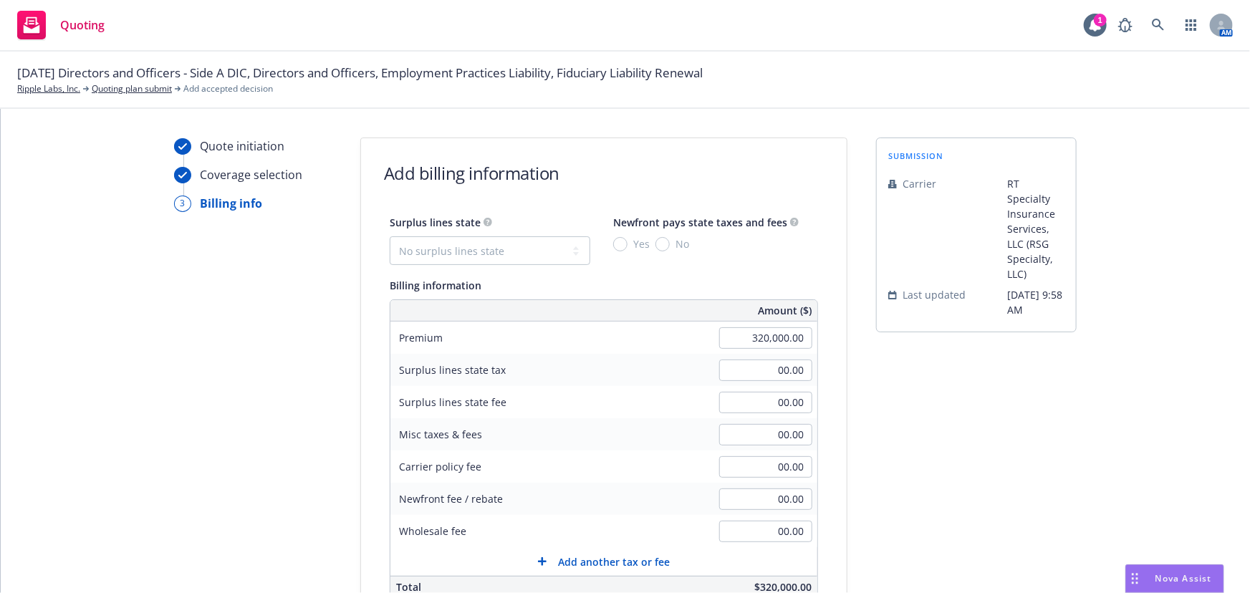
type input "12"
click at [462, 239] on select "No surplus lines state [US_STATE] [US_STATE] [US_STATE] [US_STATE] [US_STATE] […" at bounding box center [490, 250] width 201 height 29
select select "CA"
click at [390, 236] on select "No surplus lines state [US_STATE] [US_STATE] [US_STATE] [US_STATE] [US_STATE] […" at bounding box center [490, 250] width 201 height 29
type input "9,600.00"
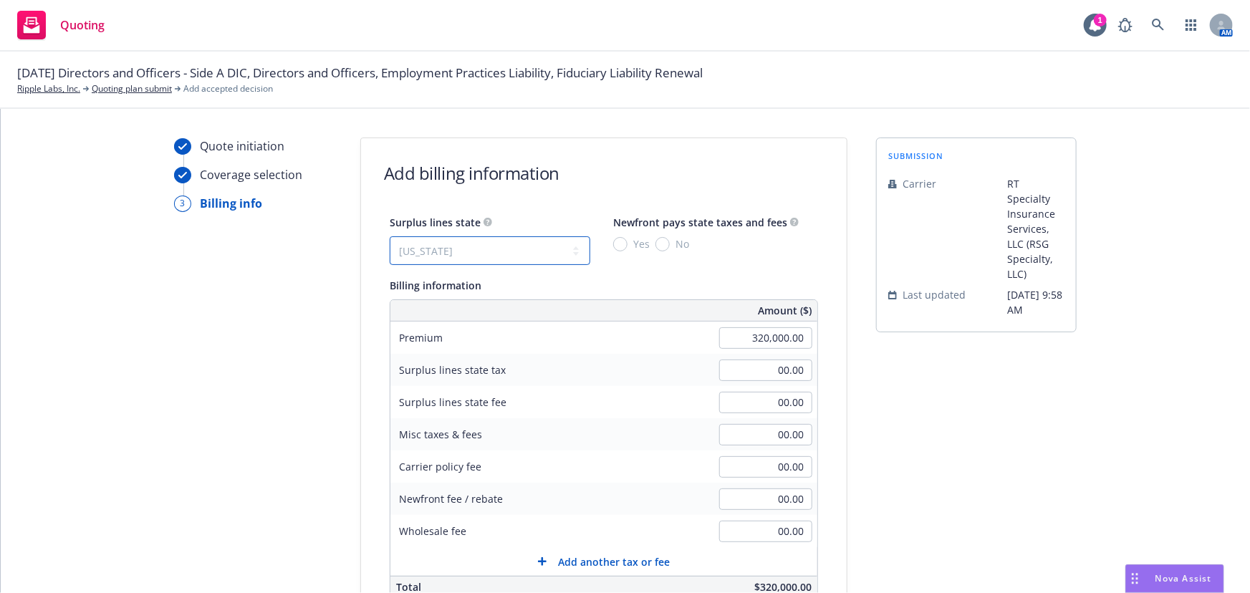
type input "576.00"
click at [670, 244] on span "No" at bounding box center [679, 243] width 19 height 15
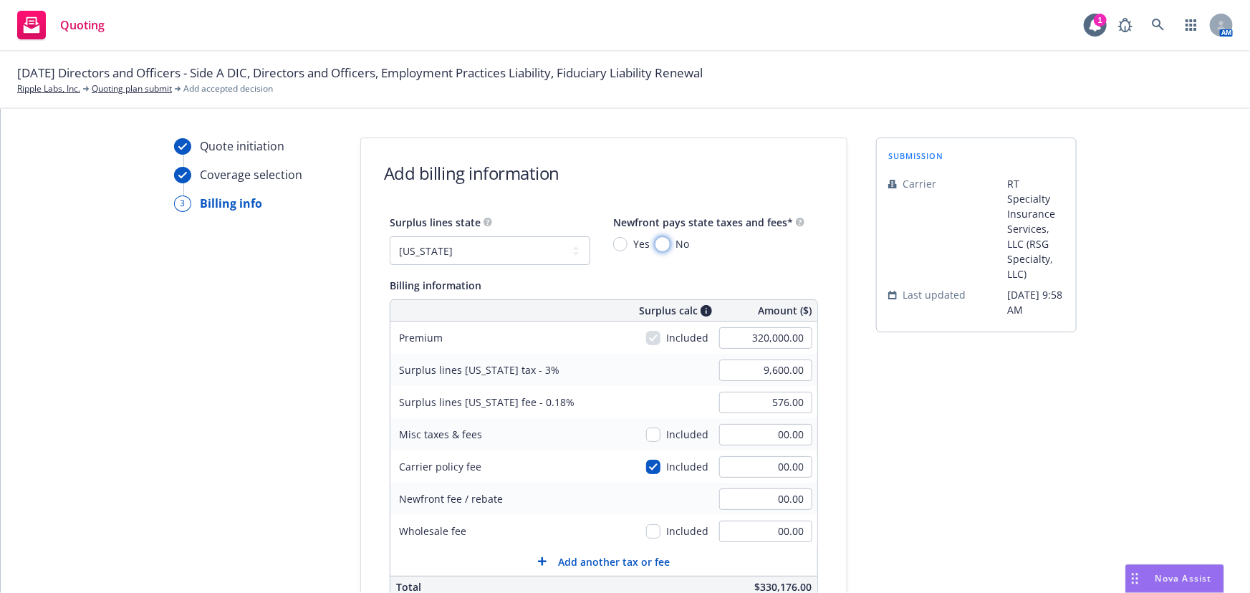
click at [661, 244] on input "No" at bounding box center [663, 244] width 14 height 14
radio input "true"
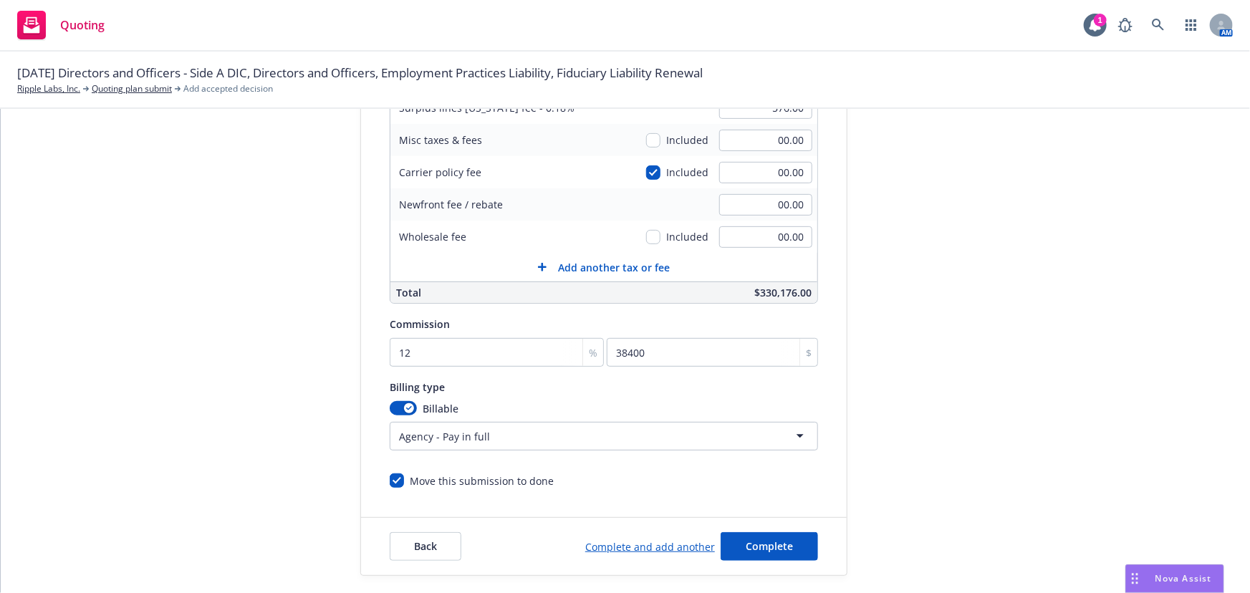
scroll to position [305, 0]
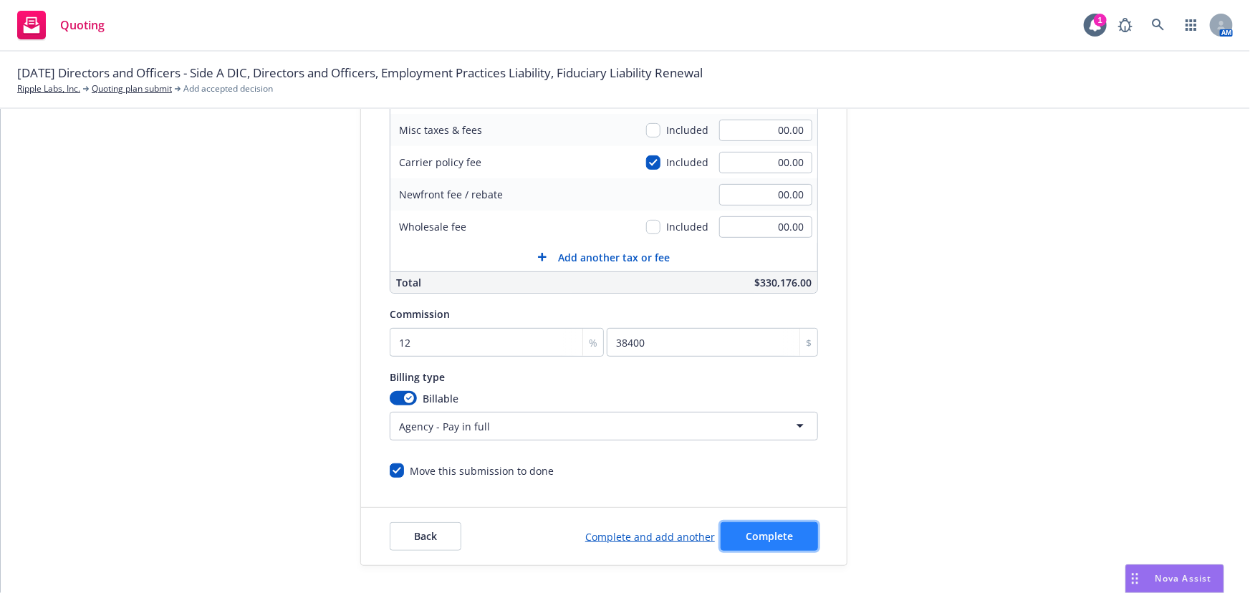
click at [760, 526] on button "Complete" at bounding box center [769, 536] width 97 height 29
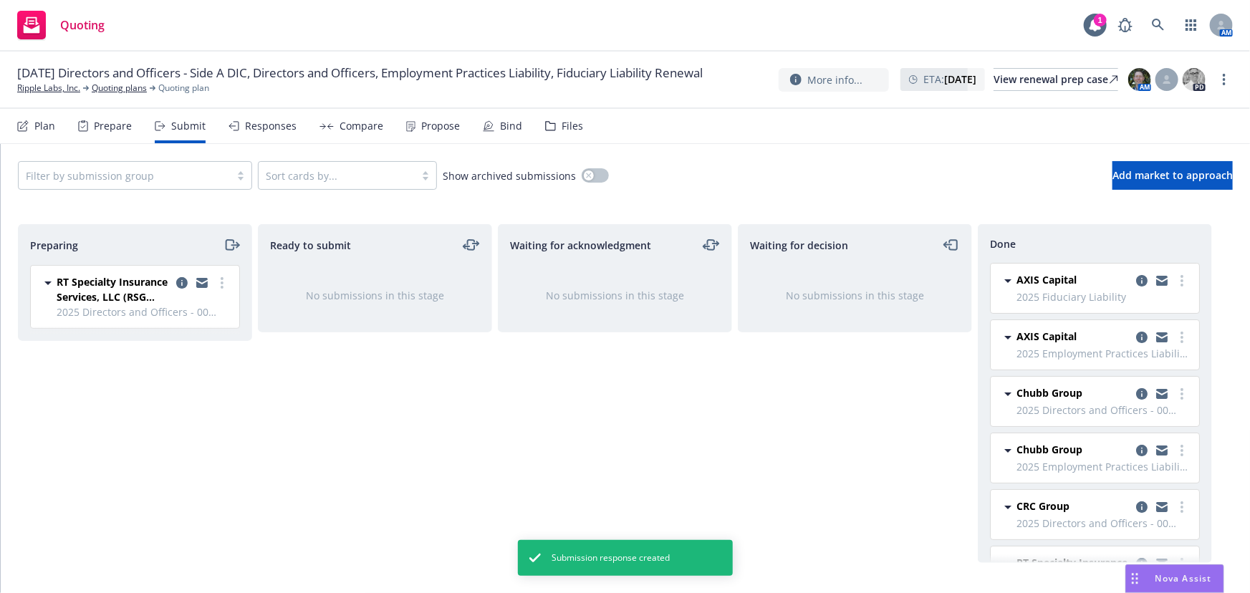
click at [322, 121] on div "Compare" at bounding box center [352, 126] width 64 height 34
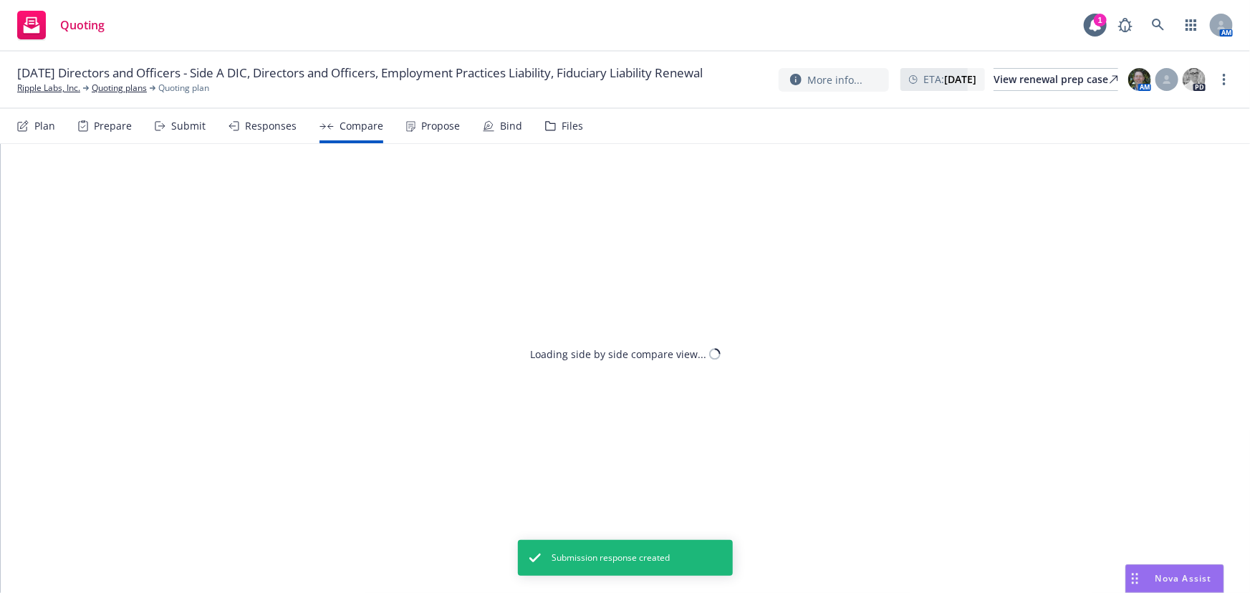
click at [272, 125] on div "Responses" at bounding box center [271, 125] width 52 height 11
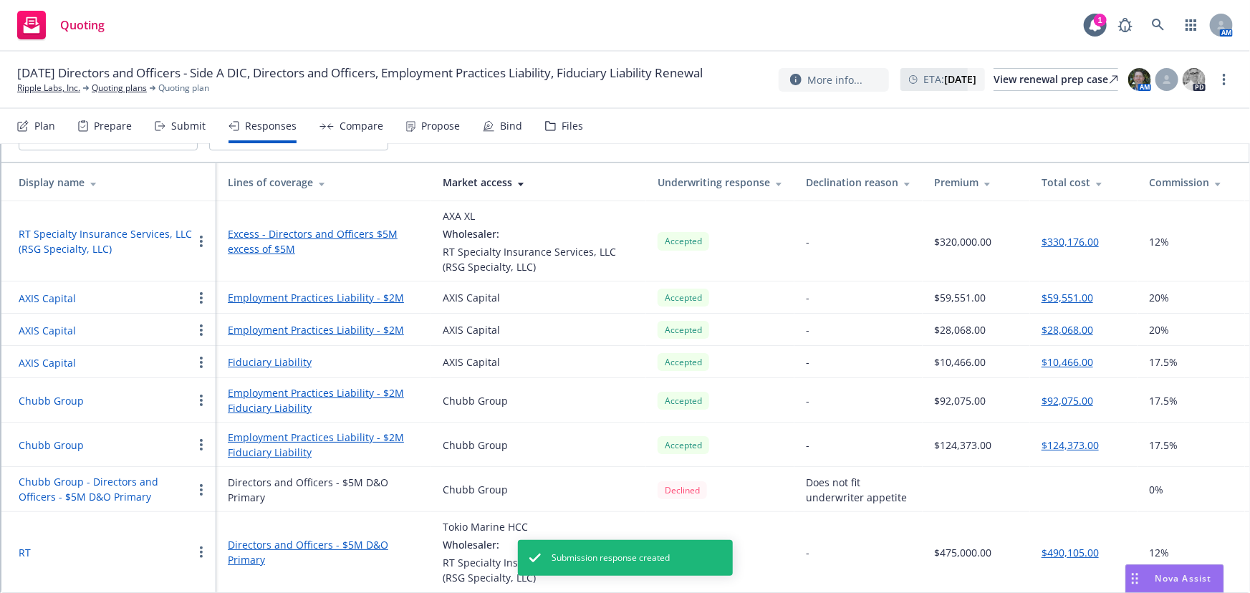
scroll to position [112, 0]
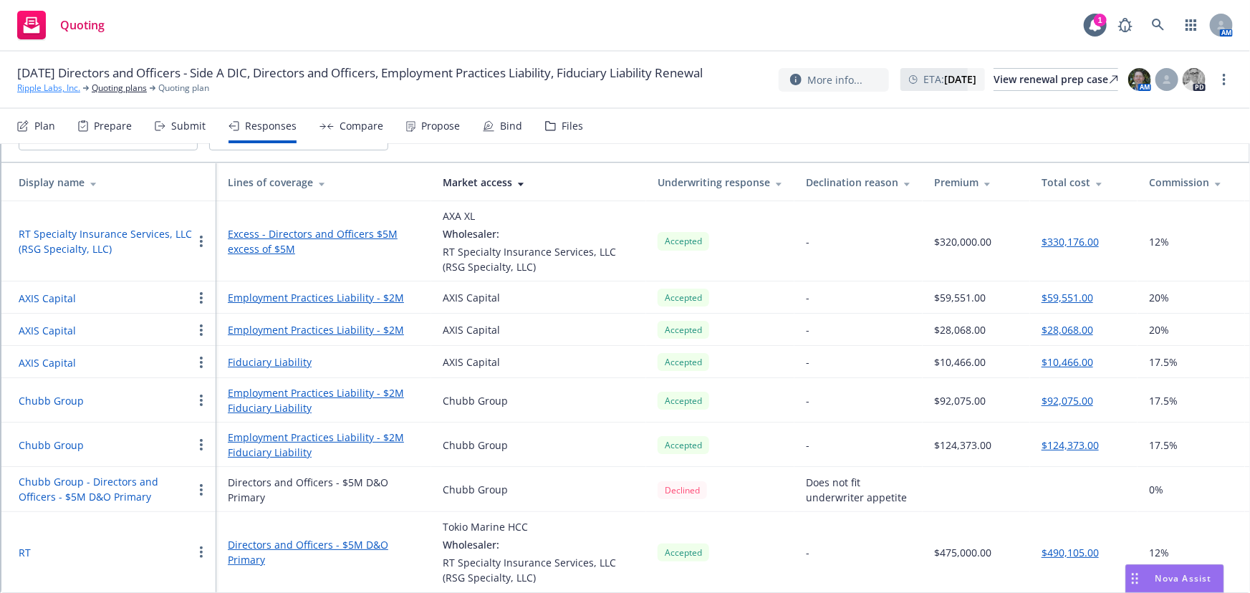
click at [47, 95] on link "Ripple Labs, Inc." at bounding box center [48, 88] width 63 height 13
